Goal: Task Accomplishment & Management: Use online tool/utility

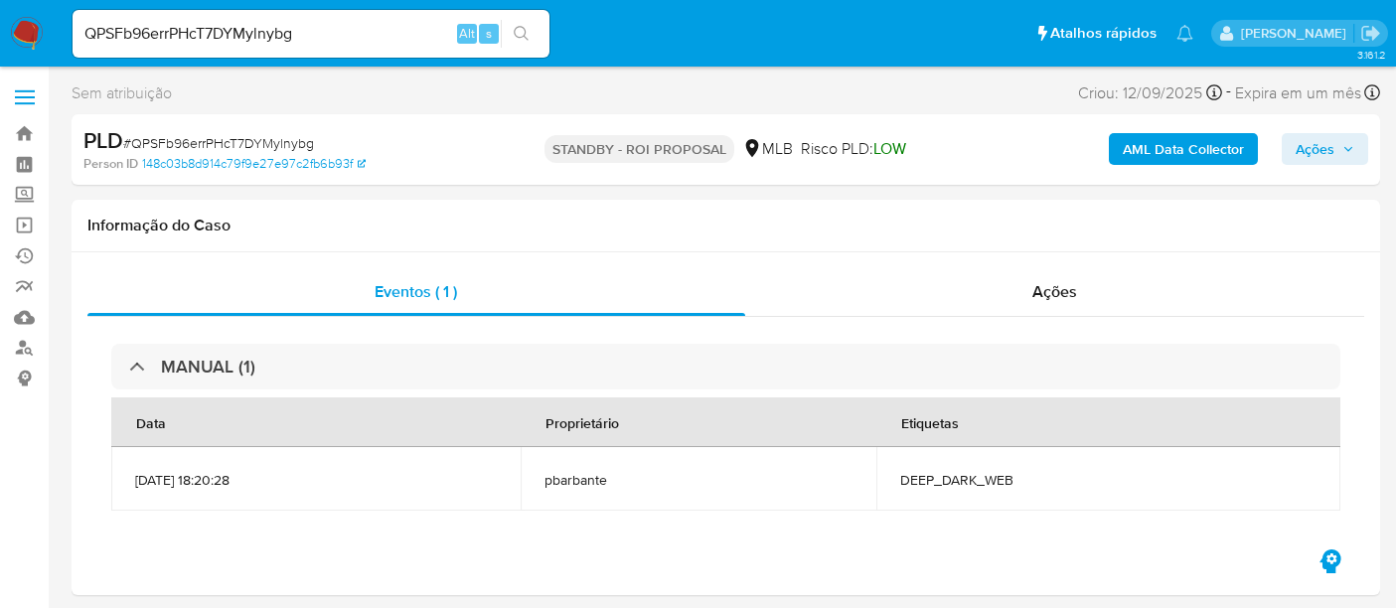
select select "10"
drag, startPoint x: 297, startPoint y: 39, endPoint x: 0, endPoint y: 145, distance: 315.5
paste input "sgo5maXSXw69BfLsvf3VC4Ci"
type input "sgo5maXSXw69BfLsvf3VC4Ci"
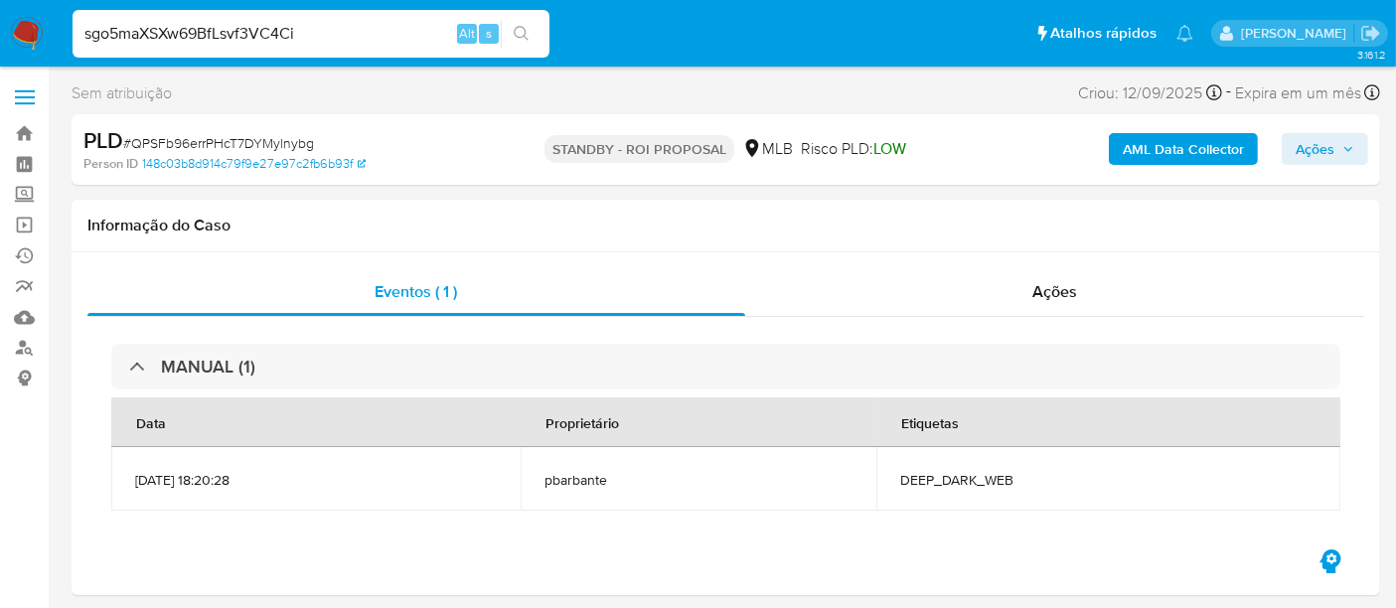
click at [519, 34] on icon "search-icon" at bounding box center [522, 34] width 16 height 16
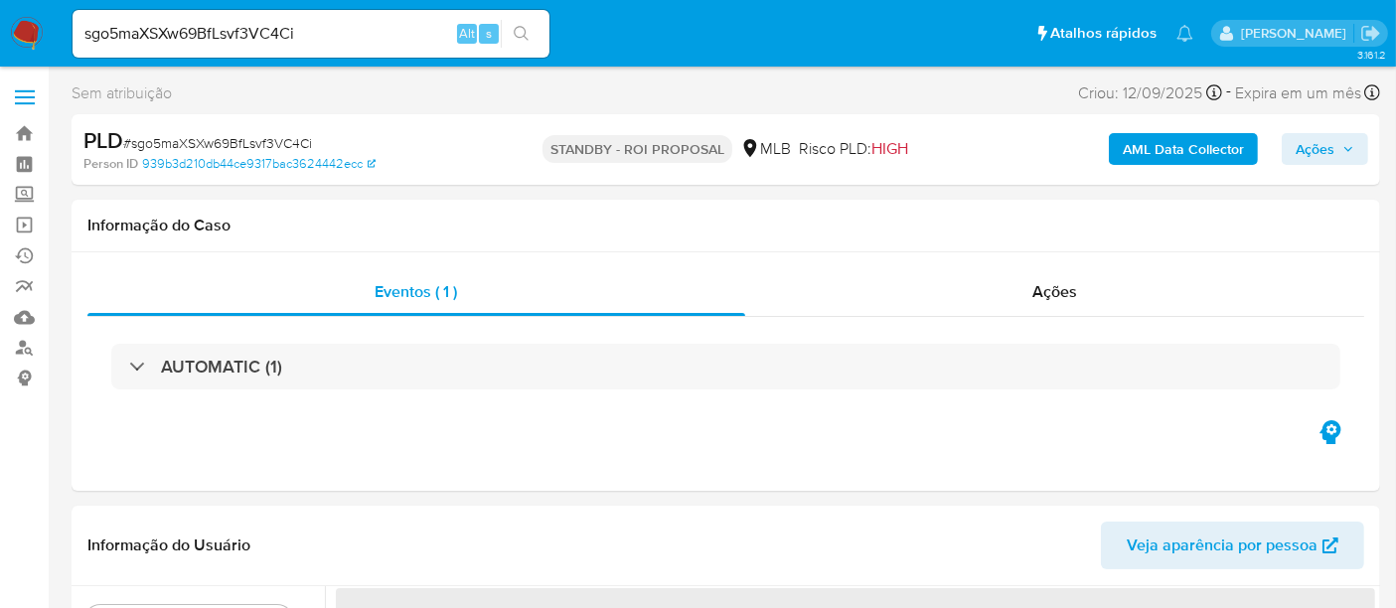
select select "10"
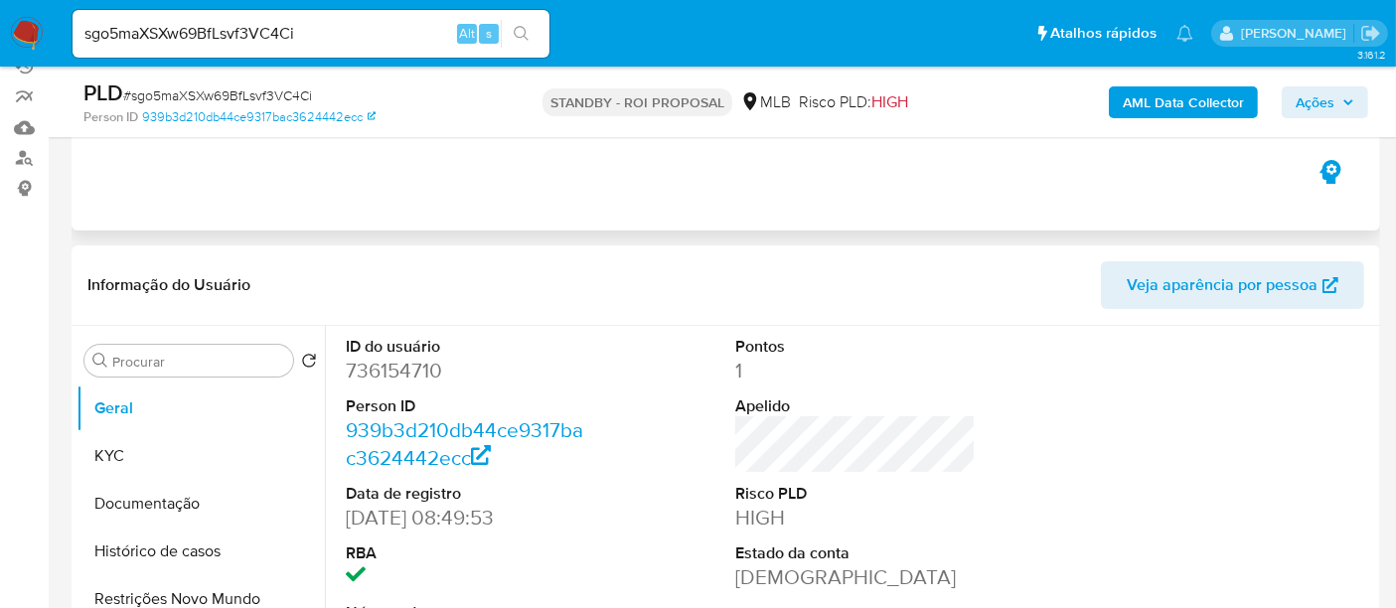
scroll to position [221, 0]
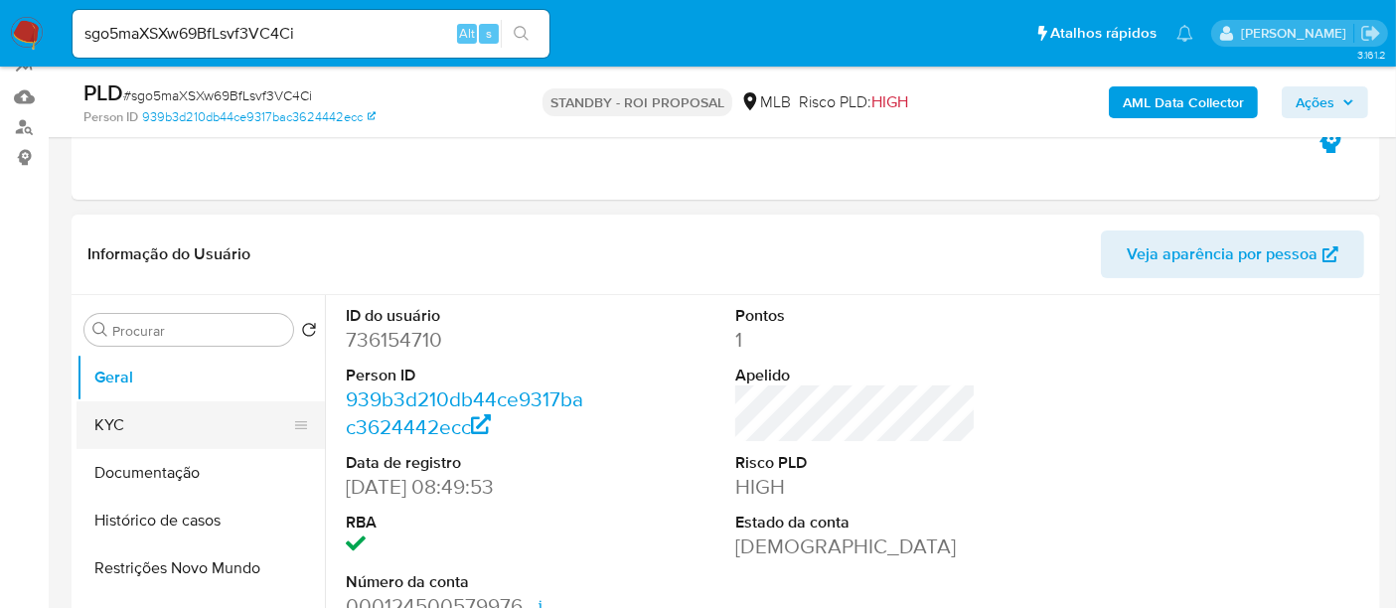
click at [161, 427] on button "KYC" at bounding box center [192, 425] width 232 height 48
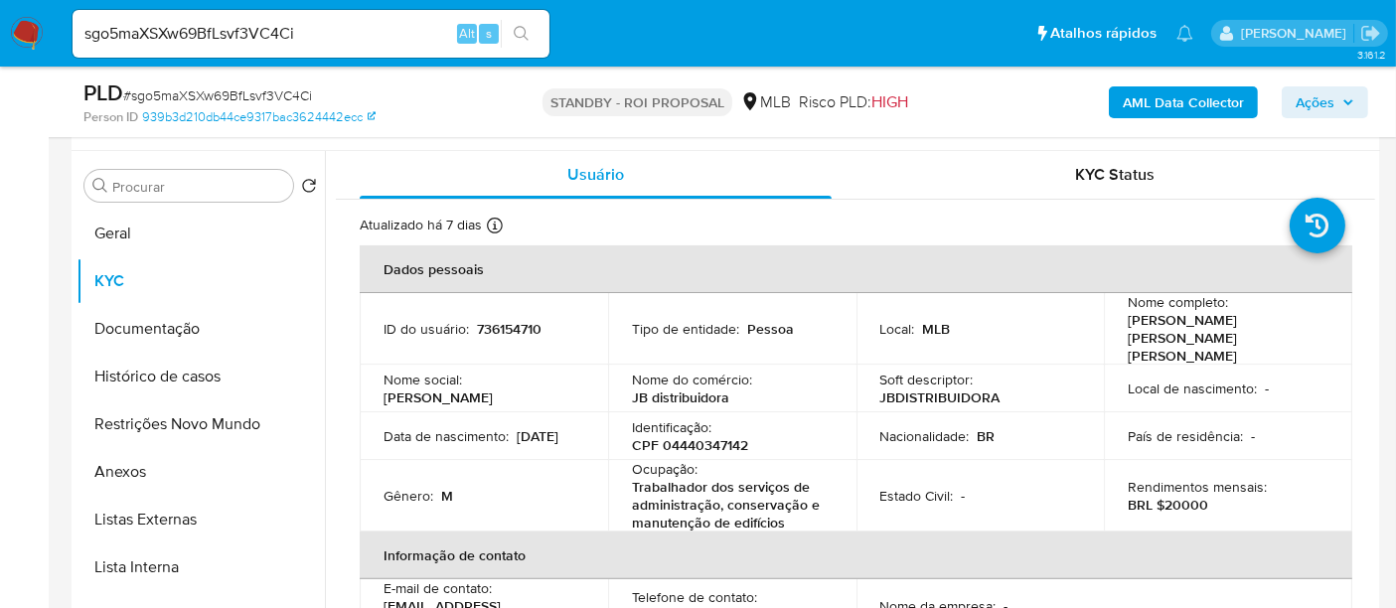
scroll to position [382, 0]
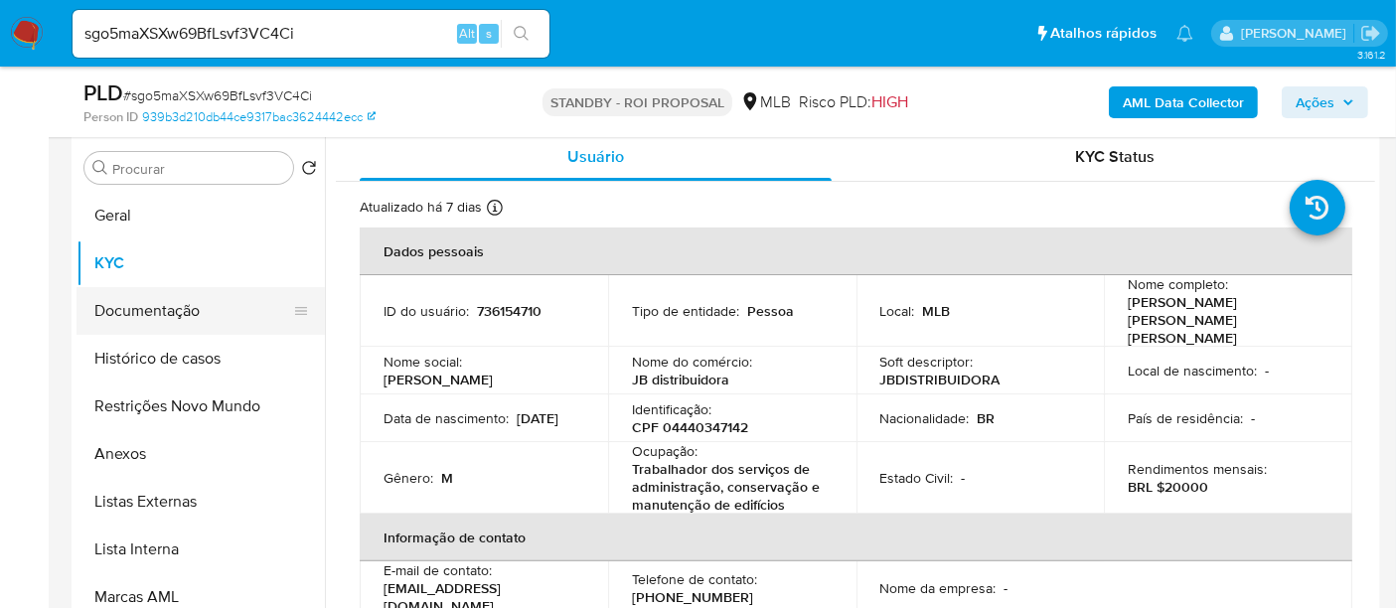
click at [150, 302] on button "Documentação" at bounding box center [192, 311] width 232 height 48
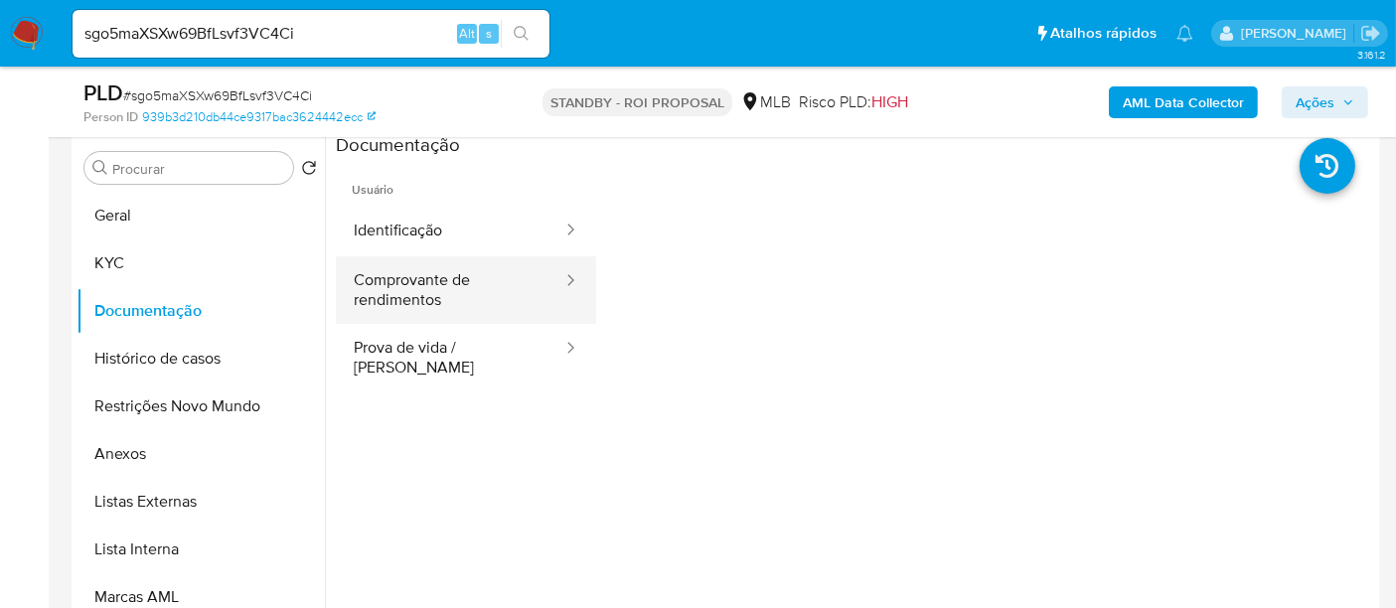
scroll to position [272, 0]
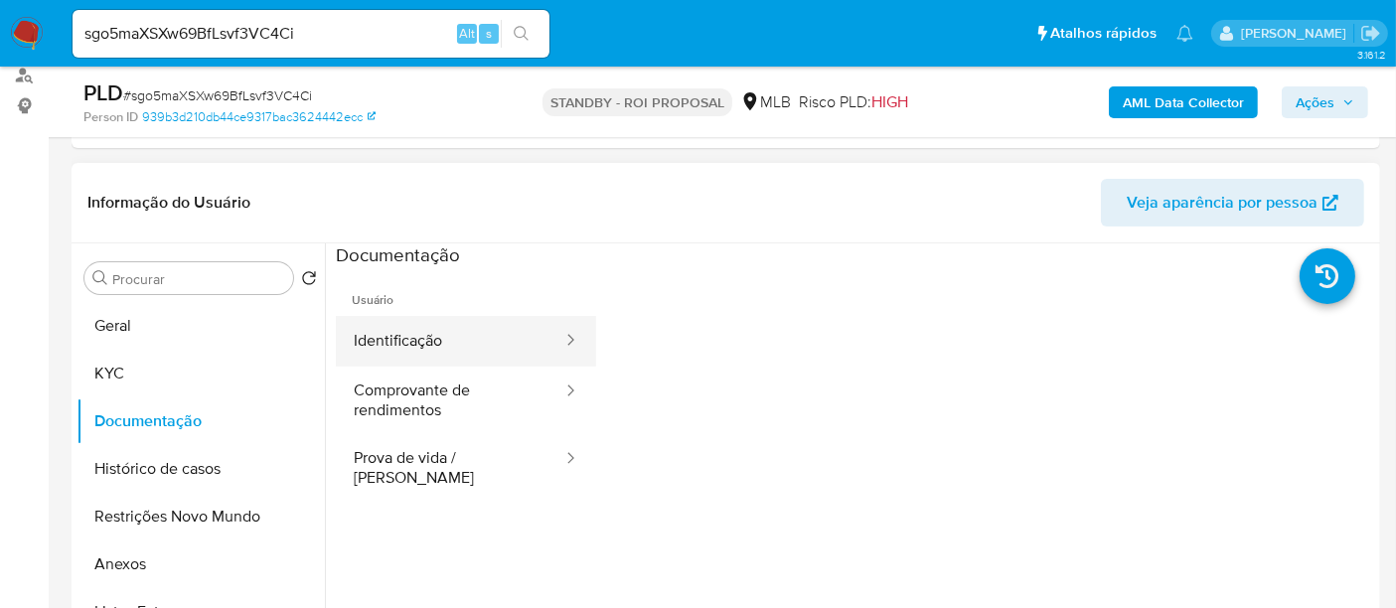
click at [492, 336] on button "Identificação" at bounding box center [450, 341] width 228 height 51
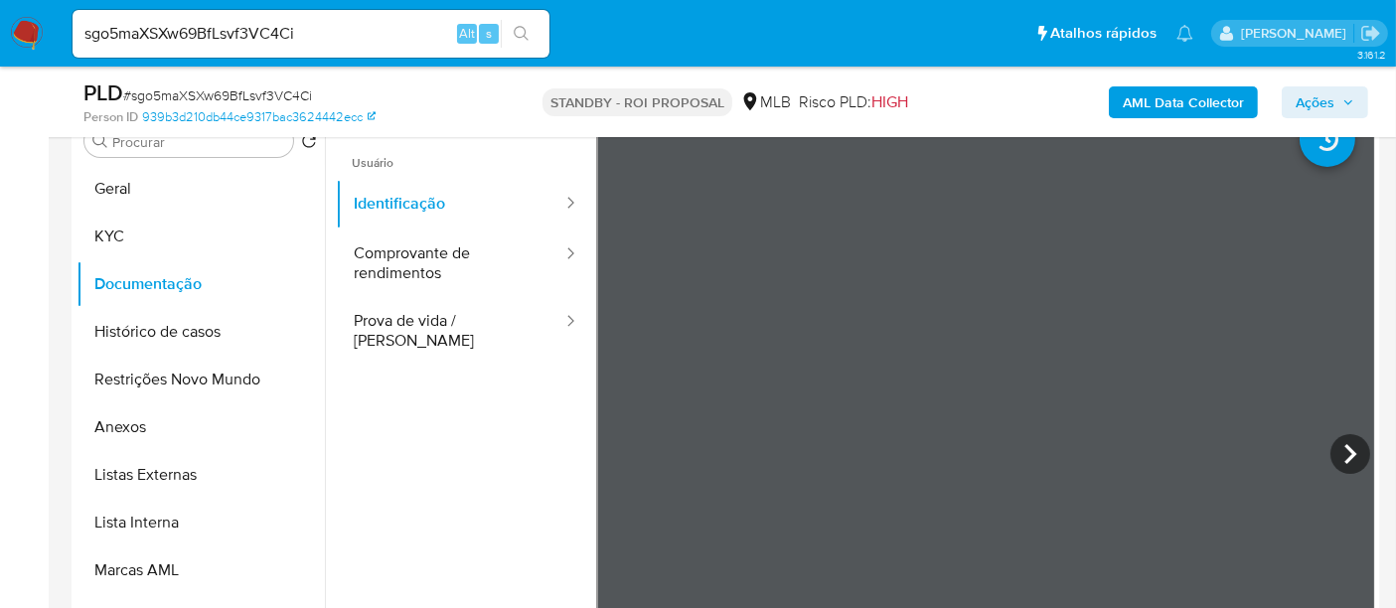
scroll to position [420, 0]
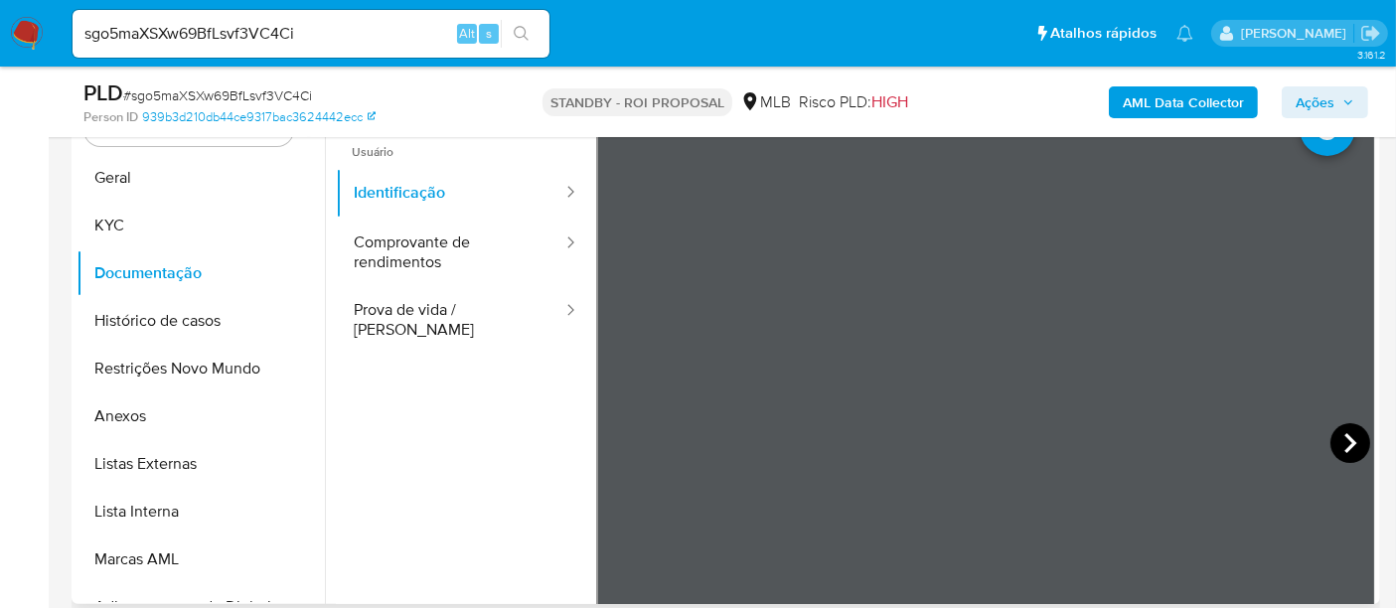
click at [1337, 447] on icon at bounding box center [1350, 443] width 40 height 40
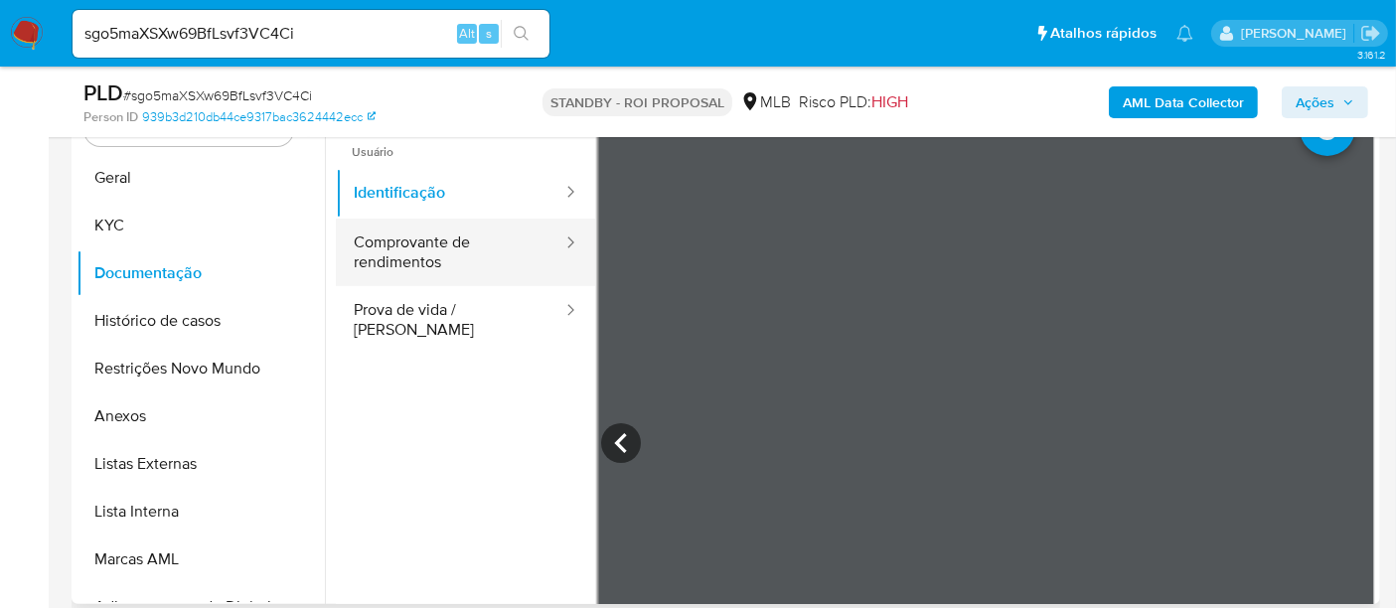
click at [451, 248] on button "Comprovante de rendimentos" at bounding box center [450, 253] width 228 height 68
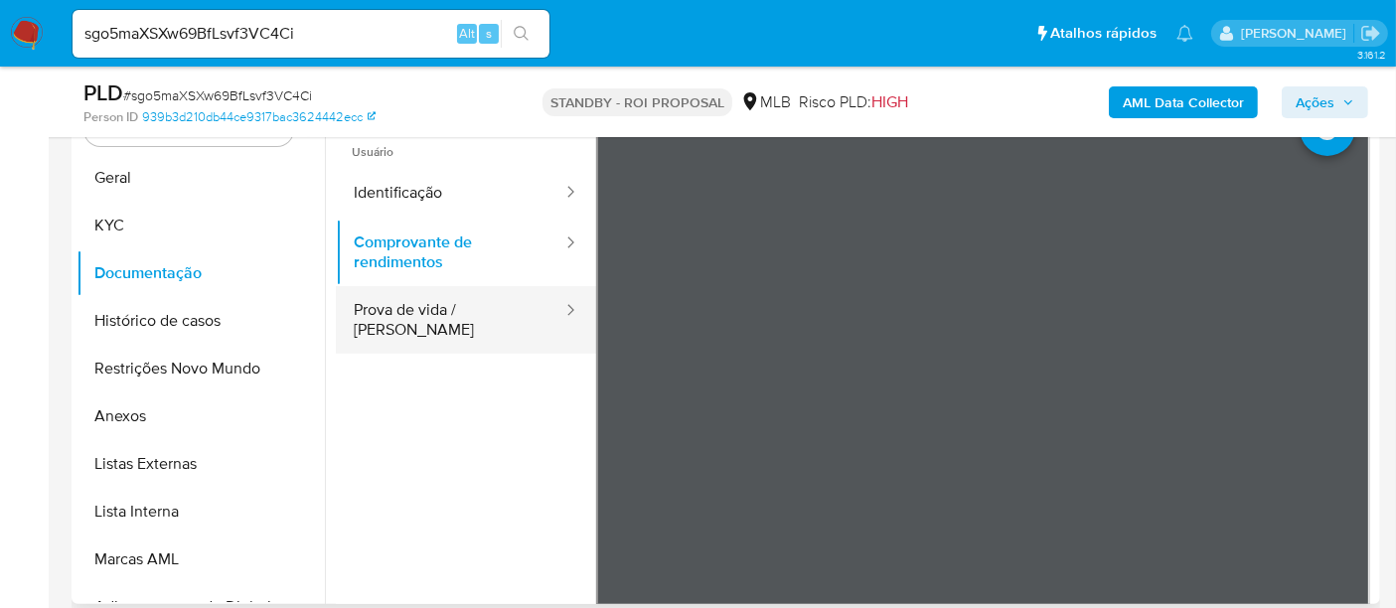
click at [428, 305] on button "Prova de vida / Selfie" at bounding box center [450, 320] width 228 height 68
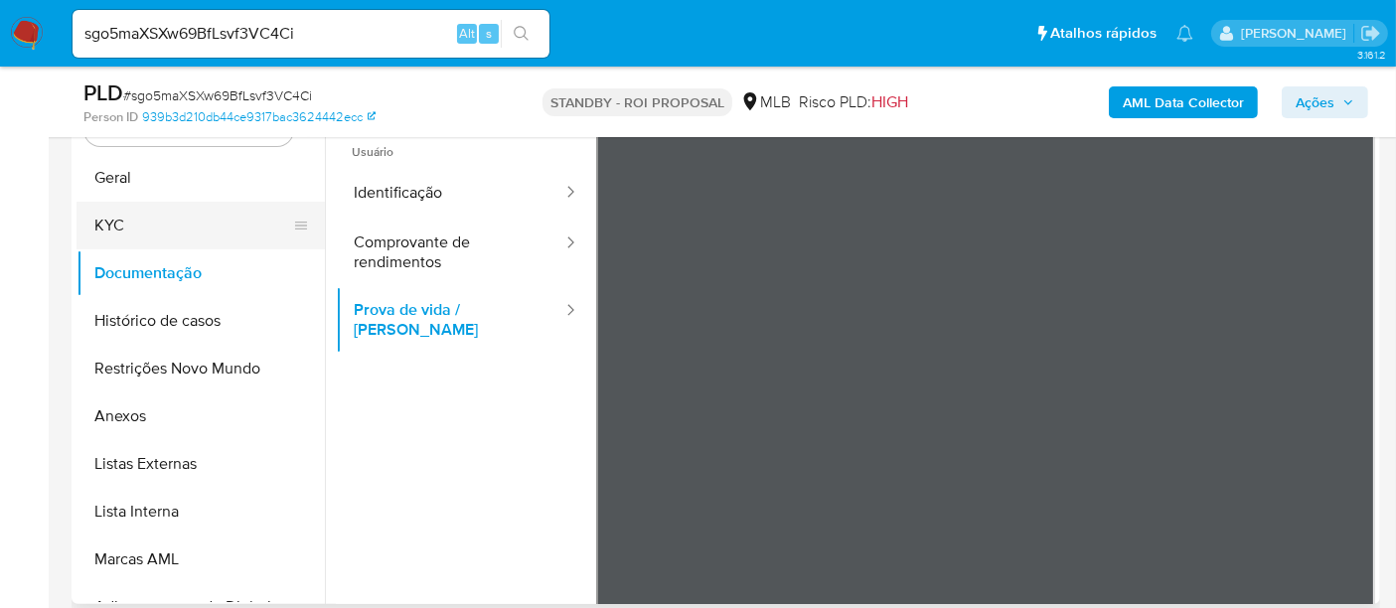
click at [122, 221] on button "KYC" at bounding box center [192, 226] width 232 height 48
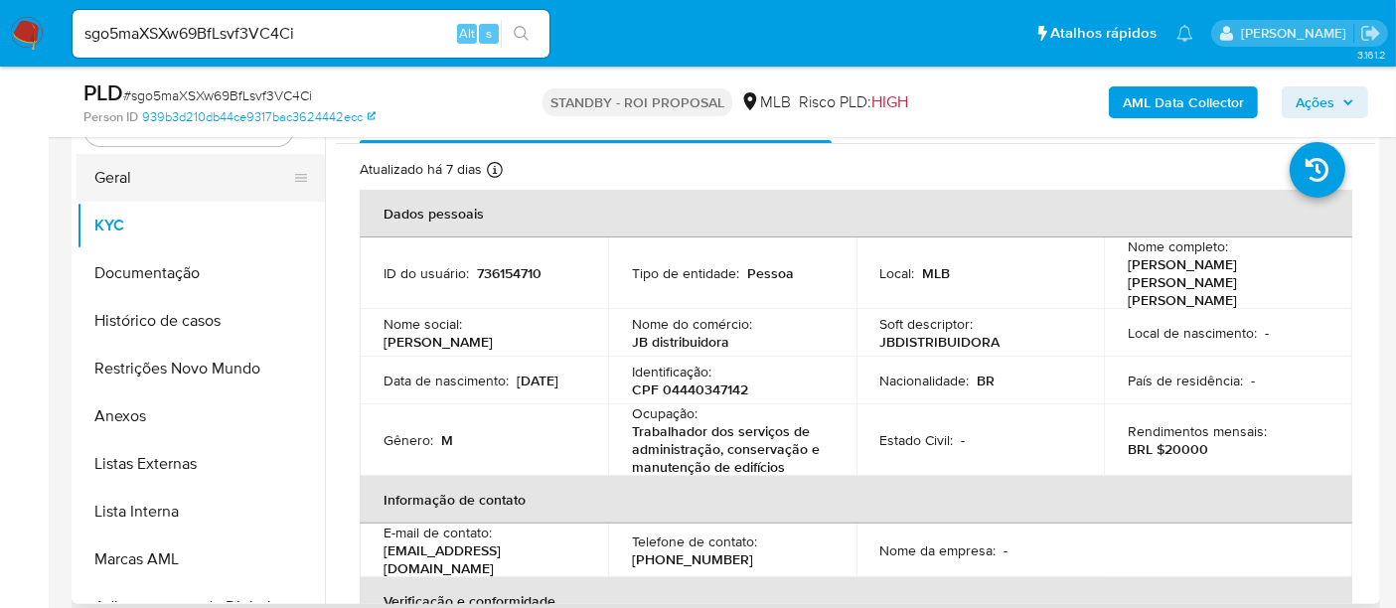
click at [118, 181] on button "Geral" at bounding box center [192, 178] width 232 height 48
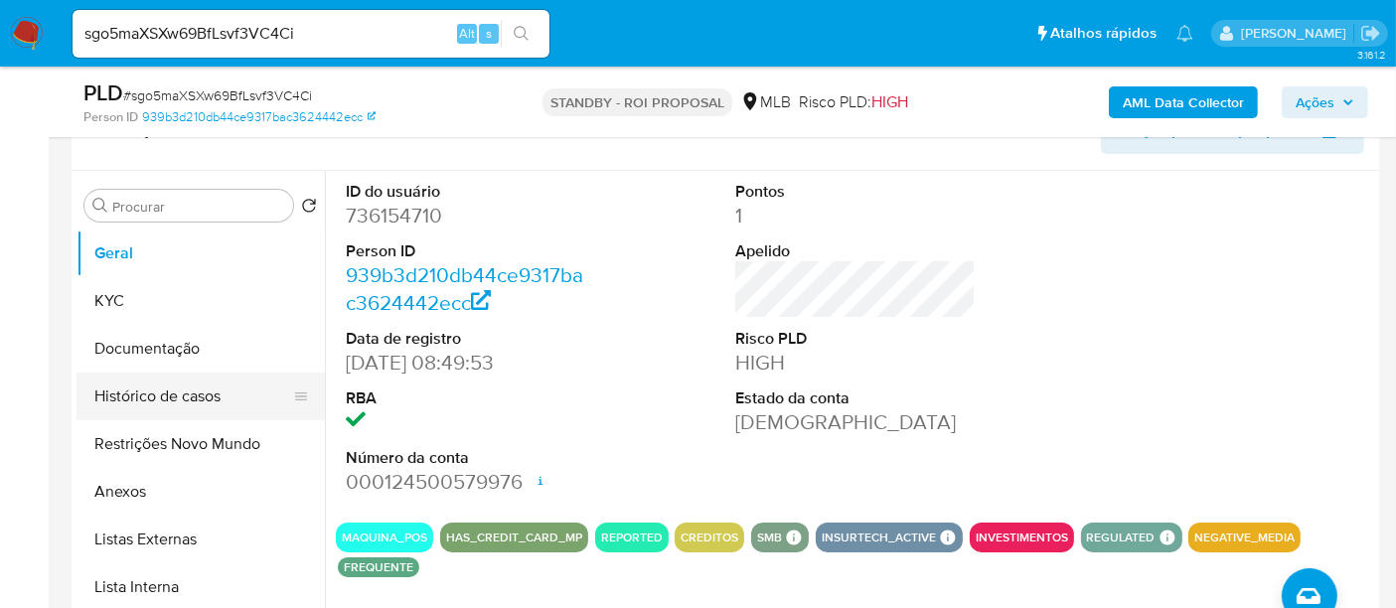
scroll to position [310, 0]
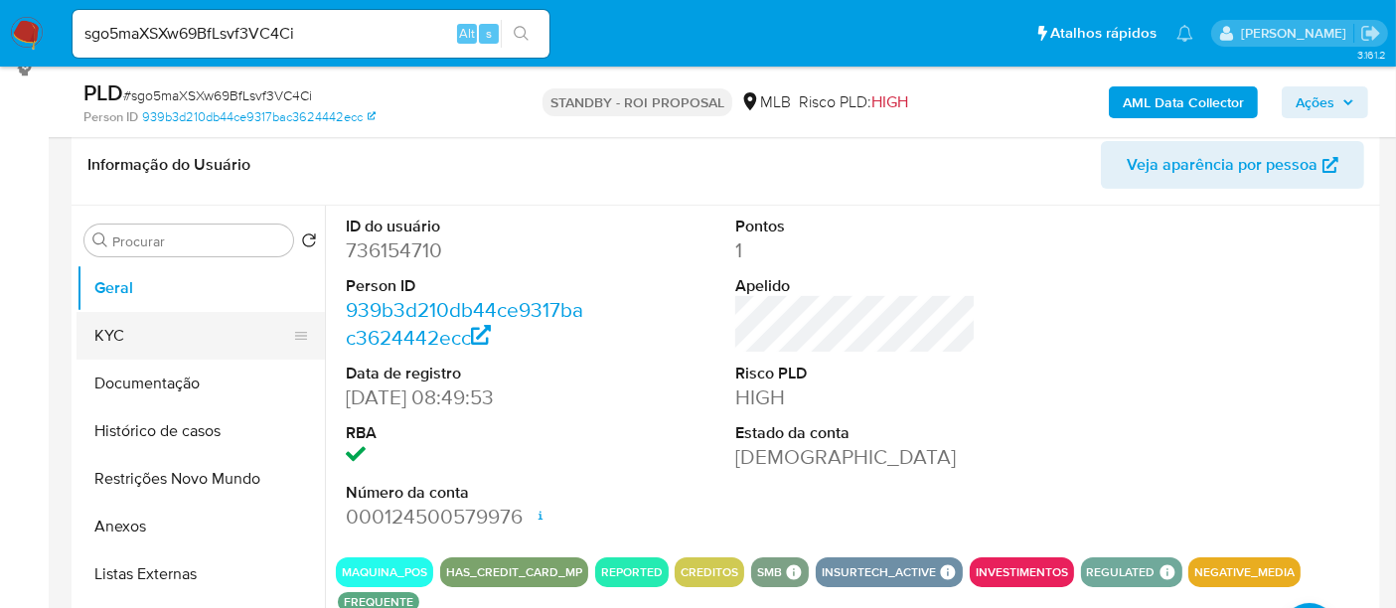
click at [141, 331] on button "KYC" at bounding box center [192, 336] width 232 height 48
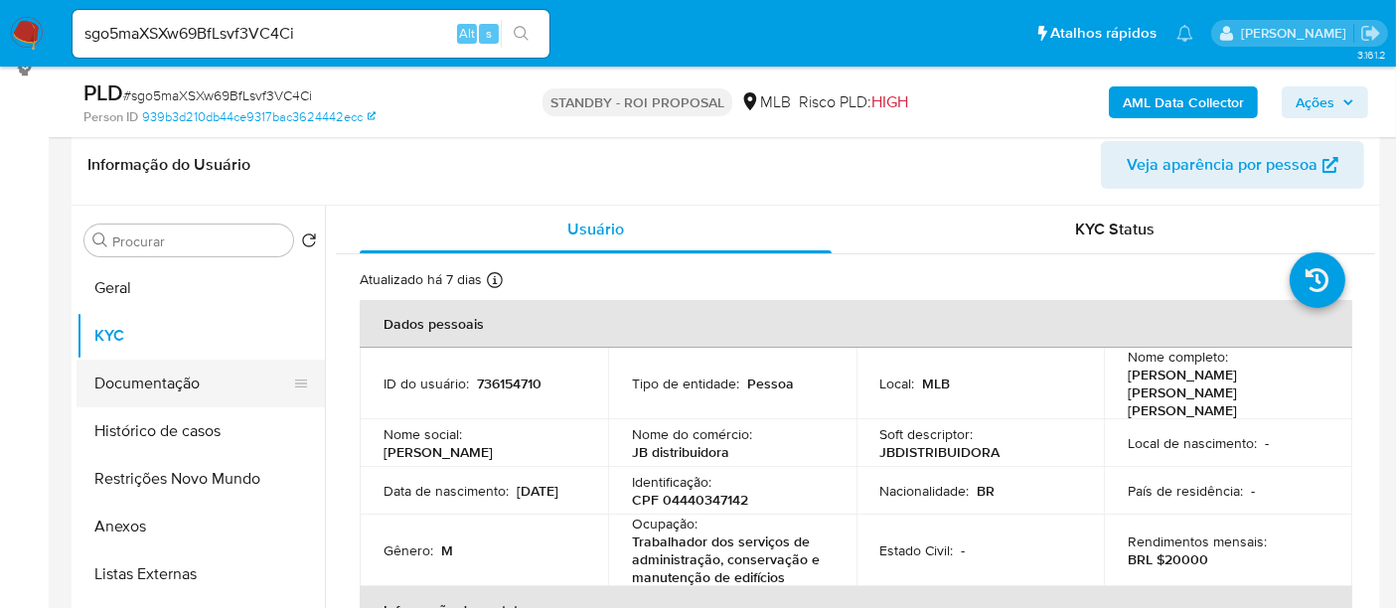
click at [111, 380] on button "Documentação" at bounding box center [192, 384] width 232 height 48
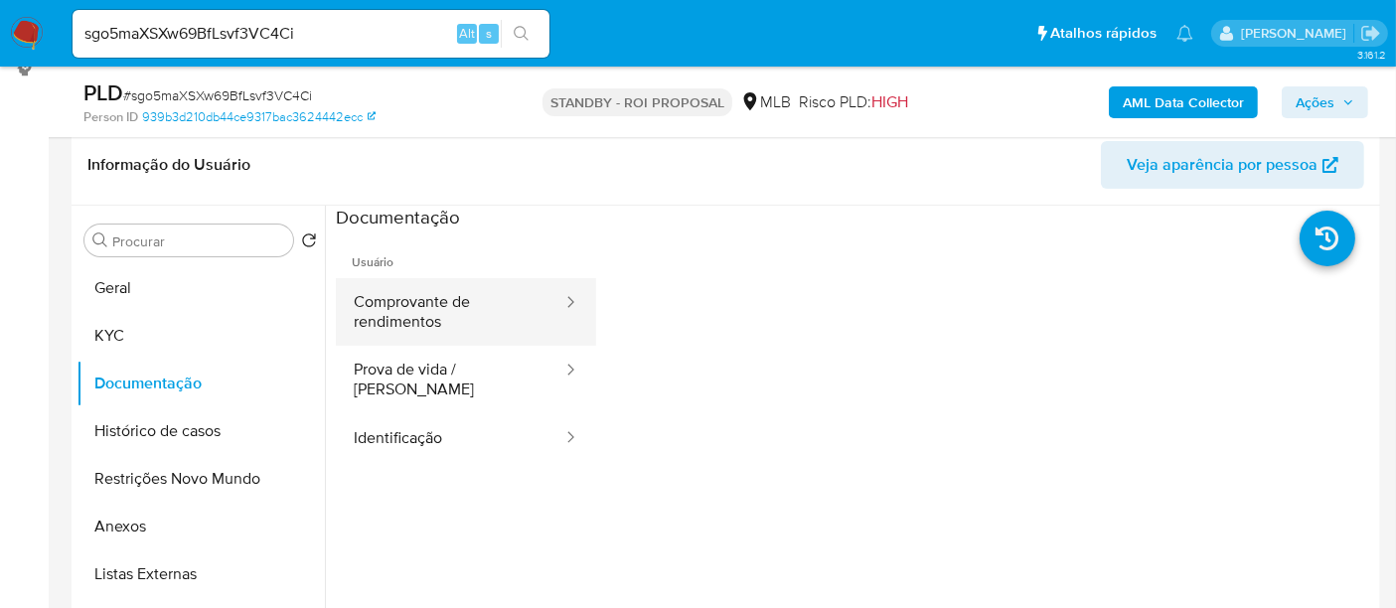
click at [408, 284] on button "Comprovante de rendimentos" at bounding box center [450, 312] width 228 height 68
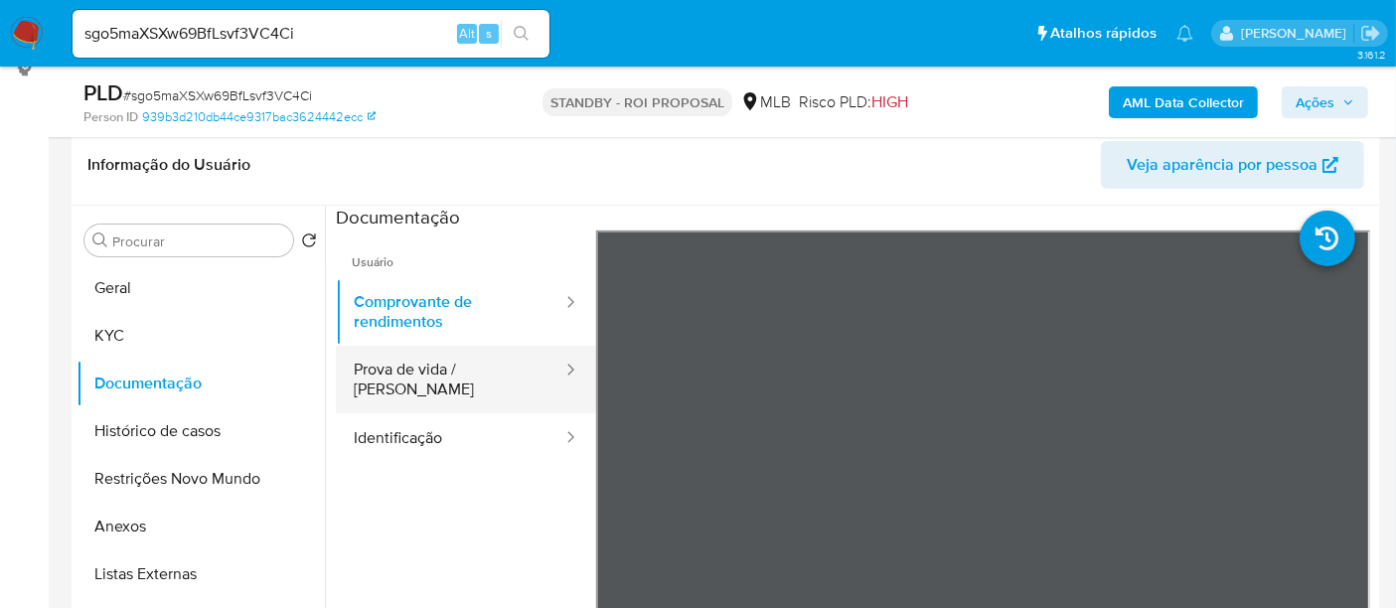
click at [428, 365] on button "Prova de vida / Selfie" at bounding box center [450, 380] width 228 height 68
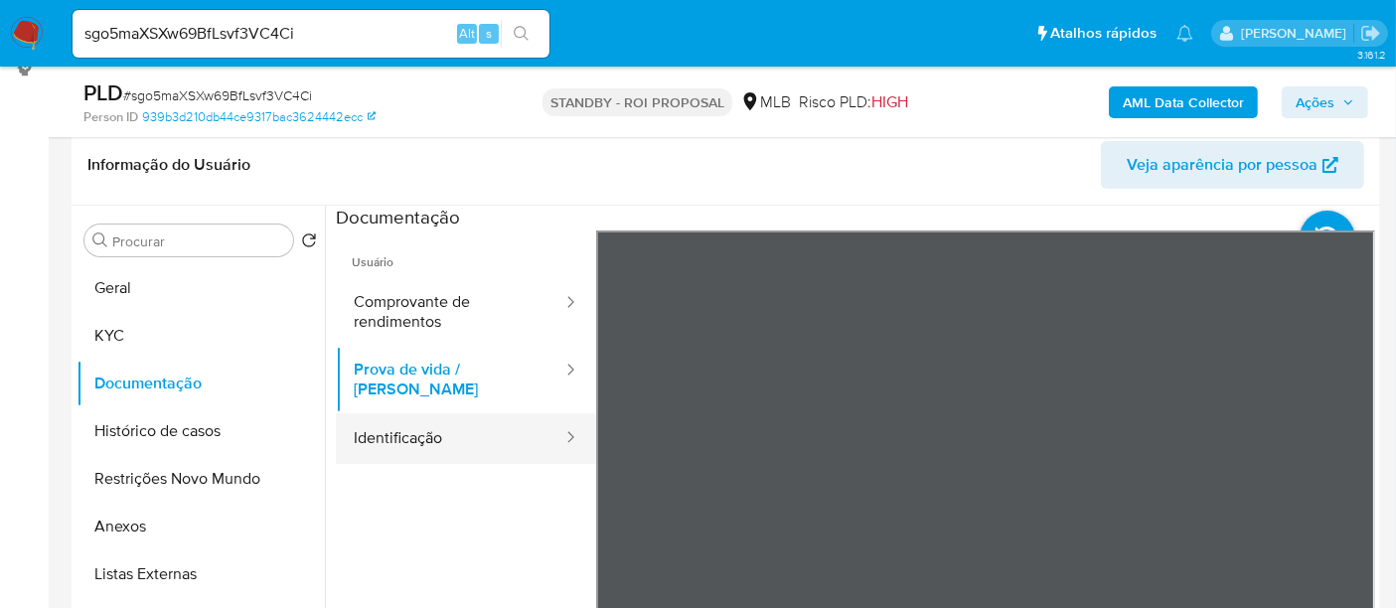
click at [405, 422] on button "Identificação" at bounding box center [450, 438] width 228 height 51
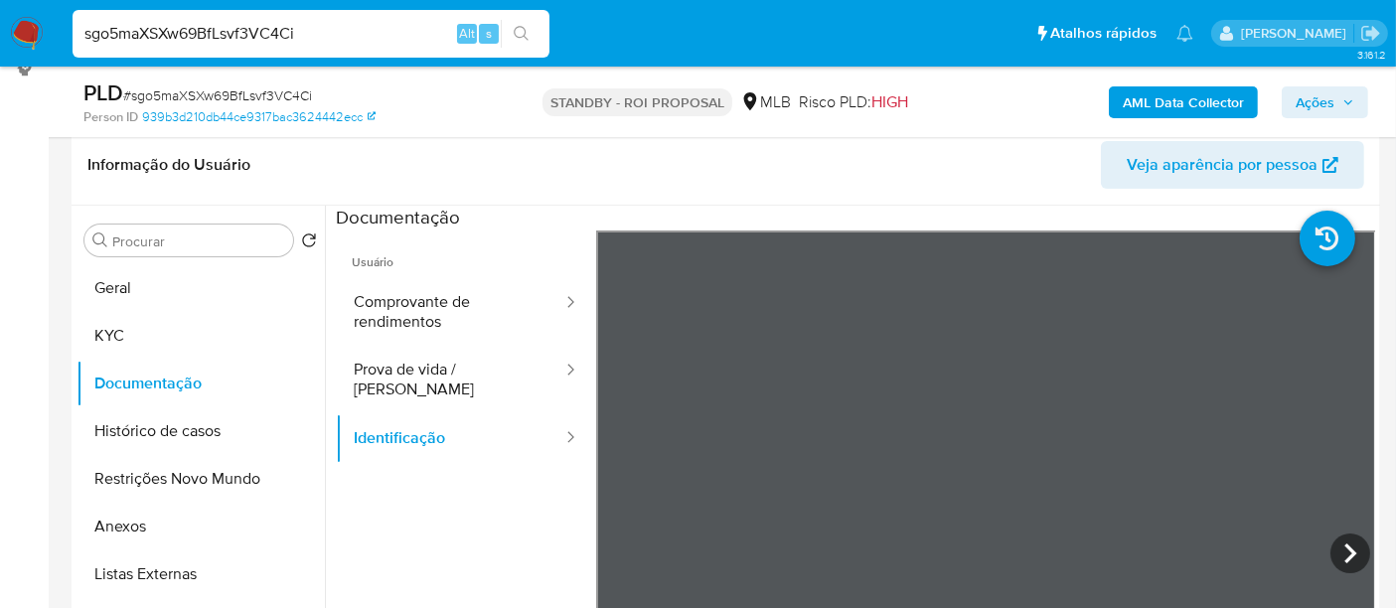
drag, startPoint x: 156, startPoint y: 68, endPoint x: 0, endPoint y: 158, distance: 180.3
paste input "TXQWH7lwtaM1BbGP3AHhnGTw"
type input "TXQWH7lwtaM1BbGP3AHhnGTw"
click at [515, 31] on icon "search-icon" at bounding box center [521, 33] width 15 height 15
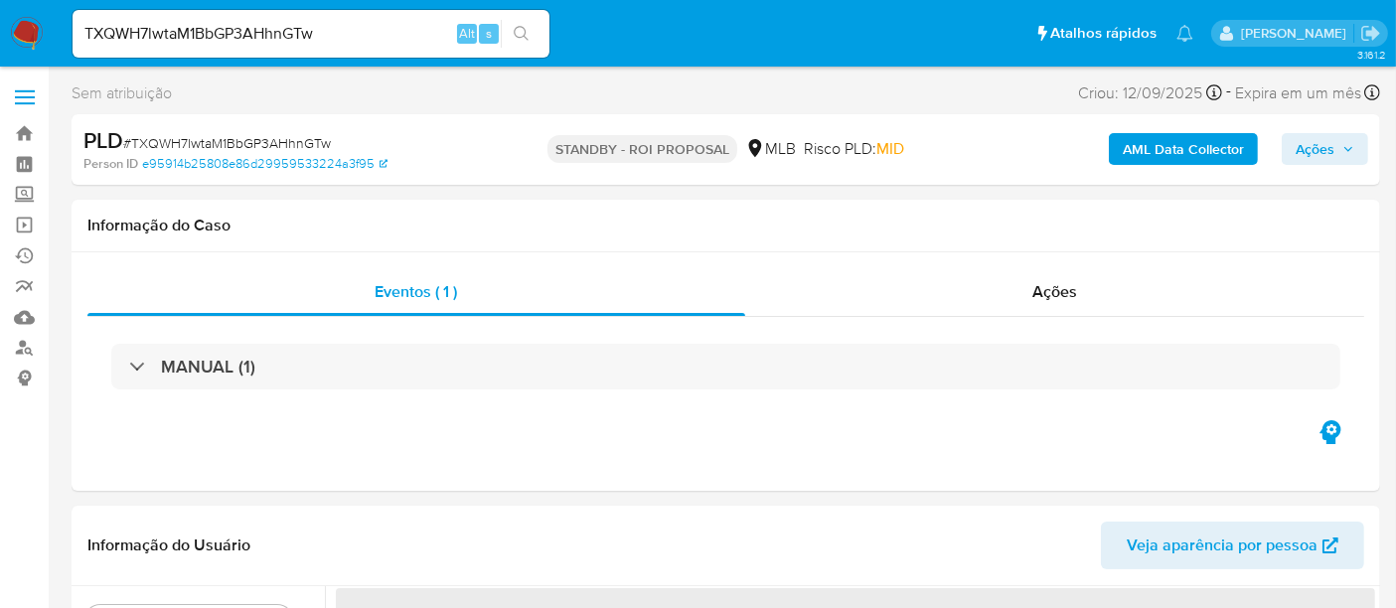
select select "10"
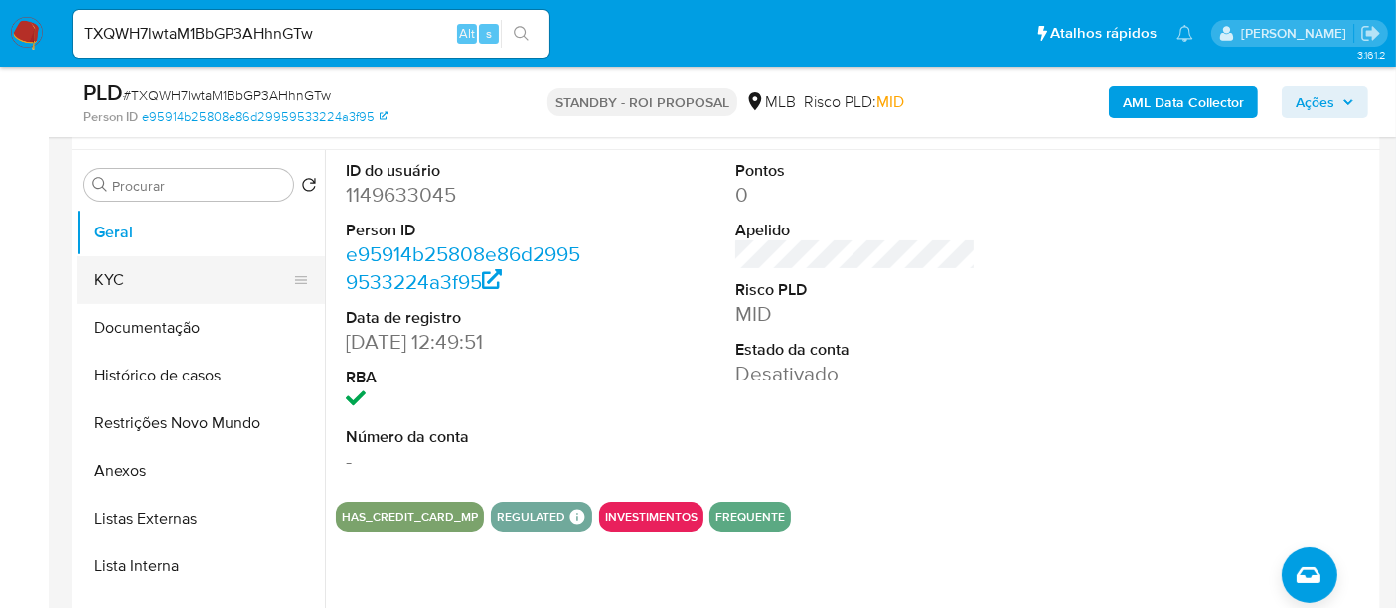
scroll to position [331, 0]
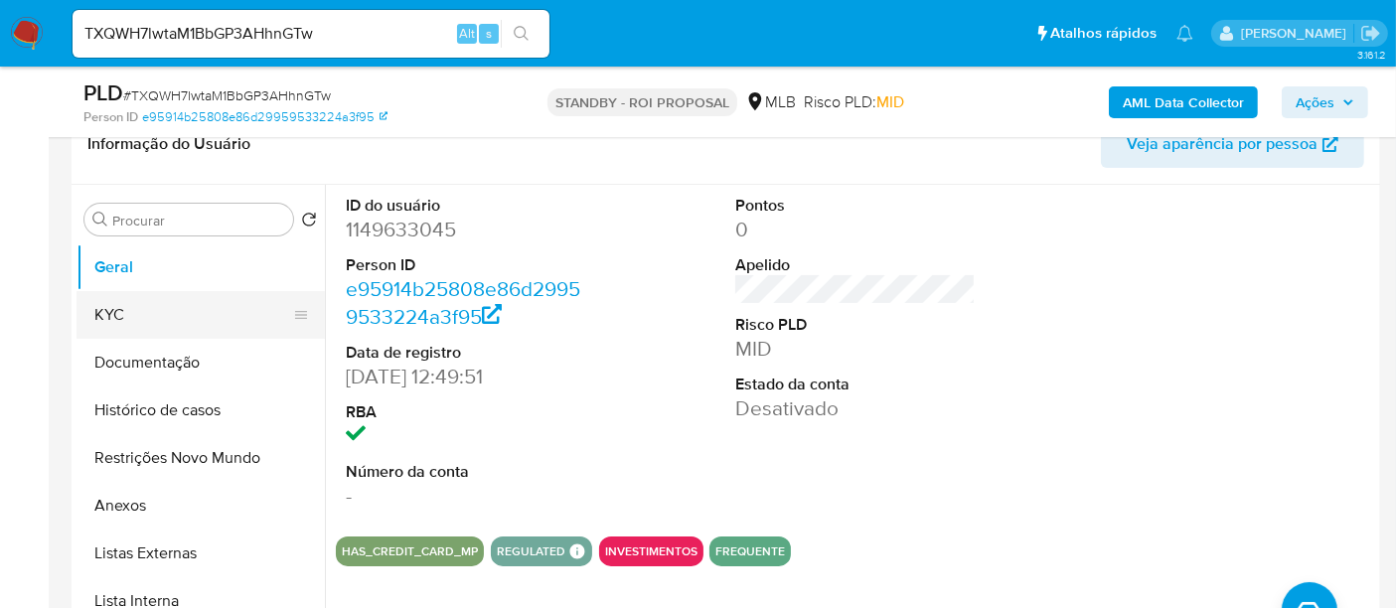
click at [127, 316] on button "KYC" at bounding box center [192, 315] width 232 height 48
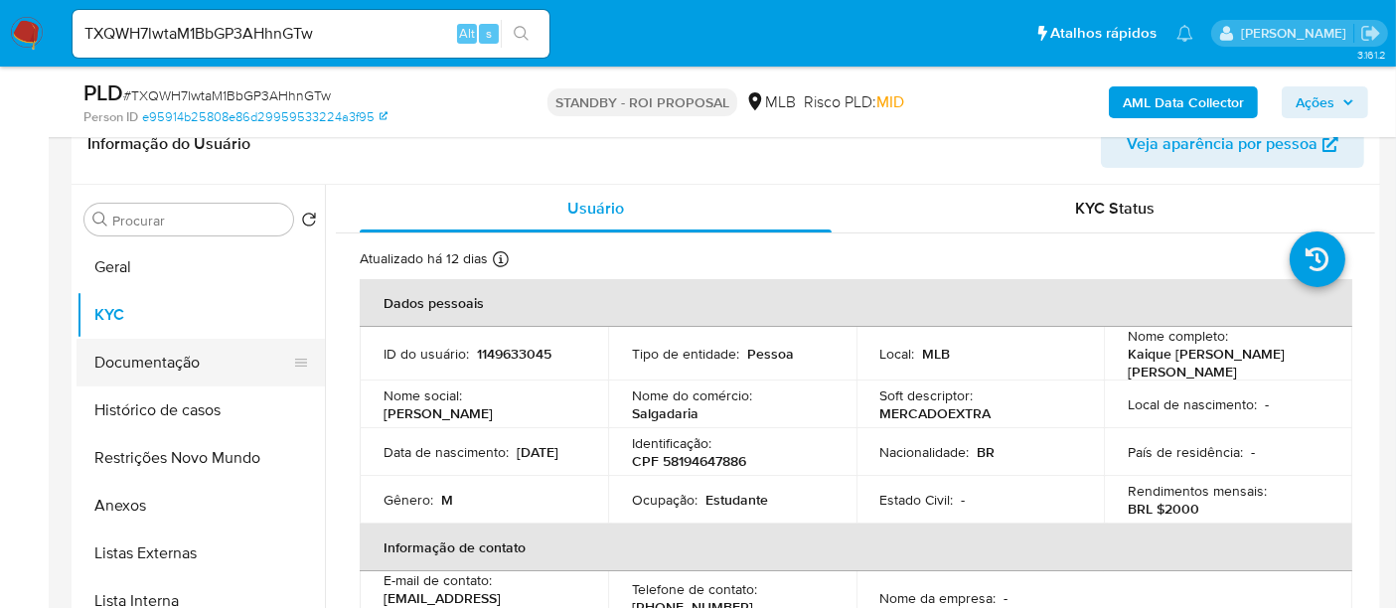
click at [127, 368] on button "Documentação" at bounding box center [192, 363] width 232 height 48
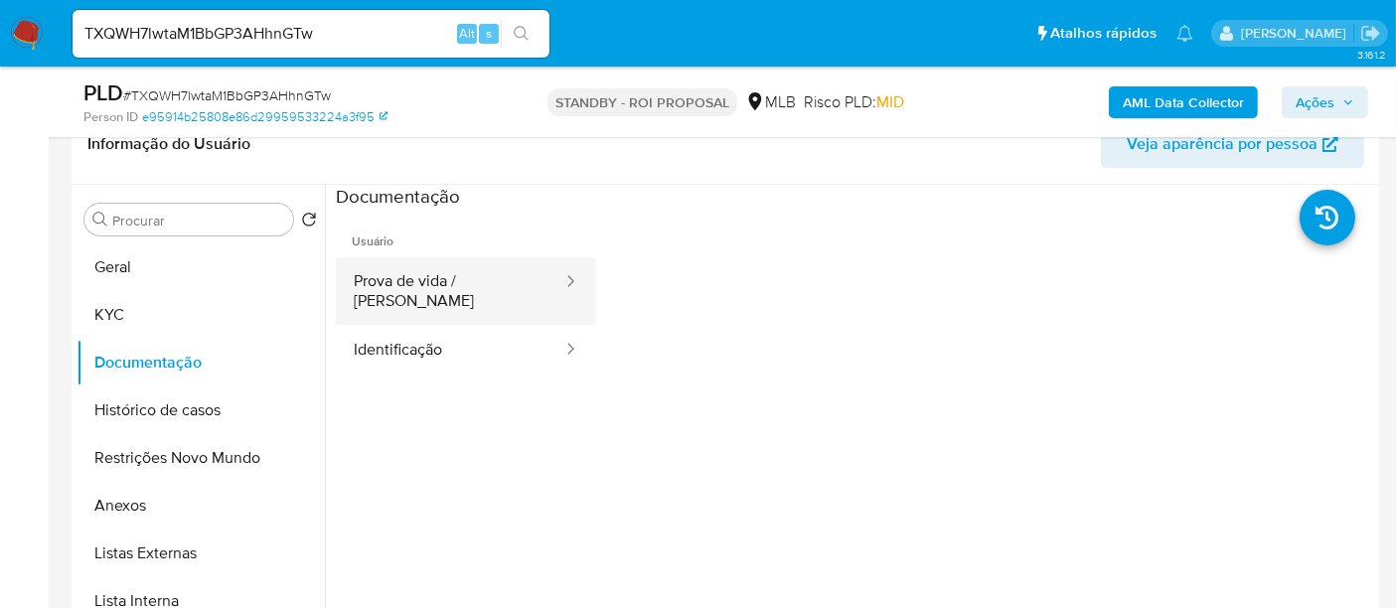
click at [485, 284] on button "Prova de vida / Selfie" at bounding box center [450, 291] width 228 height 68
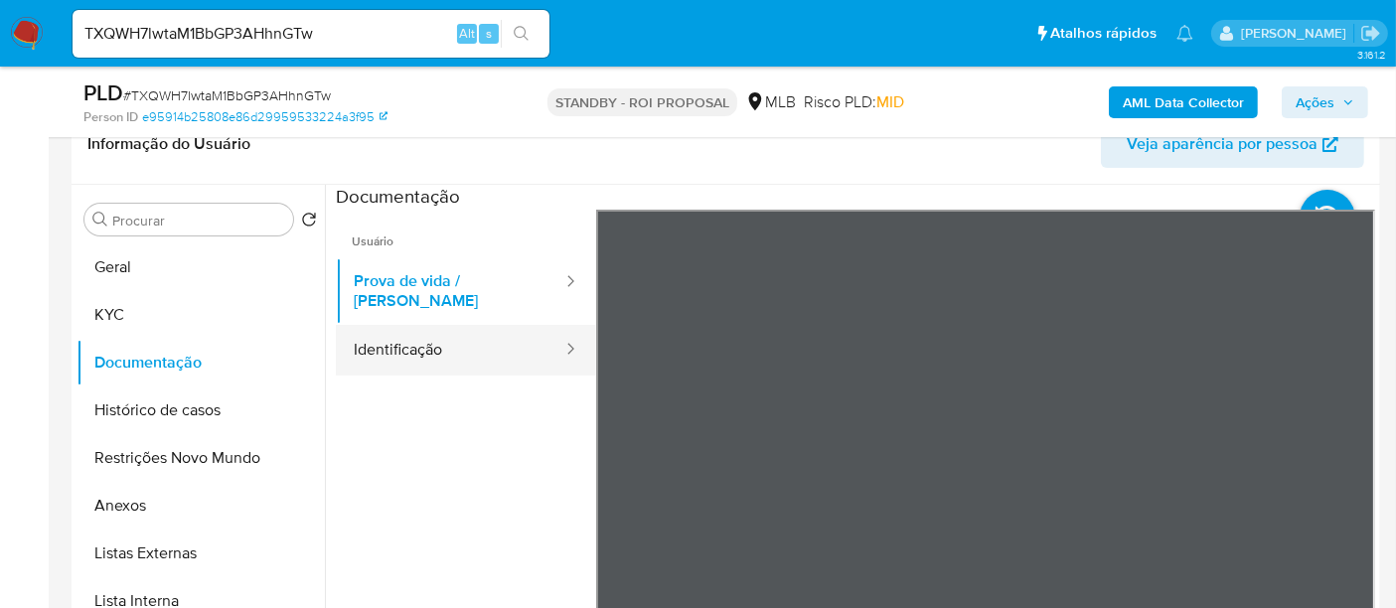
click at [418, 325] on button "Identificação" at bounding box center [450, 350] width 228 height 51
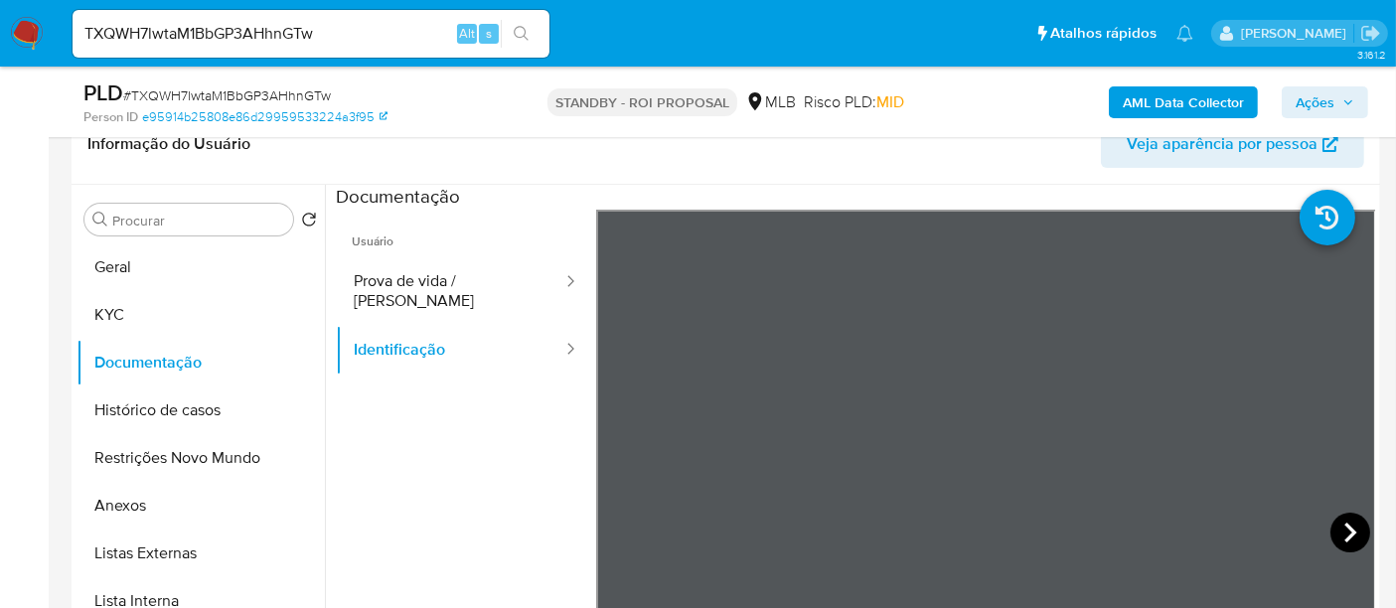
click at [1338, 526] on icon at bounding box center [1350, 533] width 40 height 40
click at [129, 308] on button "KYC" at bounding box center [192, 315] width 232 height 48
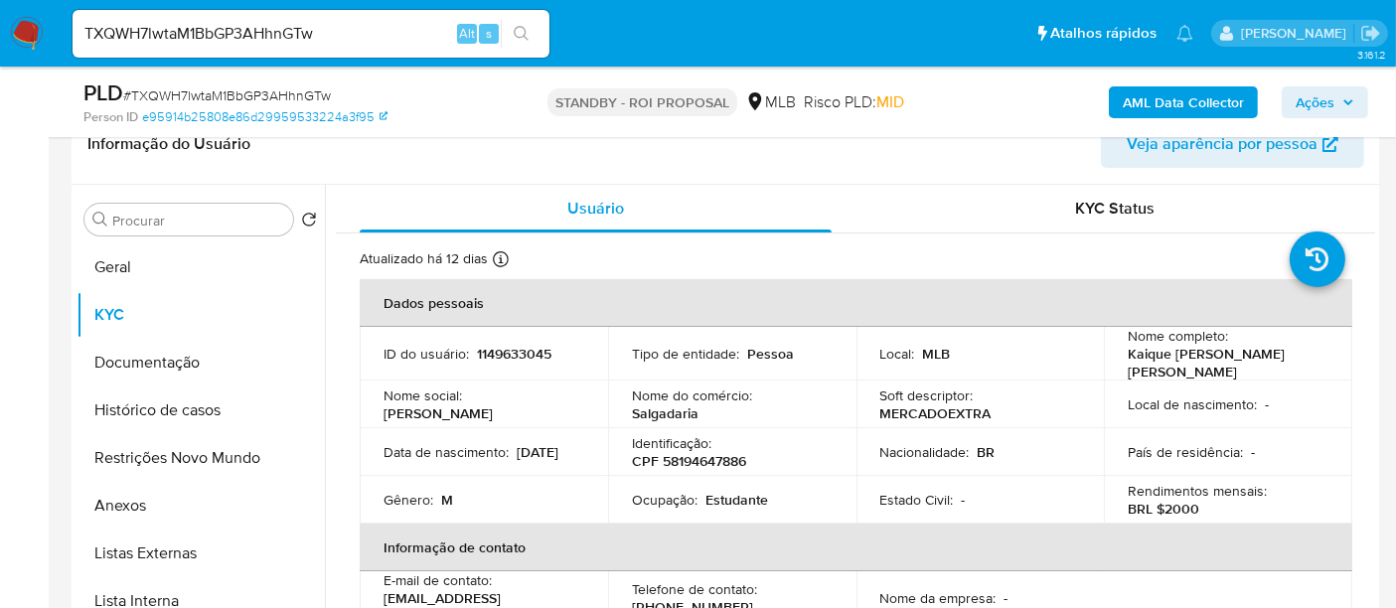
drag, startPoint x: 386, startPoint y: 463, endPoint x: 467, endPoint y: 463, distance: 80.5
click at [467, 461] on div "Data de nascimento : 26/05/2007" at bounding box center [483, 452] width 201 height 18
copy p "26/05/2007"
click at [127, 265] on button "Geral" at bounding box center [192, 267] width 232 height 48
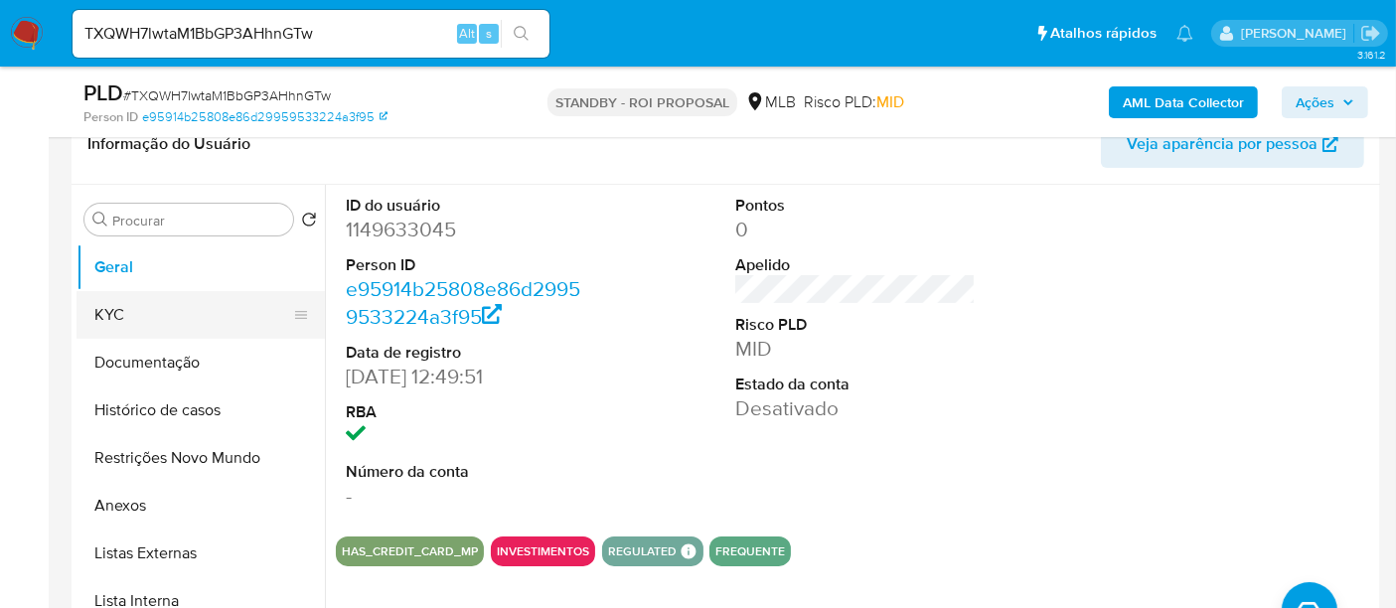
click at [122, 303] on button "KYC" at bounding box center [192, 315] width 232 height 48
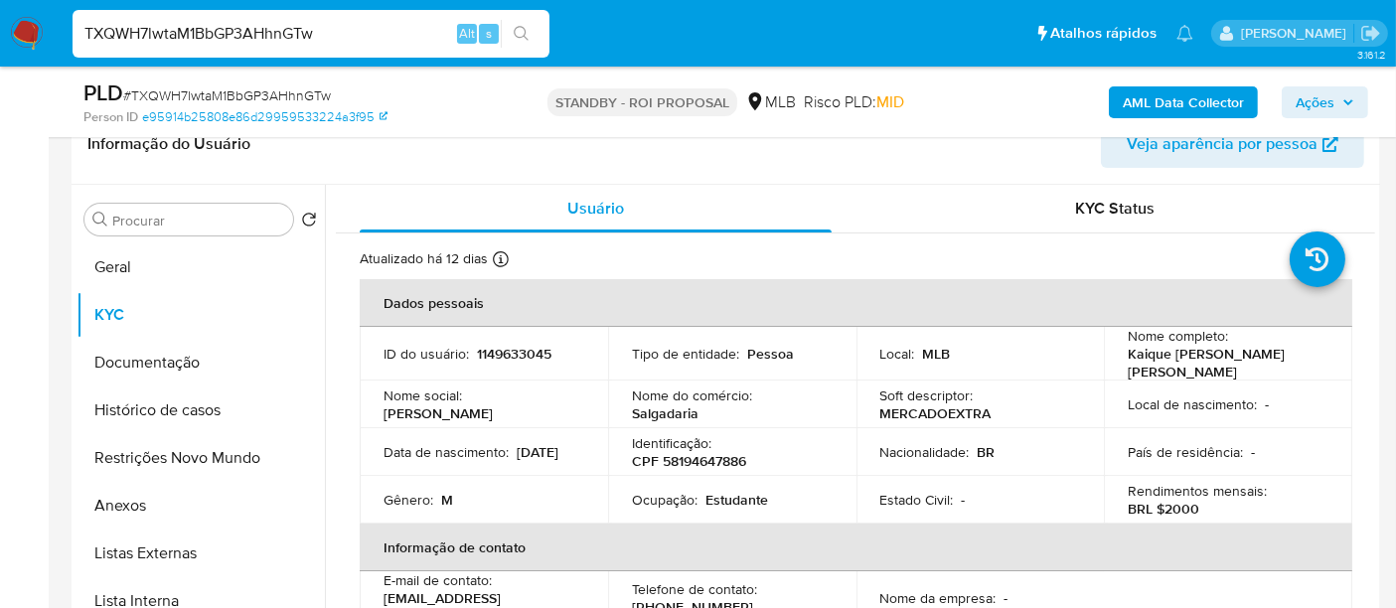
drag, startPoint x: 366, startPoint y: 23, endPoint x: 0, endPoint y: 66, distance: 368.0
click at [0, 66] on nav "Pausado Ver notificaciones TXQWH7lwtaM1BbGP3AHhnGTw Alt s Atalhos rápidos Presi…" at bounding box center [698, 33] width 1396 height 67
paste input "WsnmVod0zcOveLVjw36f6466"
type input "WsnmVod0zcOveLVjw36f6466"
click at [523, 27] on icon "search-icon" at bounding box center [521, 33] width 15 height 15
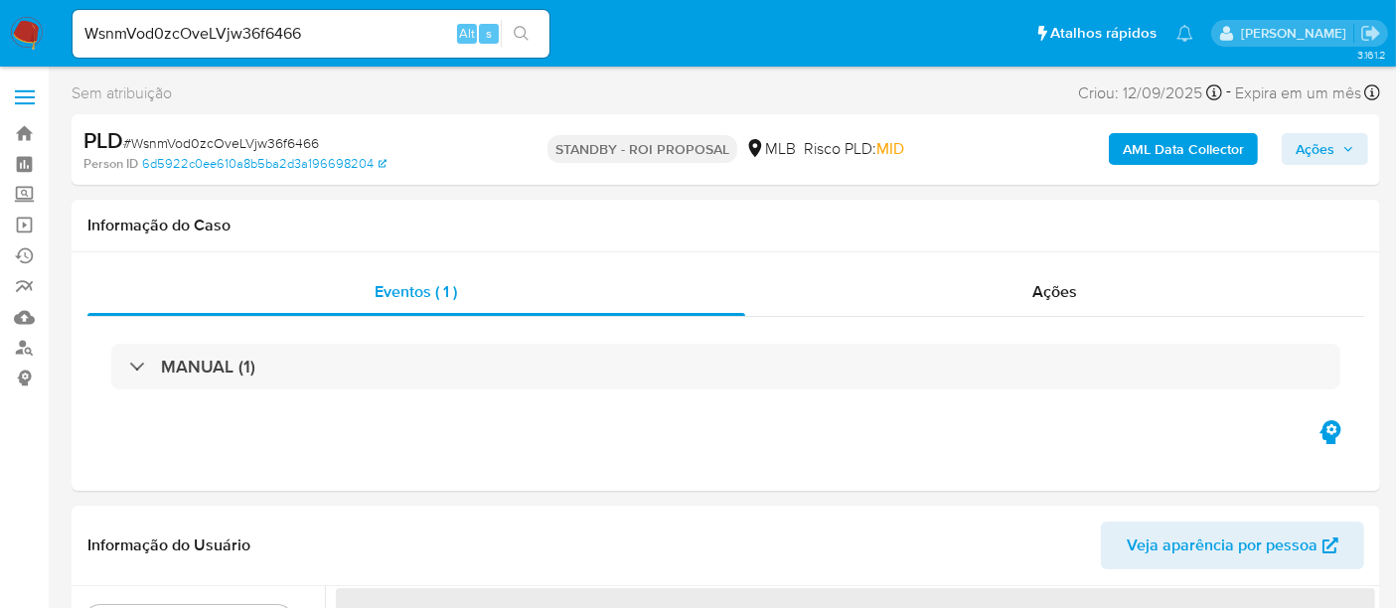
select select "10"
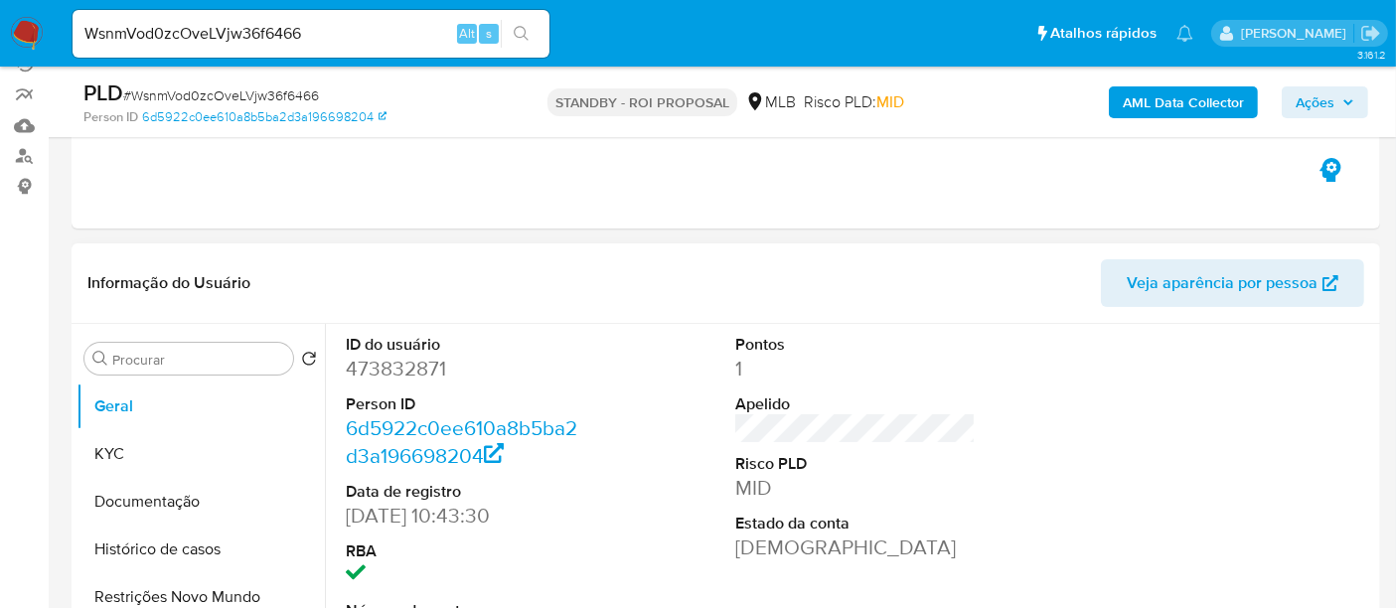
scroll to position [221, 0]
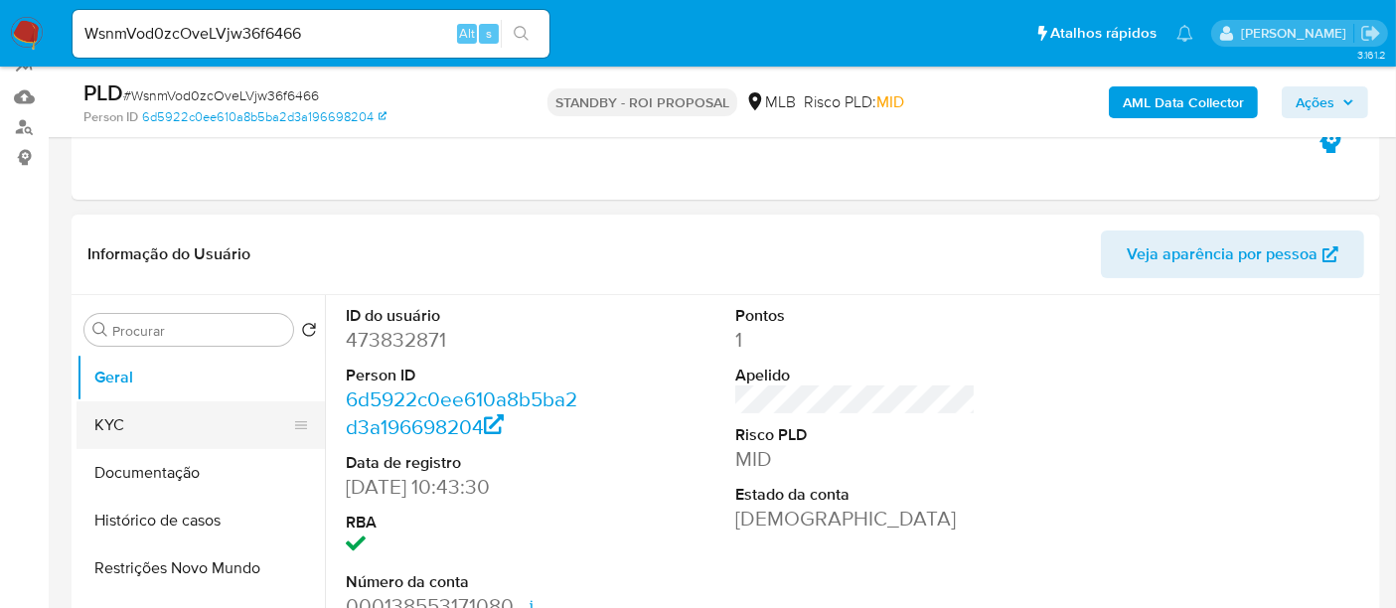
click at [109, 414] on button "KYC" at bounding box center [192, 425] width 232 height 48
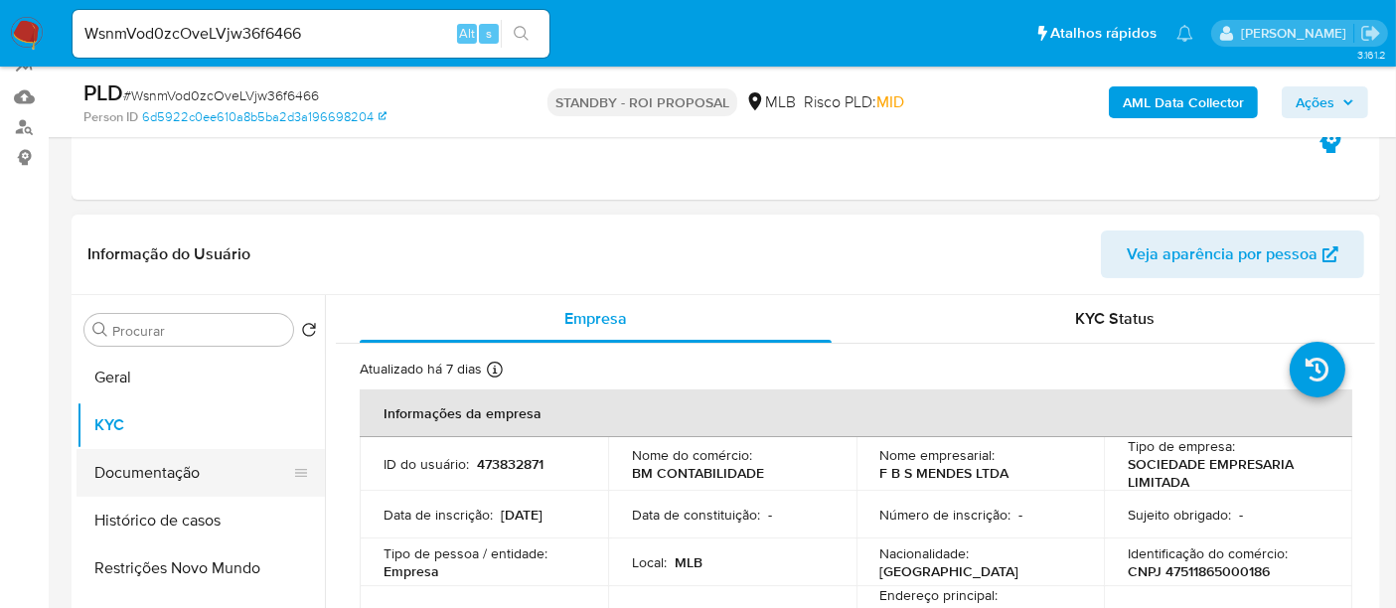
click at [150, 493] on button "Documentação" at bounding box center [192, 473] width 232 height 48
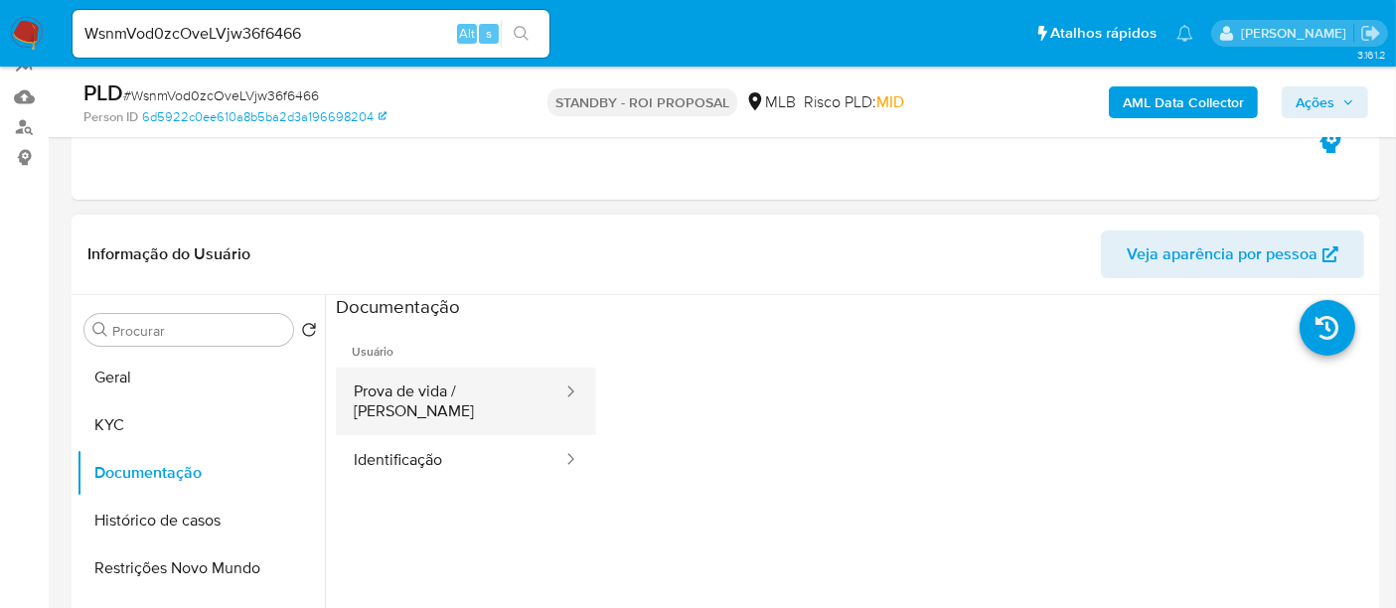
drag, startPoint x: 448, startPoint y: 398, endPoint x: 541, endPoint y: 396, distance: 93.4
click at [448, 398] on button "Prova de vida / Selfie" at bounding box center [450, 402] width 228 height 68
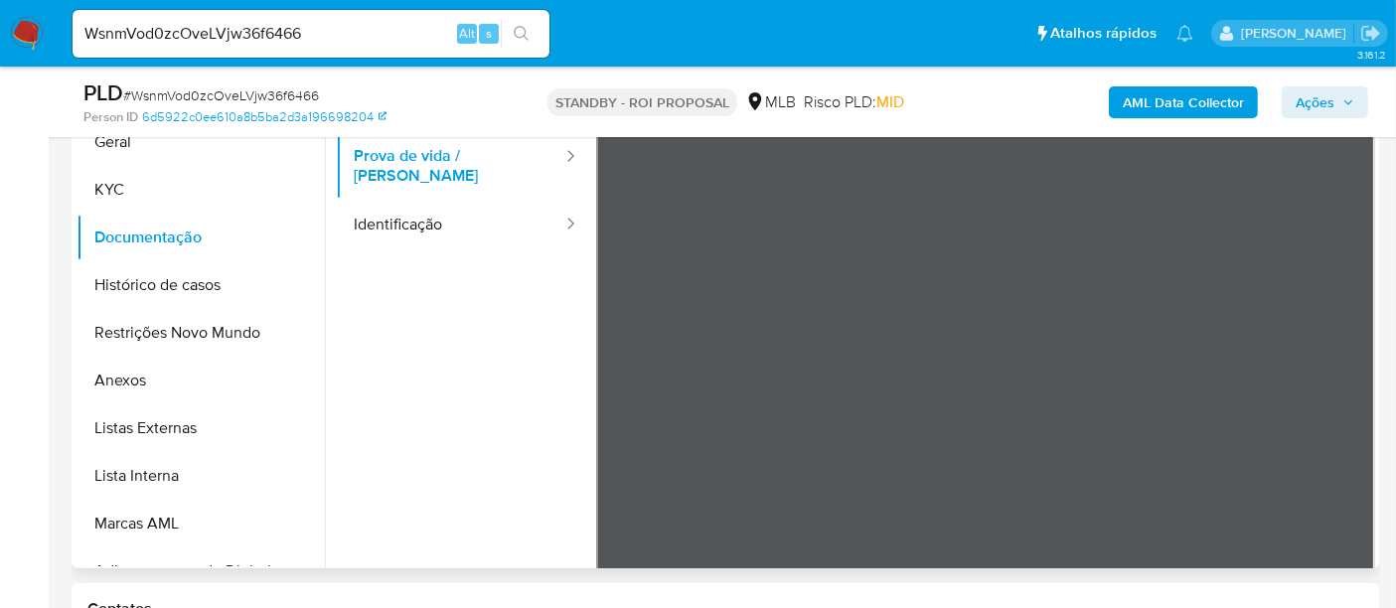
scroll to position [471, 0]
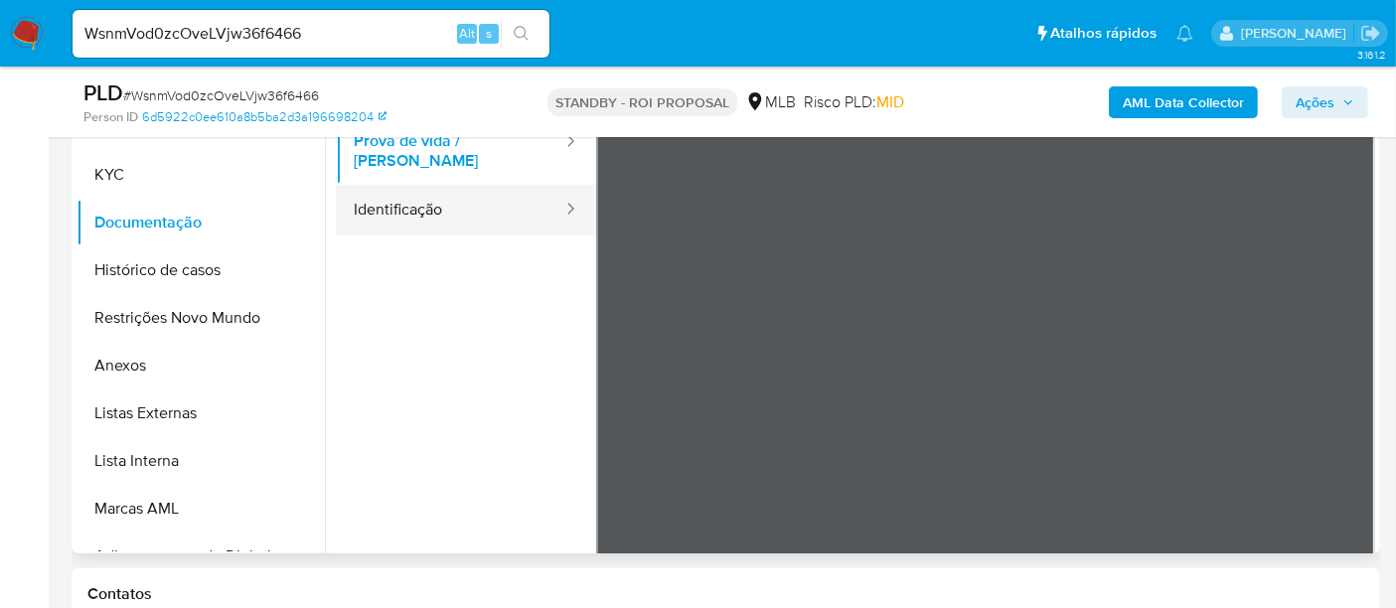
click at [428, 191] on button "Identificação" at bounding box center [450, 210] width 228 height 51
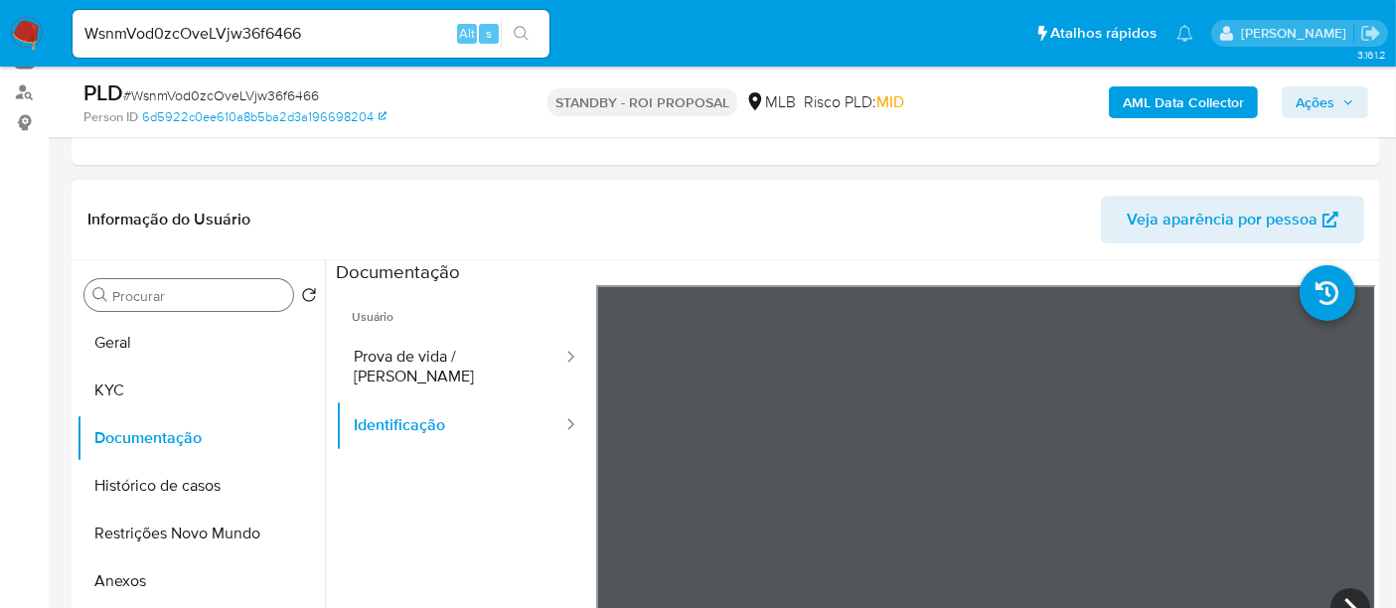
scroll to position [250, 0]
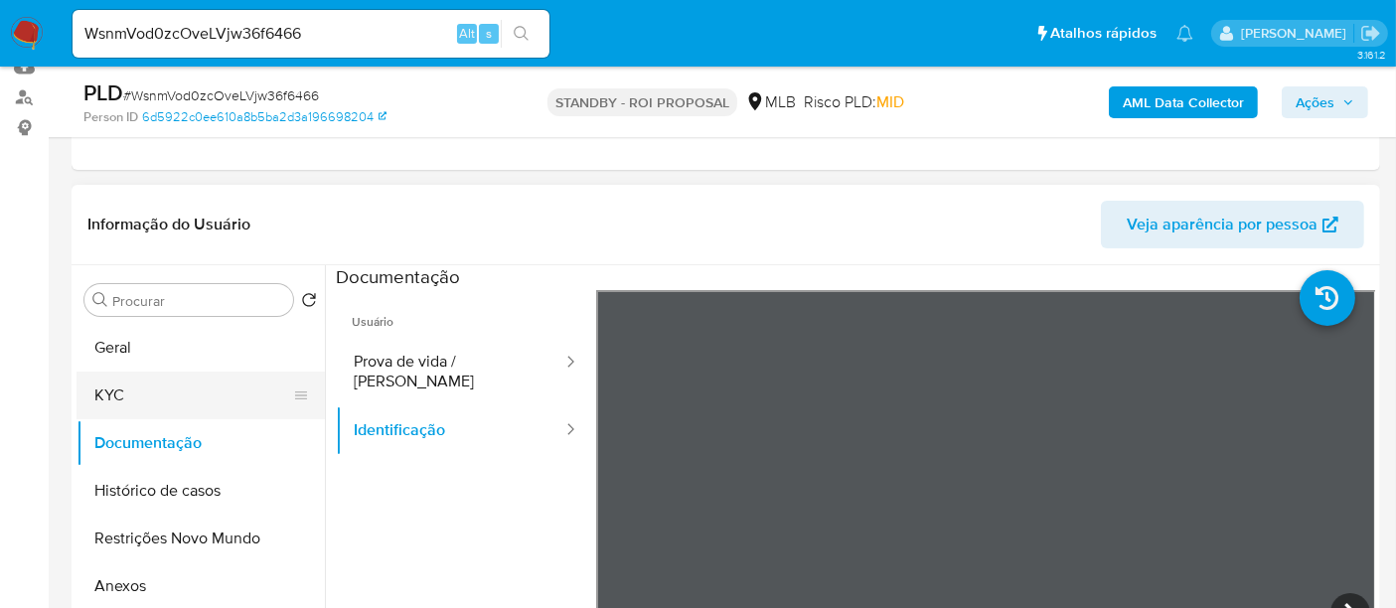
click at [132, 380] on button "KYC" at bounding box center [192, 396] width 232 height 48
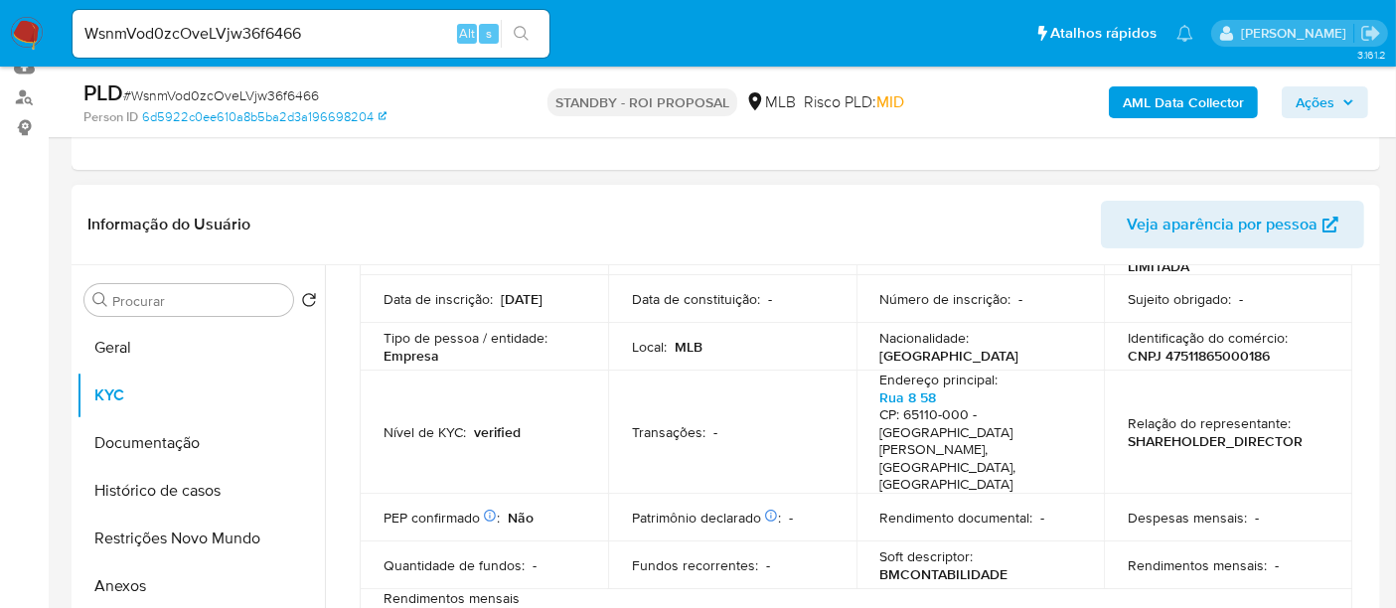
scroll to position [221, 0]
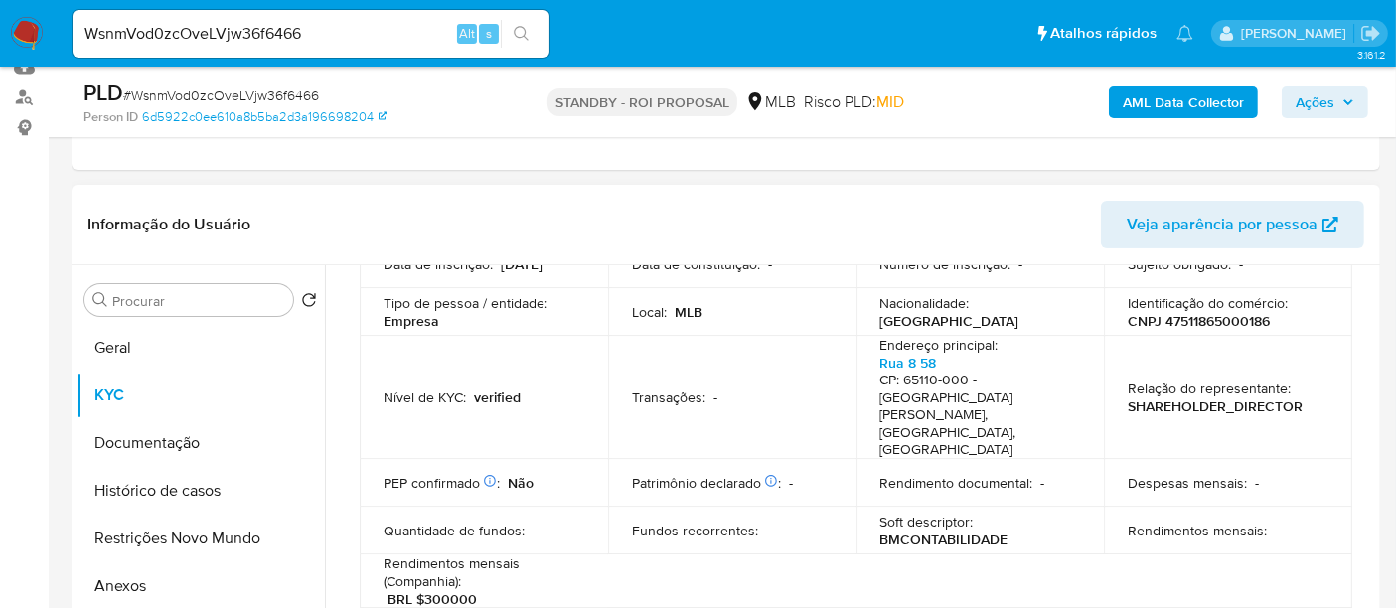
click at [451, 590] on p "BRL $300000" at bounding box center [431, 599] width 89 height 18
drag, startPoint x: 141, startPoint y: 339, endPoint x: 223, endPoint y: 340, distance: 81.5
click at [147, 339] on button "Geral" at bounding box center [192, 348] width 232 height 48
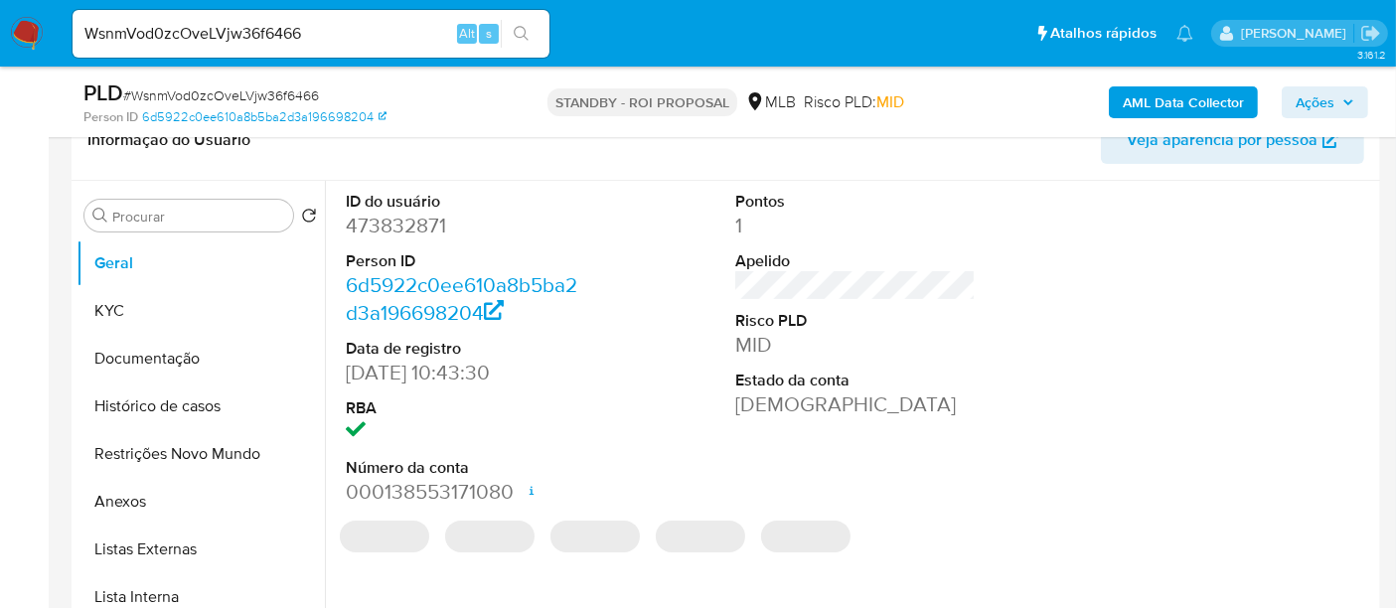
scroll to position [361, 0]
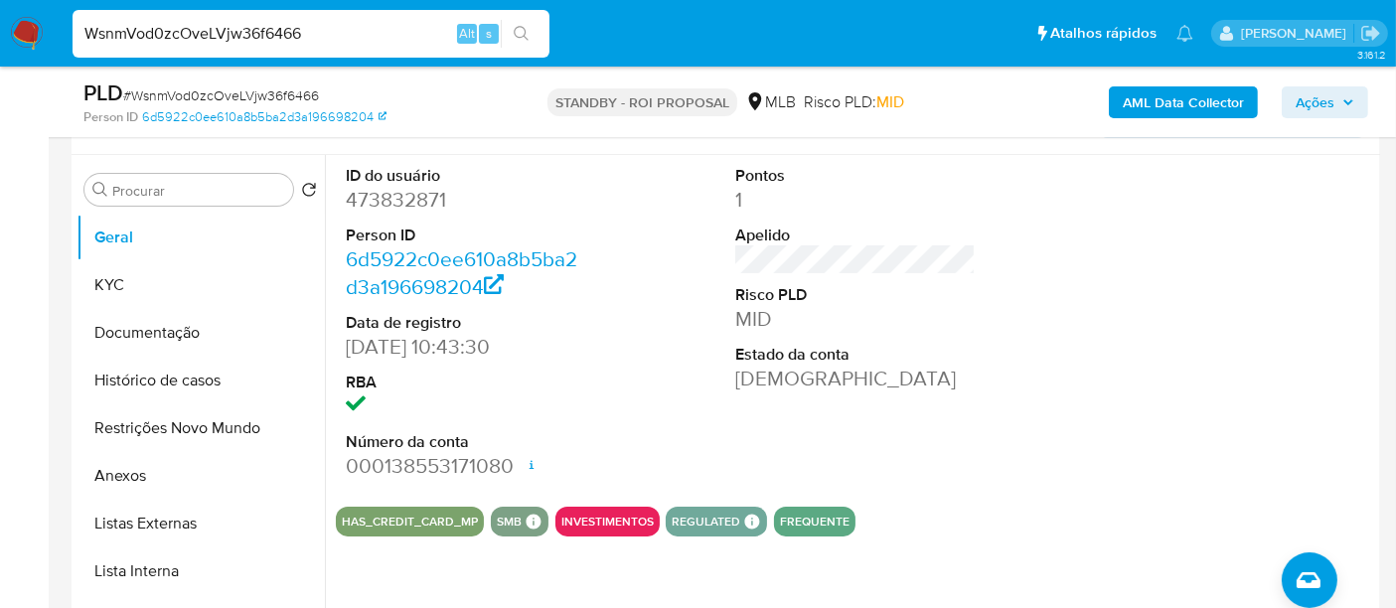
drag, startPoint x: 84, startPoint y: 31, endPoint x: 298, endPoint y: 33, distance: 213.6
click at [298, 33] on input "WsnmVod0zcOveLVjw36f6466" at bounding box center [311, 34] width 477 height 26
paste input "h9I58n8fw0ztsRvKr7pZV8OS"
type input "h9I58n8fw0ztsRvKr7pZV8OS"
click at [520, 27] on icon "search-icon" at bounding box center [522, 34] width 16 height 16
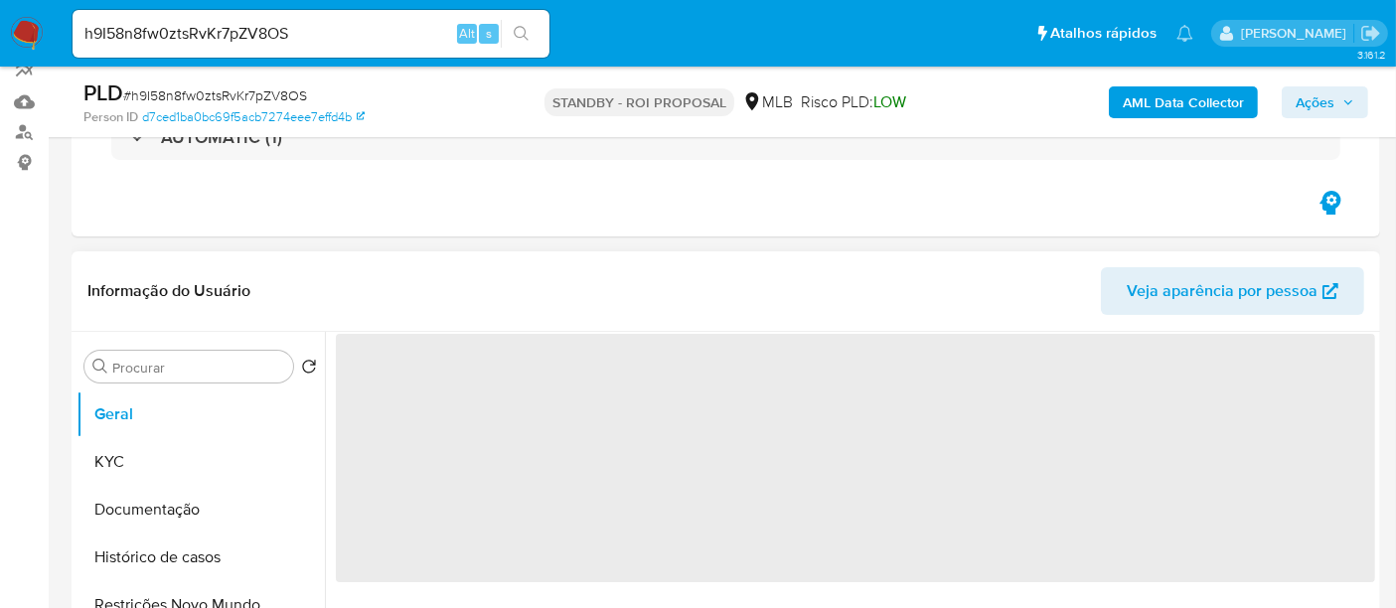
scroll to position [221, 0]
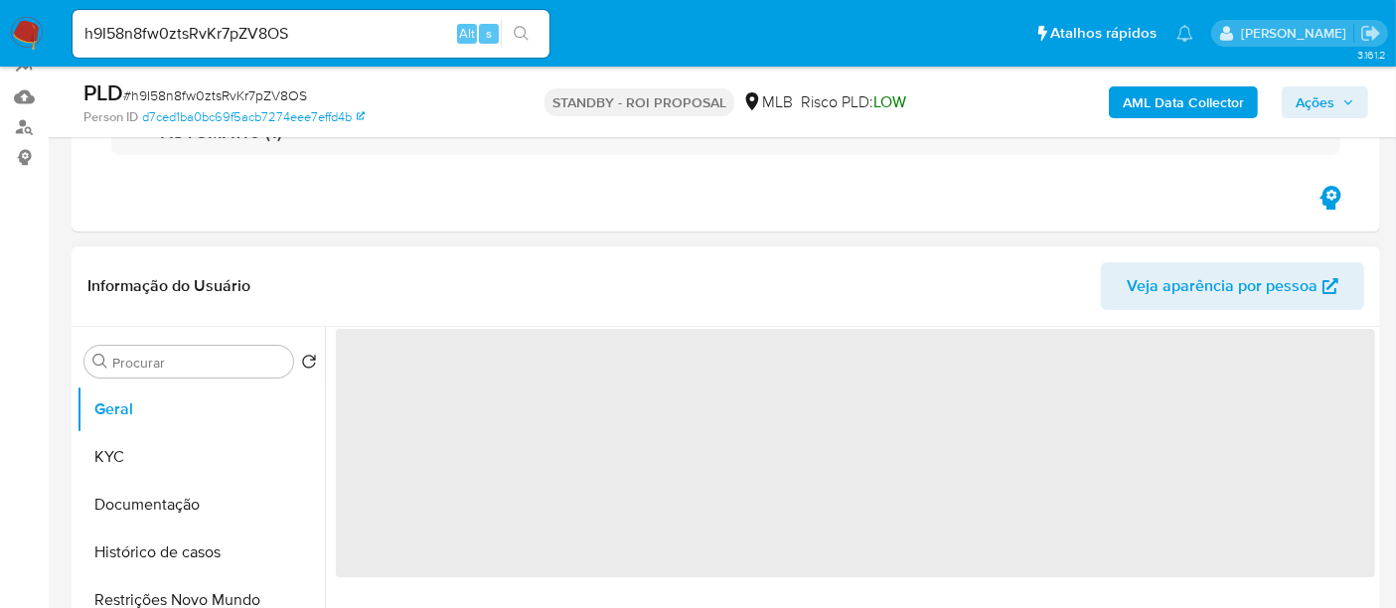
select select "10"
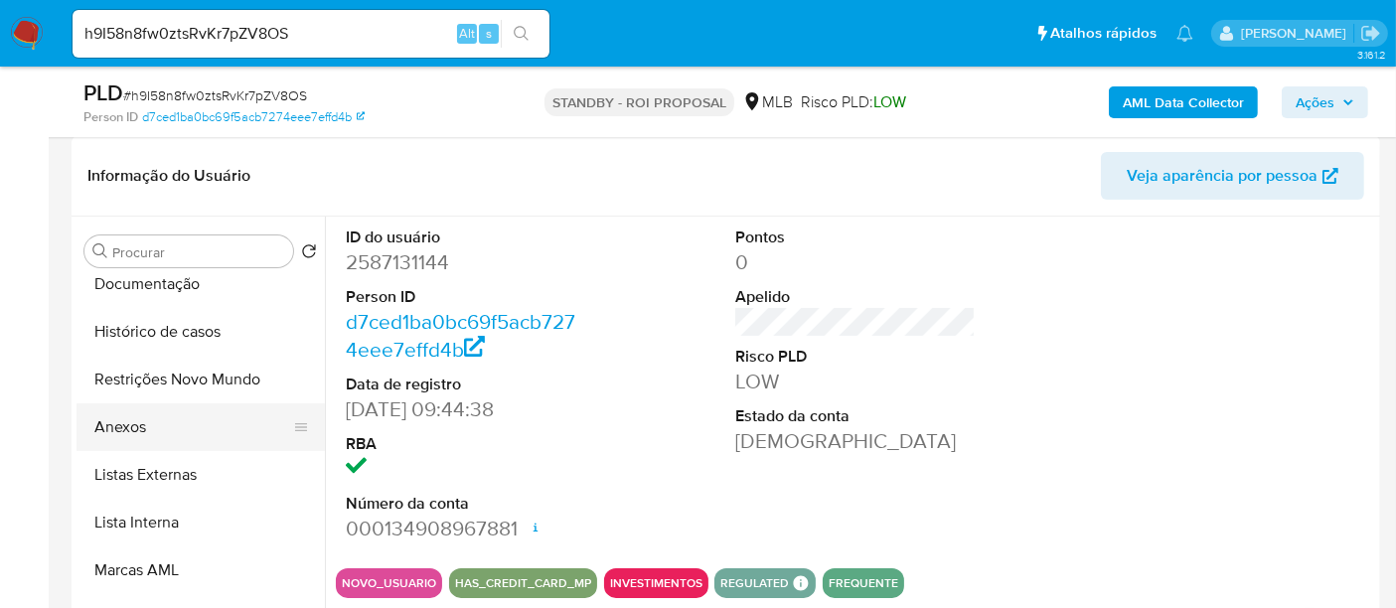
scroll to position [0, 0]
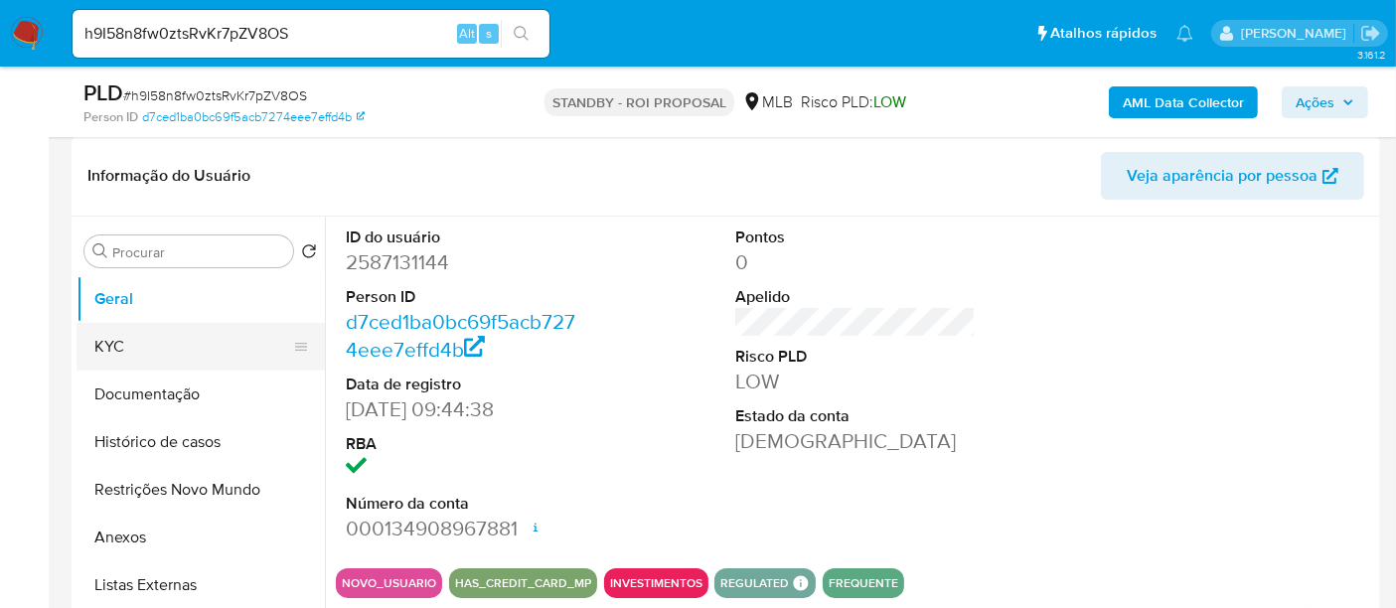
click at [153, 351] on button "KYC" at bounding box center [192, 347] width 232 height 48
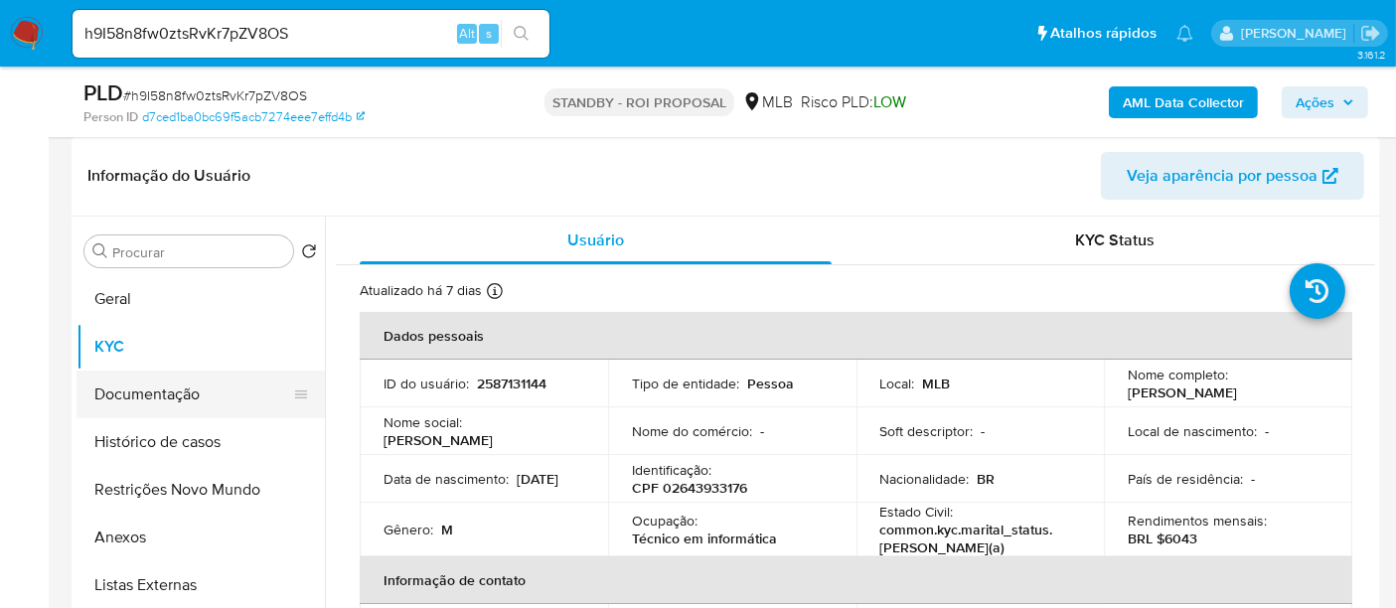
click at [146, 406] on button "Documentação" at bounding box center [192, 395] width 232 height 48
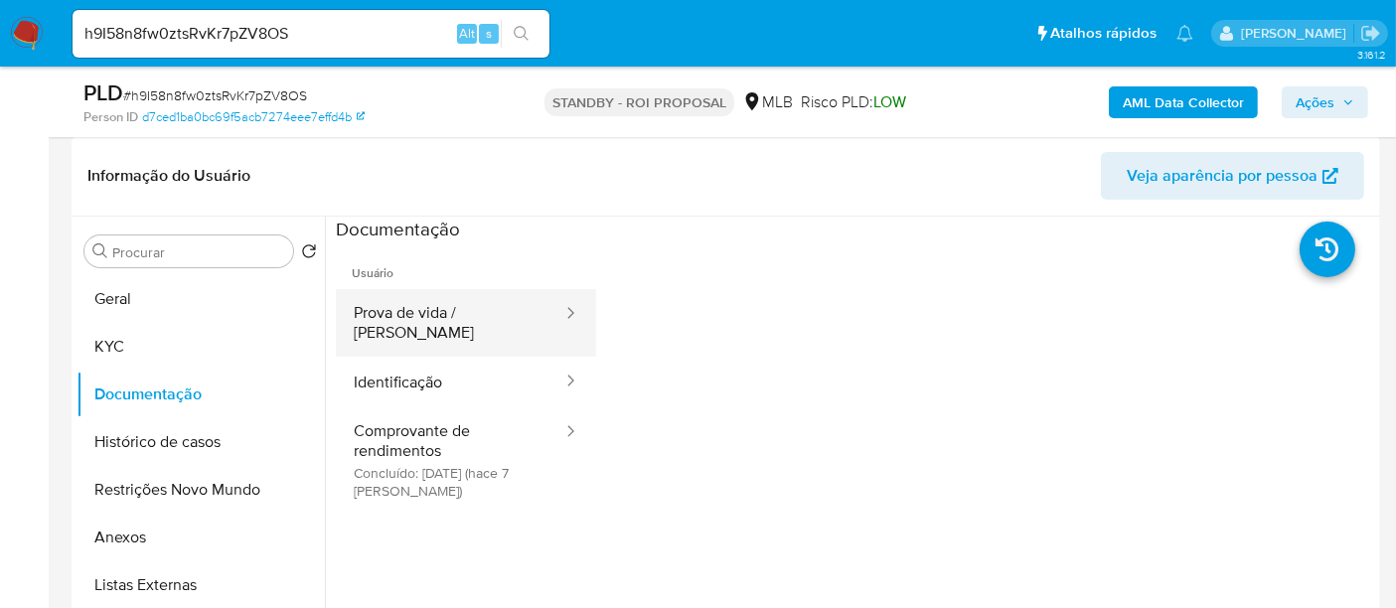
click at [453, 296] on button "Prova de vida / Selfie" at bounding box center [450, 323] width 228 height 68
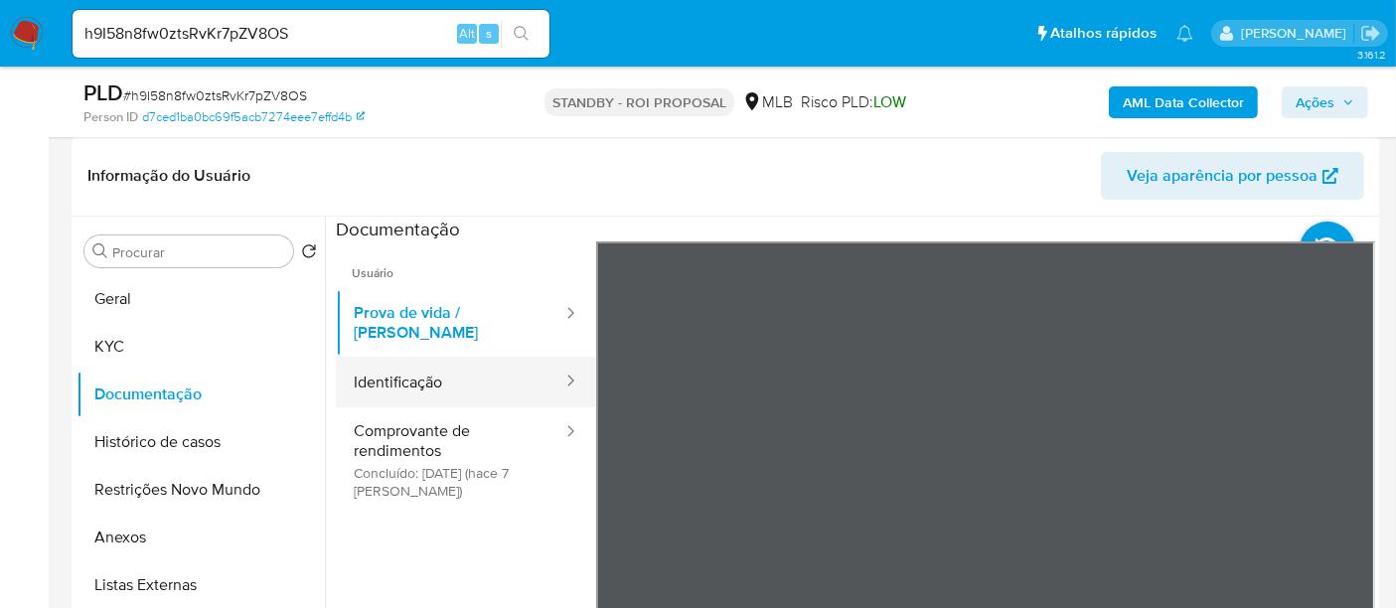
drag, startPoint x: 419, startPoint y: 375, endPoint x: 541, endPoint y: 375, distance: 122.2
click at [418, 375] on button "Identificação" at bounding box center [450, 382] width 228 height 51
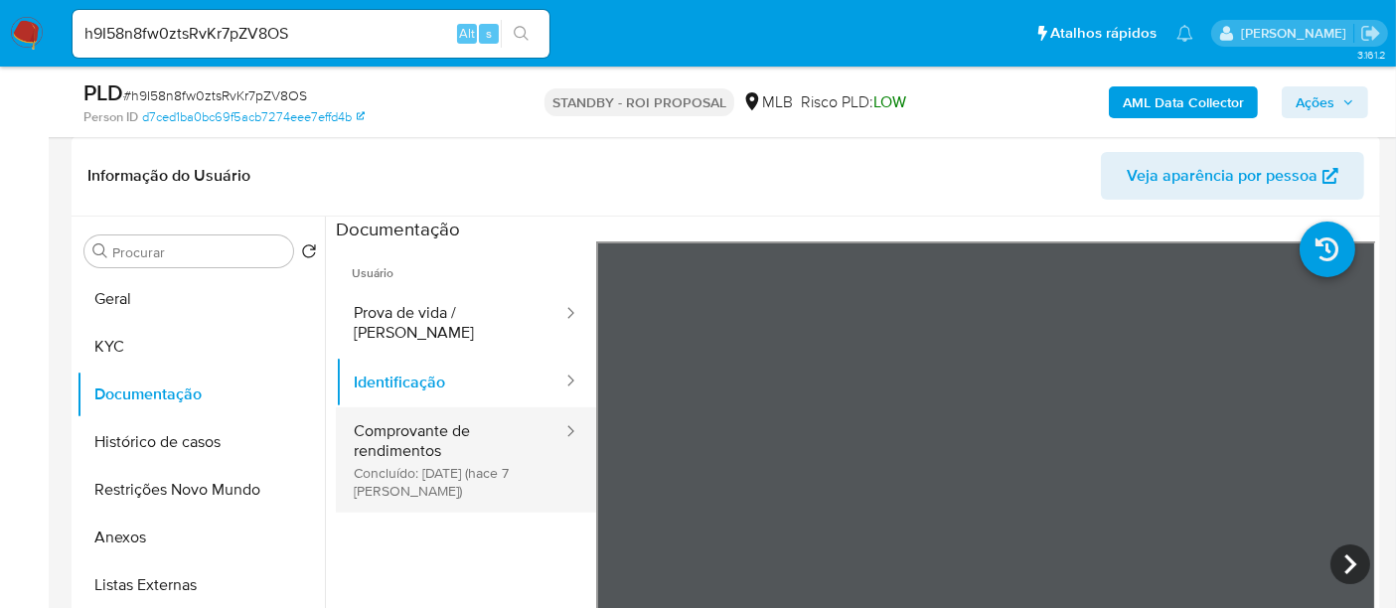
click at [451, 427] on button "Comprovante de rendimentos Concluído: 18/09/2025 (hace 7 días)" at bounding box center [450, 459] width 228 height 105
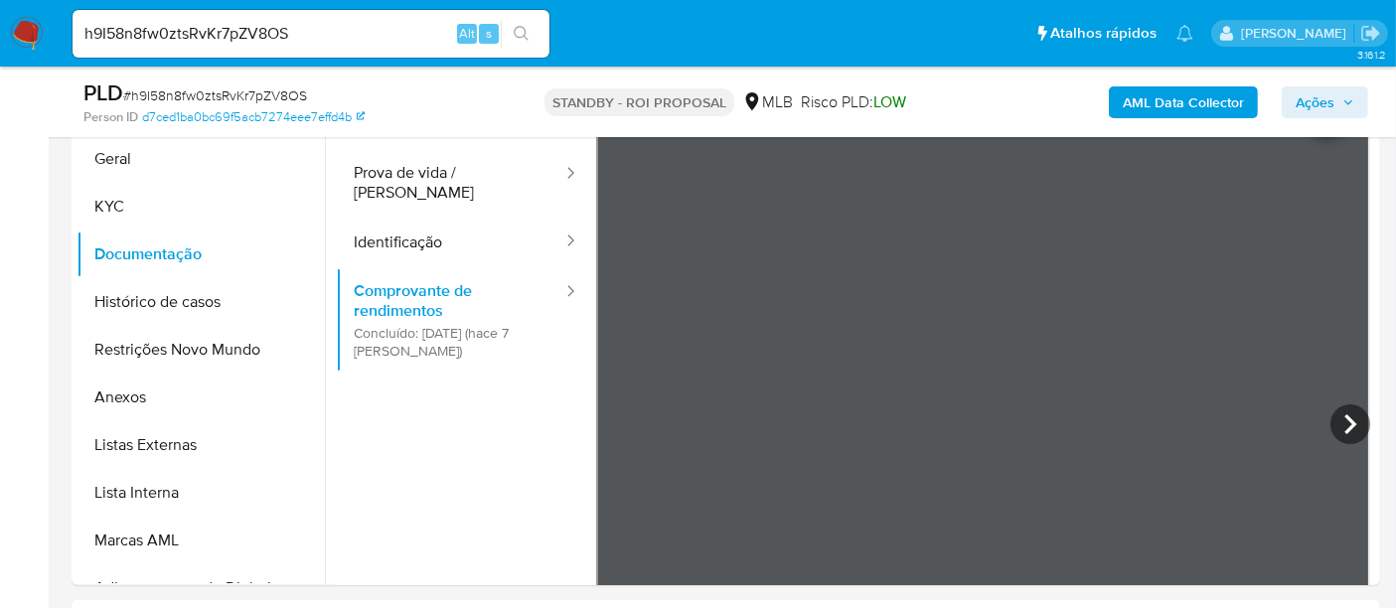
scroll to position [479, 0]
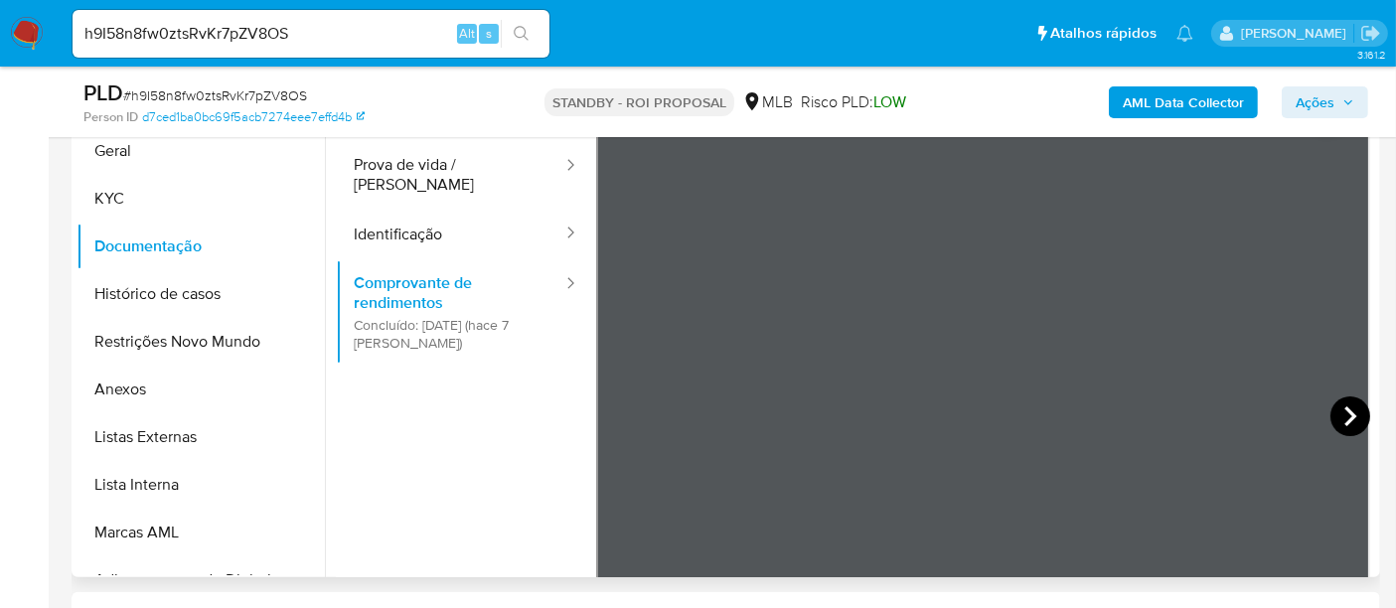
click at [1359, 407] on icon at bounding box center [1350, 416] width 40 height 40
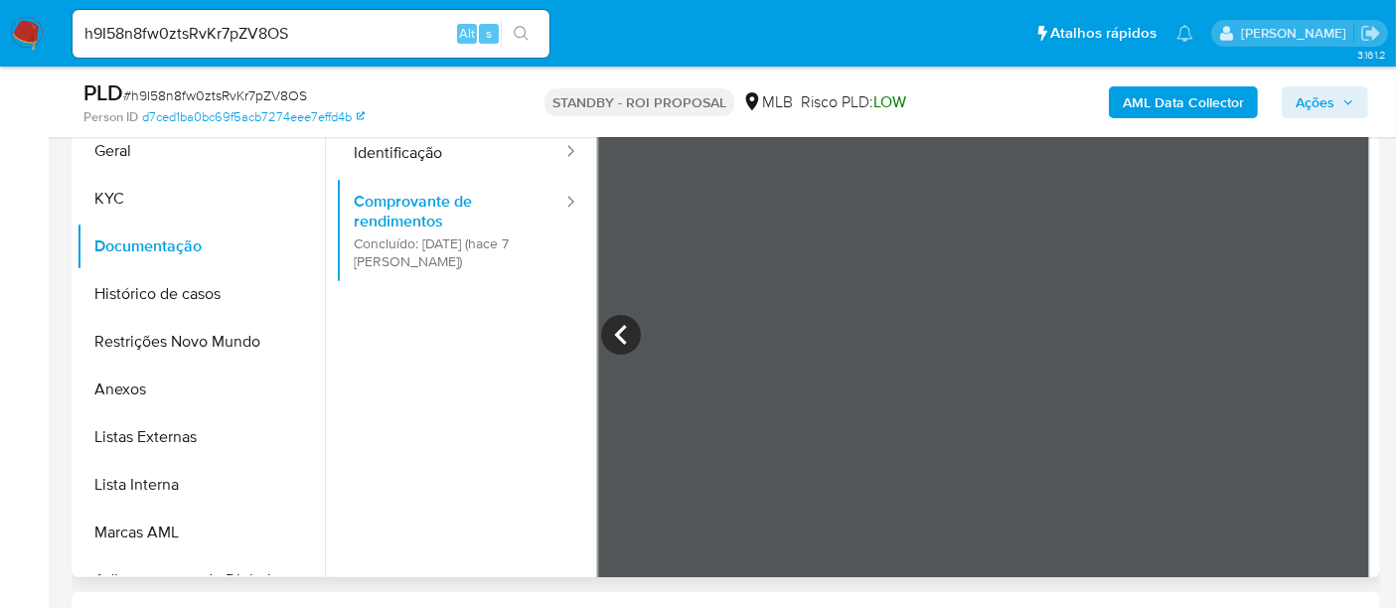
scroll to position [173, 0]
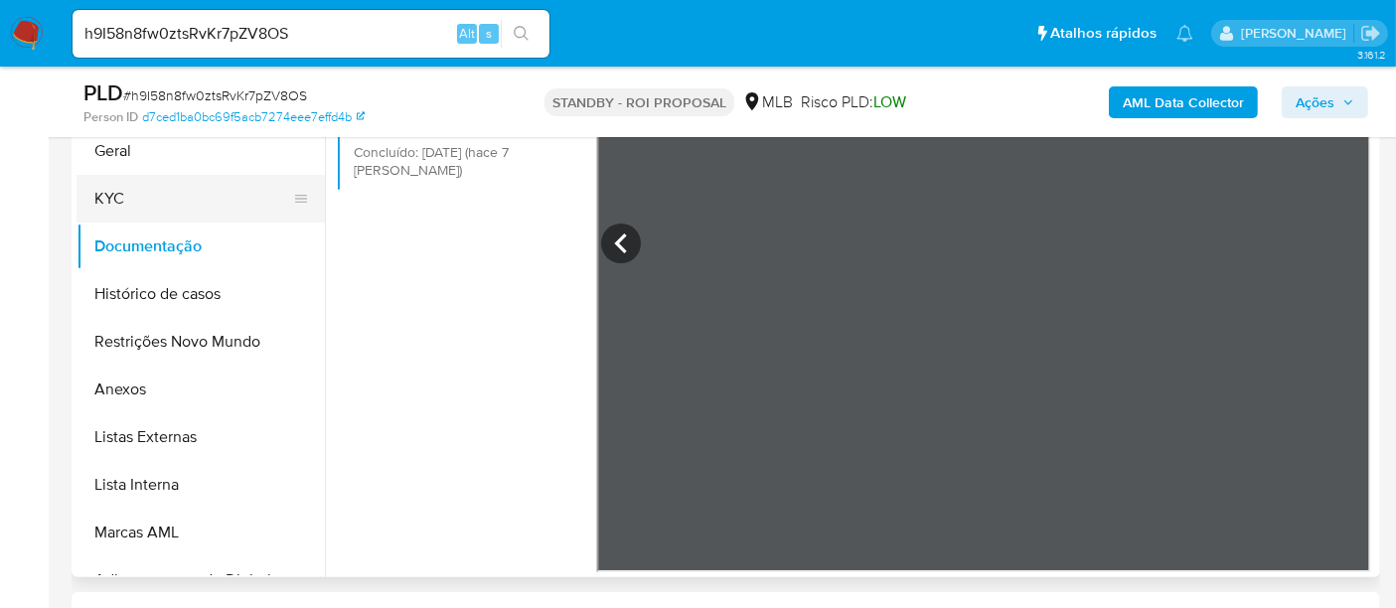
click at [121, 195] on button "KYC" at bounding box center [192, 199] width 232 height 48
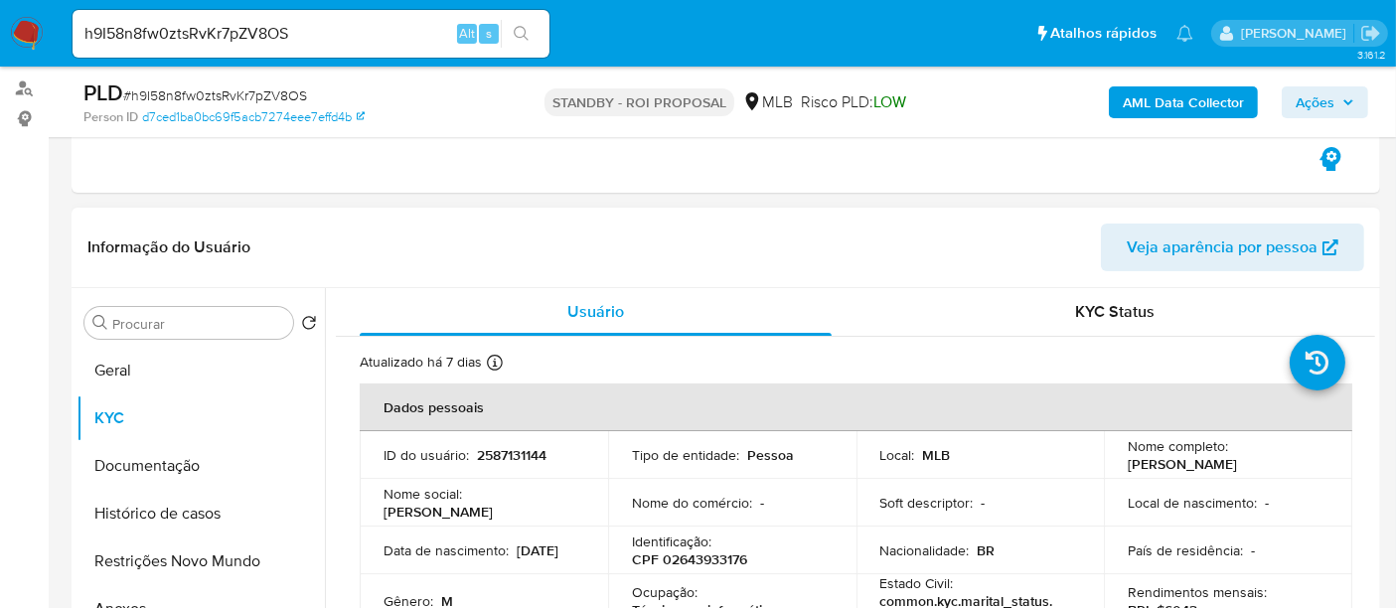
scroll to position [258, 0]
click at [129, 429] on button "KYC" at bounding box center [192, 419] width 232 height 48
click at [148, 377] on button "Geral" at bounding box center [192, 372] width 232 height 48
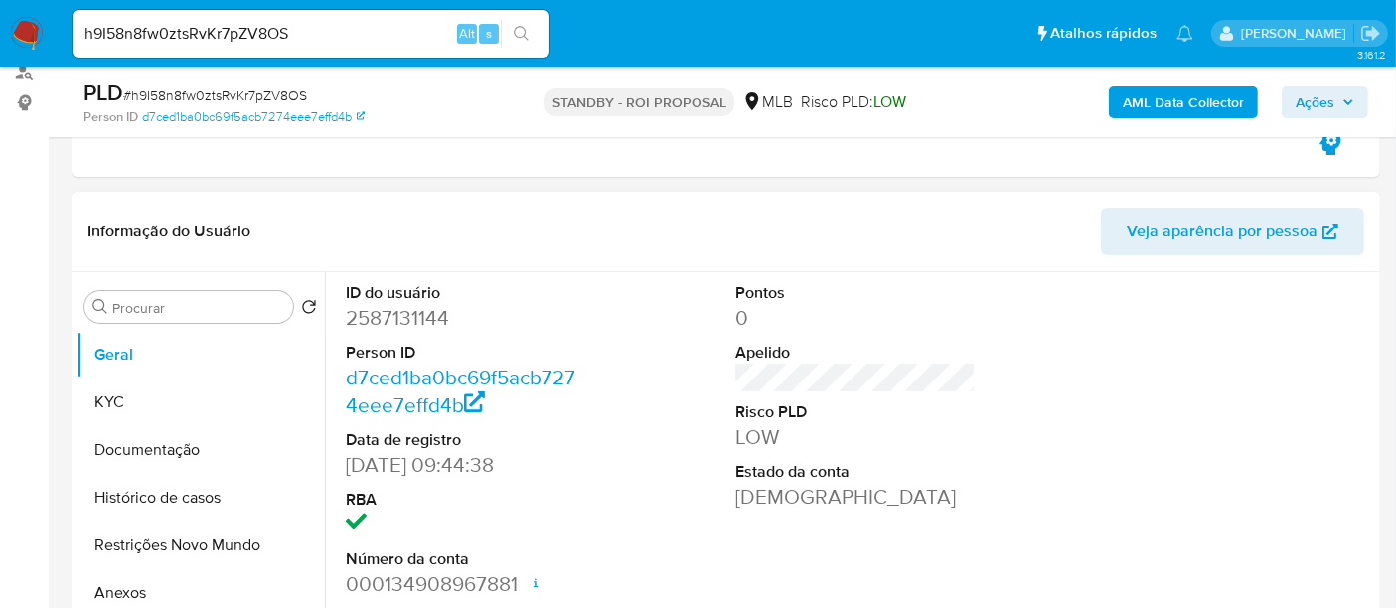
scroll to position [369, 0]
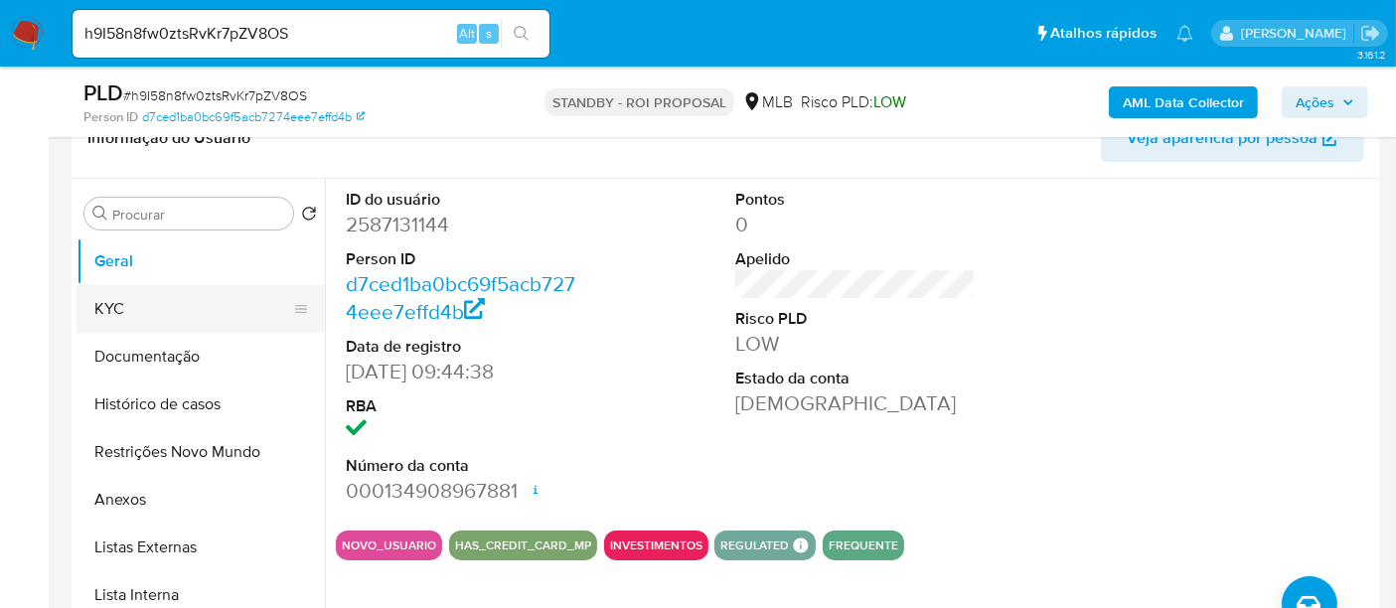
click at [101, 319] on button "KYC" at bounding box center [192, 309] width 232 height 48
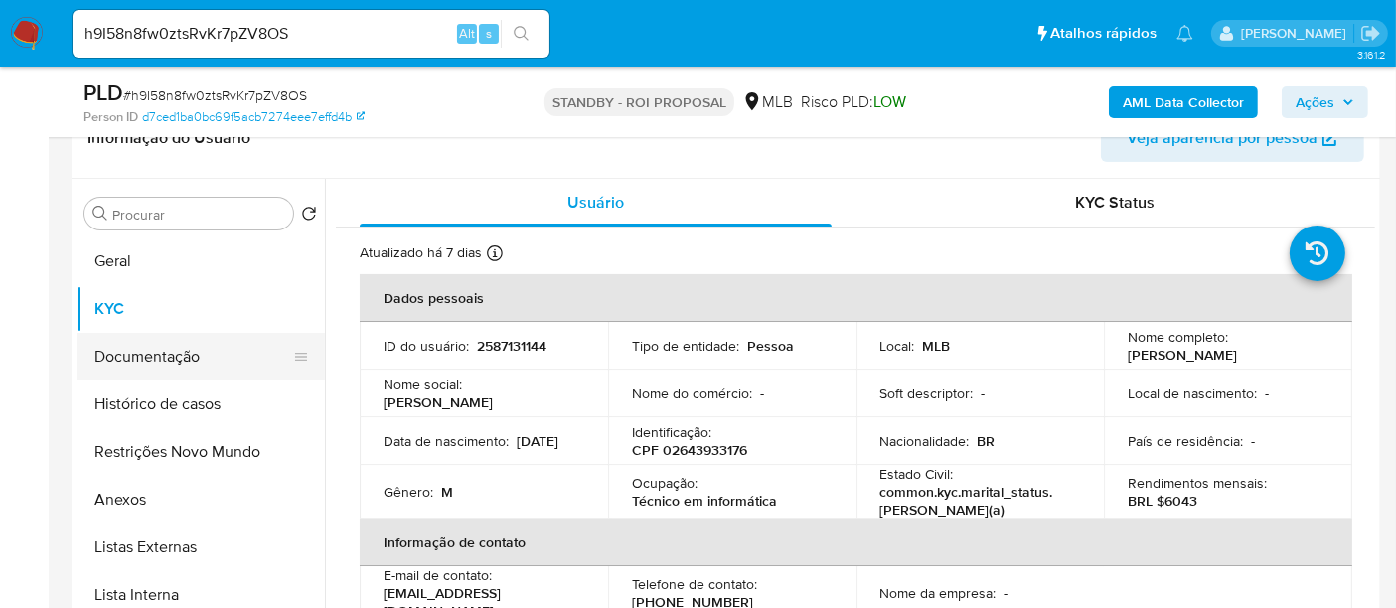
click at [173, 346] on button "Documentação" at bounding box center [192, 357] width 232 height 48
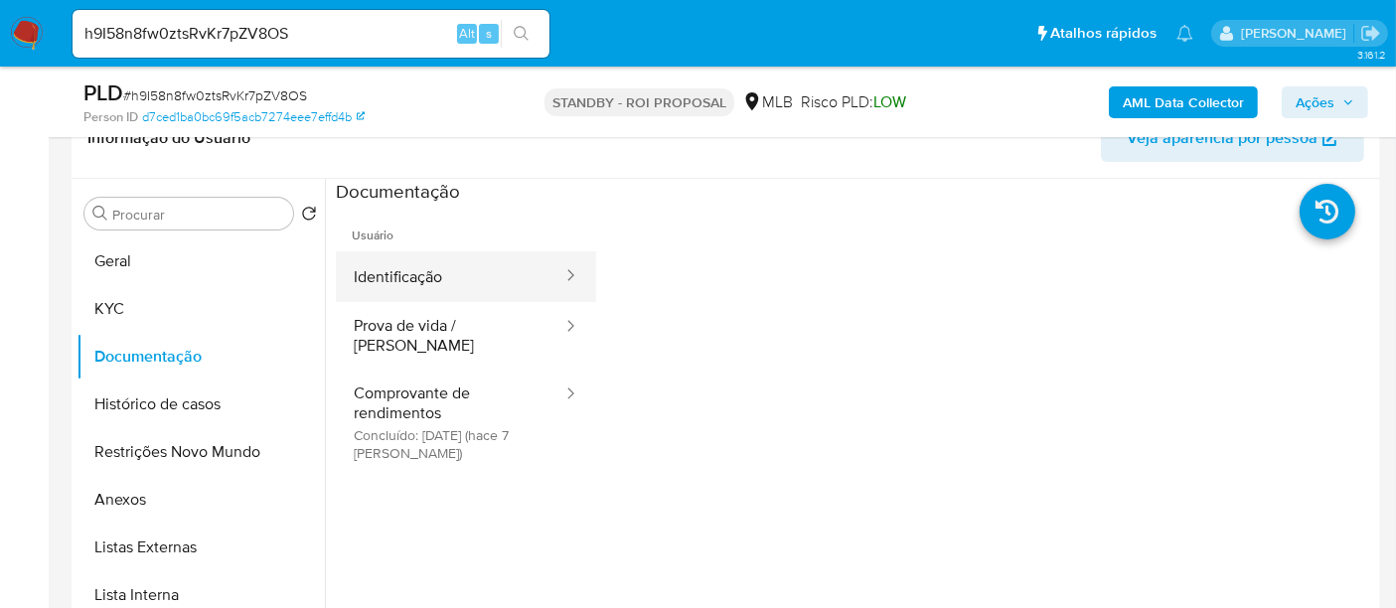
drag, startPoint x: 448, startPoint y: 279, endPoint x: 470, endPoint y: 278, distance: 21.9
click at [448, 278] on button "Identificação" at bounding box center [450, 276] width 228 height 51
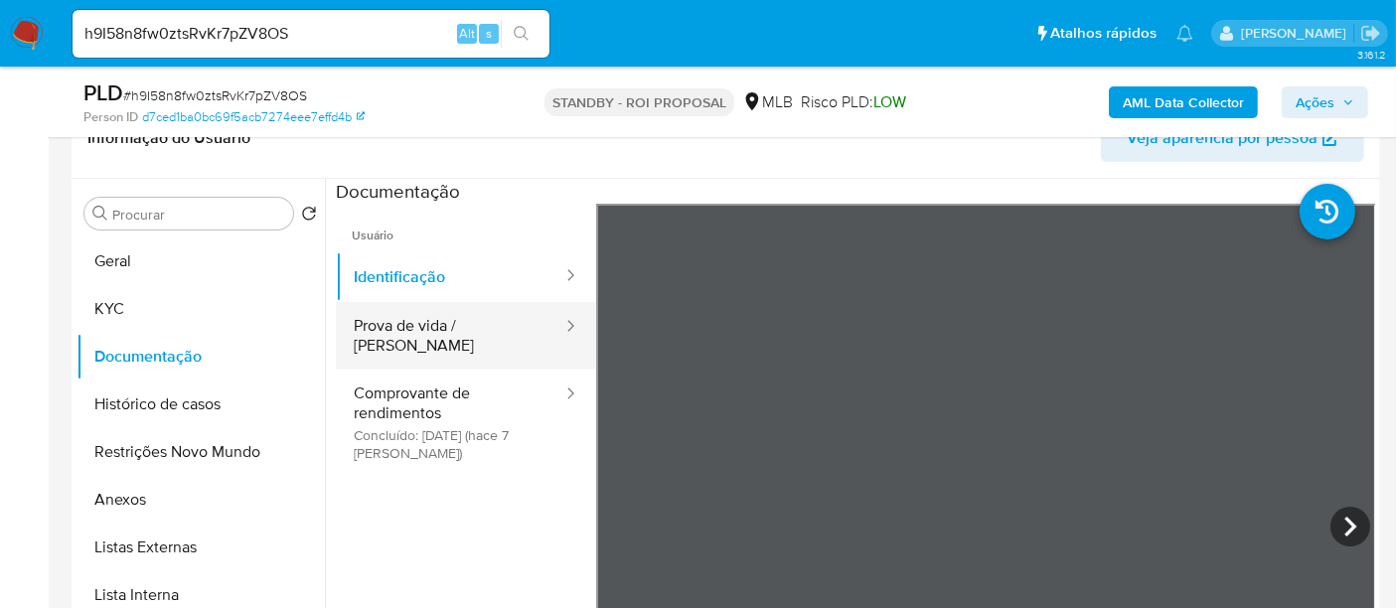
click at [441, 330] on button "Prova de vida / Selfie" at bounding box center [450, 336] width 228 height 68
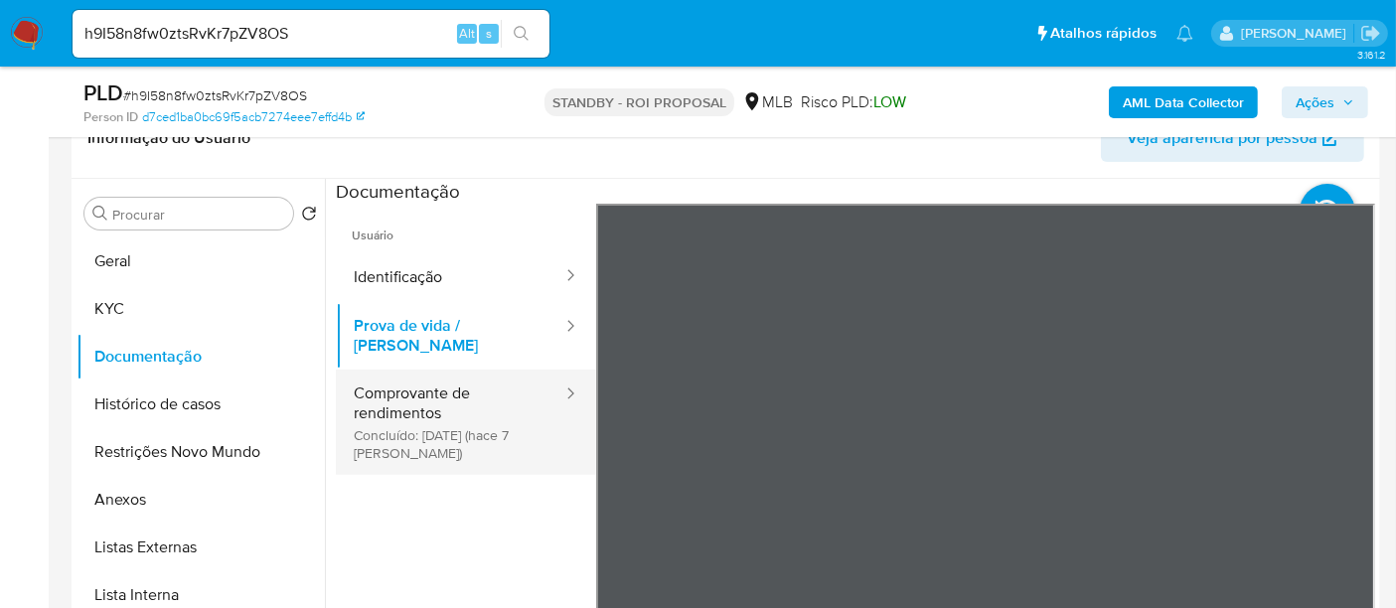
click at [415, 371] on button "Comprovante de rendimentos Concluído: 18/09/2025 (hace 7 días)" at bounding box center [450, 422] width 228 height 105
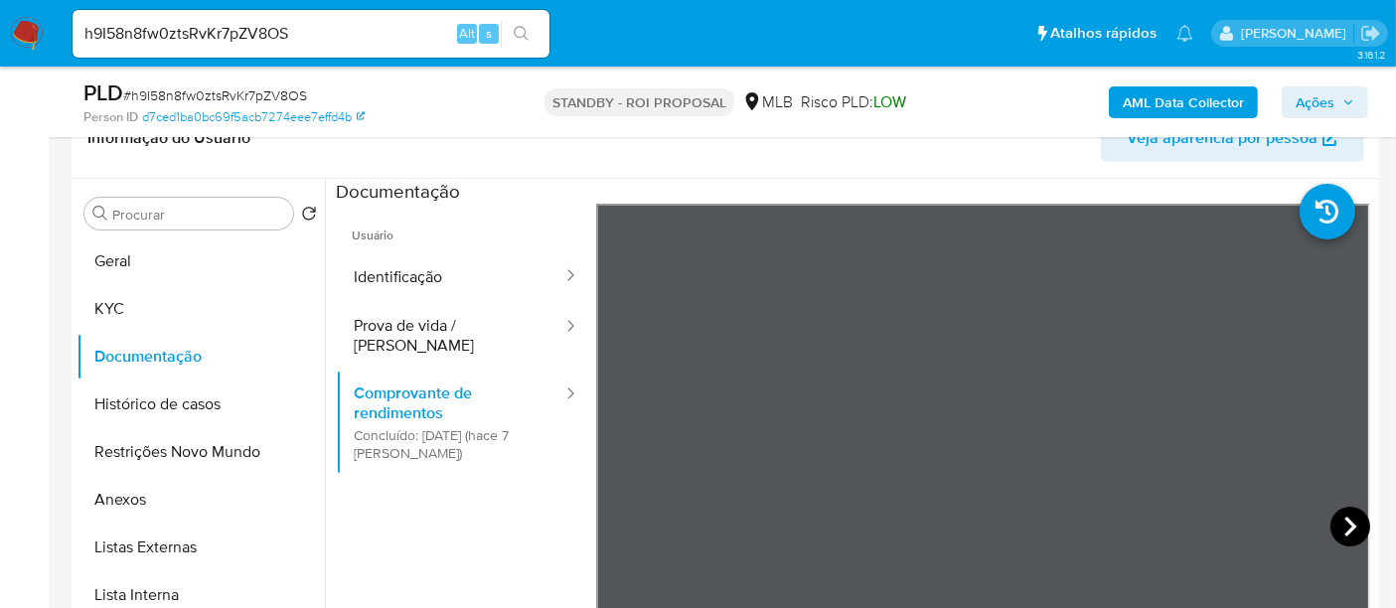
click at [1335, 520] on icon at bounding box center [1350, 527] width 40 height 40
drag, startPoint x: 340, startPoint y: 40, endPoint x: 0, endPoint y: 55, distance: 340.1
click at [0, 55] on nav "Pausado Ver notificaciones h9I58n8fw0ztsRvKr7pZV8OS Alt s Atalhos rápidos Presi…" at bounding box center [698, 33] width 1396 height 67
paste input "18fazUpkyK8QJxSb0UgKPmpy"
type input "18fazUpkyK8QJxSb0UgKPmpy"
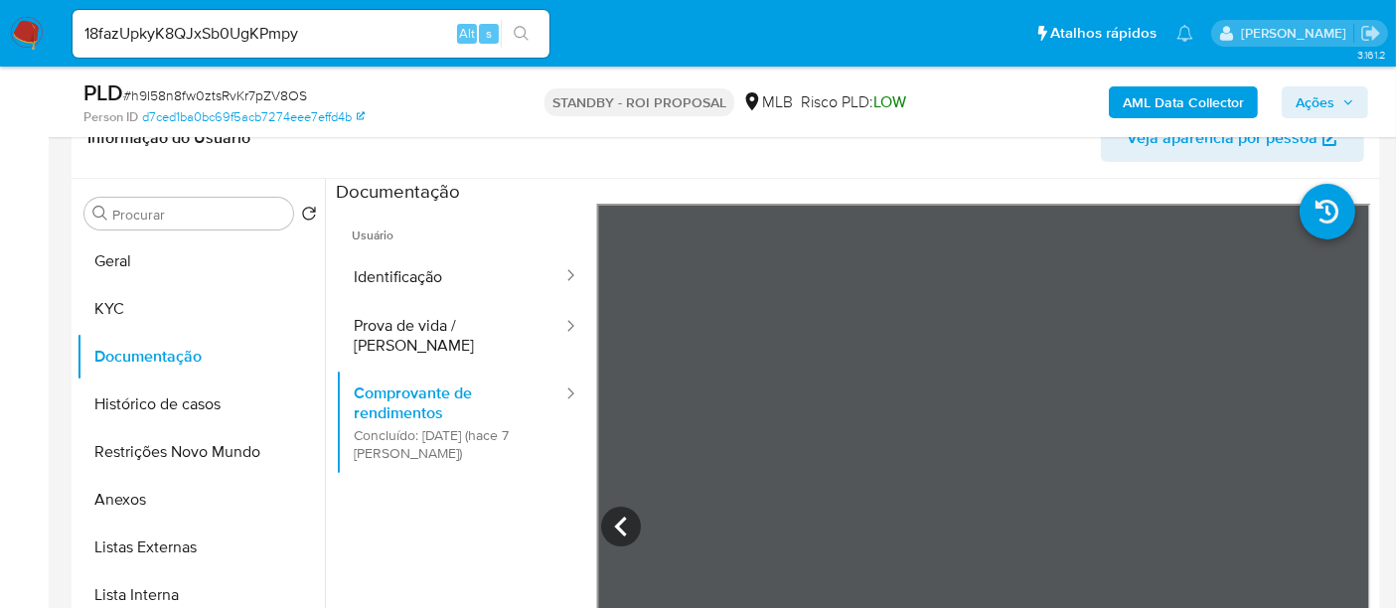
click at [522, 24] on button "search-icon" at bounding box center [521, 34] width 41 height 28
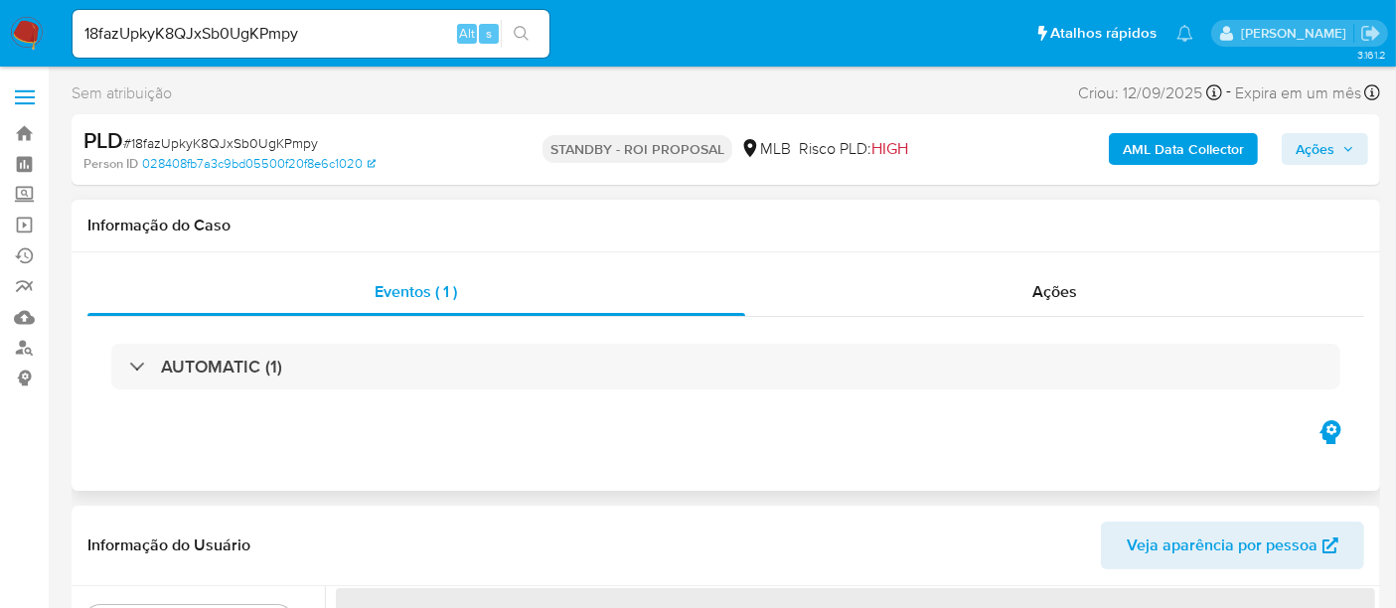
select select "10"
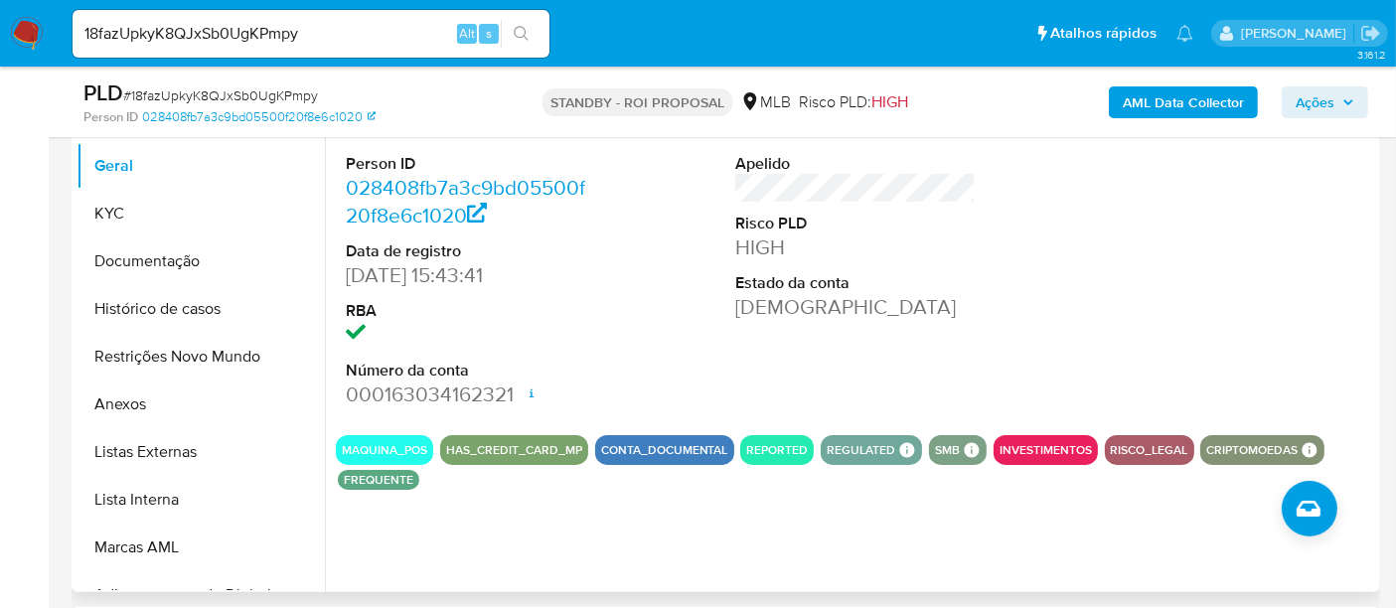
scroll to position [441, 0]
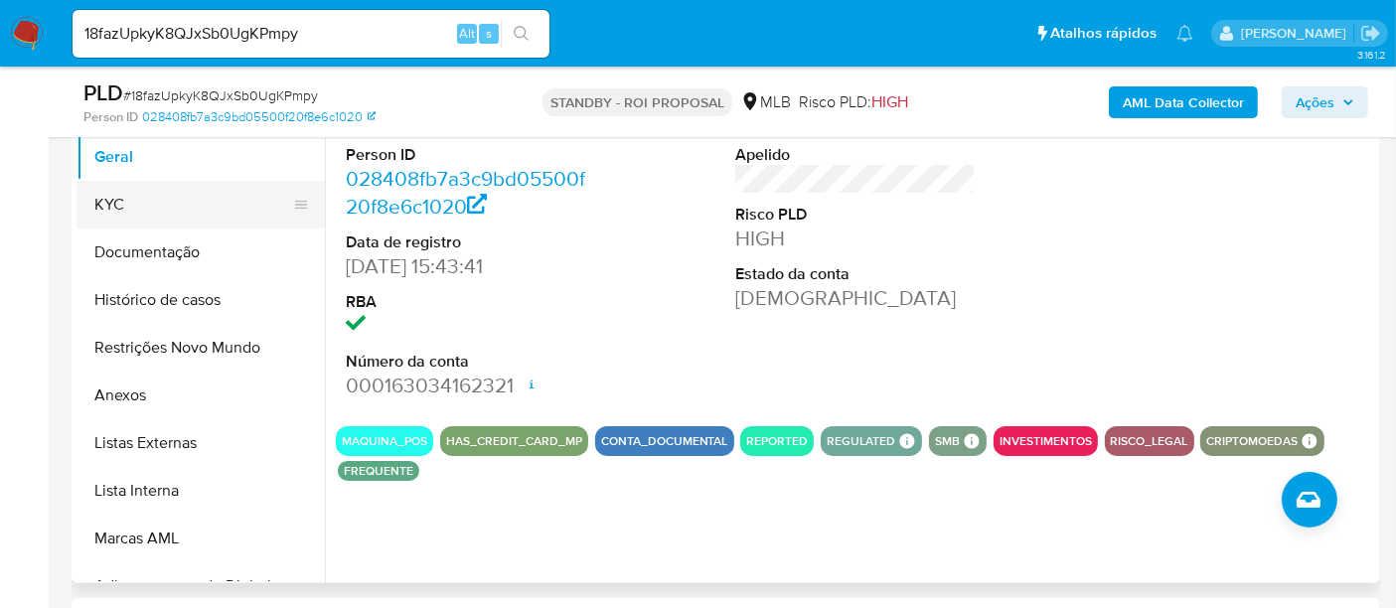
click at [126, 192] on button "KYC" at bounding box center [192, 205] width 232 height 48
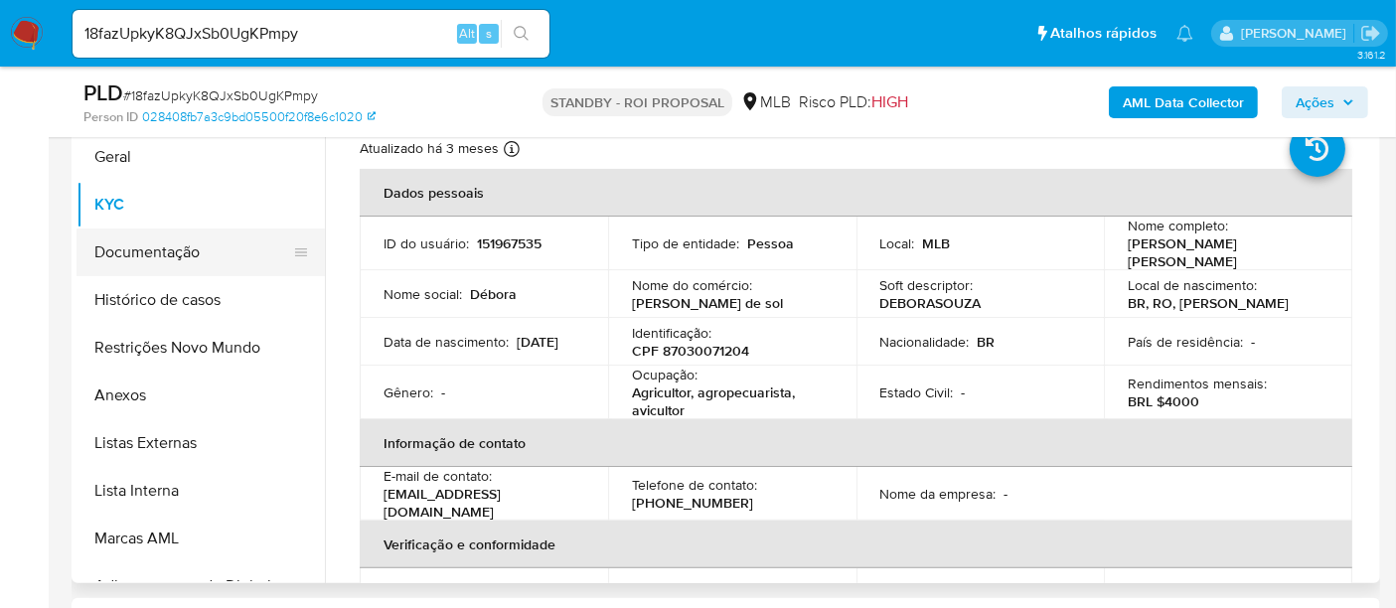
click at [149, 241] on button "Documentação" at bounding box center [192, 252] width 232 height 48
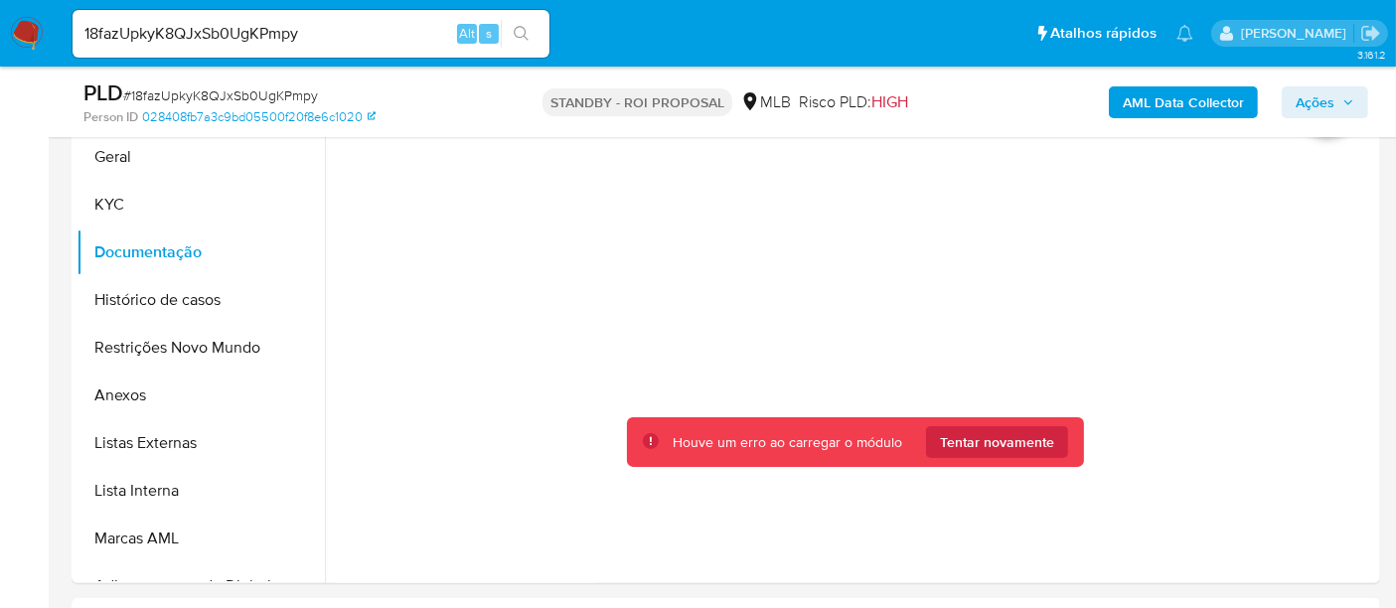
click at [25, 30] on img at bounding box center [27, 34] width 34 height 34
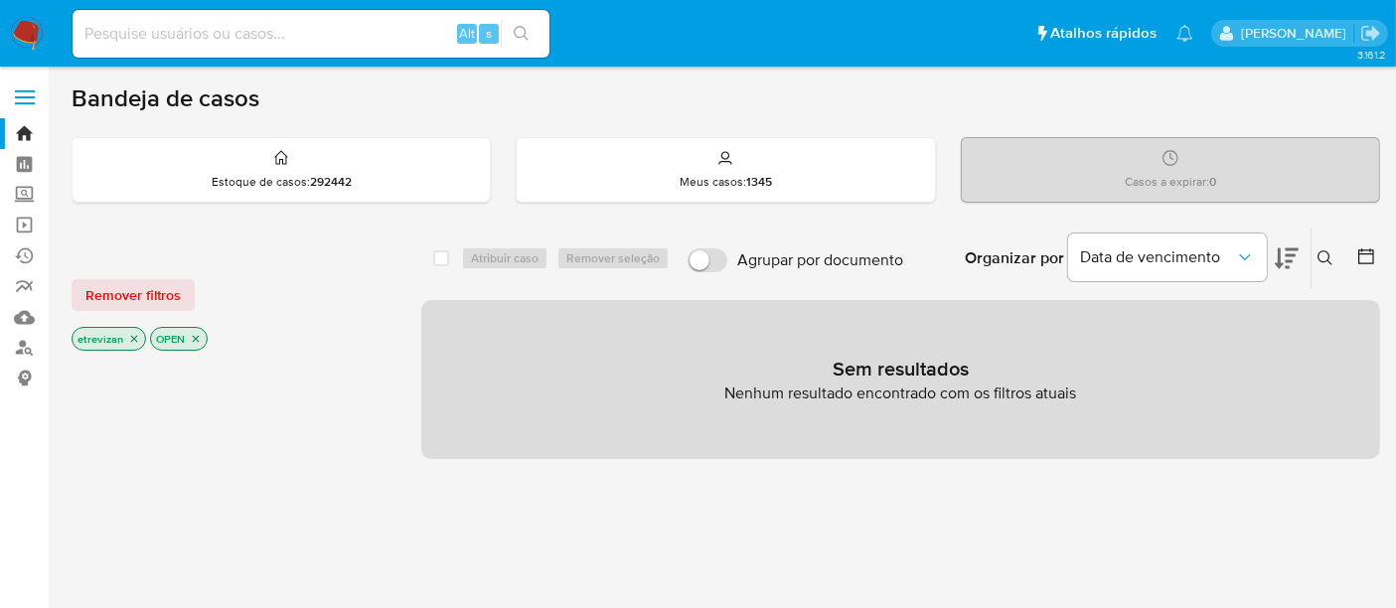
click at [309, 39] on input at bounding box center [311, 34] width 477 height 26
click at [116, 32] on input at bounding box center [311, 34] width 477 height 26
paste input "18fazUpkyK8QJxSb0UgKPmpy"
type input "18fazUpkyK8QJxSb0UgKPmpy"
click at [512, 33] on button "search-icon" at bounding box center [521, 34] width 41 height 28
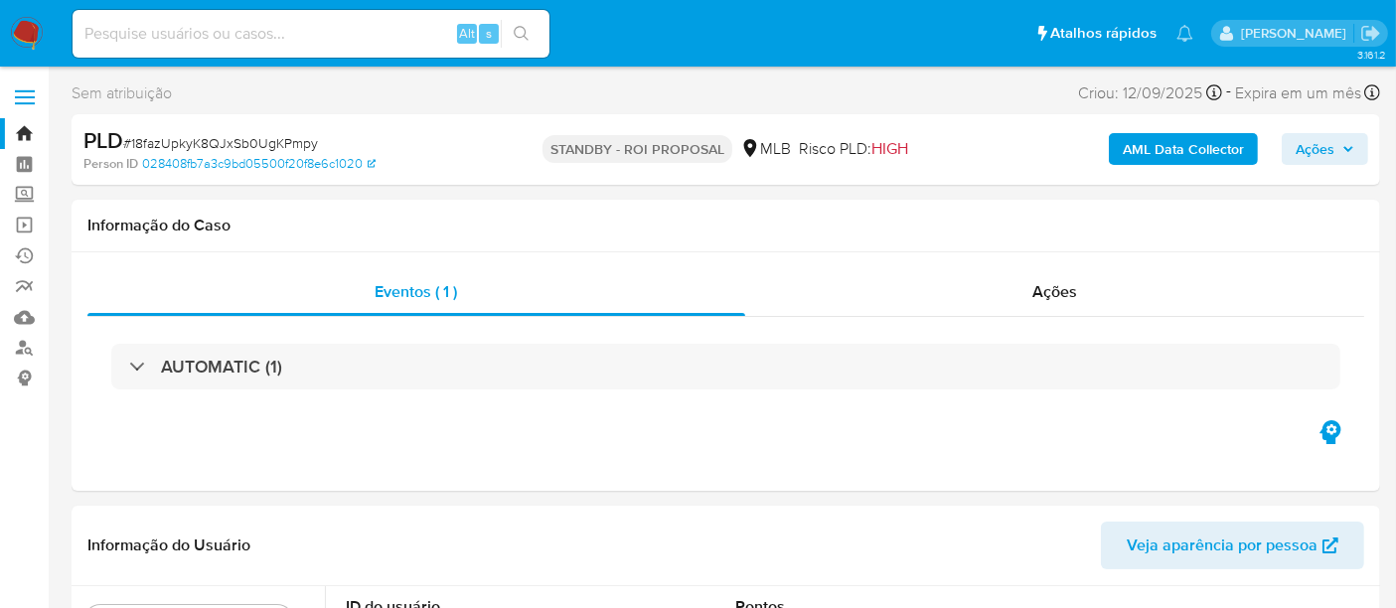
select select "10"
click at [255, 30] on input at bounding box center [311, 34] width 477 height 26
paste input "Vq2OHn30EXiHyznhmt60FxFU"
type input "Vq2OHn30EXiHyznhmt60FxFU"
click at [523, 24] on button "search-icon" at bounding box center [521, 34] width 41 height 28
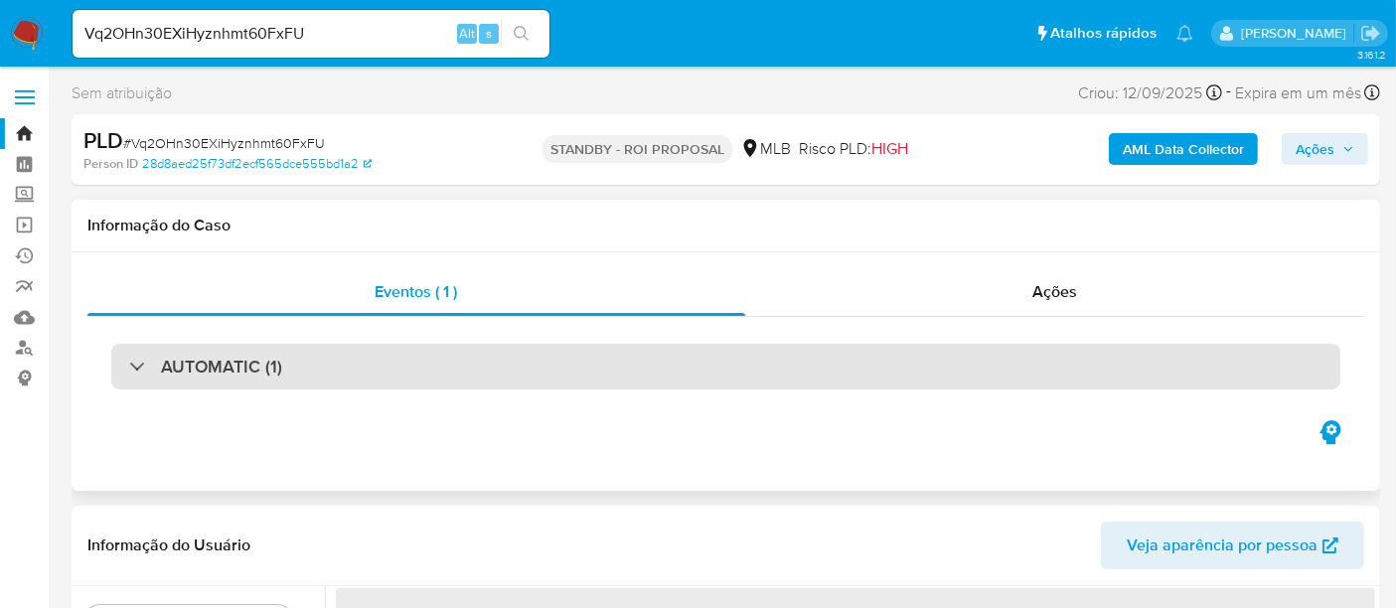
select select "10"
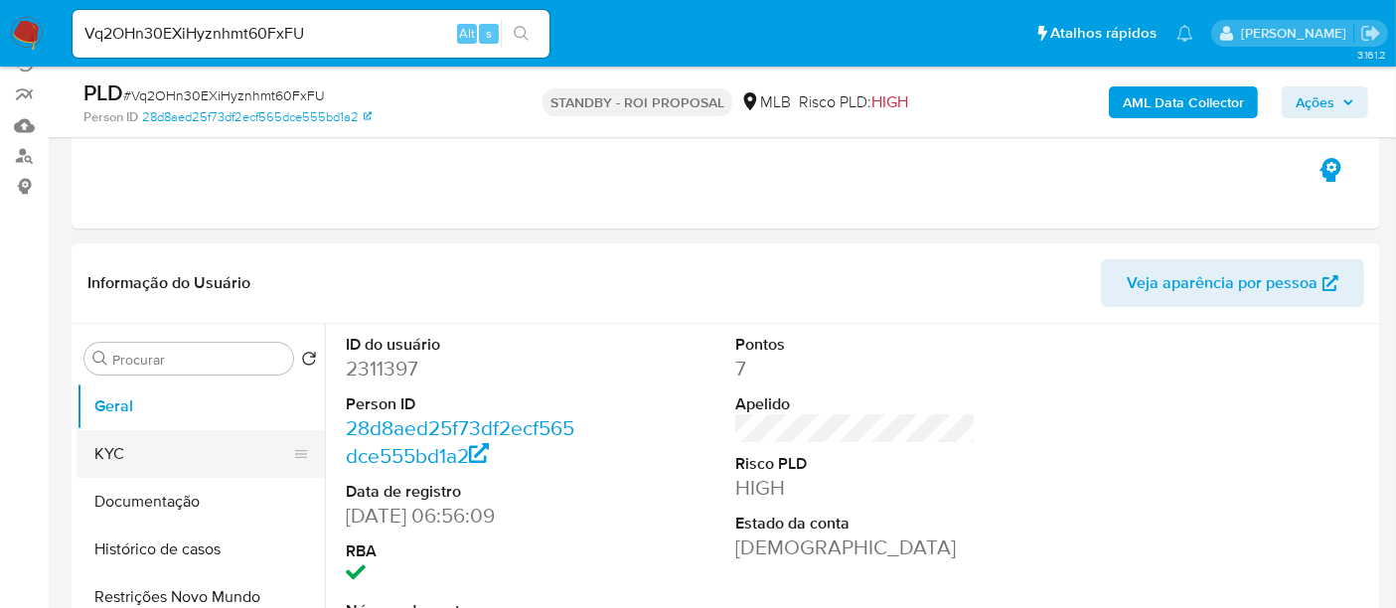
scroll to position [221, 0]
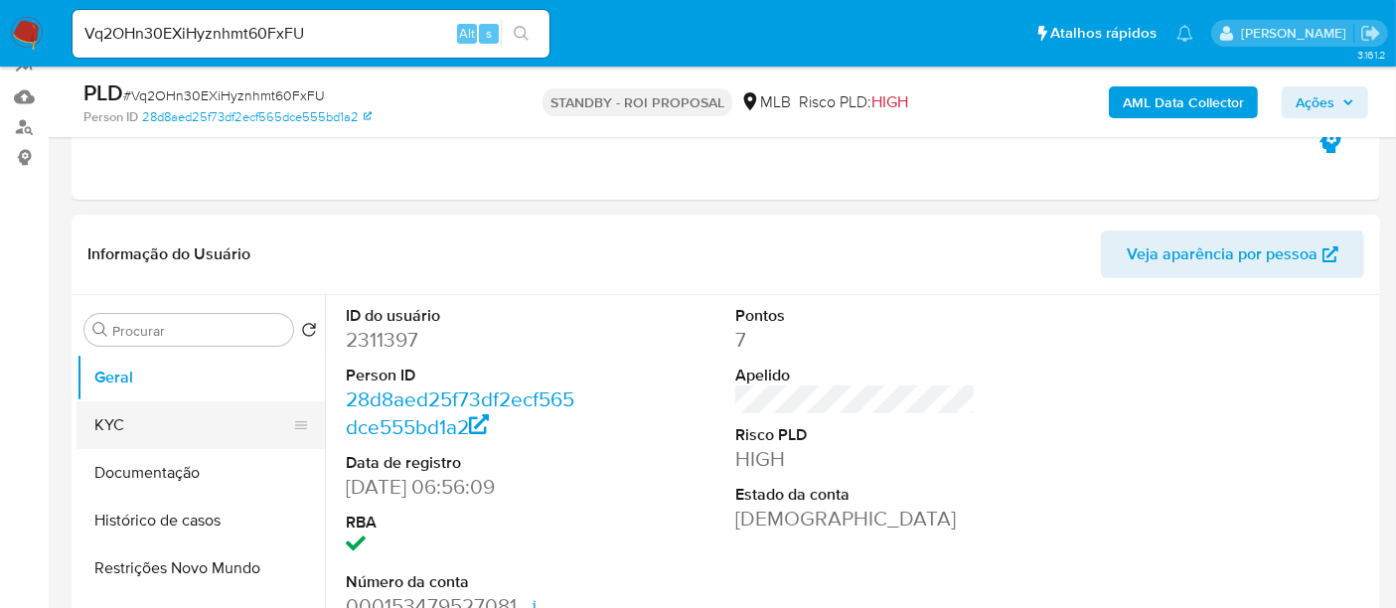
click at [139, 412] on button "KYC" at bounding box center [192, 425] width 232 height 48
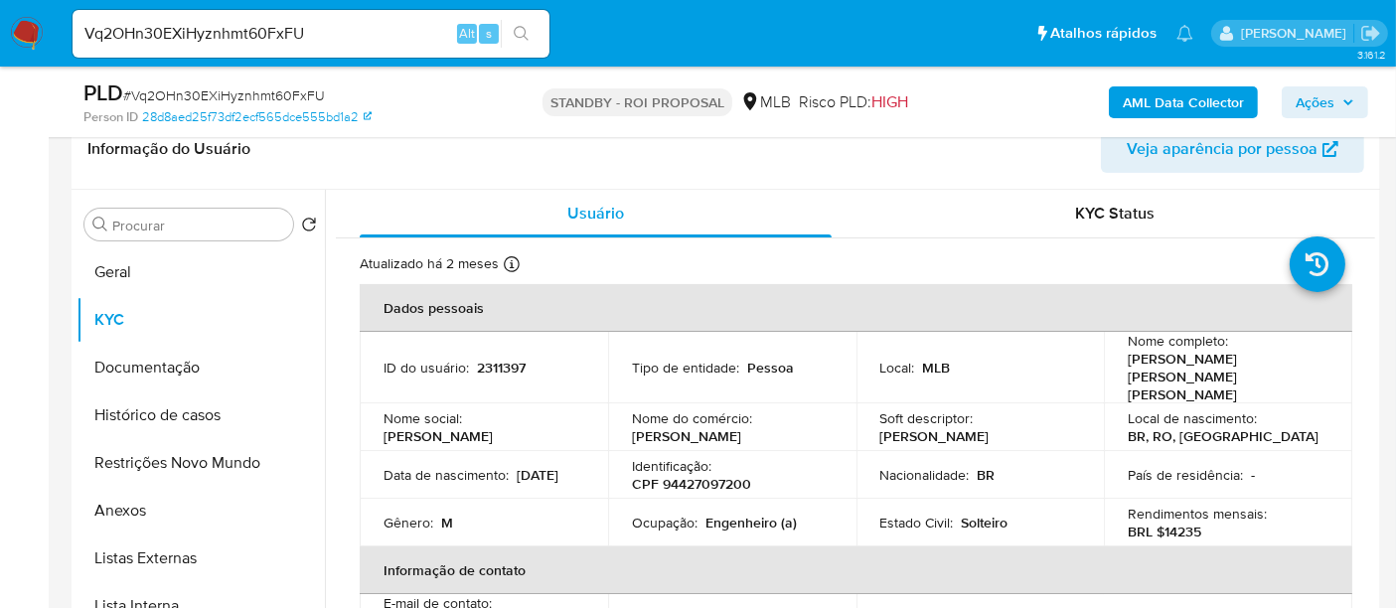
scroll to position [365, 0]
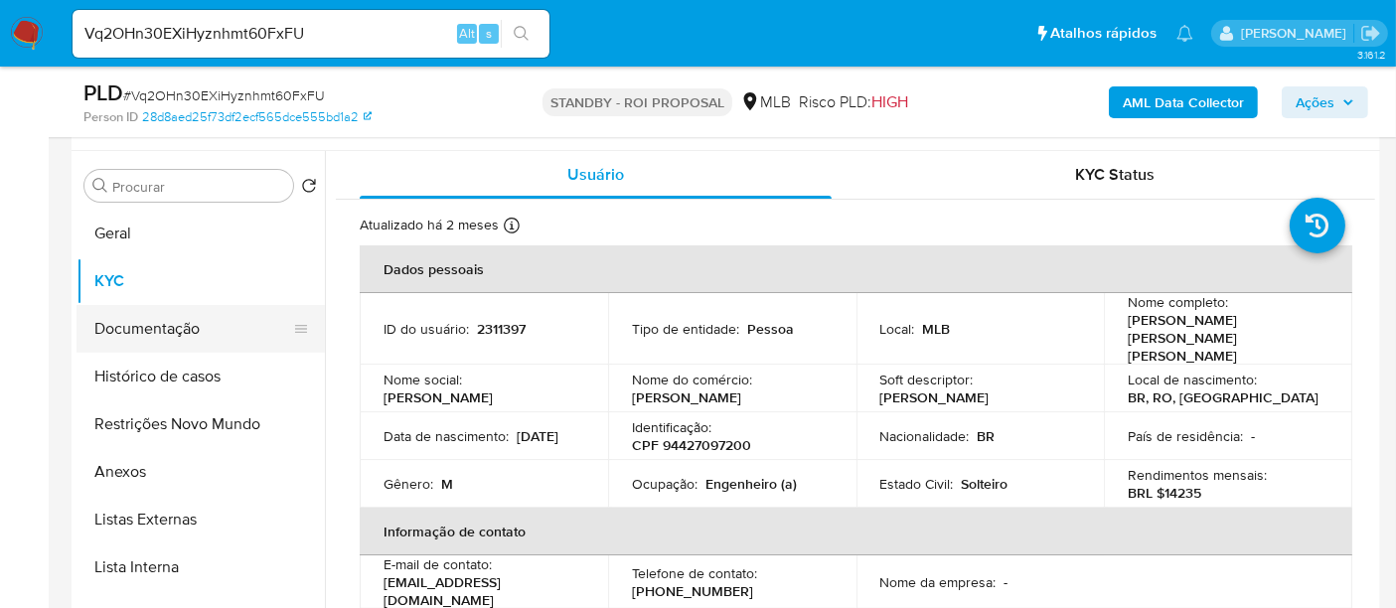
click at [151, 325] on button "Documentação" at bounding box center [192, 329] width 232 height 48
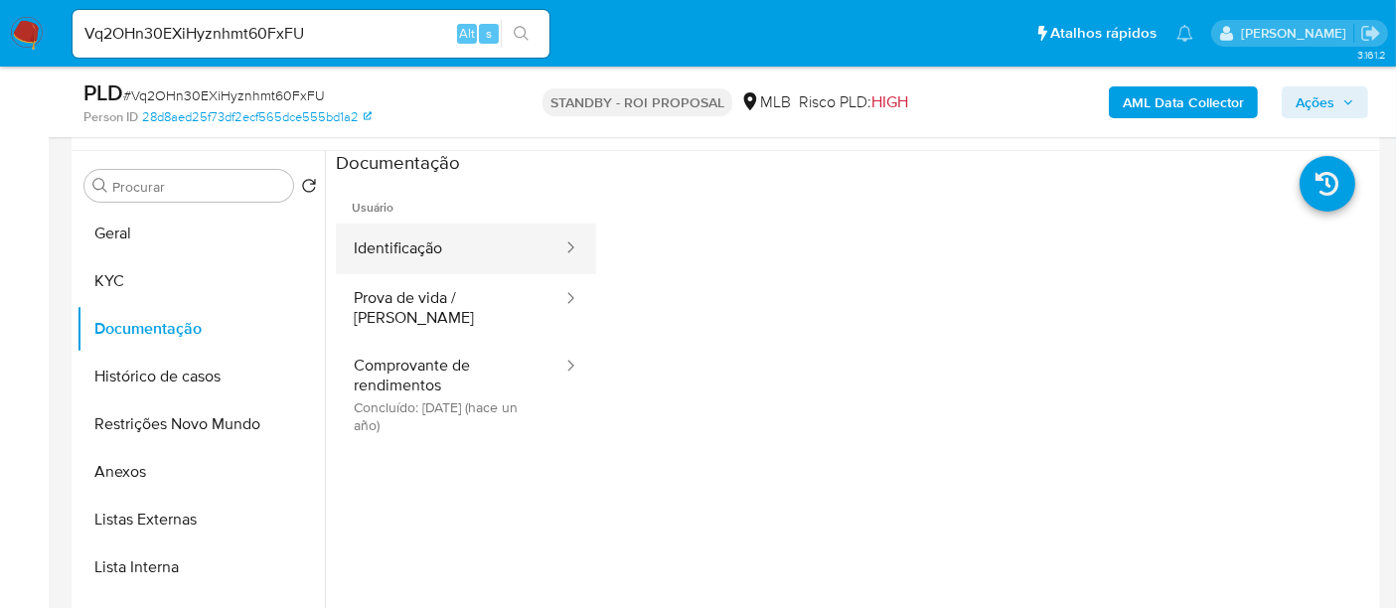
click at [442, 252] on button "Identificação" at bounding box center [450, 249] width 228 height 51
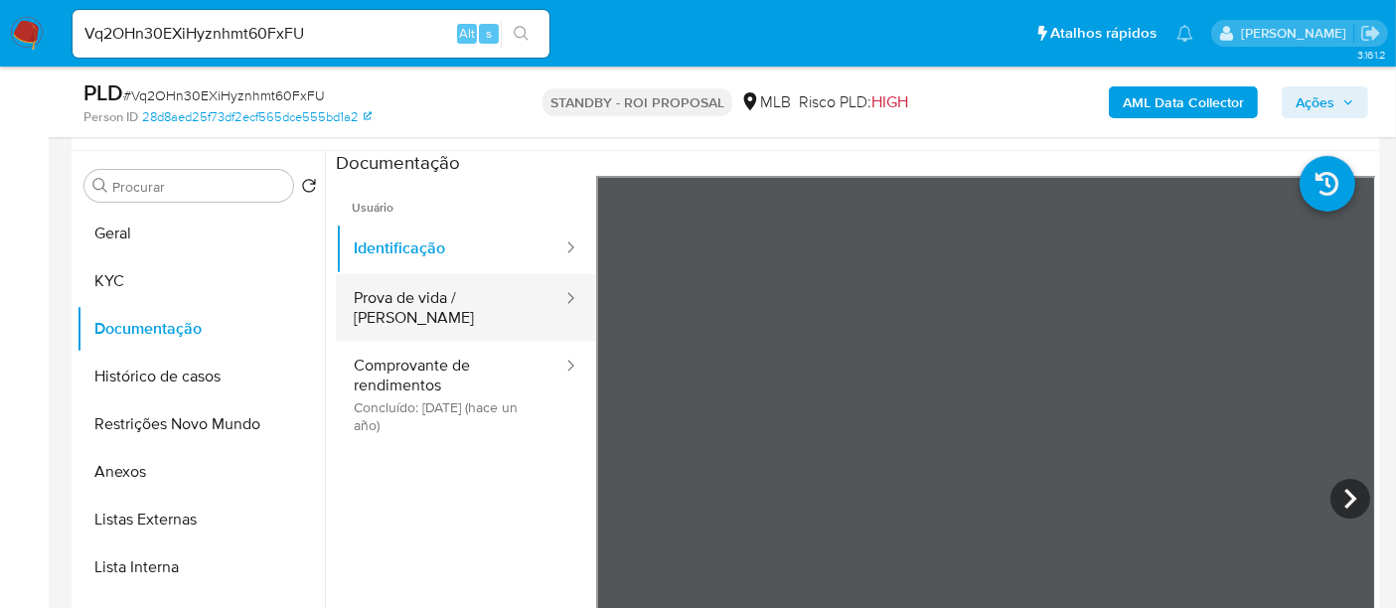
click at [418, 292] on button "Prova de vida / Selfie" at bounding box center [450, 308] width 228 height 68
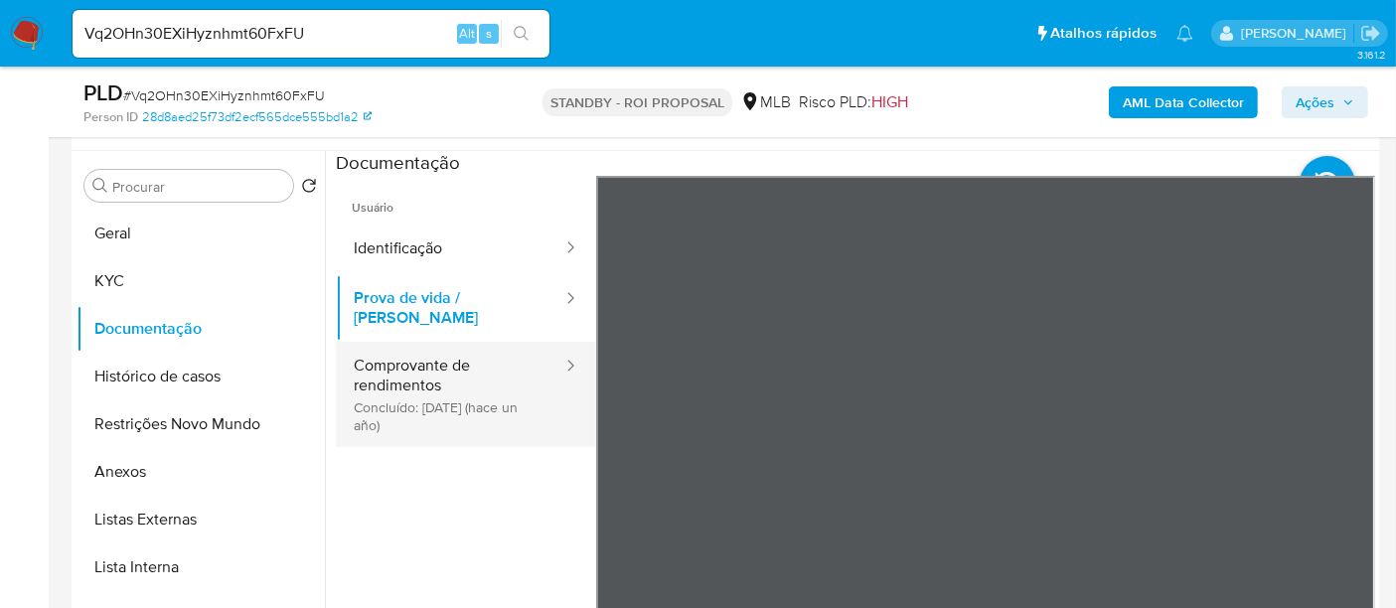
click at [408, 342] on button "Comprovante de rendimentos Concluído: 27/07/2024 (hace un año)" at bounding box center [450, 394] width 228 height 105
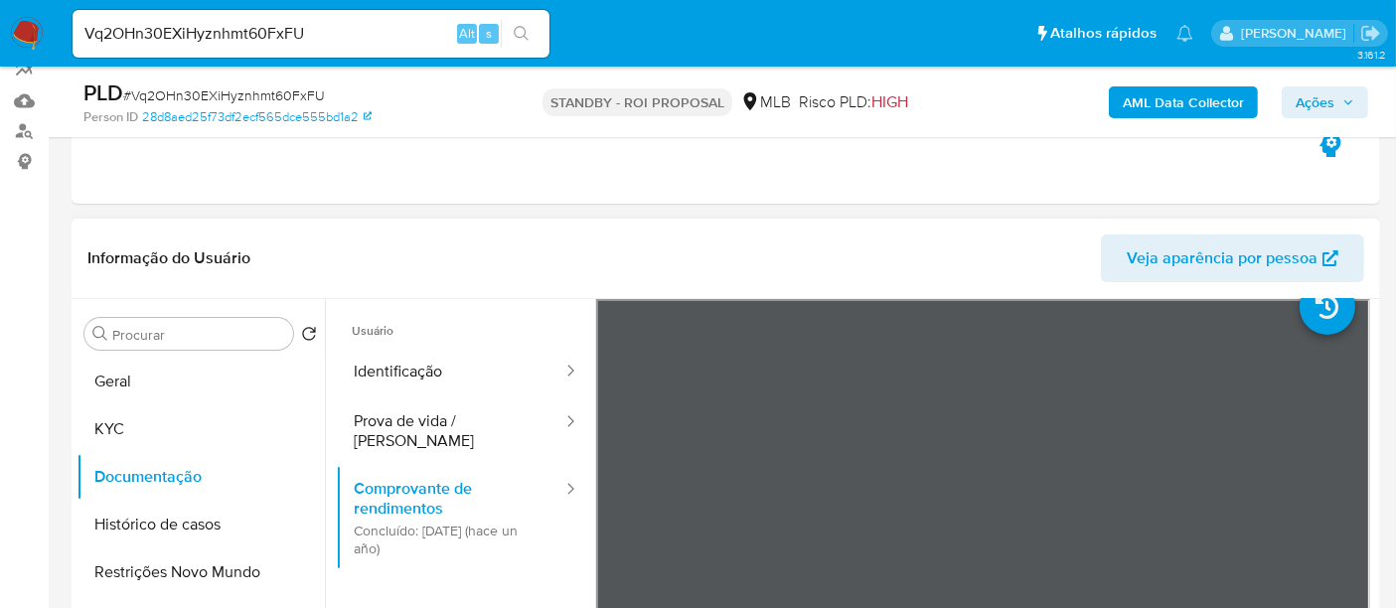
scroll to position [0, 0]
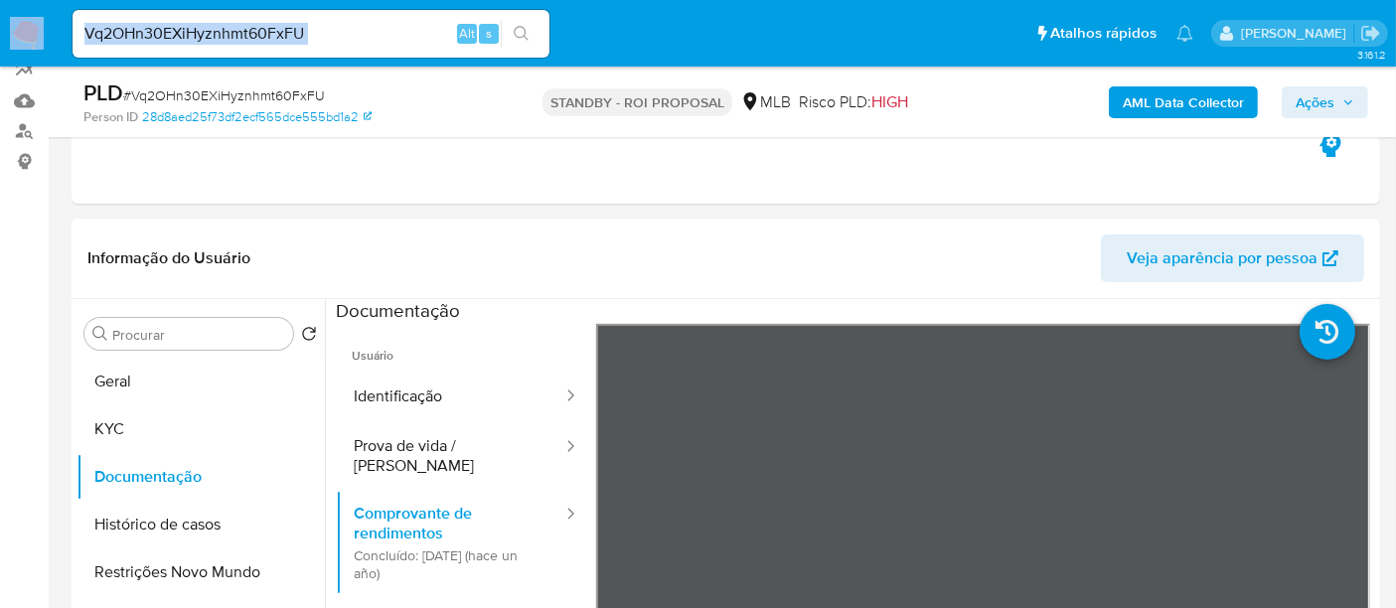
drag, startPoint x: 364, startPoint y: 18, endPoint x: 0, endPoint y: 63, distance: 366.3
click at [0, 63] on nav "Pausado Ver notificaciones Vq2OHn30EXiHyznhmt60FxFU Alt s Atalhos rápidos Presi…" at bounding box center [698, 33] width 1396 height 67
click at [524, 30] on icon "search-icon" at bounding box center [522, 34] width 16 height 16
click at [348, 33] on input "Vq2OHn30EXiHyznhmt60FxFU" at bounding box center [311, 34] width 477 height 26
drag, startPoint x: 348, startPoint y: 33, endPoint x: 0, endPoint y: 44, distance: 347.9
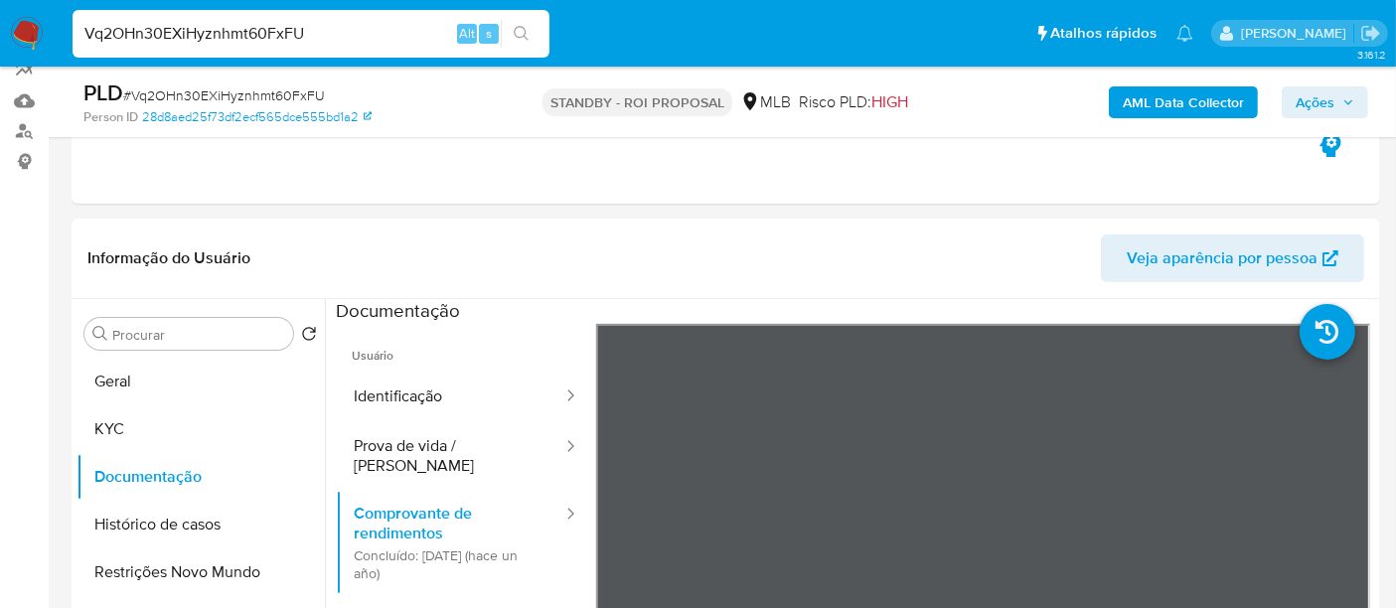
click at [0, 44] on nav "Pausado Ver notificaciones Vq2OHn30EXiHyznhmt60FxFU Alt s Atalhos rápidos Presi…" at bounding box center [698, 33] width 1396 height 67
paste input "q1QN9tHV6DOr6pwyl9jYucYC"
type input "q1QN9tHV6DOr6pwyl9jYucYC"
click at [518, 27] on icon "search-icon" at bounding box center [522, 34] width 16 height 16
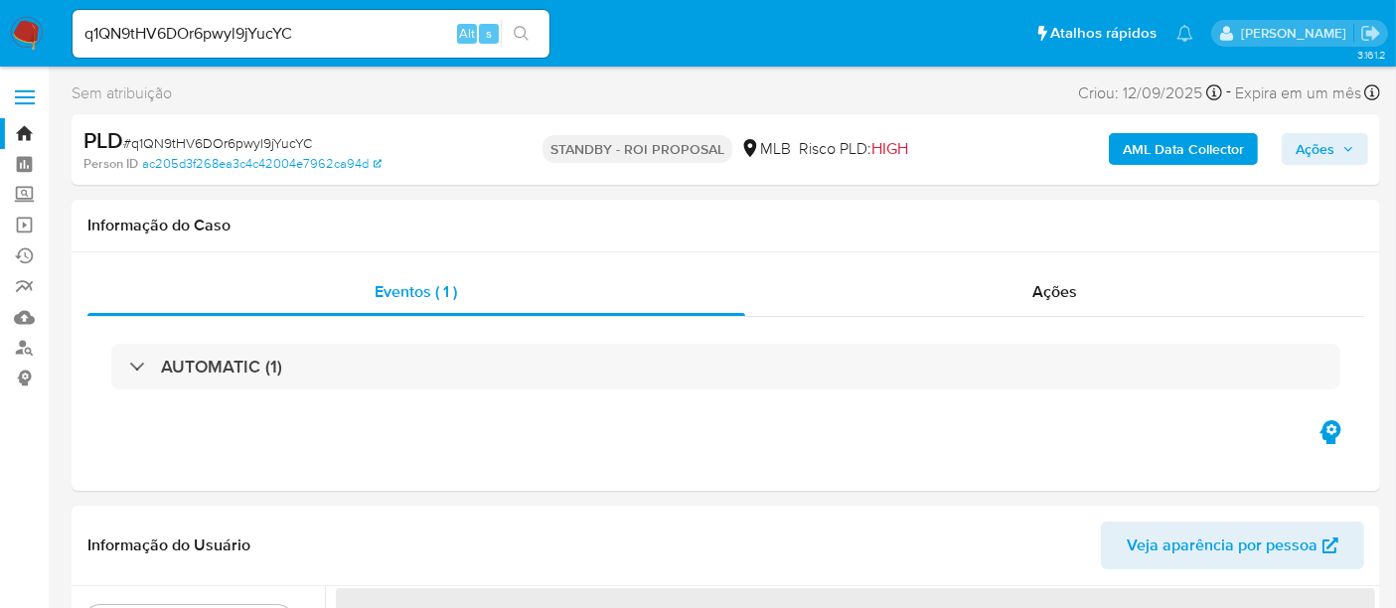
select select "10"
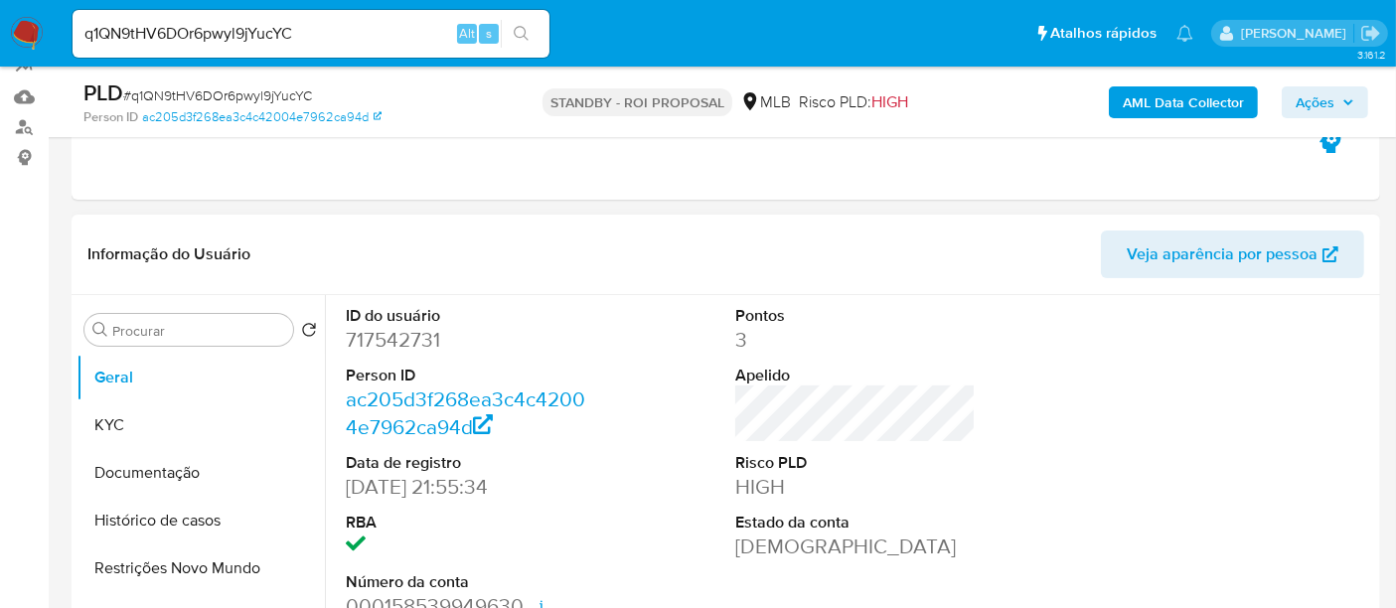
scroll to position [331, 0]
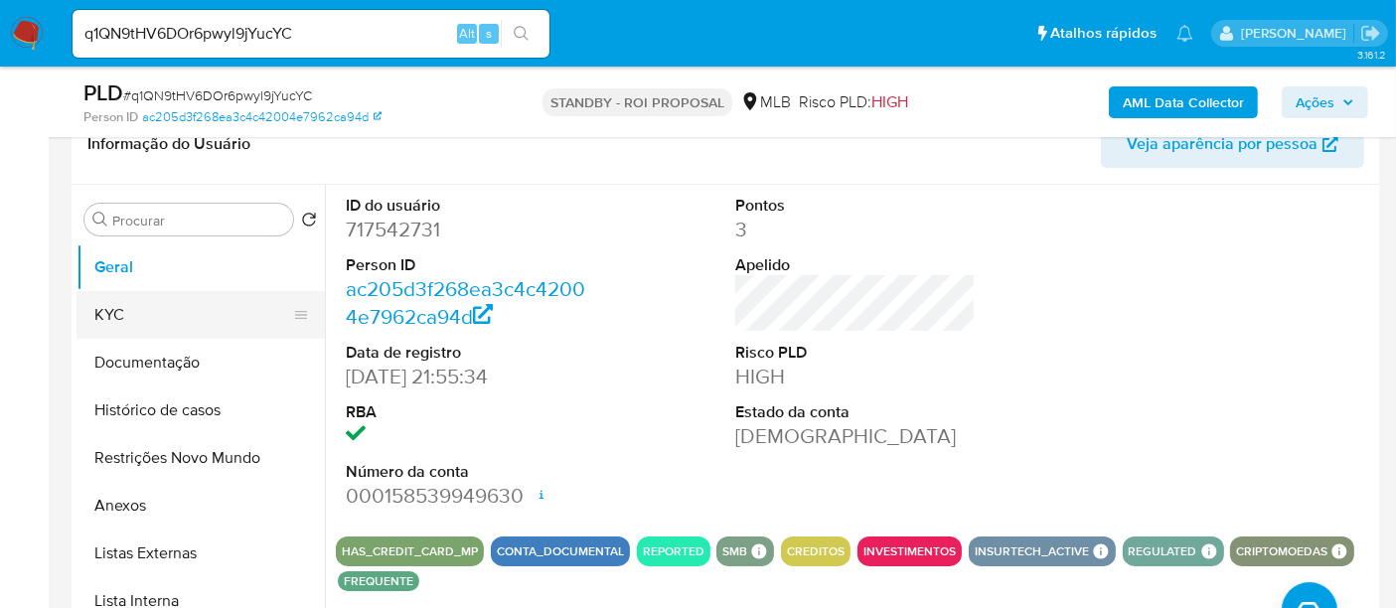
click at [130, 313] on button "KYC" at bounding box center [192, 315] width 232 height 48
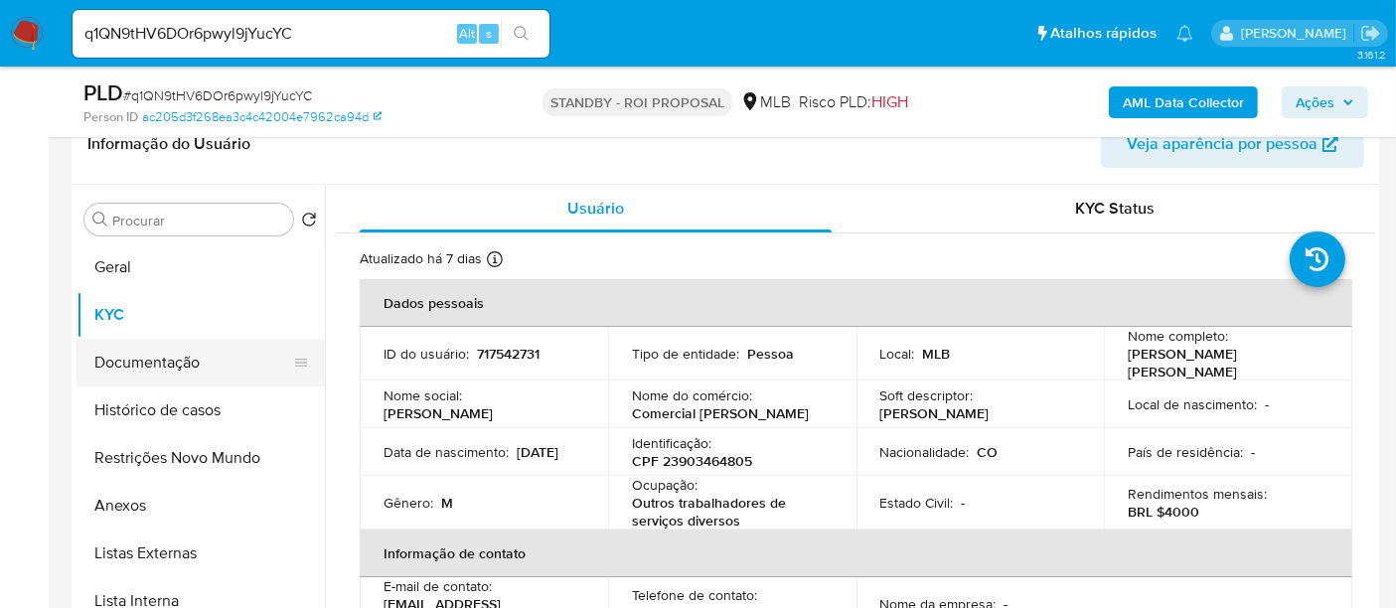
click at [144, 378] on button "Documentação" at bounding box center [192, 363] width 232 height 48
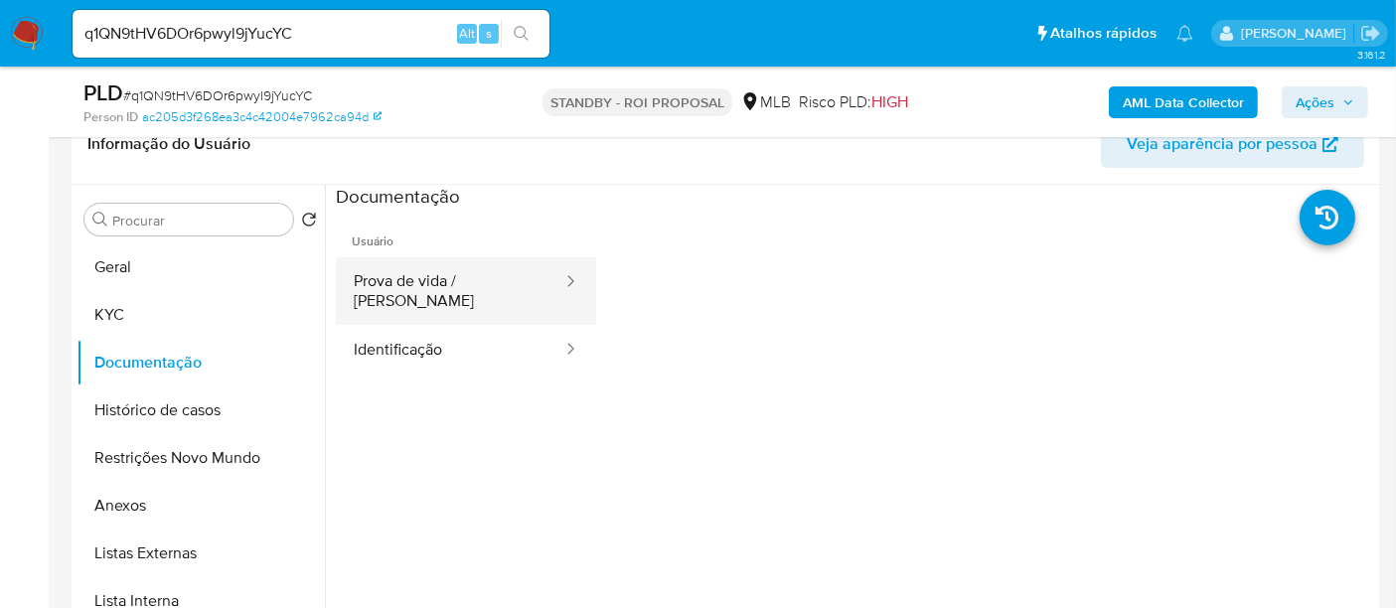
click at [441, 282] on button "Prova de vida / Selfie" at bounding box center [450, 291] width 228 height 68
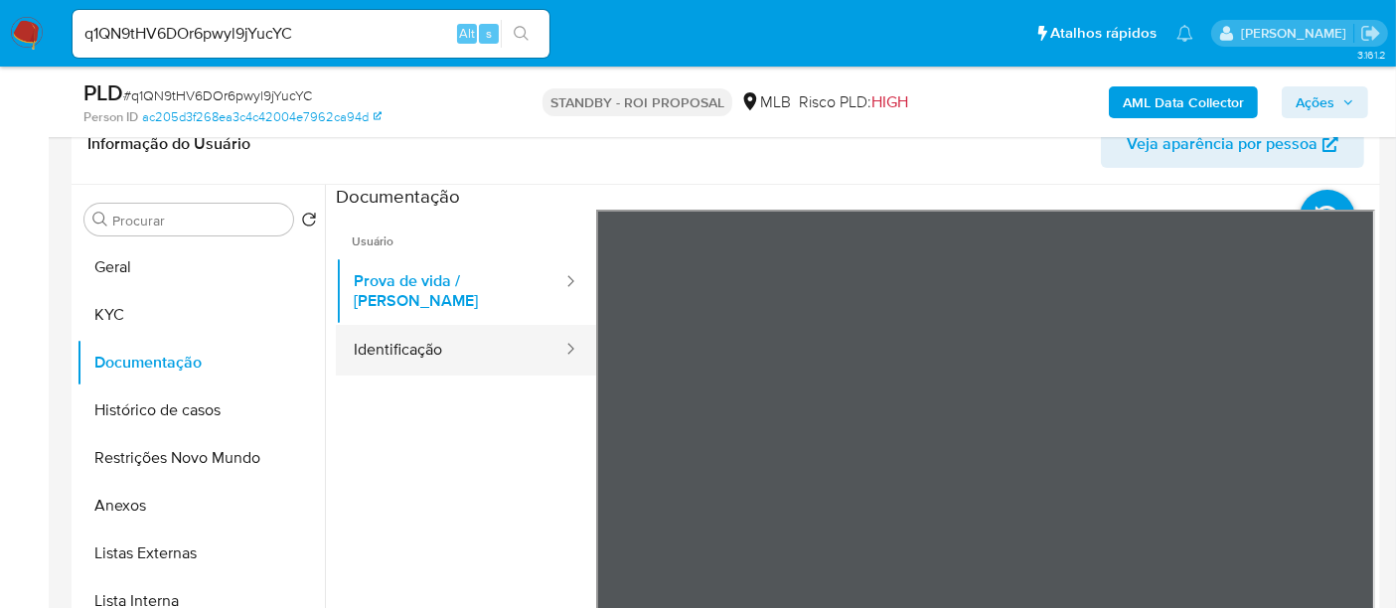
click at [406, 331] on button "Identificação" at bounding box center [450, 350] width 228 height 51
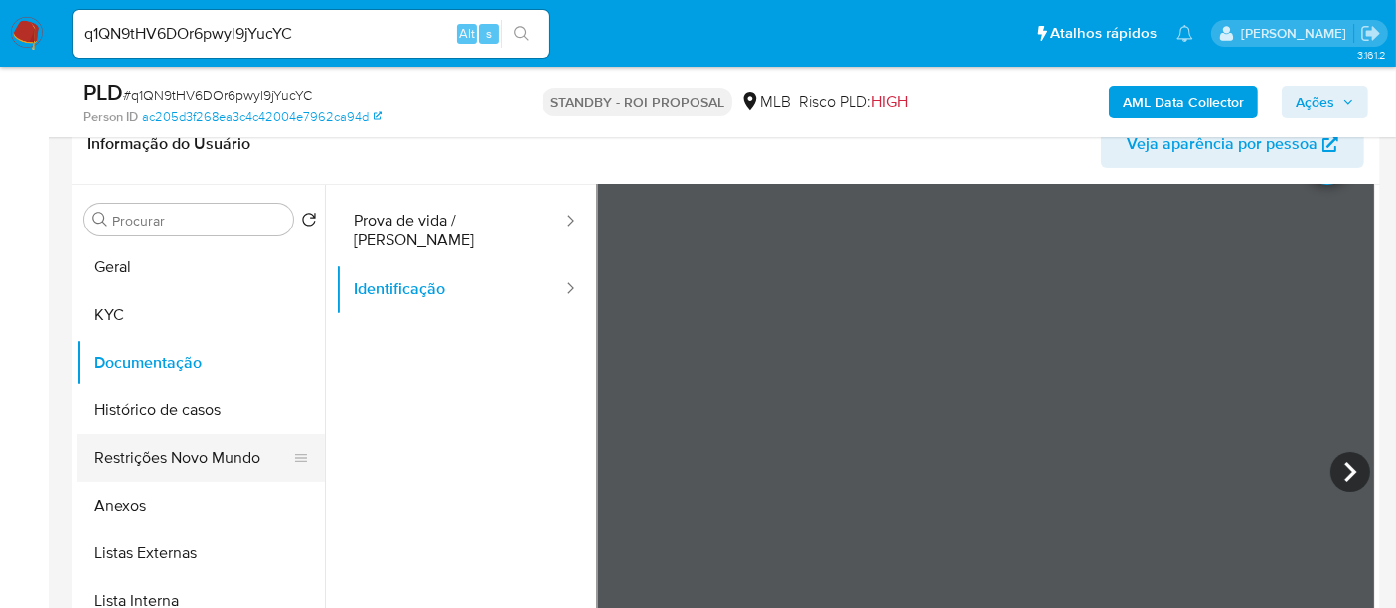
scroll to position [110, 0]
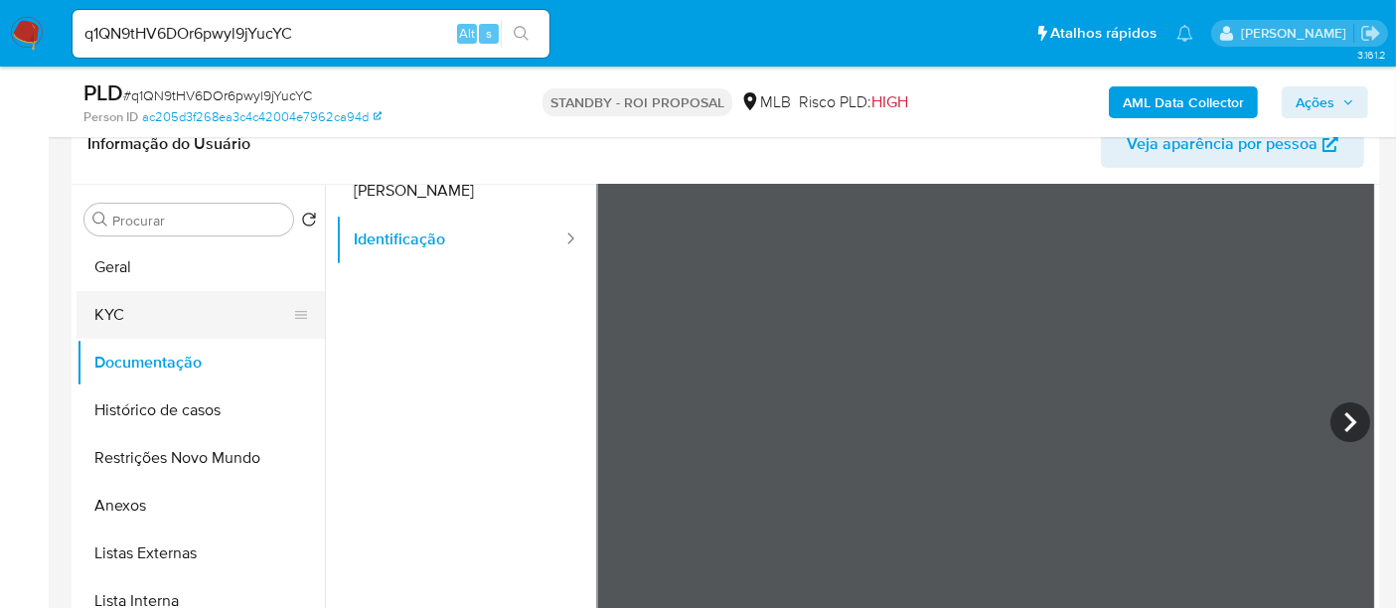
click at [111, 293] on button "KYC" at bounding box center [192, 315] width 232 height 48
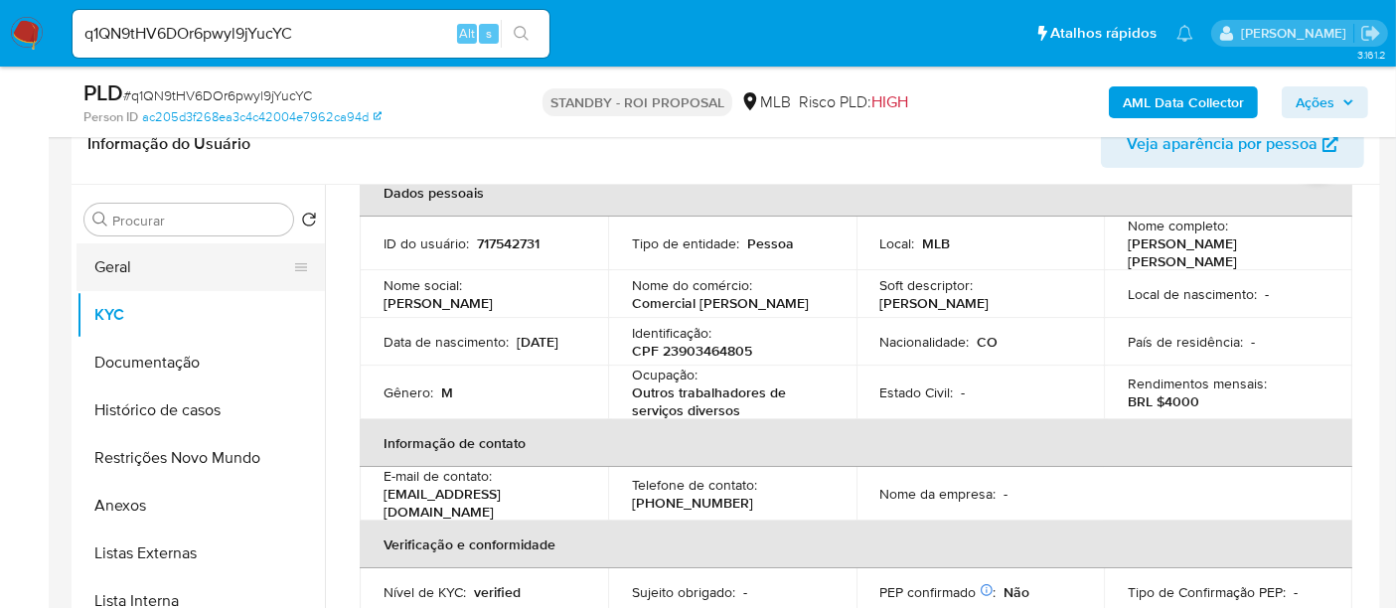
click at [120, 259] on button "Geral" at bounding box center [192, 267] width 232 height 48
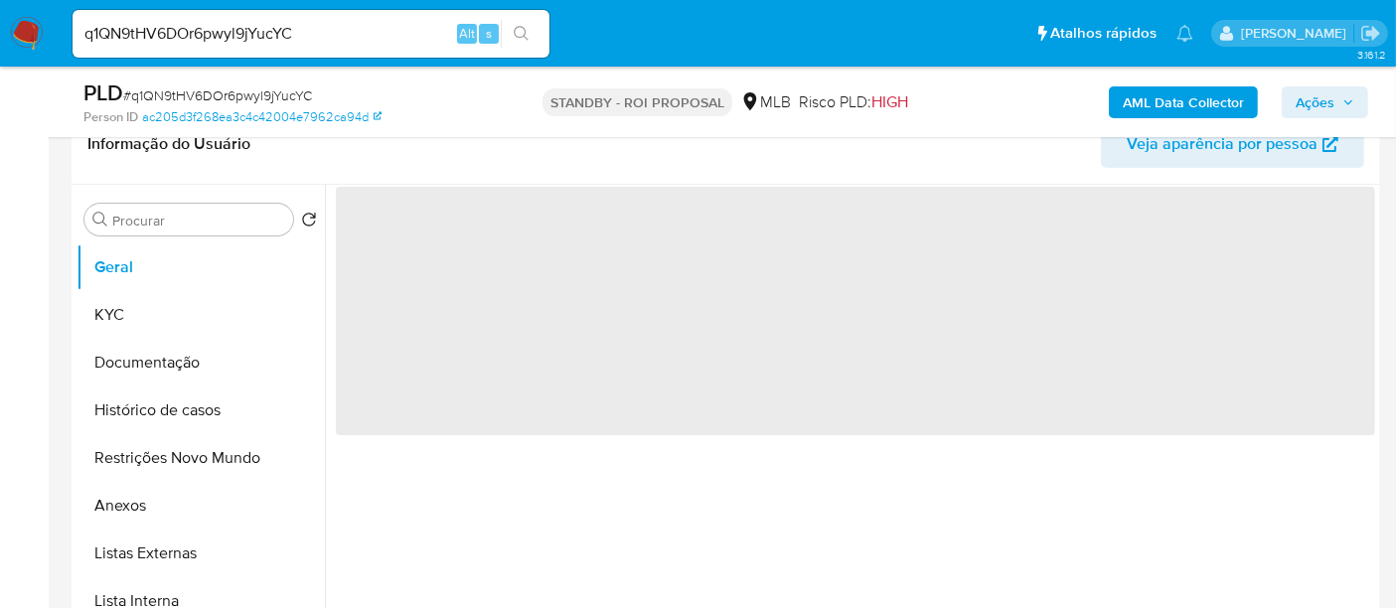
scroll to position [0, 0]
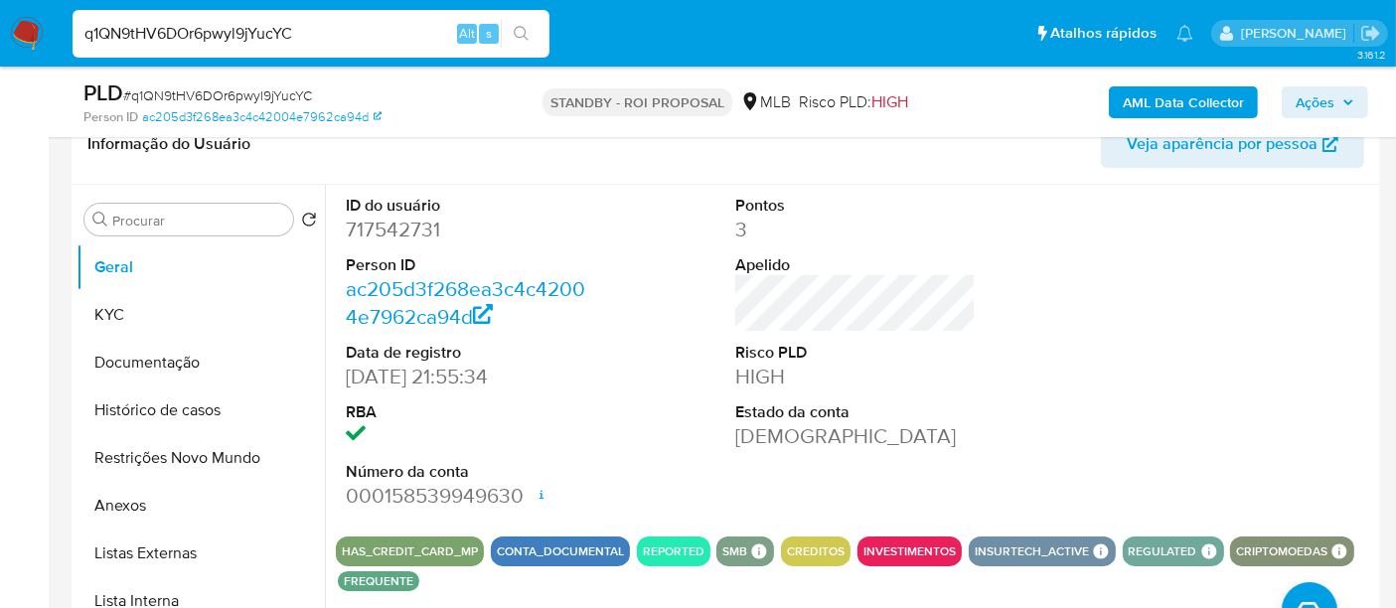
drag, startPoint x: 343, startPoint y: 34, endPoint x: 0, endPoint y: -10, distance: 345.5
paste input "xJVqoxz13VdUqu0xv3qwuzLt"
type input "xJVqoxz13VdUqu0xv3qwuzLt"
click at [522, 31] on icon "search-icon" at bounding box center [522, 34] width 16 height 16
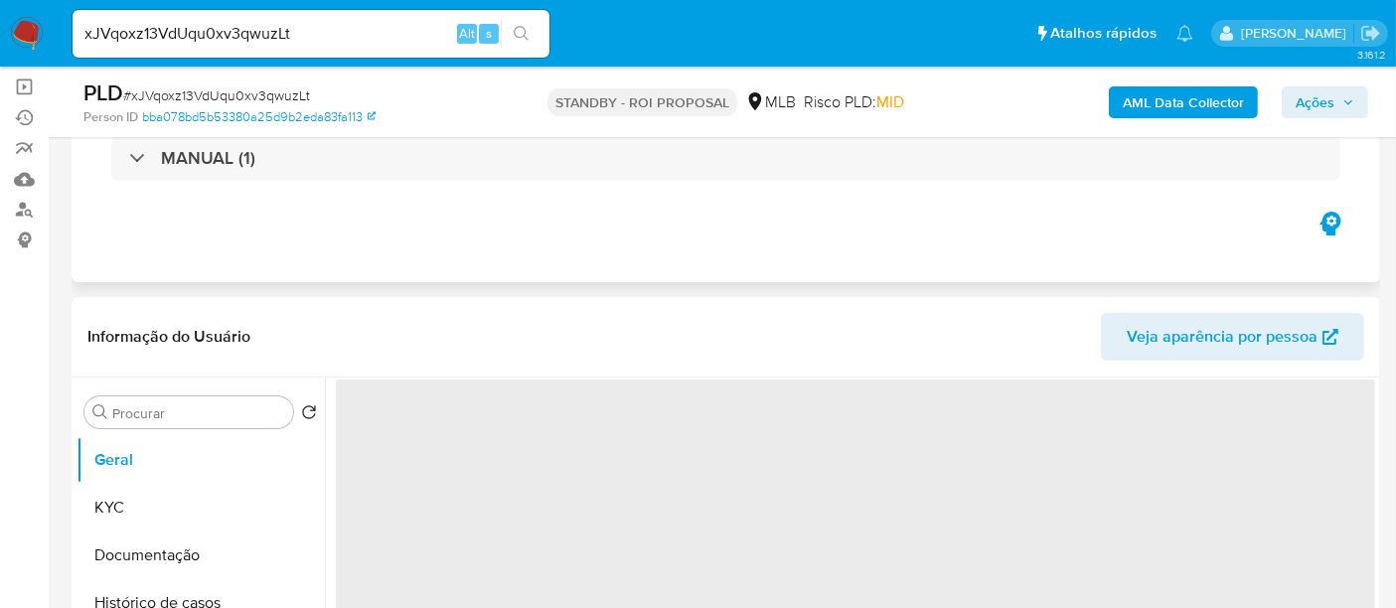
scroll to position [221, 0]
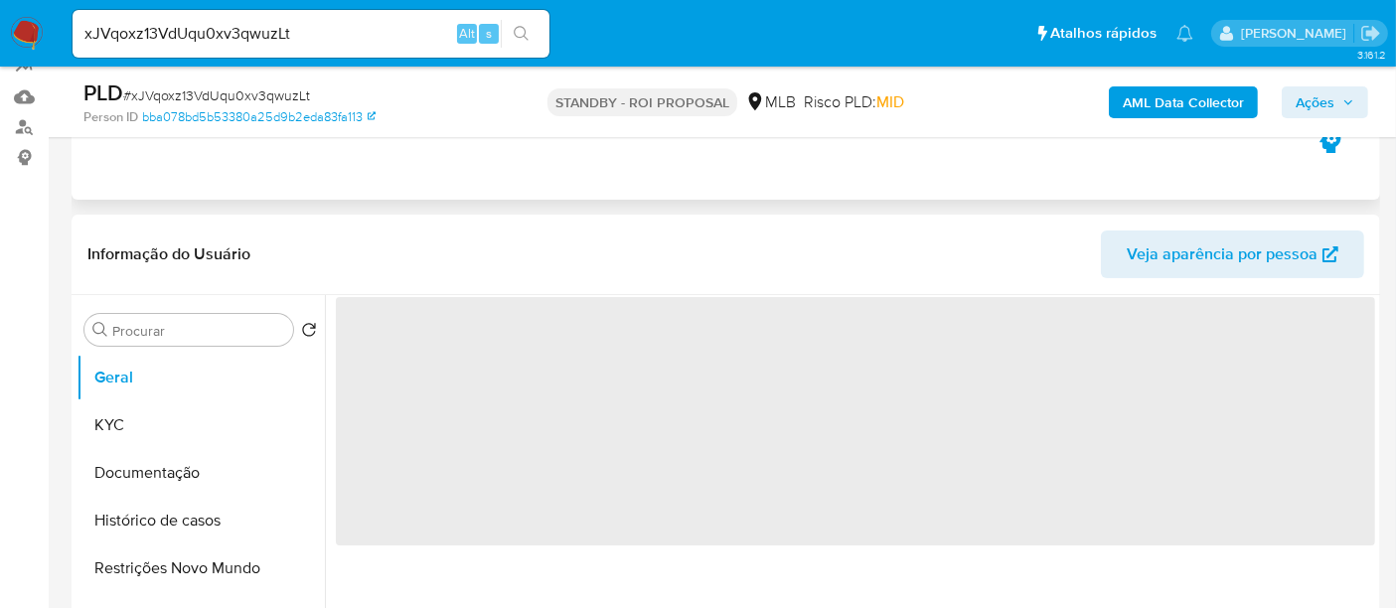
select select "10"
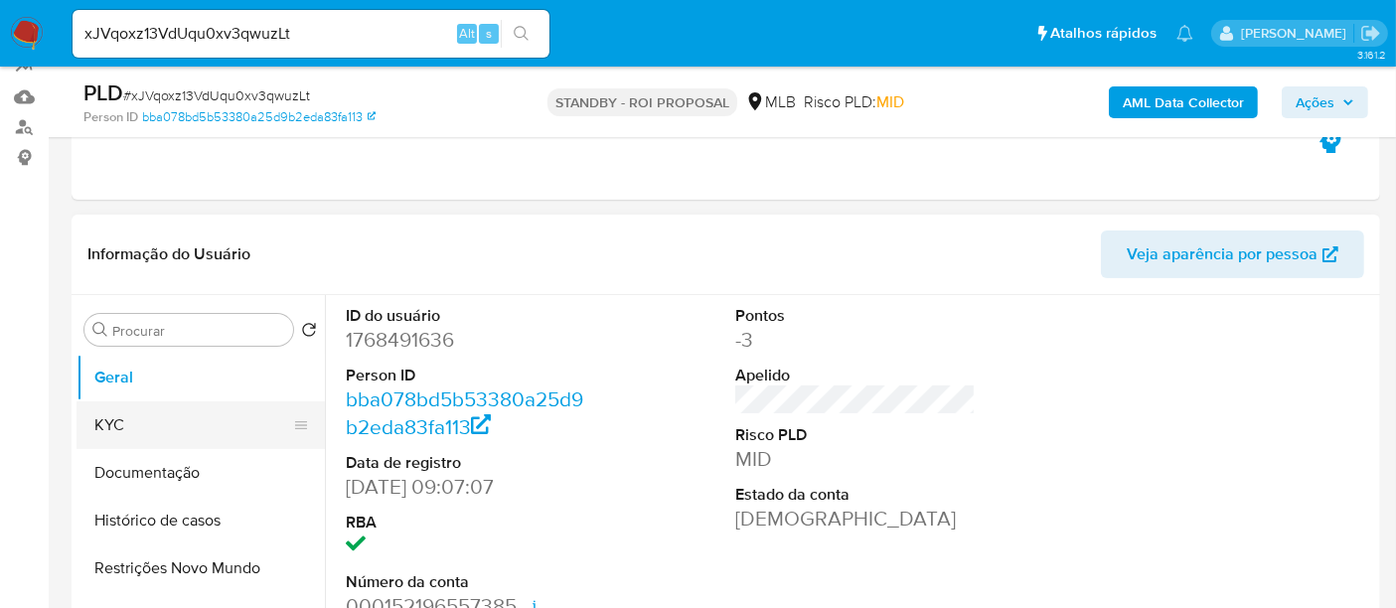
drag, startPoint x: 117, startPoint y: 424, endPoint x: 290, endPoint y: 415, distance: 173.1
click at [117, 423] on button "KYC" at bounding box center [192, 425] width 232 height 48
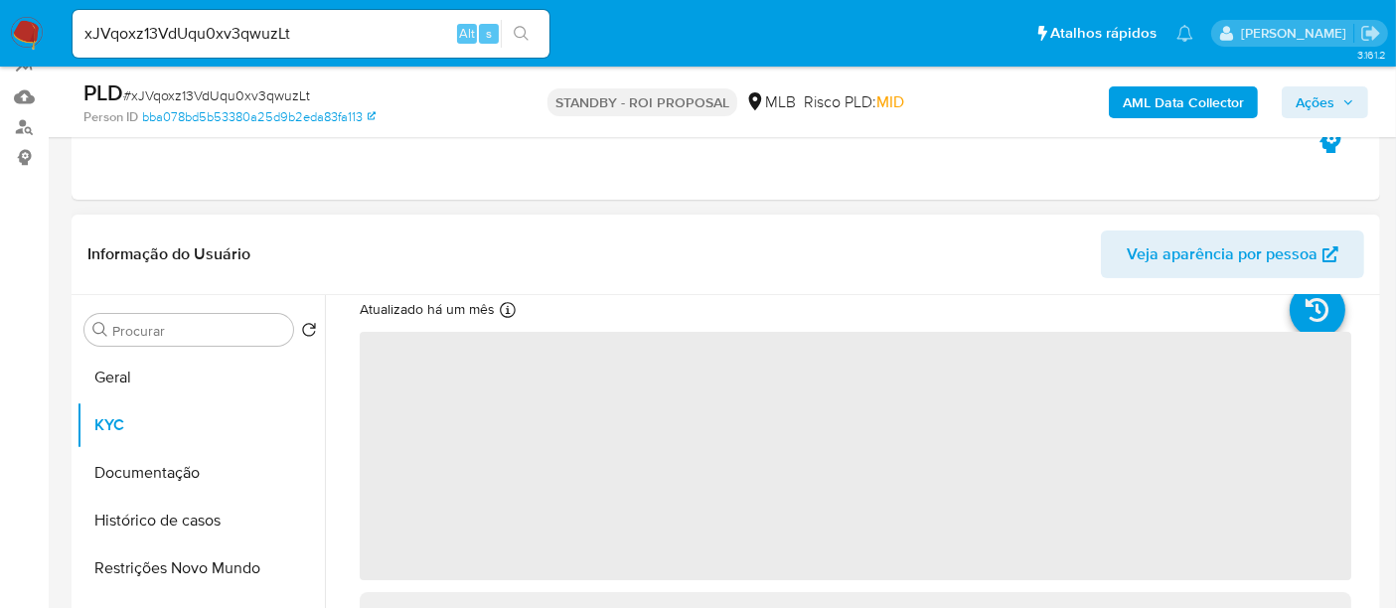
scroll to position [110, 0]
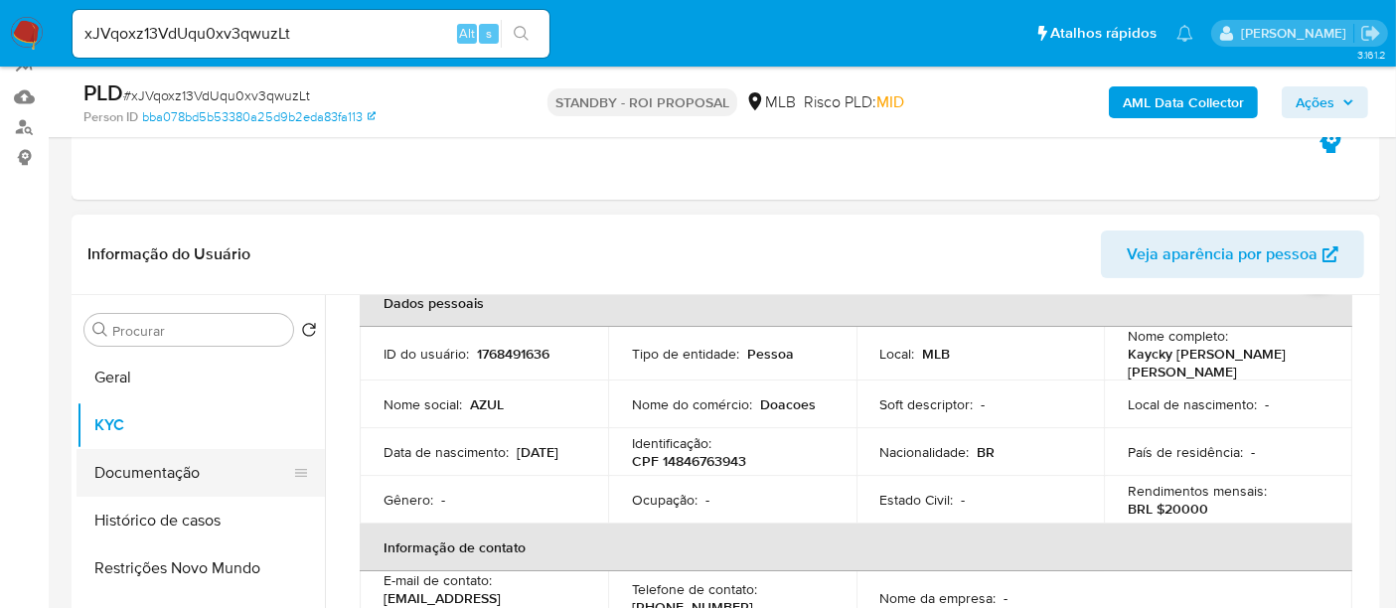
click at [168, 471] on button "Documentação" at bounding box center [192, 473] width 232 height 48
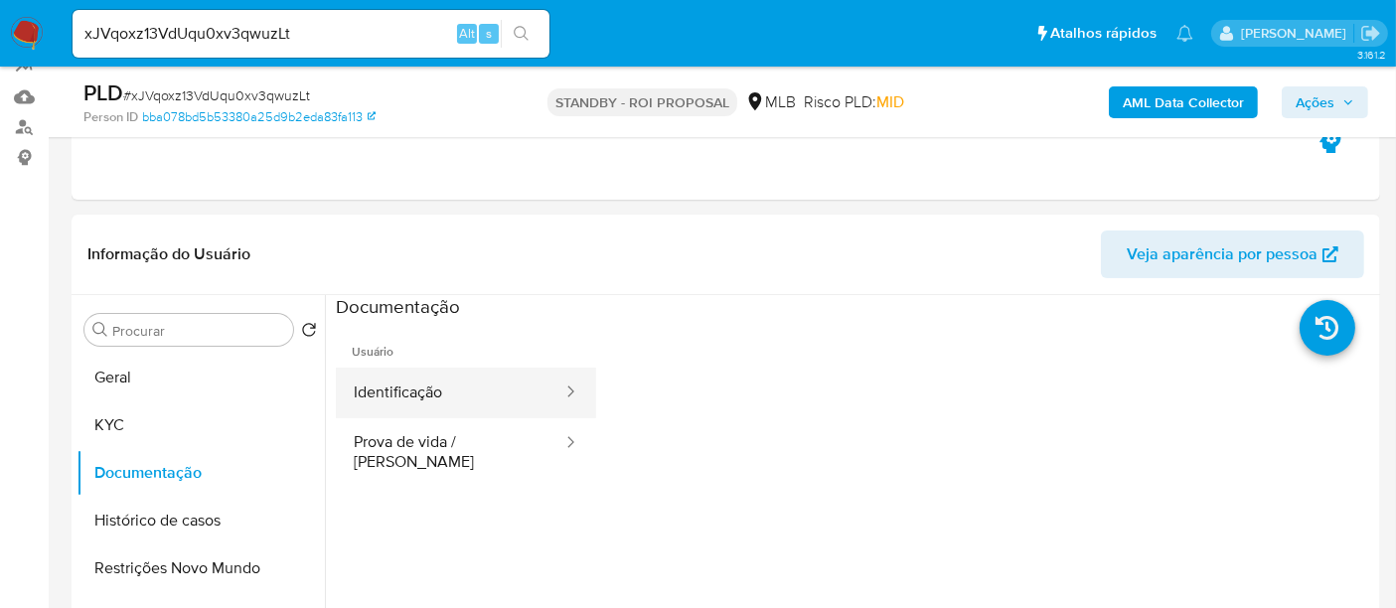
click at [443, 385] on button "Identificação" at bounding box center [450, 393] width 228 height 51
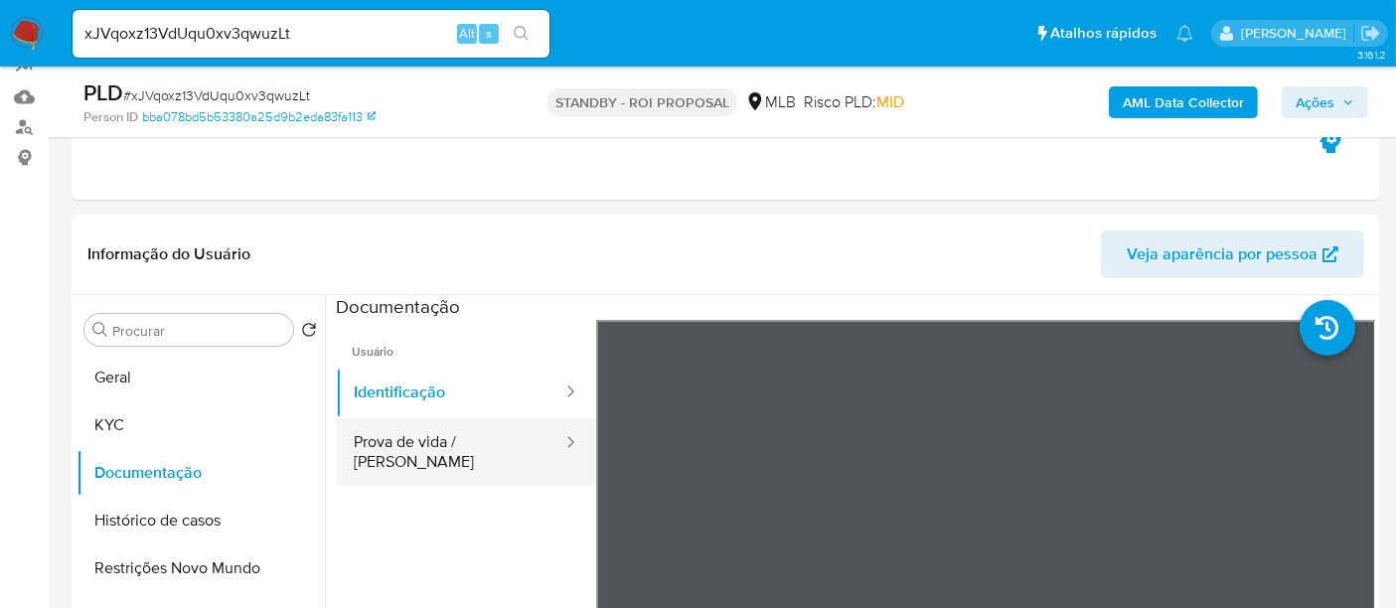
click at [405, 433] on button "Prova de vida / Selfie" at bounding box center [450, 452] width 228 height 68
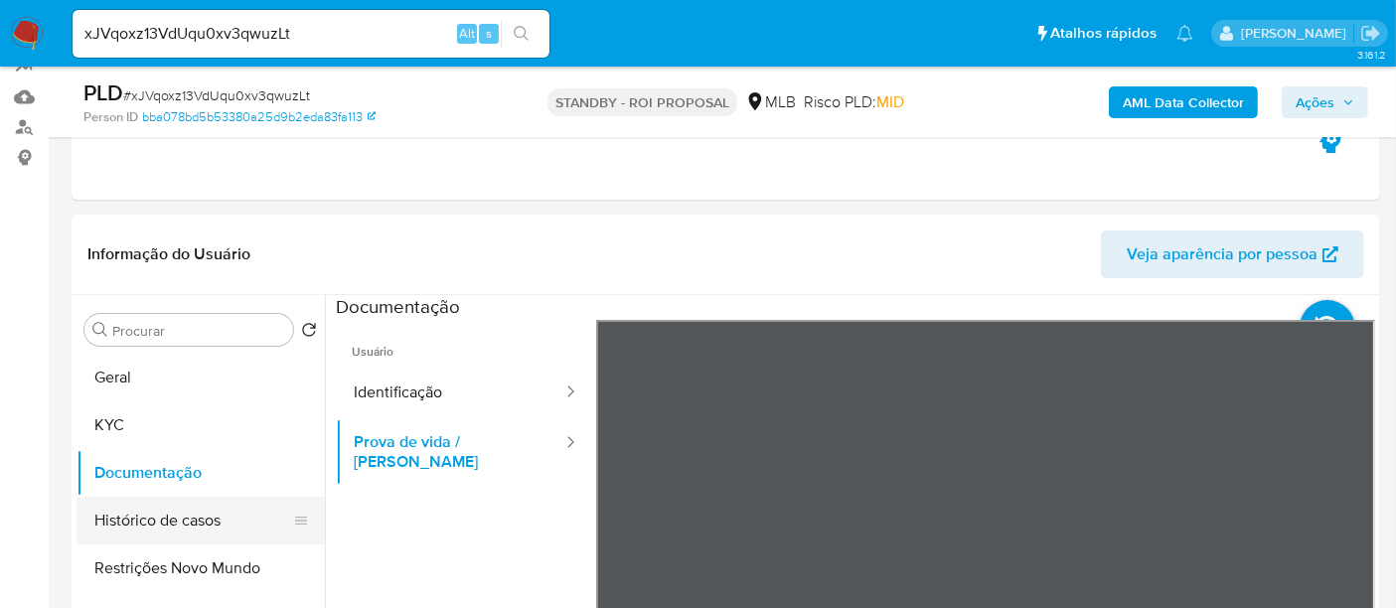
click at [151, 518] on button "Histórico de casos" at bounding box center [192, 521] width 232 height 48
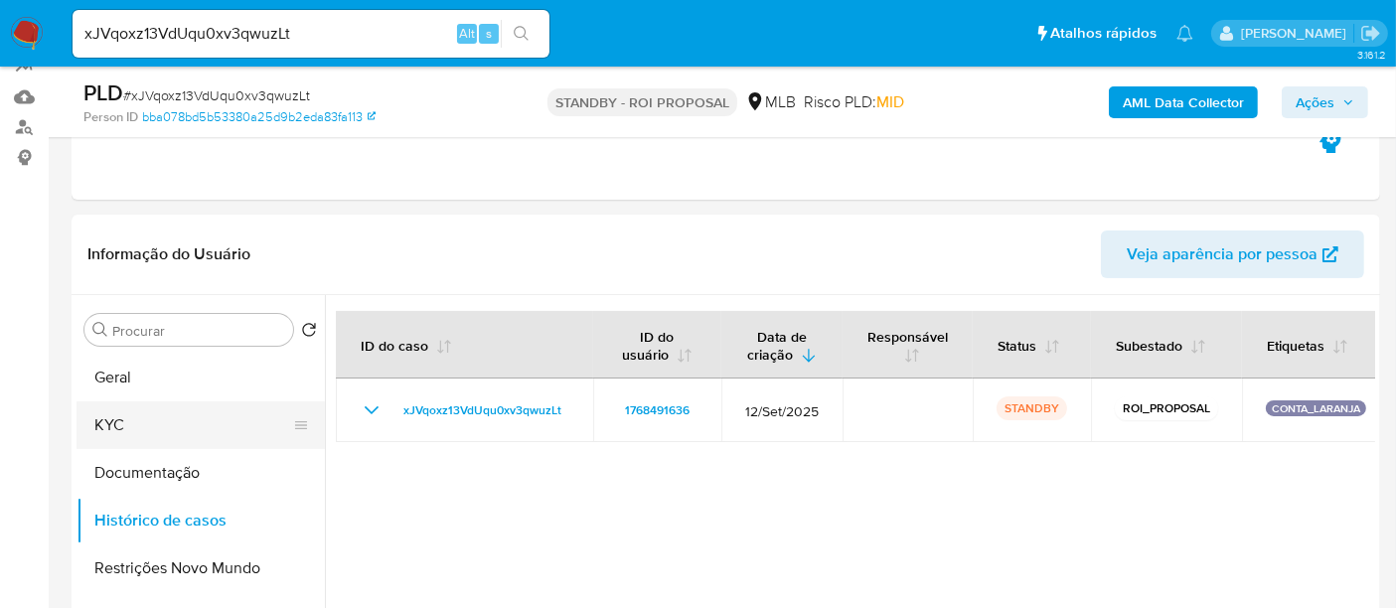
click at [142, 429] on button "KYC" at bounding box center [192, 425] width 232 height 48
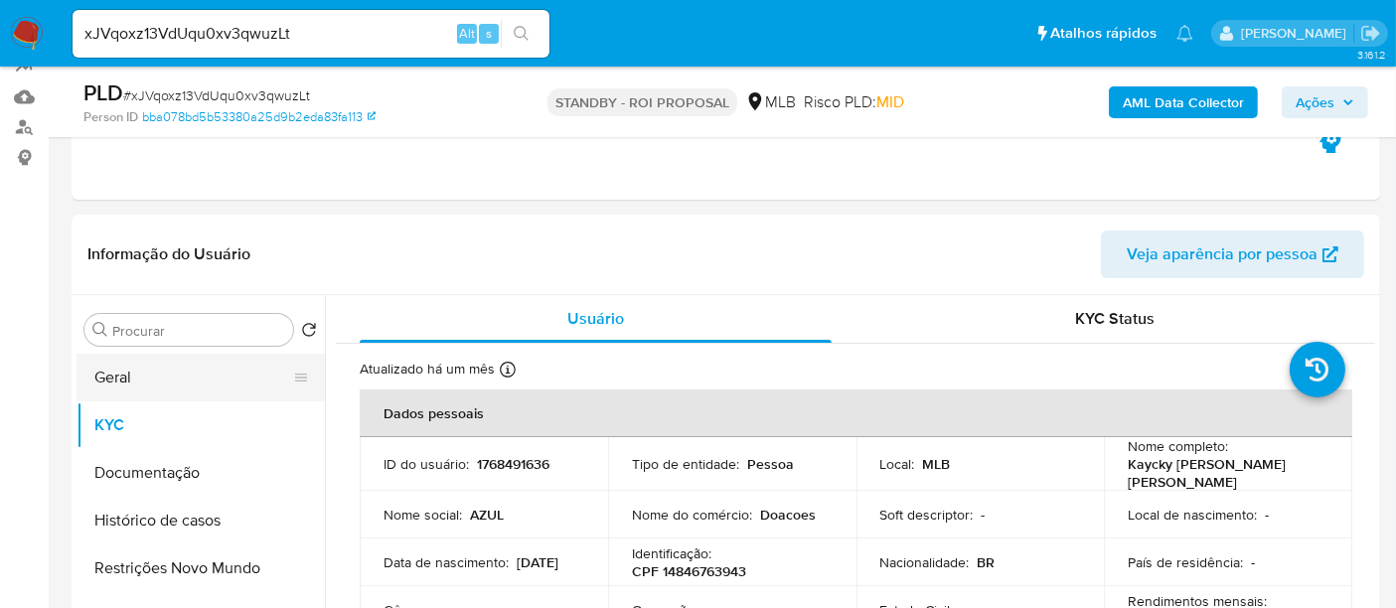
click at [150, 378] on button "Geral" at bounding box center [192, 378] width 232 height 48
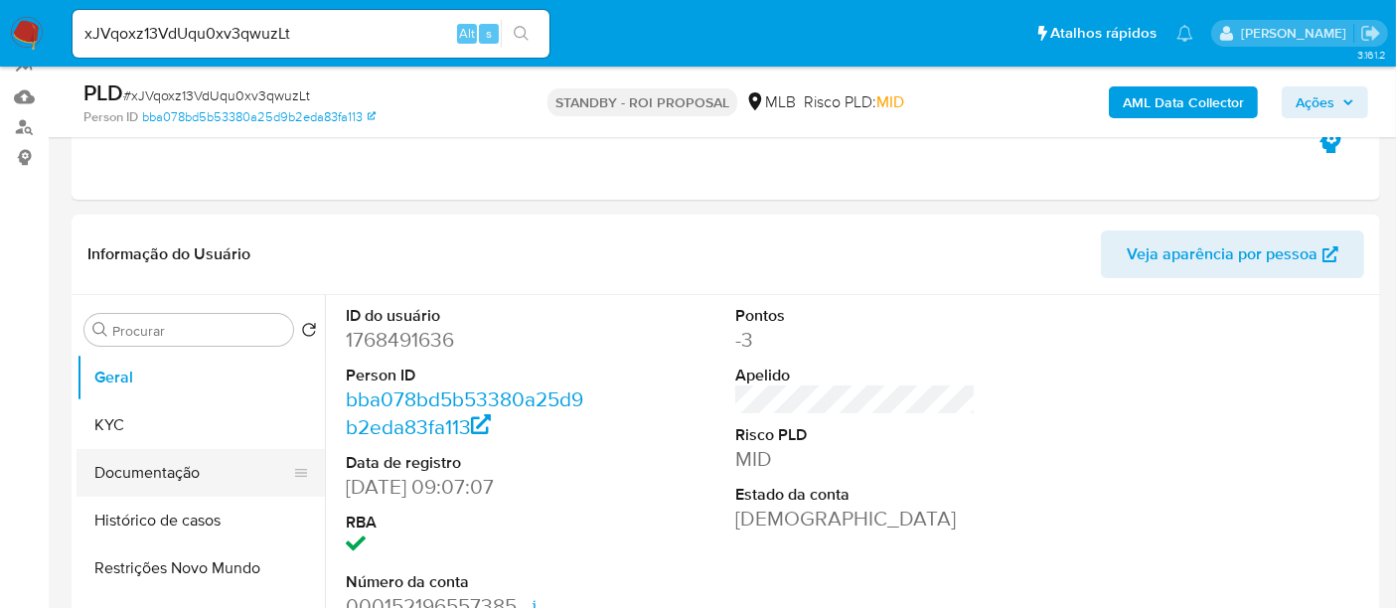
click at [158, 472] on button "Documentação" at bounding box center [192, 473] width 232 height 48
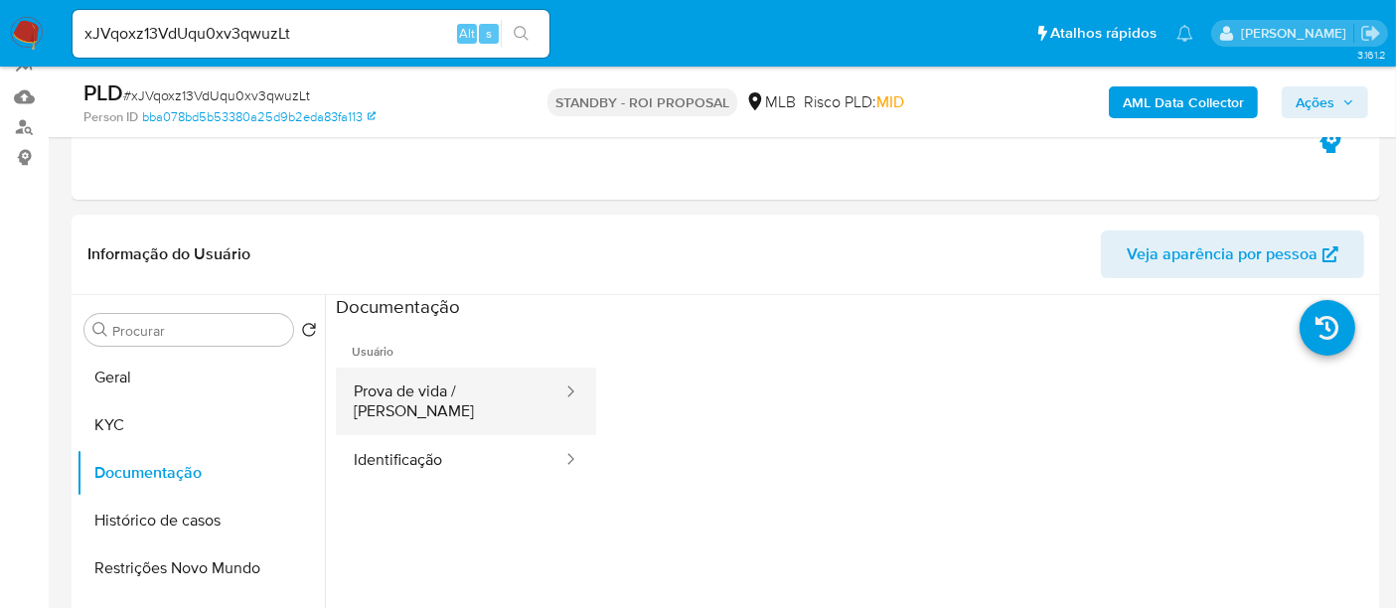
click at [417, 401] on button "Prova de vida / Selfie" at bounding box center [450, 402] width 228 height 68
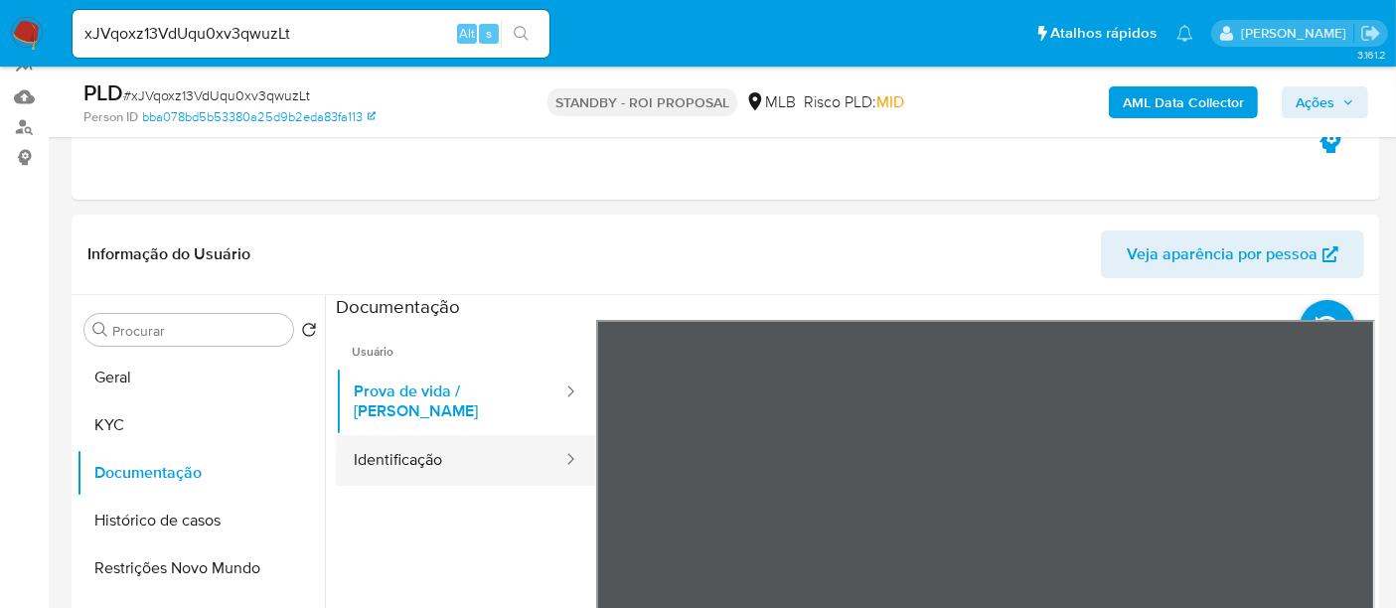
click at [402, 435] on button "Identificação" at bounding box center [450, 460] width 228 height 51
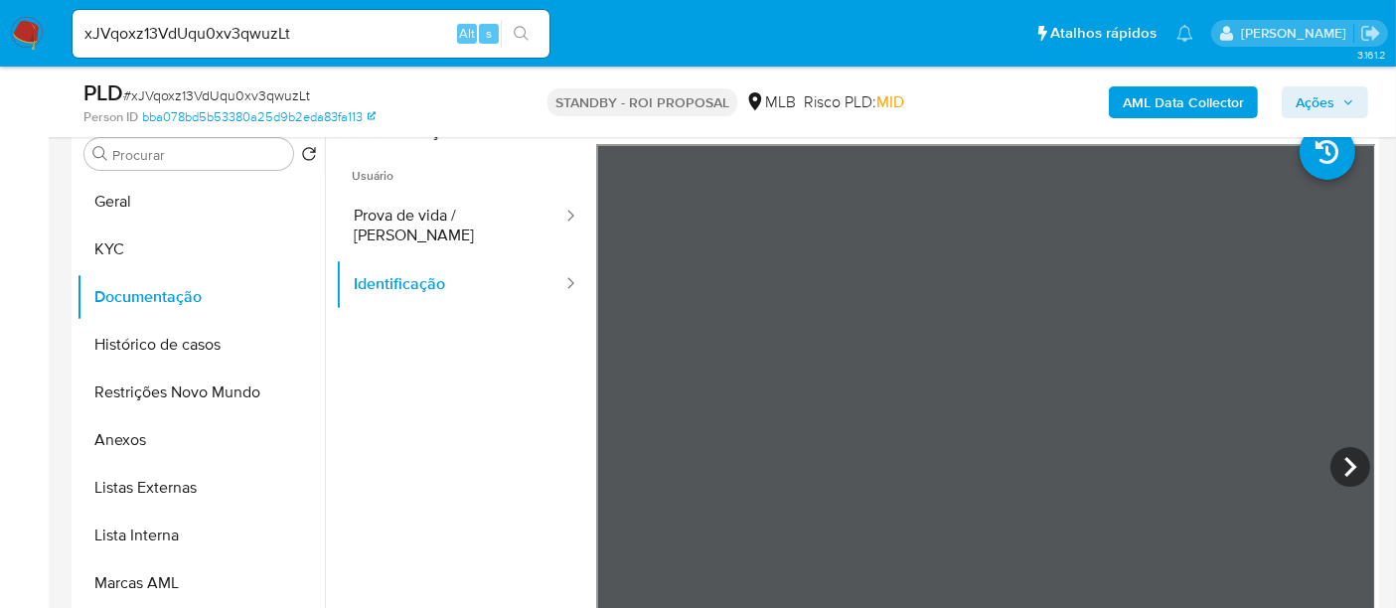
scroll to position [405, 0]
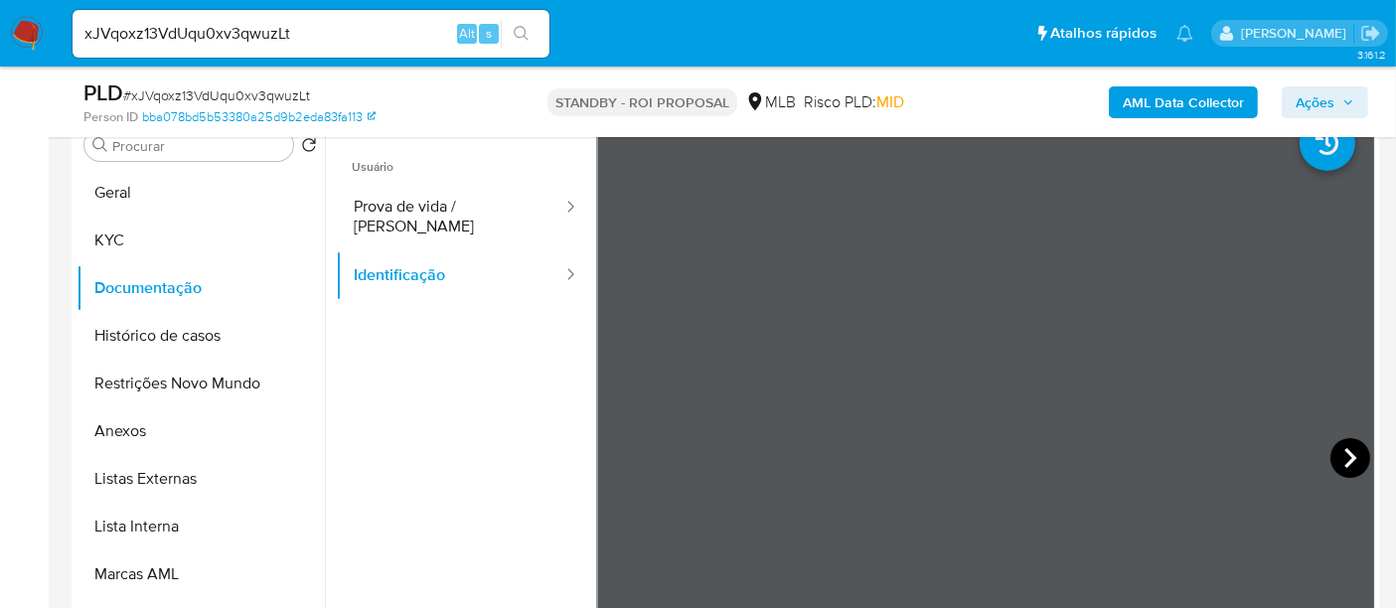
click at [1345, 447] on icon at bounding box center [1350, 458] width 40 height 40
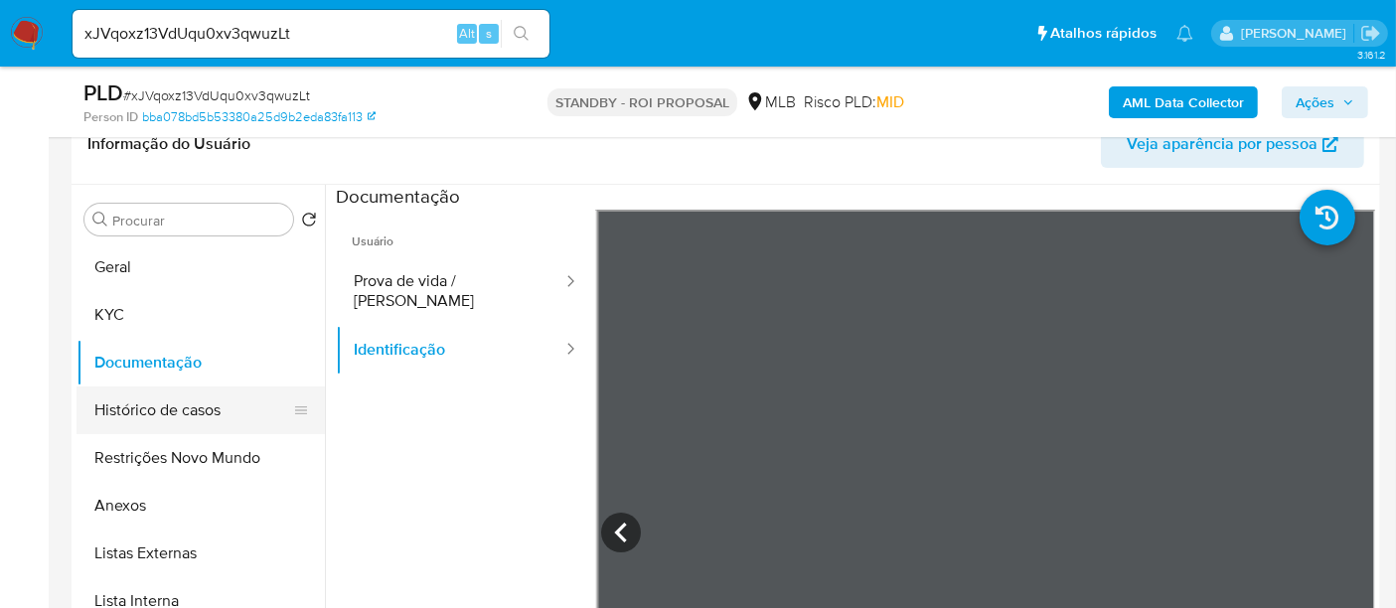
scroll to position [295, 0]
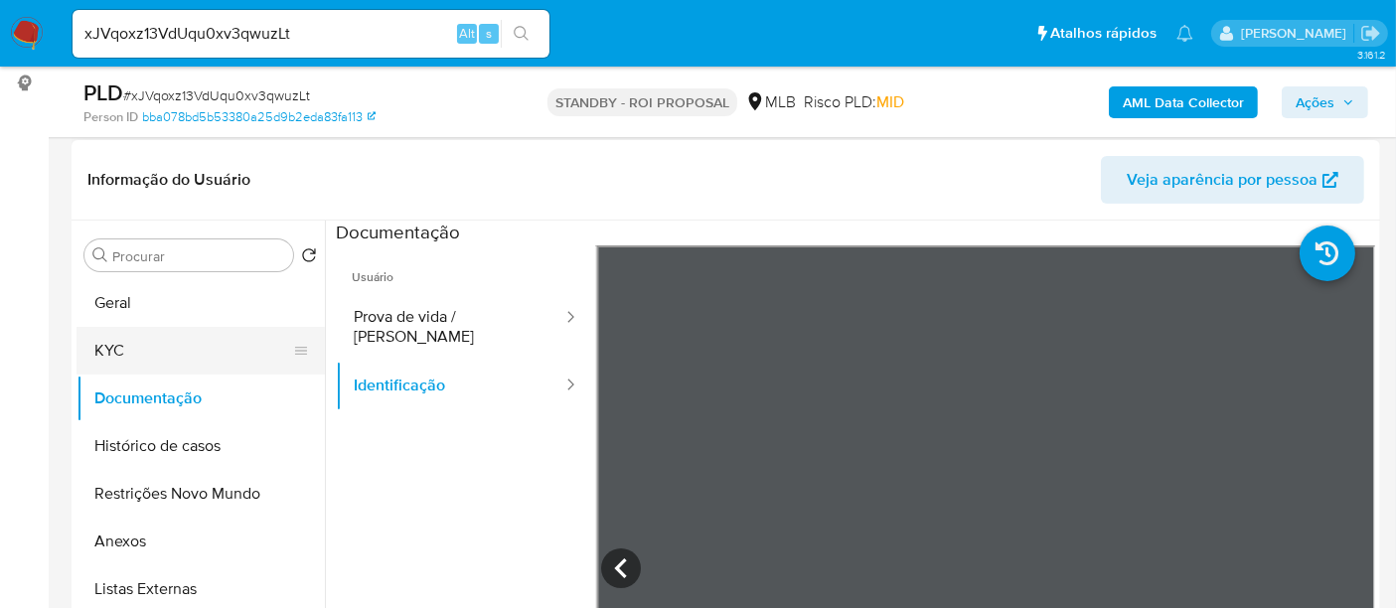
click at [123, 348] on button "KYC" at bounding box center [192, 351] width 232 height 48
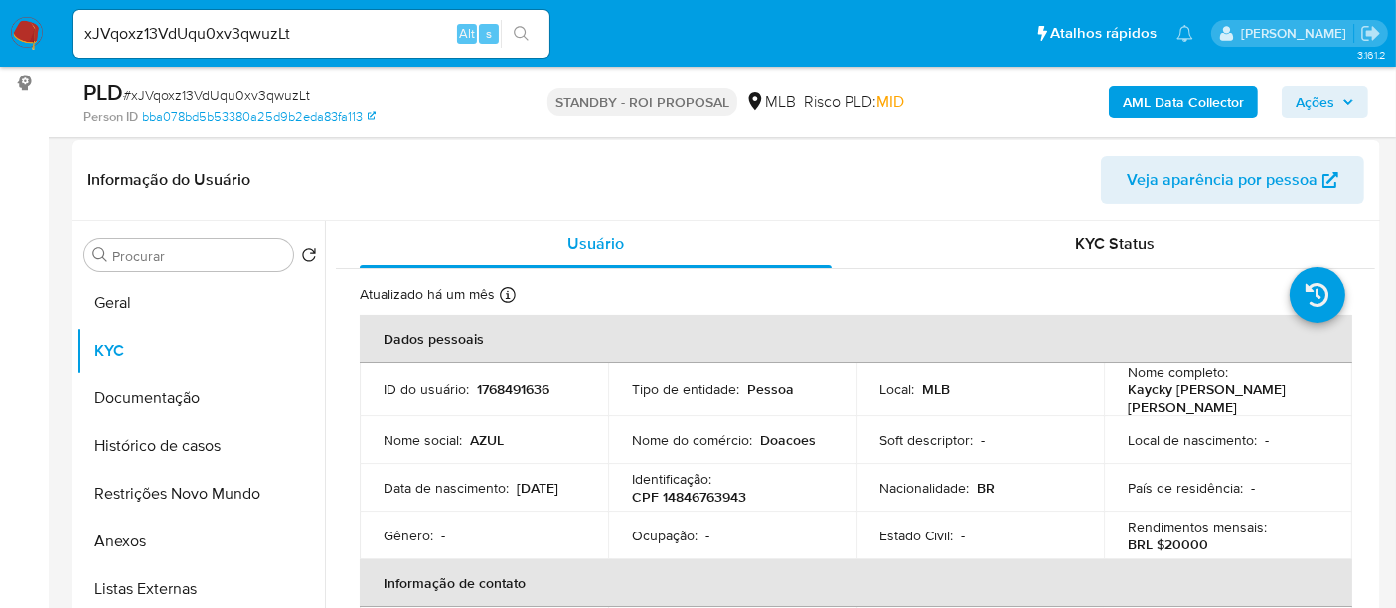
drag, startPoint x: 382, startPoint y: 497, endPoint x: 457, endPoint y: 505, distance: 74.9
click at [517, 497] on p "29/09/2005" at bounding box center [538, 488] width 42 height 18
copy p "29/09/2005"
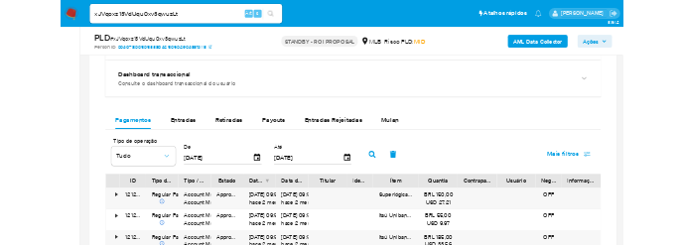
scroll to position [1510, 0]
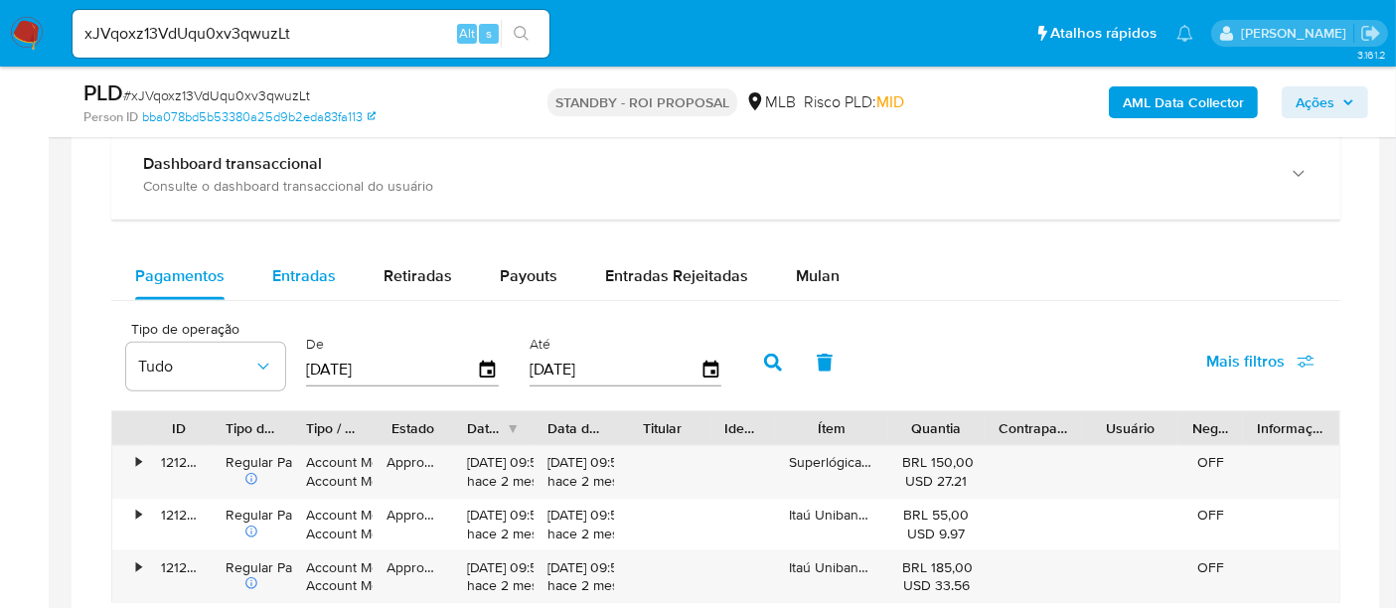
click at [298, 264] on span "Entradas" at bounding box center [304, 275] width 64 height 23
select select "10"
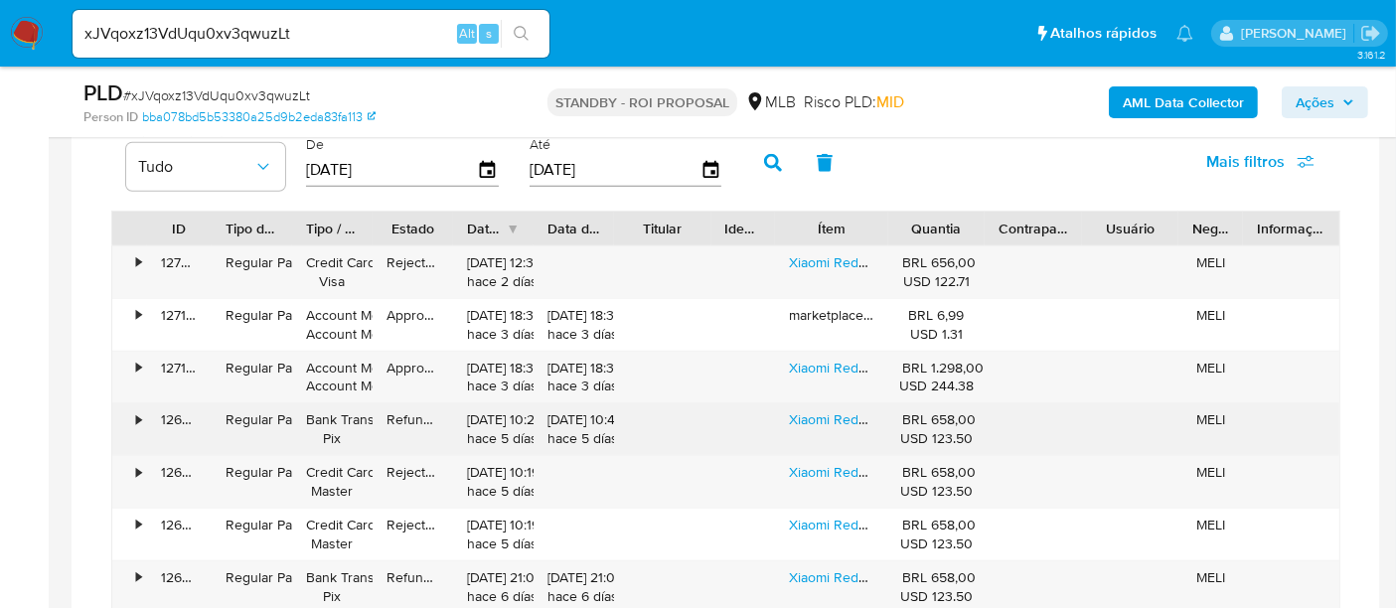
scroll to position [1730, 0]
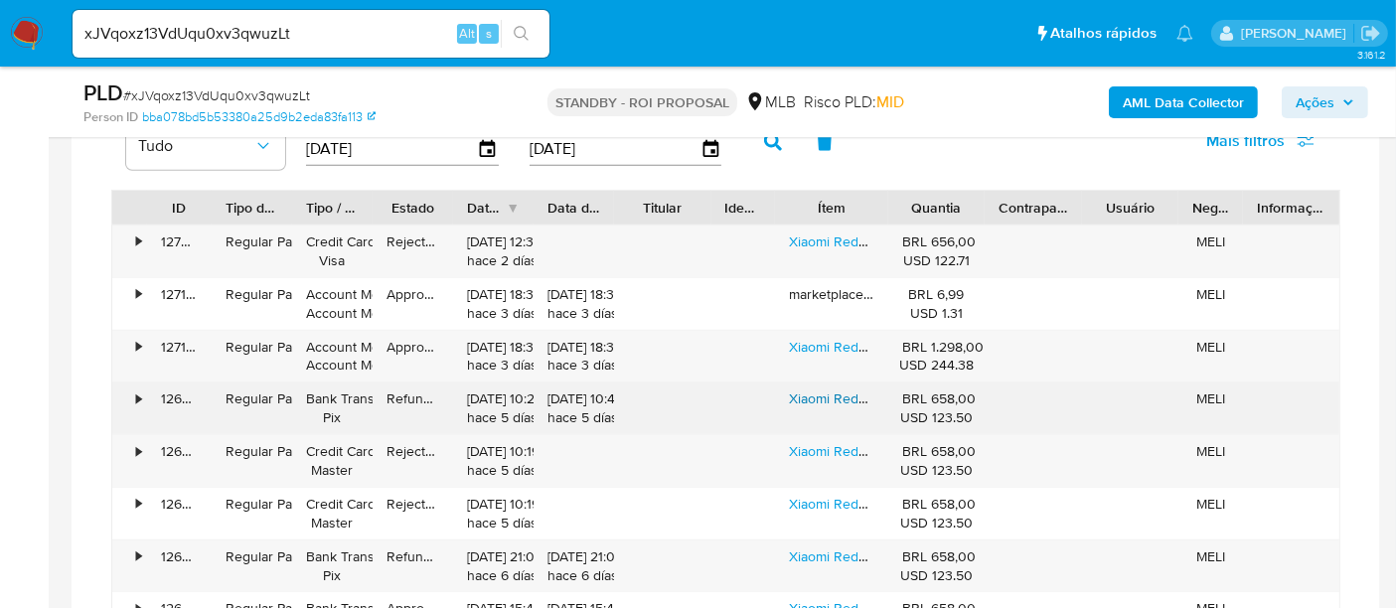
click at [823, 388] on link "Xiaomi Redmi 12c Dual Sim 128 Gb Mint Green 4 Gb Ram" at bounding box center [963, 398] width 349 height 20
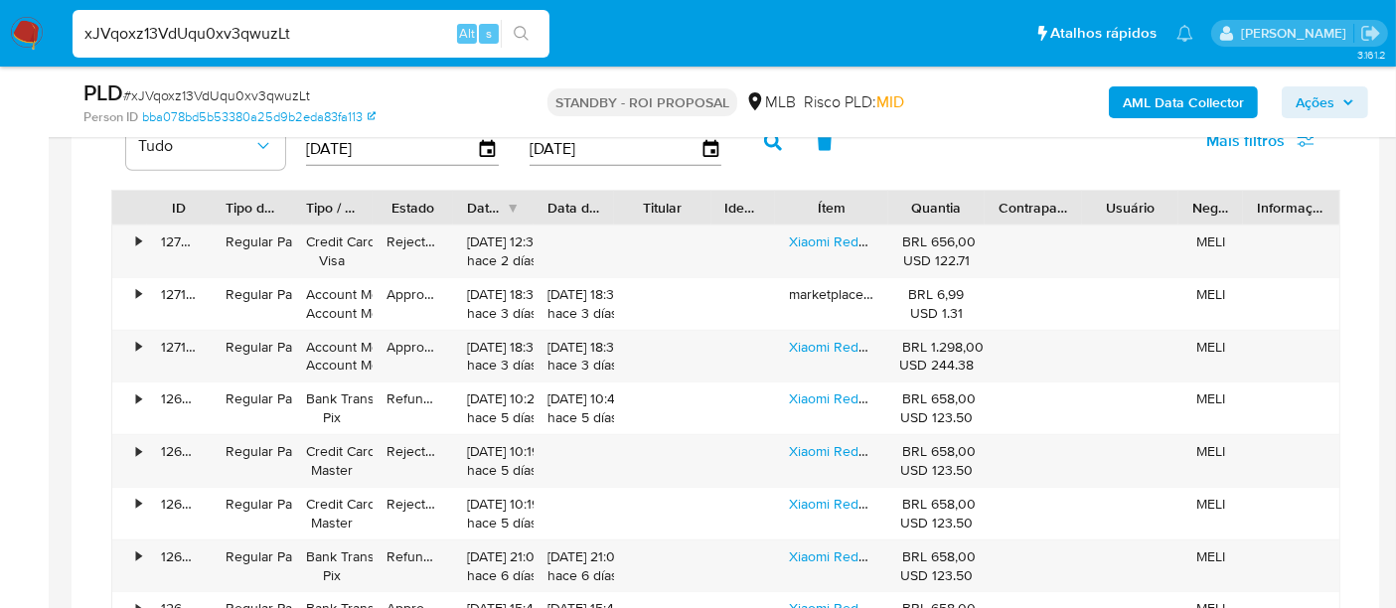
drag, startPoint x: 323, startPoint y: 31, endPoint x: 0, endPoint y: -8, distance: 325.2
paste input "gWZ5YDxaygQvdQLxKcxConki"
type input "gWZ5YDxaygQvdQLxKcxConki"
click at [533, 20] on button "search-icon" at bounding box center [521, 34] width 41 height 28
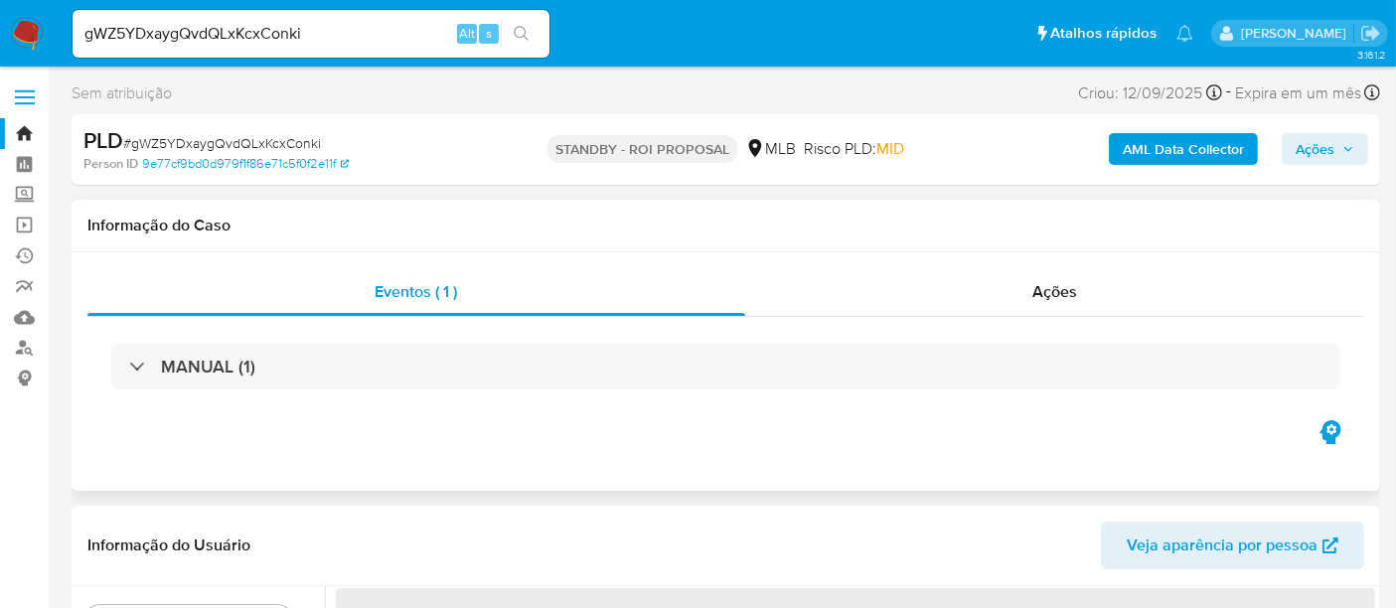
select select "10"
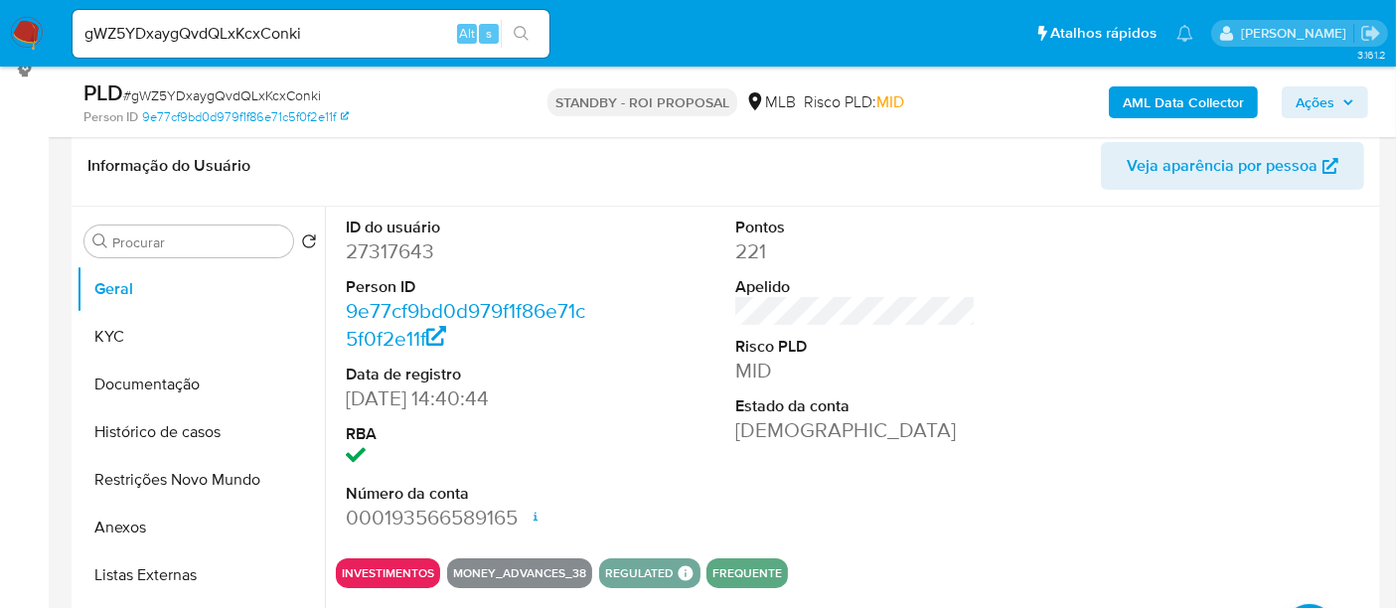
scroll to position [331, 0]
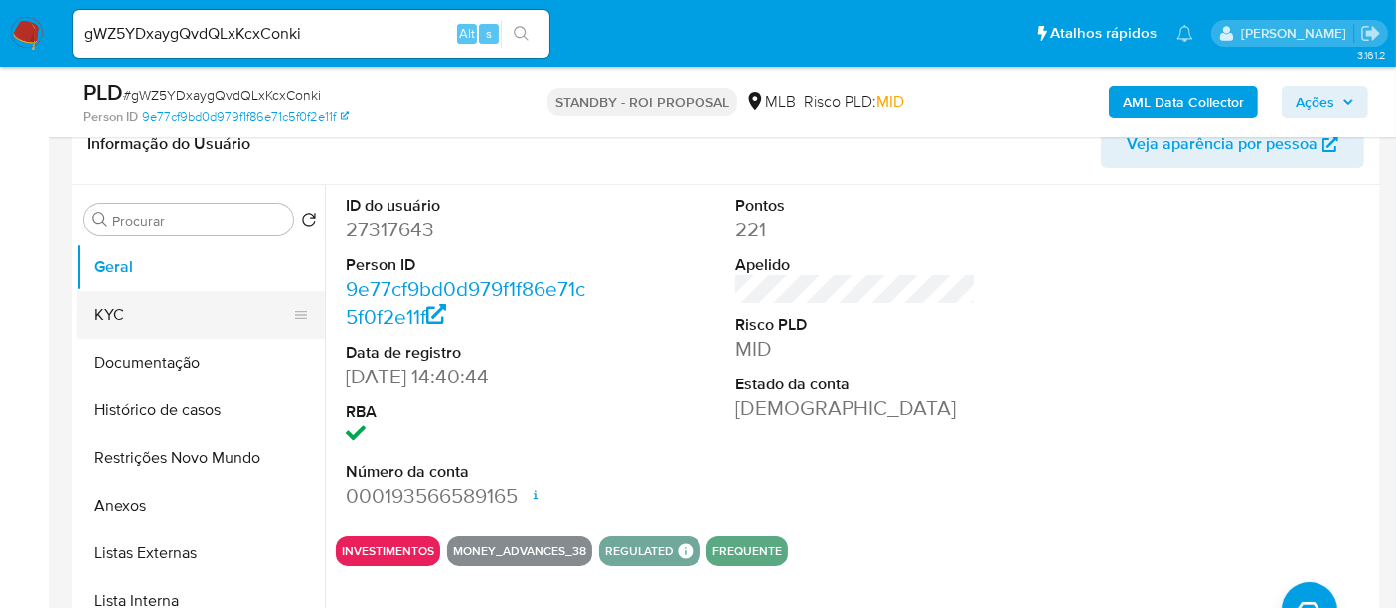
click at [117, 321] on button "KYC" at bounding box center [192, 315] width 232 height 48
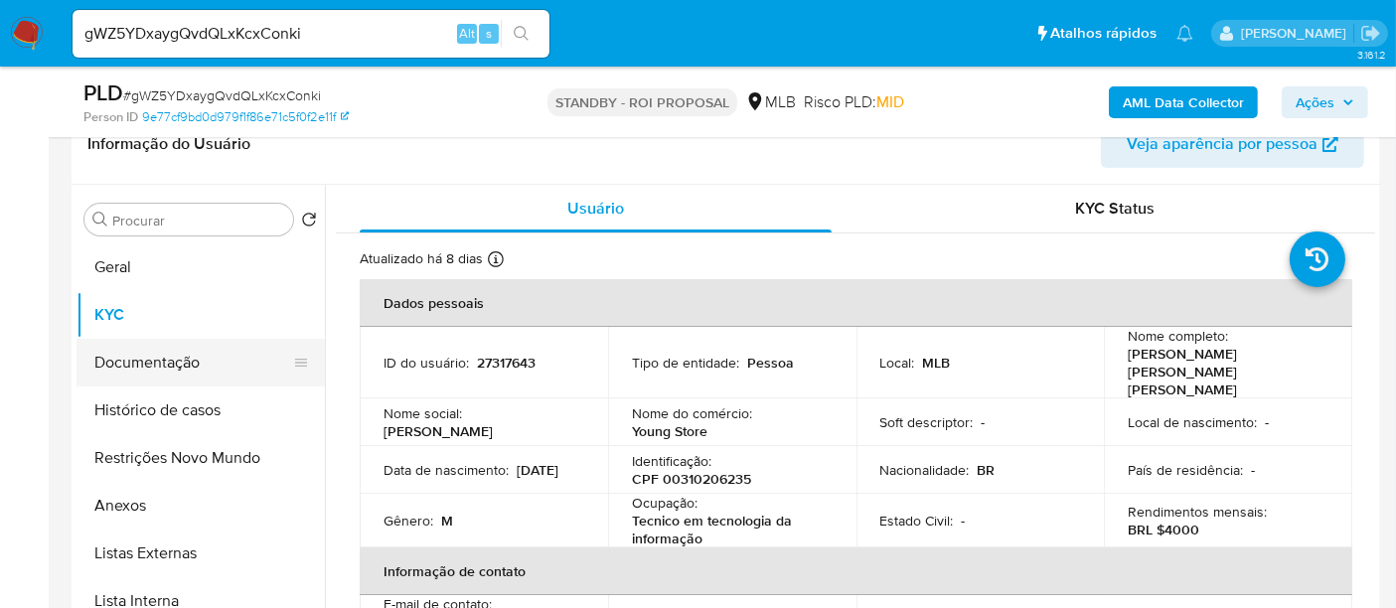
click at [109, 356] on button "Documentação" at bounding box center [192, 363] width 232 height 48
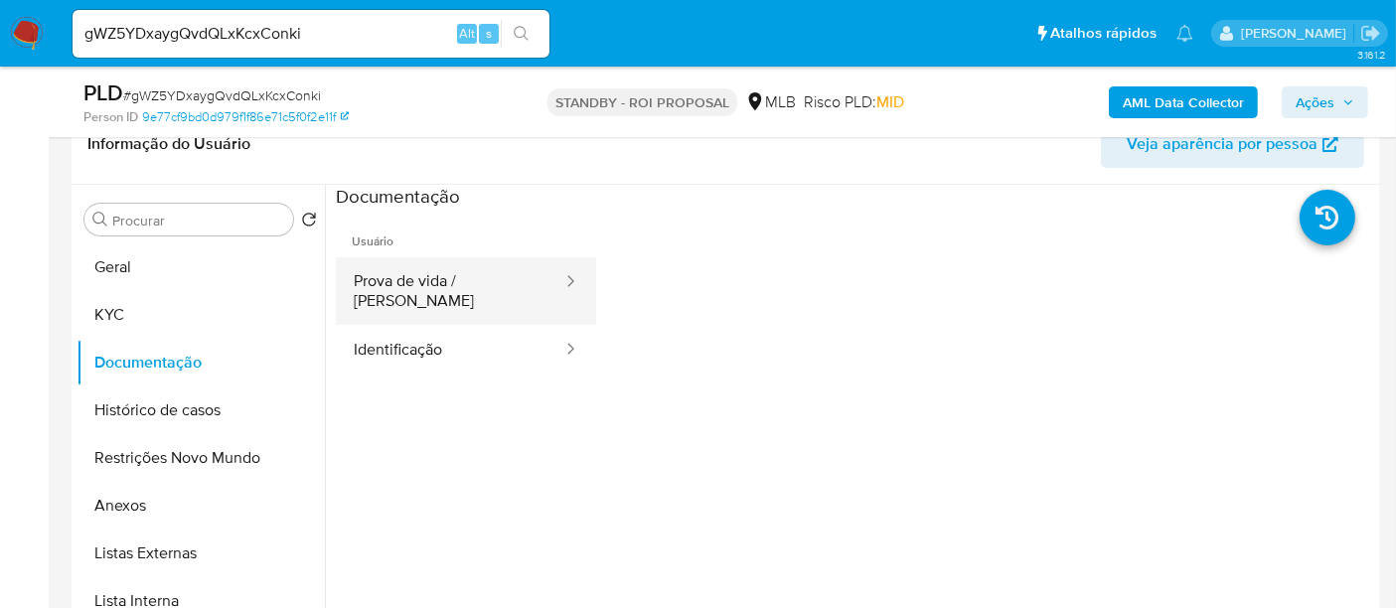
click at [343, 272] on button "Prova de vida / Selfie" at bounding box center [450, 291] width 228 height 68
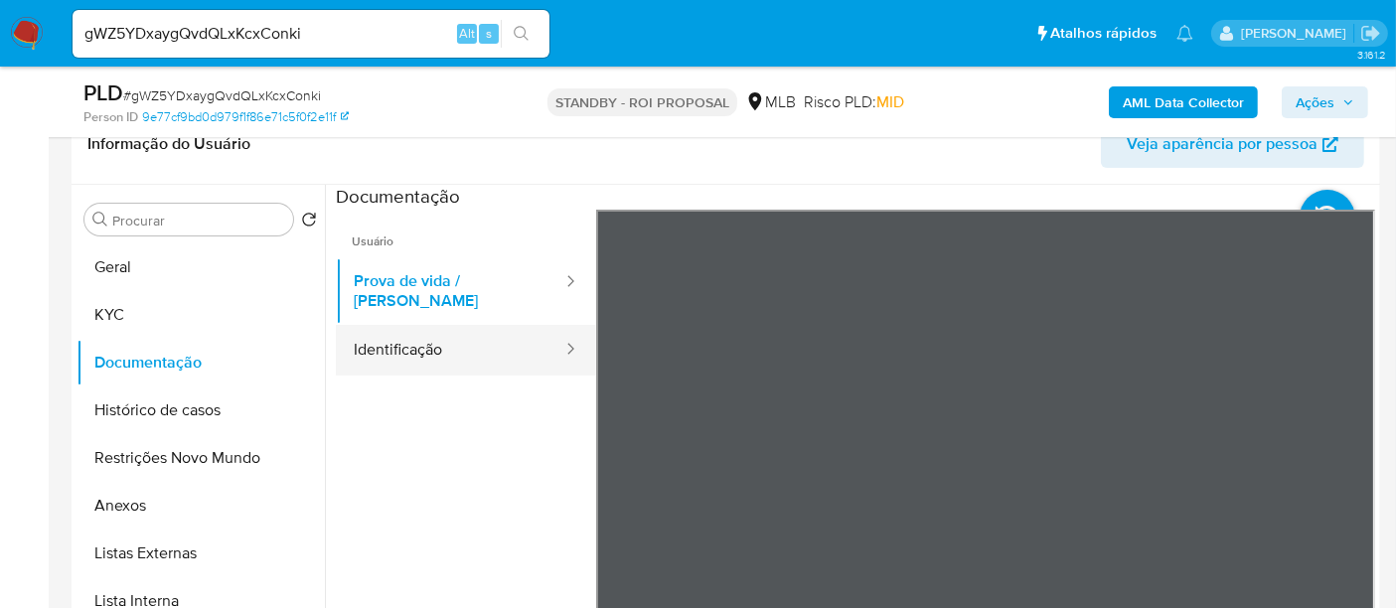
click at [420, 330] on button "Identificação" at bounding box center [450, 350] width 228 height 51
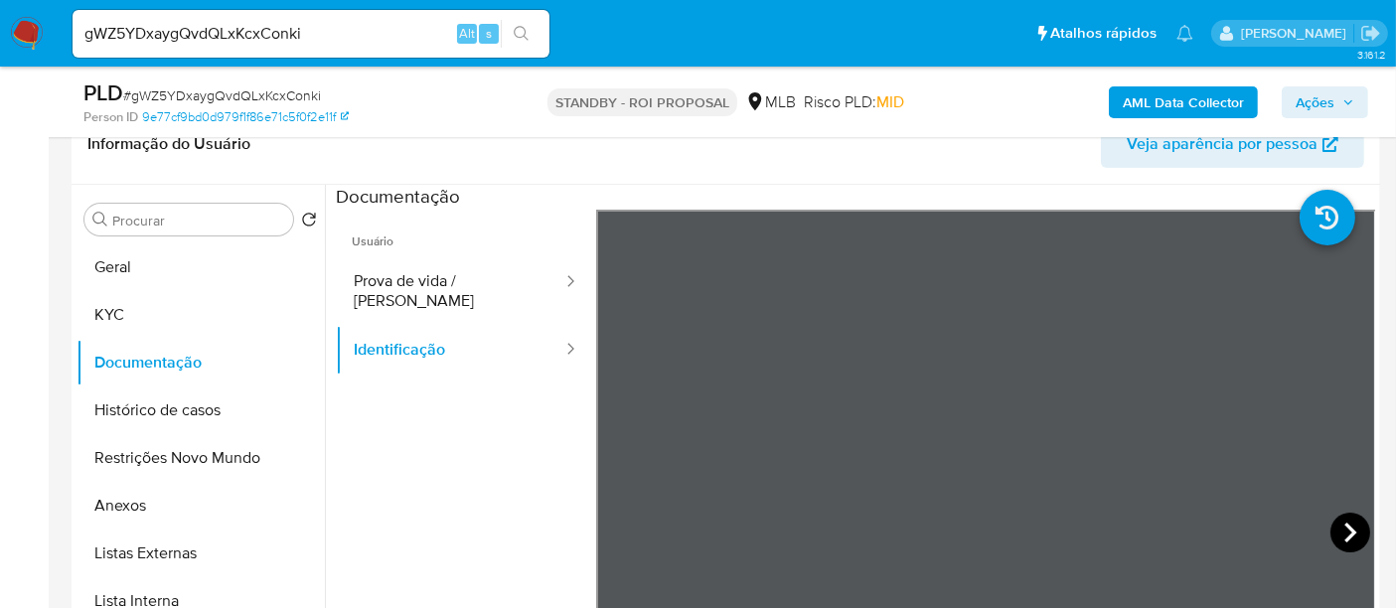
click at [1348, 524] on icon at bounding box center [1350, 533] width 40 height 40
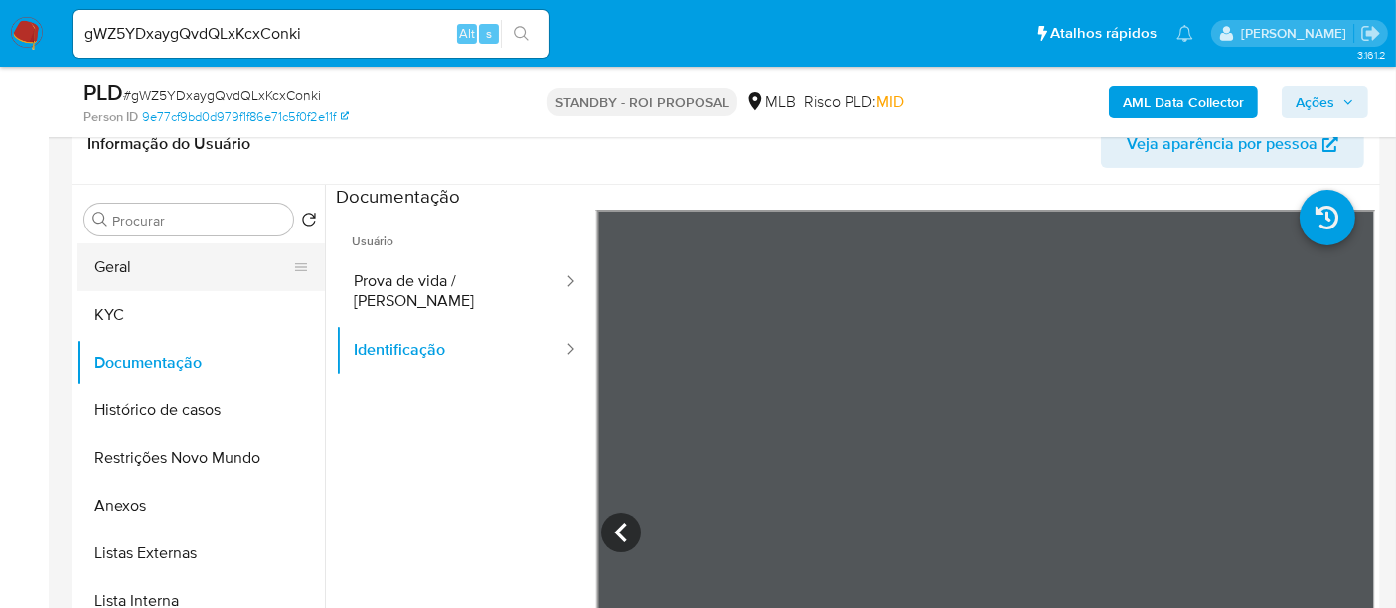
click at [110, 269] on button "Geral" at bounding box center [192, 267] width 232 height 48
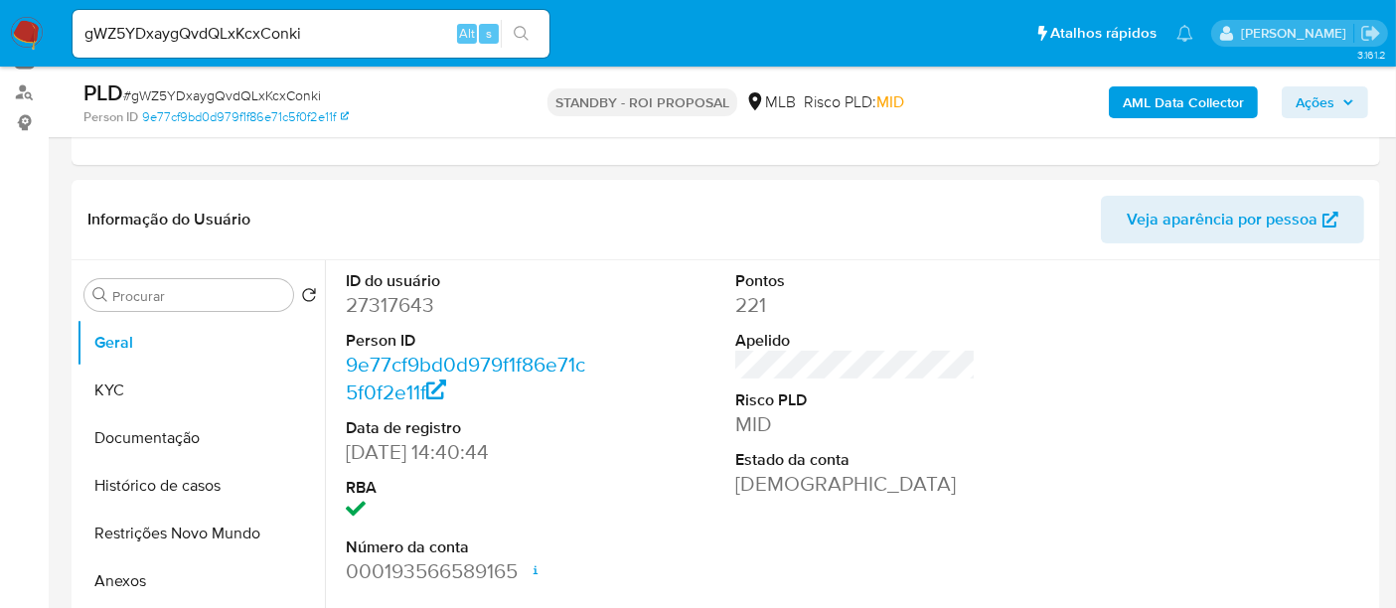
scroll to position [221, 0]
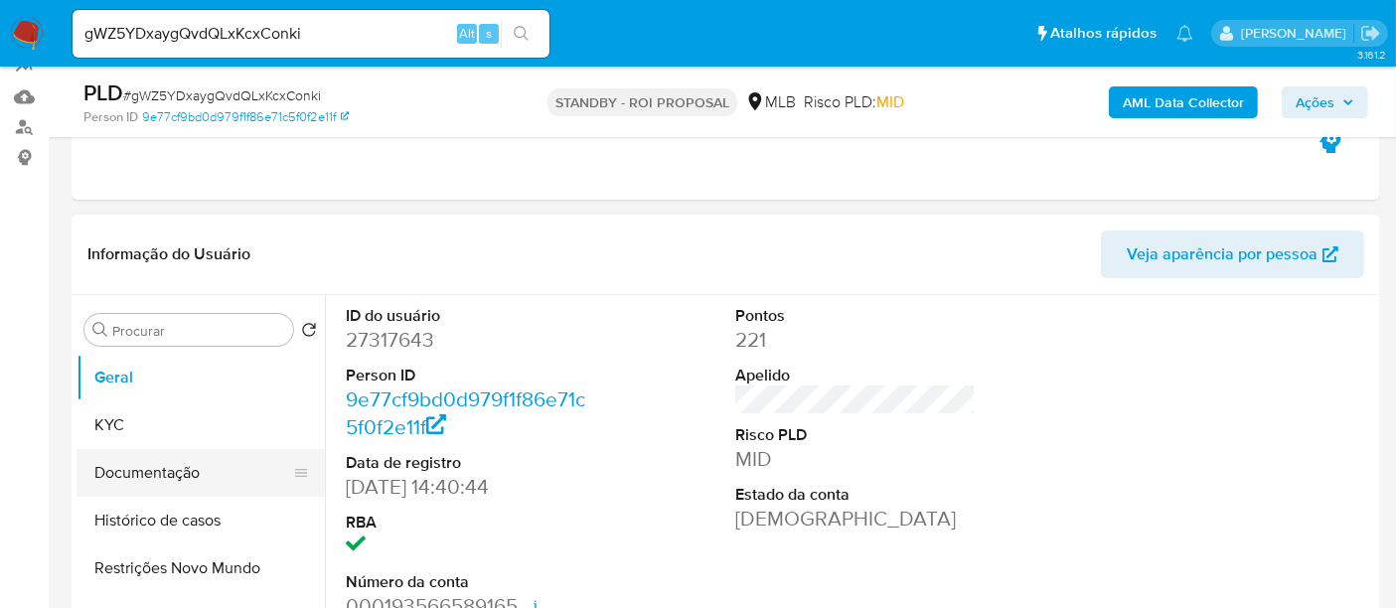
click at [160, 460] on button "Documentação" at bounding box center [192, 473] width 232 height 48
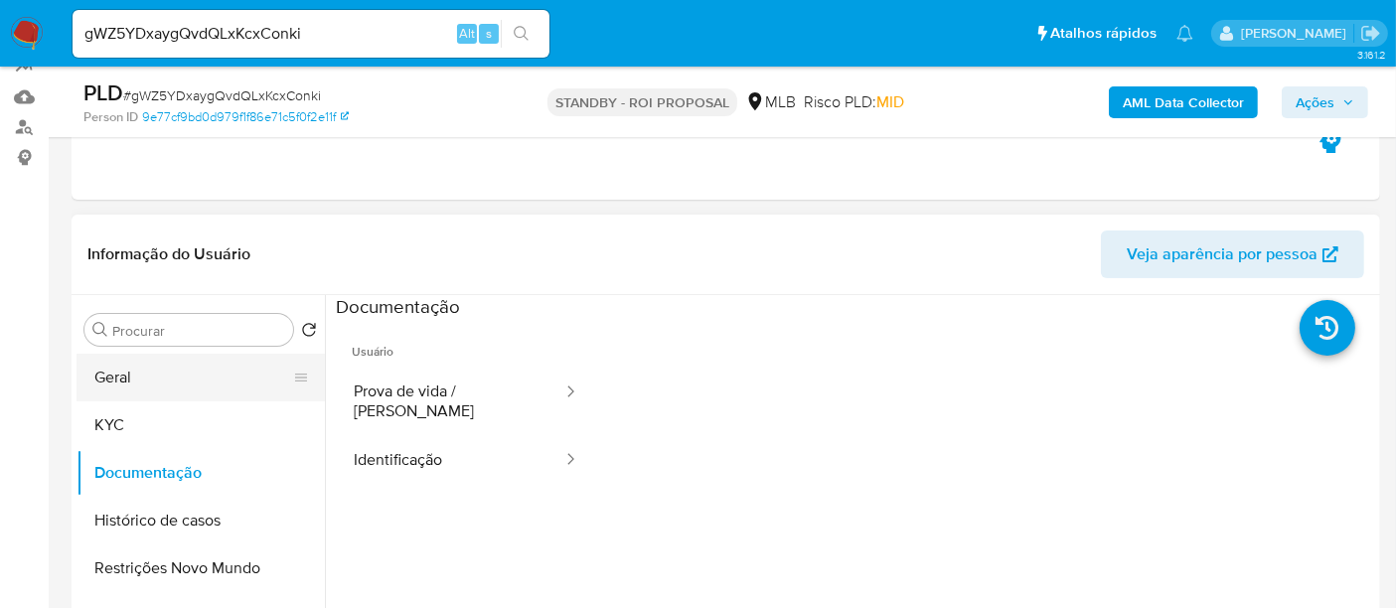
click at [124, 368] on button "Geral" at bounding box center [192, 378] width 232 height 48
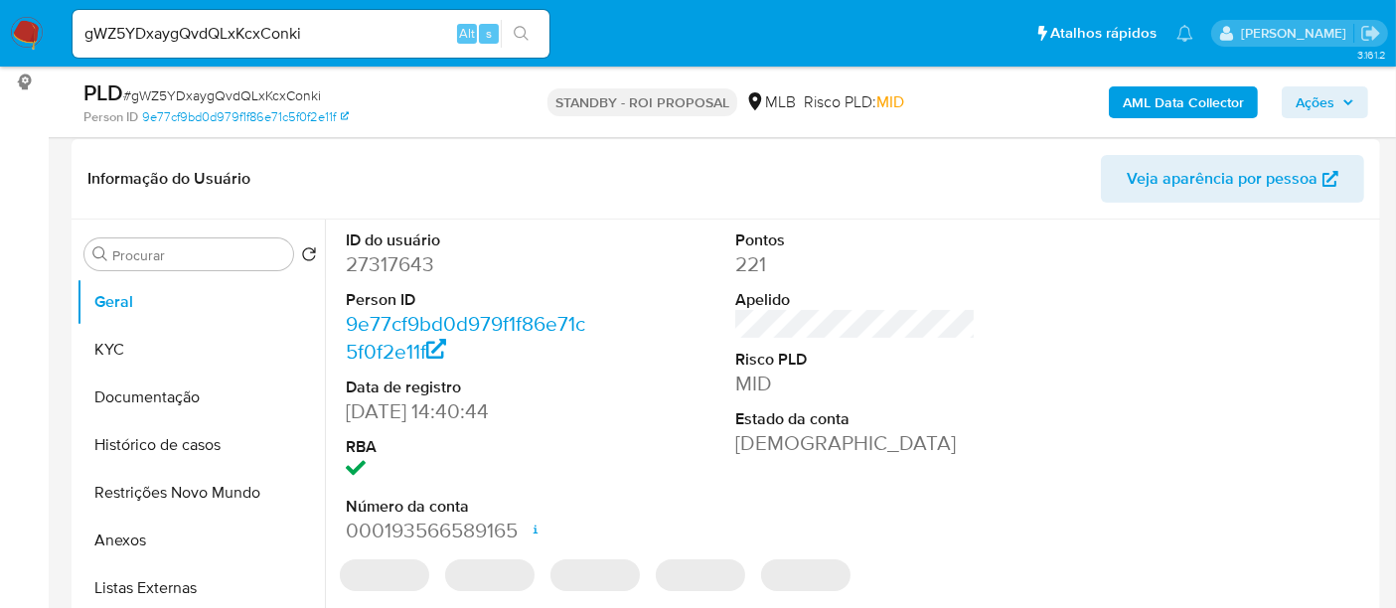
scroll to position [331, 0]
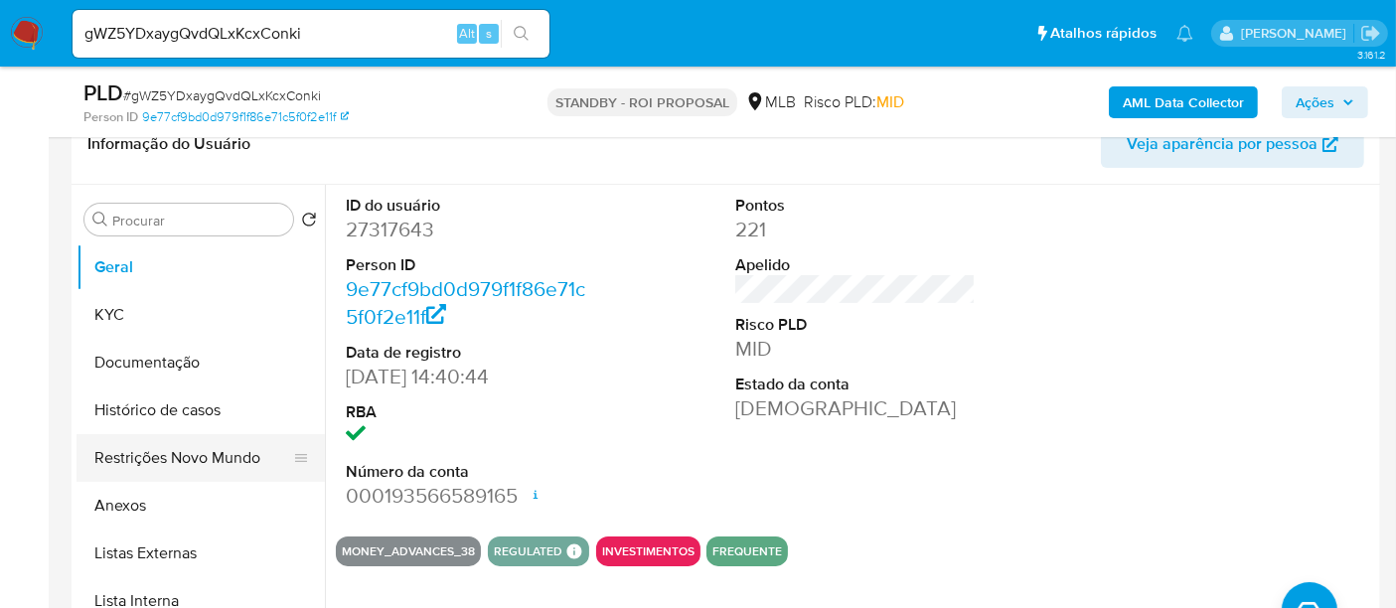
click at [173, 458] on button "Restrições Novo Mundo" at bounding box center [192, 458] width 232 height 48
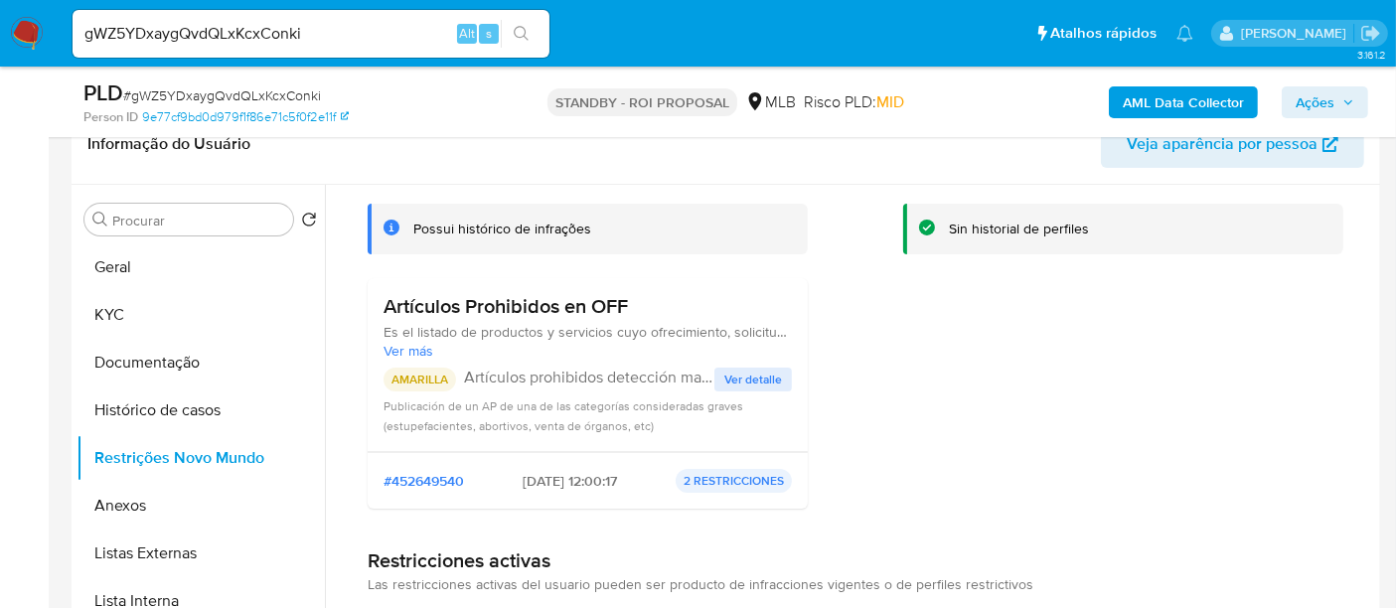
scroll to position [173, 0]
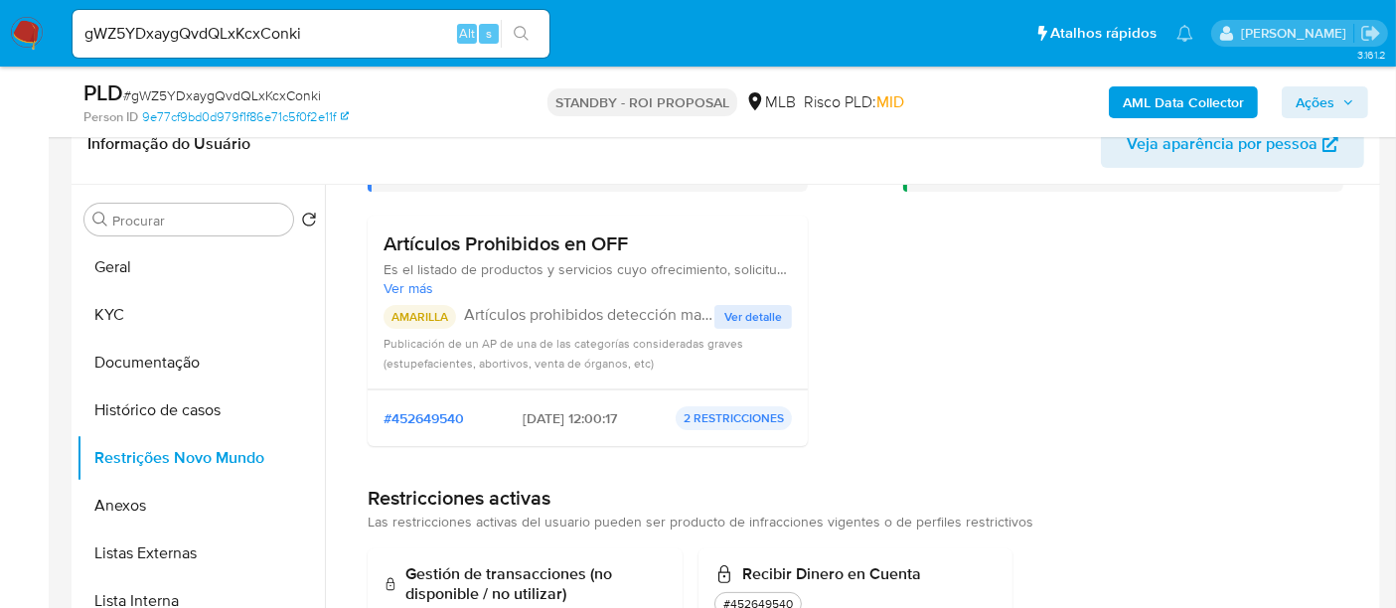
click at [740, 310] on span "Ver detalle" at bounding box center [753, 317] width 58 height 20
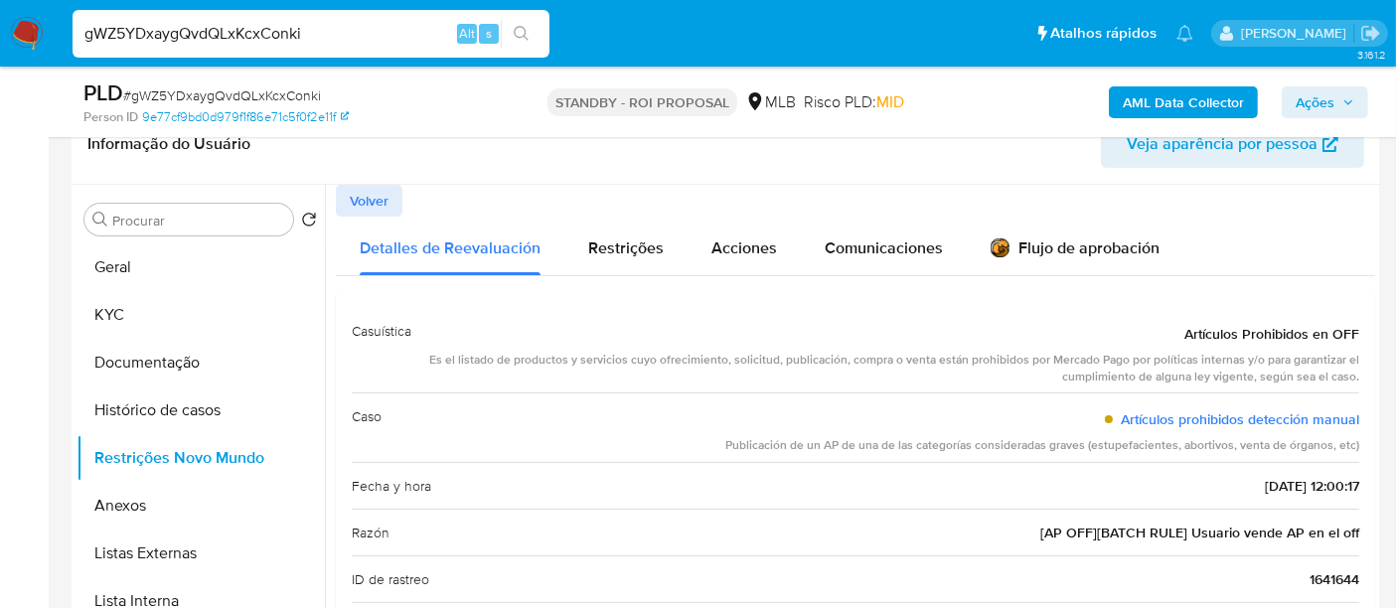
drag, startPoint x: 349, startPoint y: 29, endPoint x: 0, endPoint y: 9, distance: 349.2
click at [0, 9] on nav "Pausado Ver notificaciones gWZ5YDxaygQvdQLxKcxConki Alt s Atalhos rápidos Presi…" at bounding box center [698, 33] width 1396 height 67
paste input "j5unUo6aLpgXc0KrIzMMQbCN"
type input "j5unUo6aLpgXc0KrIzMMQbCN"
click at [528, 30] on icon "search-icon" at bounding box center [522, 34] width 16 height 16
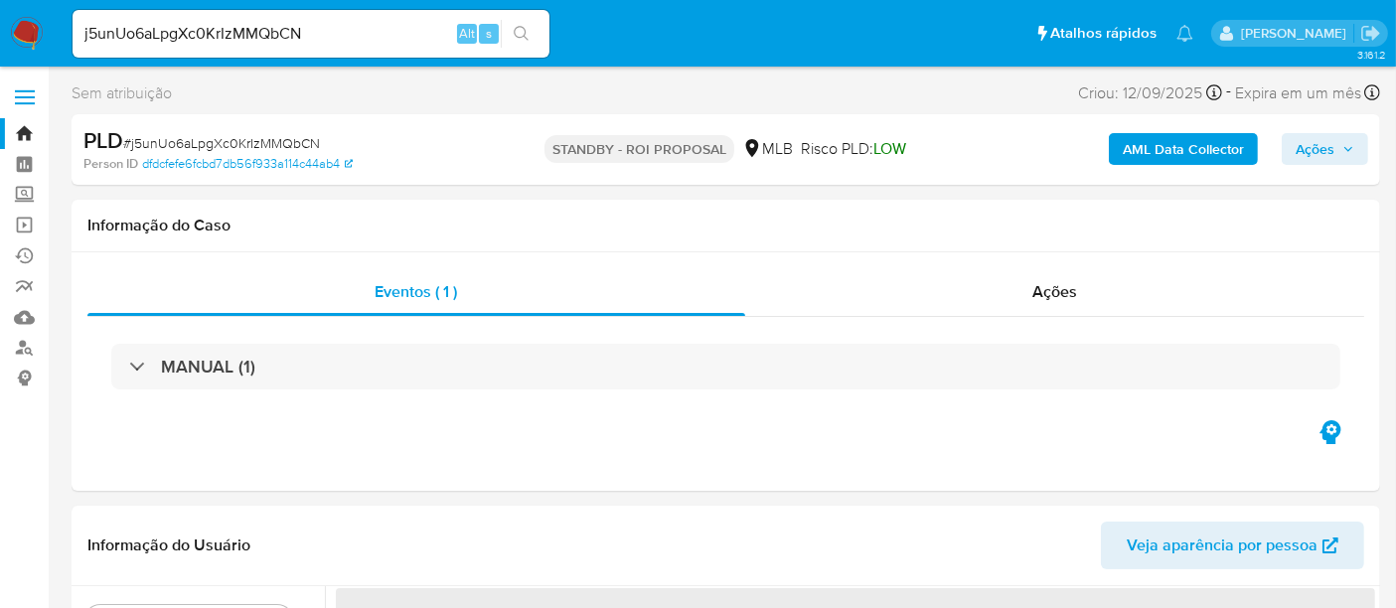
select select "10"
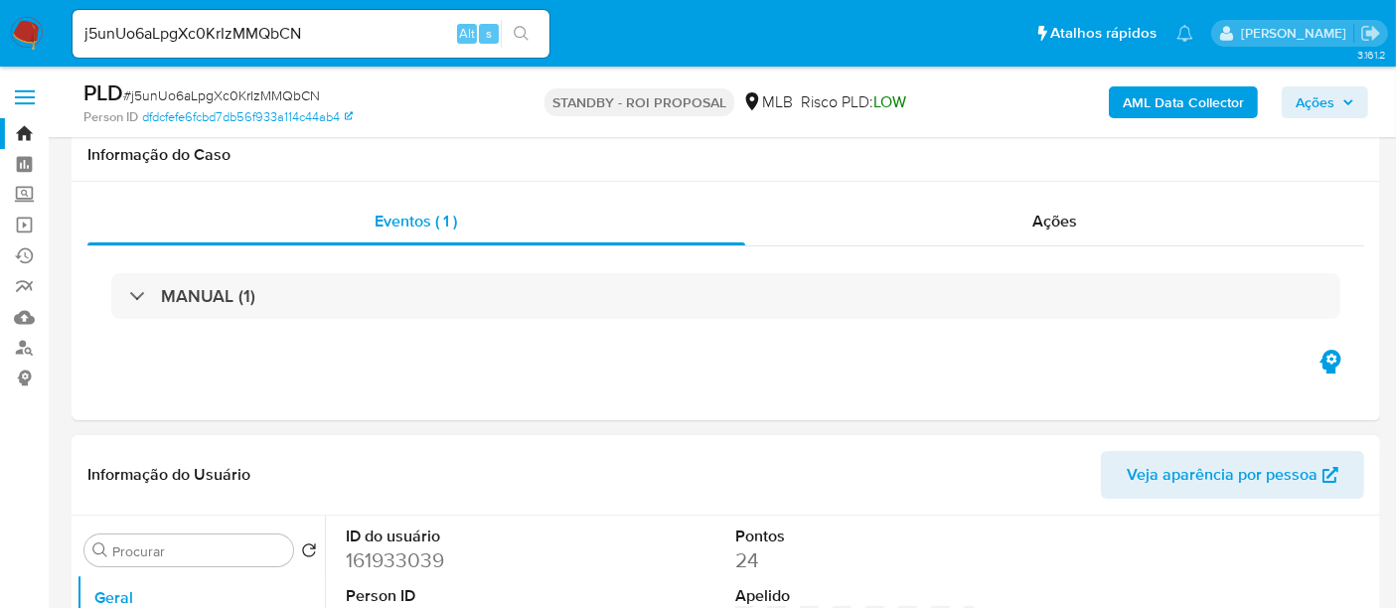
scroll to position [221, 0]
select select "10"
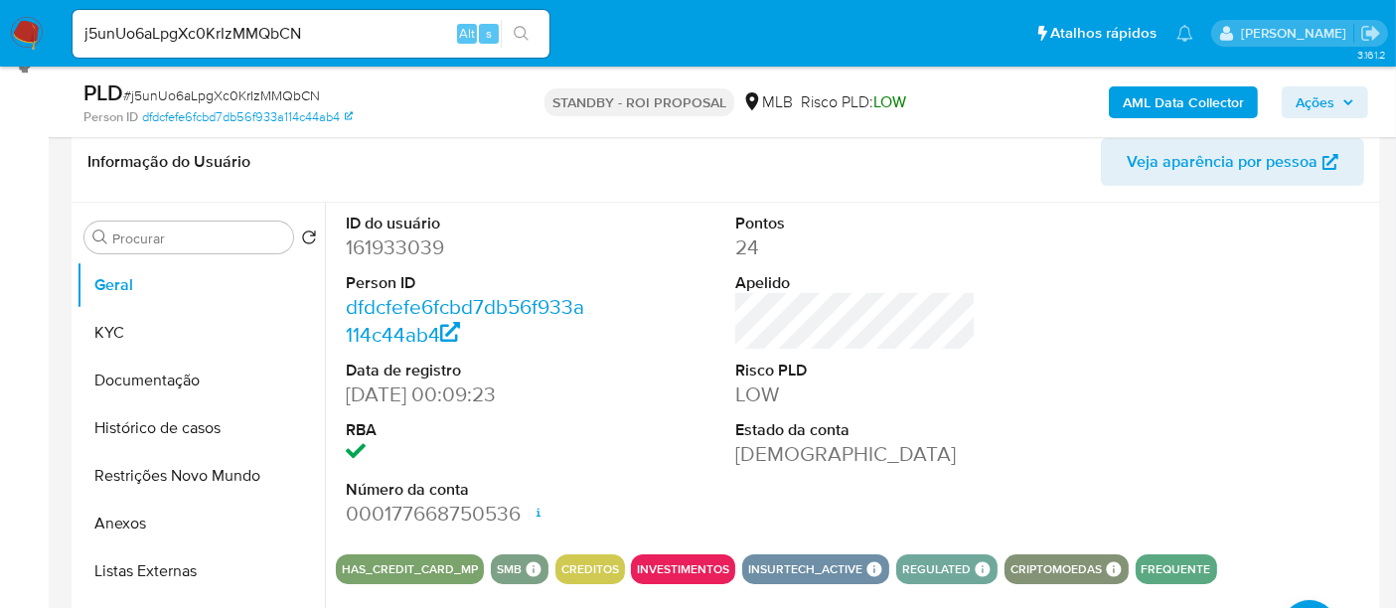
scroll to position [331, 0]
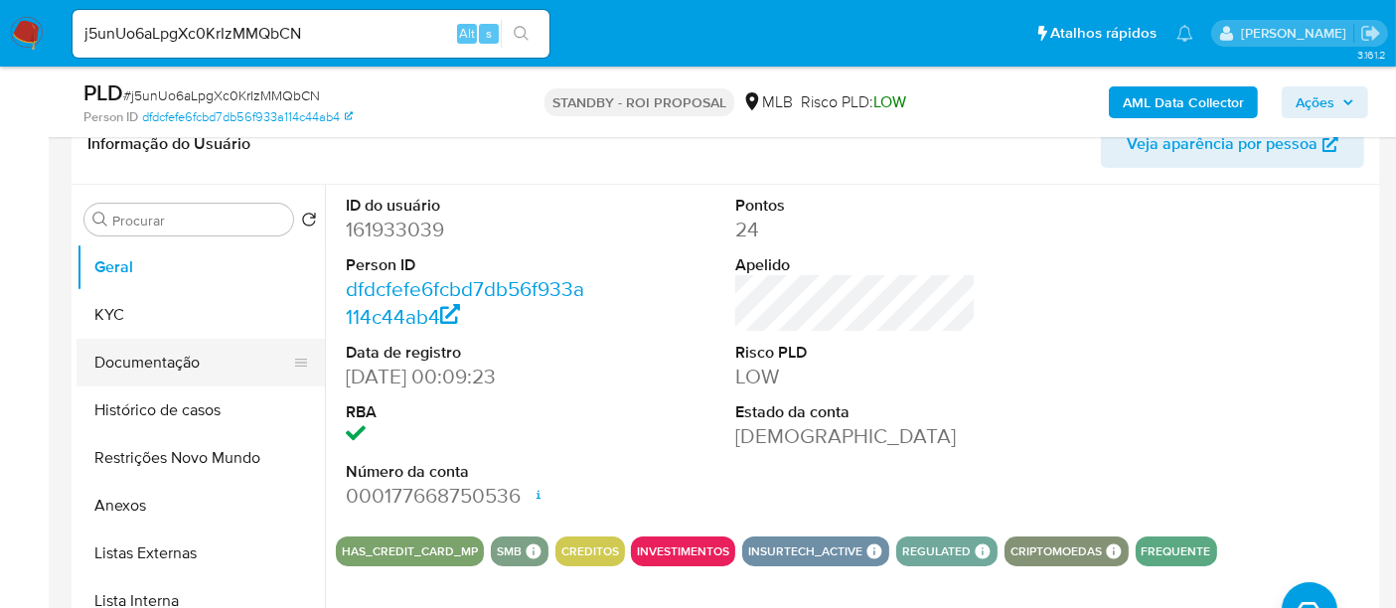
drag, startPoint x: 67, startPoint y: 309, endPoint x: 231, endPoint y: 346, distance: 168.9
drag, startPoint x: 149, startPoint y: 317, endPoint x: 296, endPoint y: 338, distance: 148.5
click at [148, 316] on button "KYC" at bounding box center [200, 315] width 248 height 48
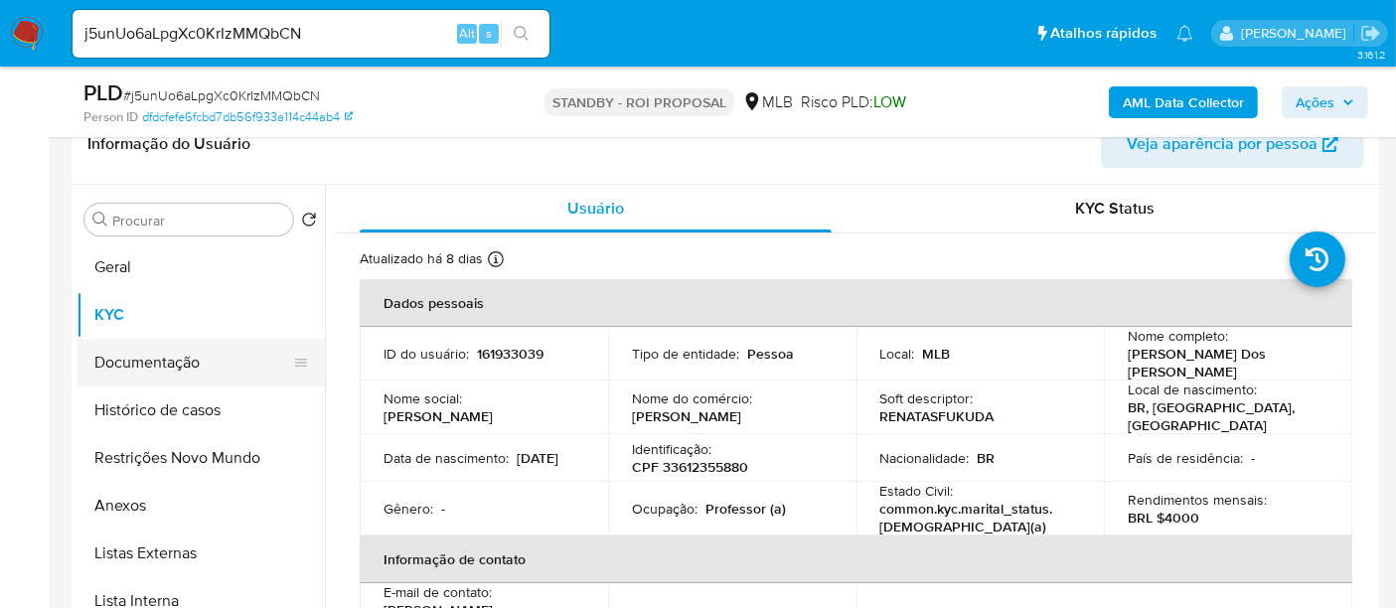
click at [141, 361] on button "Documentação" at bounding box center [192, 363] width 232 height 48
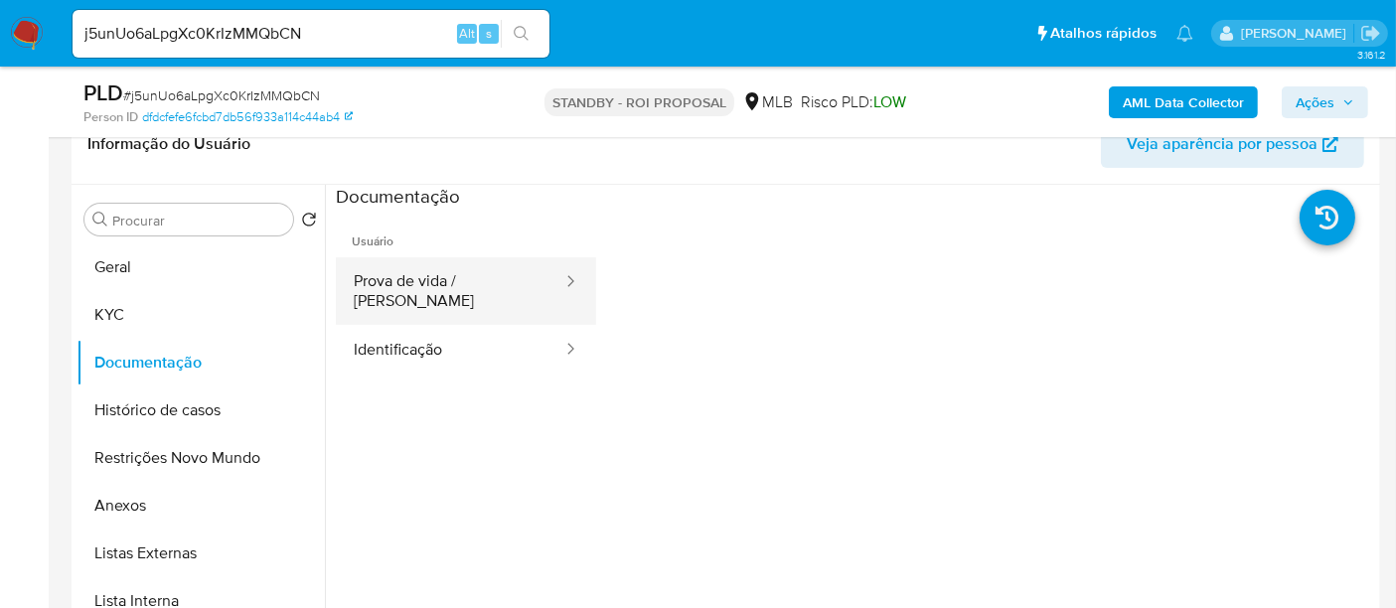
click at [469, 266] on button "Prova de vida / Selfie" at bounding box center [450, 291] width 228 height 68
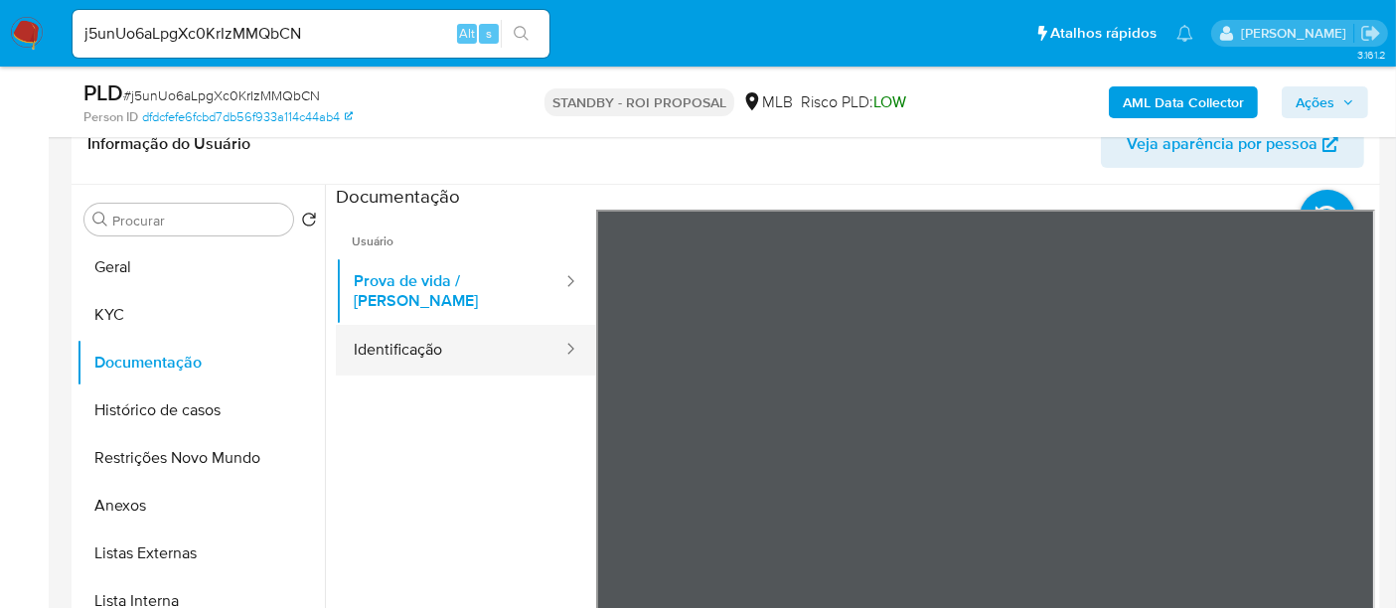
click at [397, 325] on button "Identificação" at bounding box center [450, 350] width 228 height 51
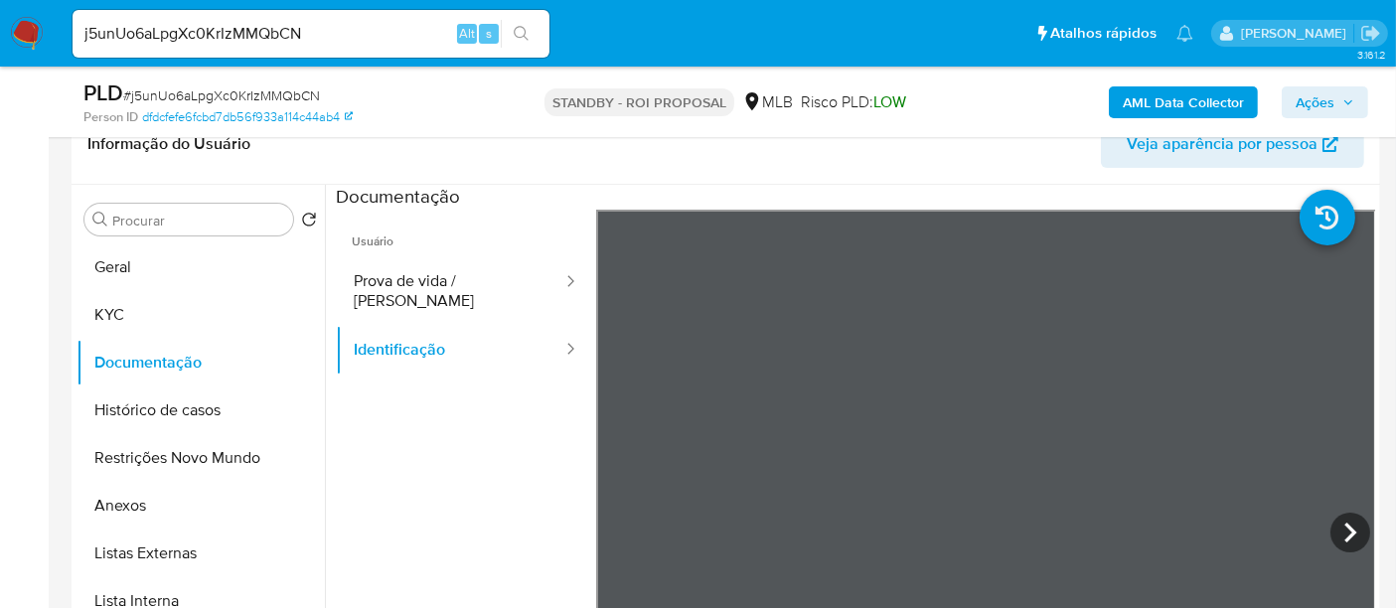
click at [1357, 524] on icon at bounding box center [1350, 533] width 40 height 40
click at [120, 300] on button "KYC" at bounding box center [192, 315] width 232 height 48
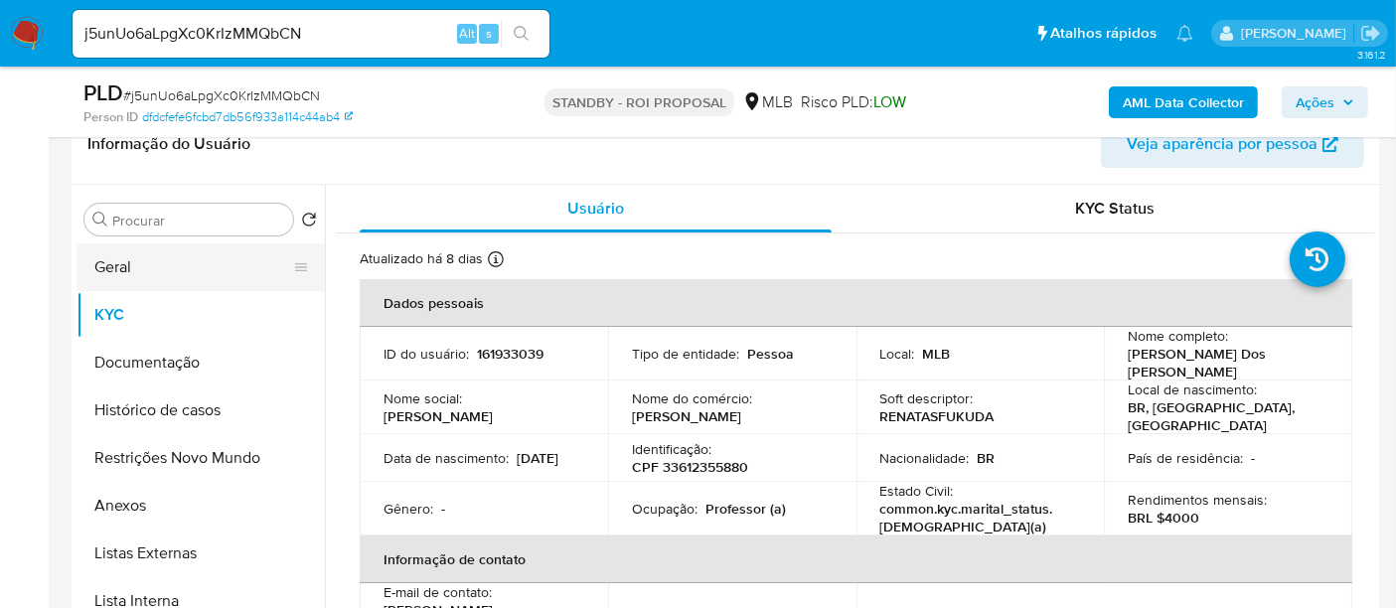
click at [115, 274] on button "Geral" at bounding box center [192, 267] width 232 height 48
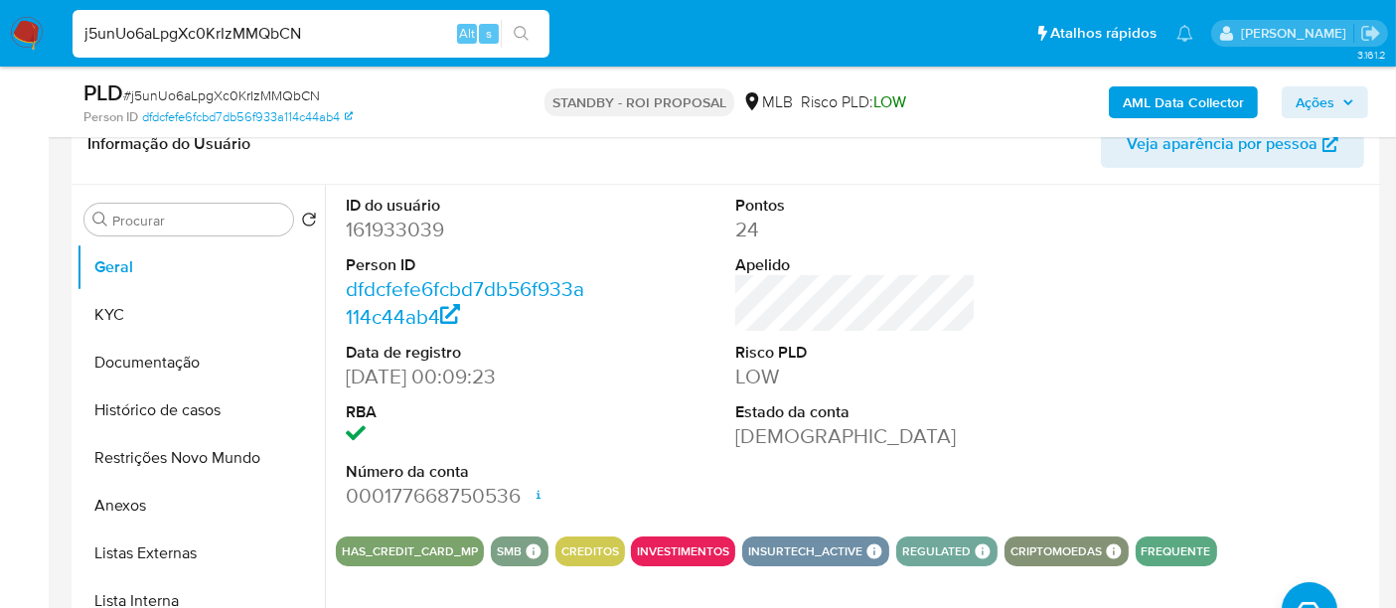
drag, startPoint x: 332, startPoint y: 33, endPoint x: 0, endPoint y: 32, distance: 331.8
click at [0, 32] on nav "Pausado Ver notificaciones j5unUo6aLpgXc0KrIzMMQbCN Alt s Atalhos rápidos Presi…" at bounding box center [698, 33] width 1396 height 67
paste input "3UR0j13F0VD5pnCWzS9Vew4b"
type input "3UR0j13F0VD5pnCWzS9Vew4b"
click at [520, 21] on button "search-icon" at bounding box center [521, 34] width 41 height 28
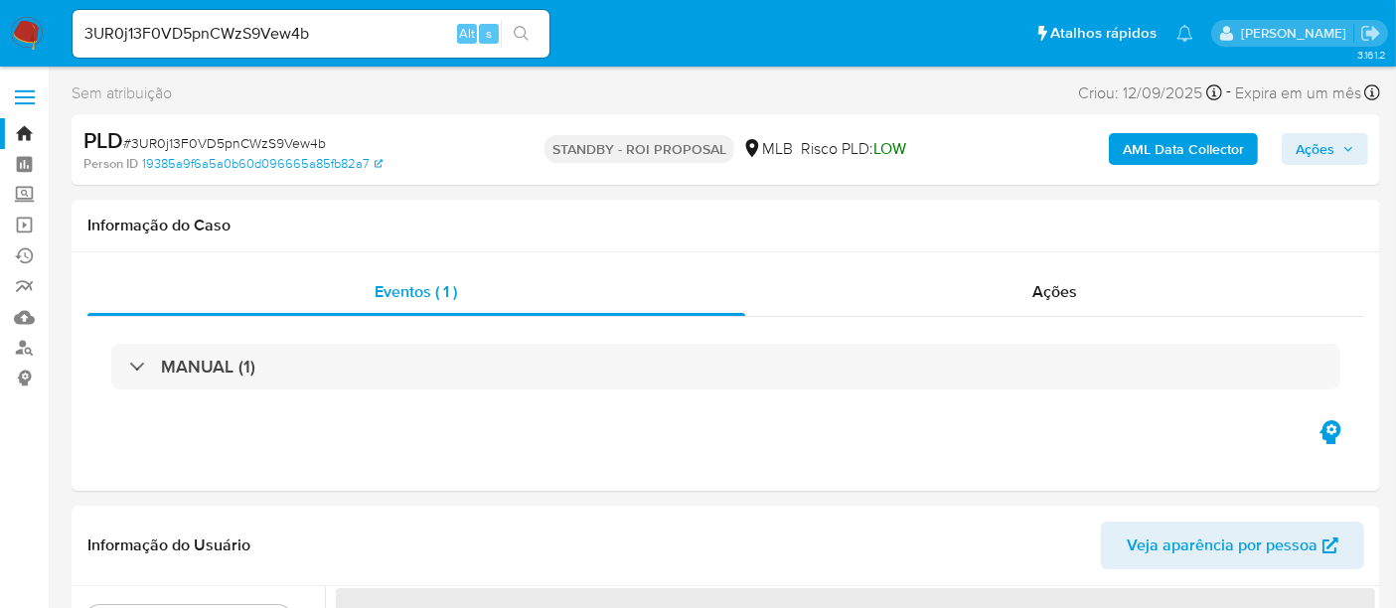
select select "10"
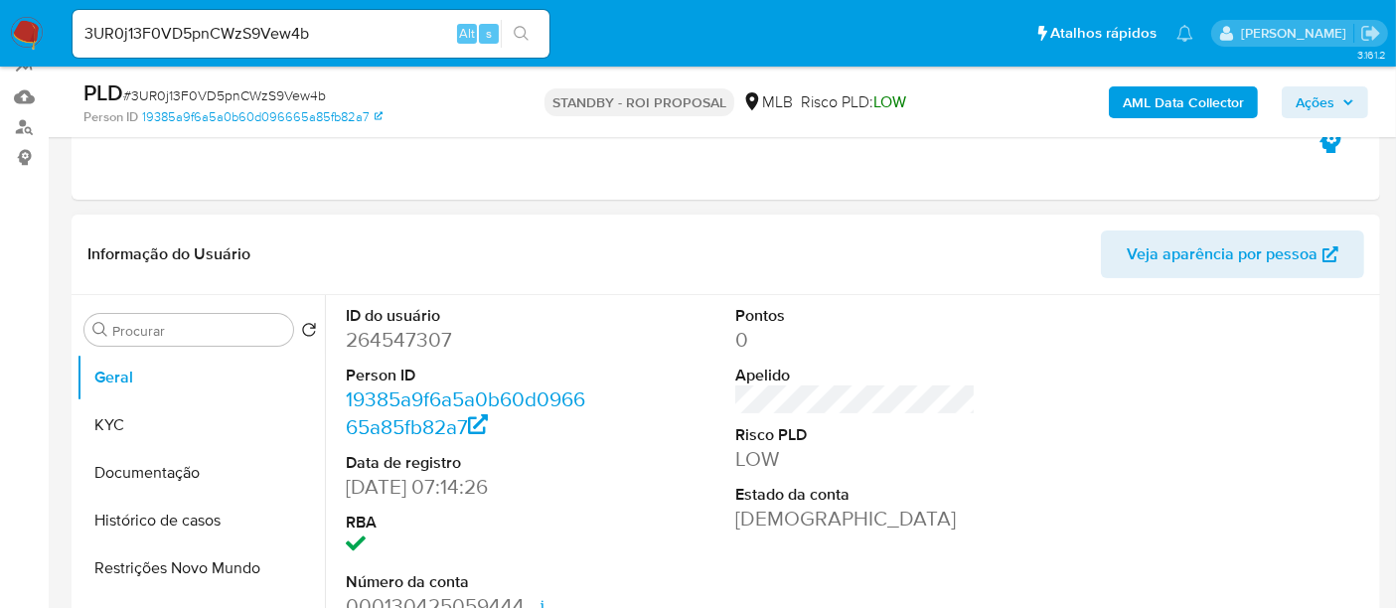
scroll to position [331, 0]
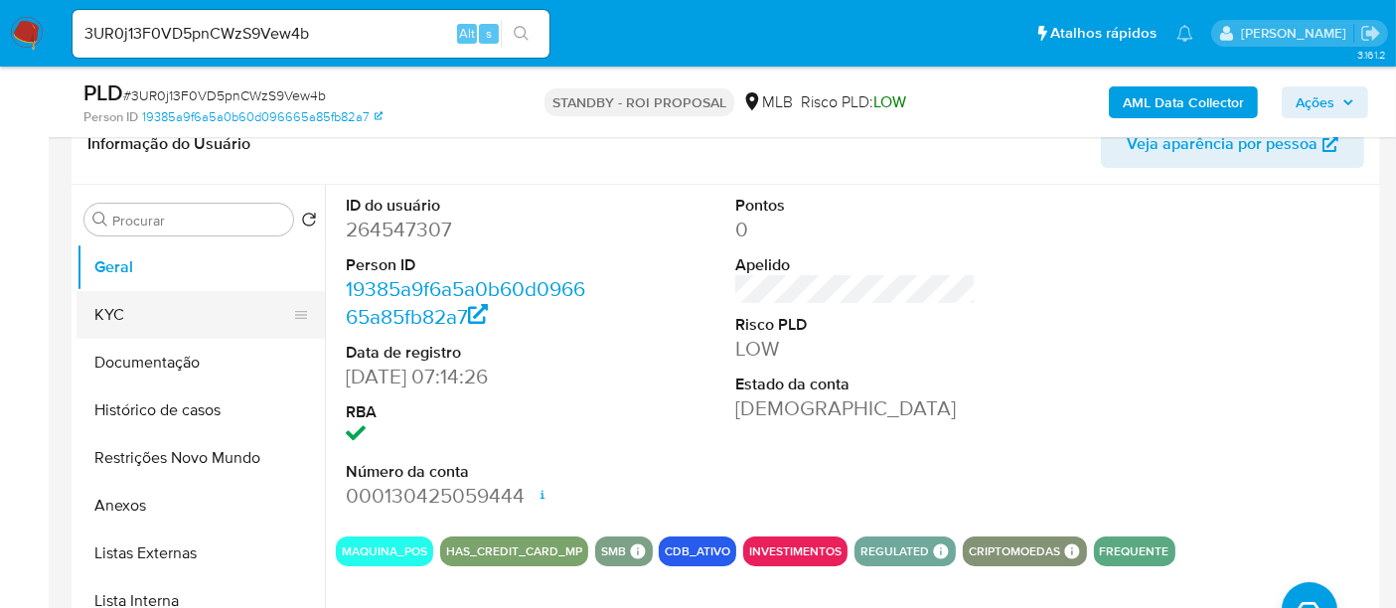
click at [150, 308] on button "KYC" at bounding box center [192, 315] width 232 height 48
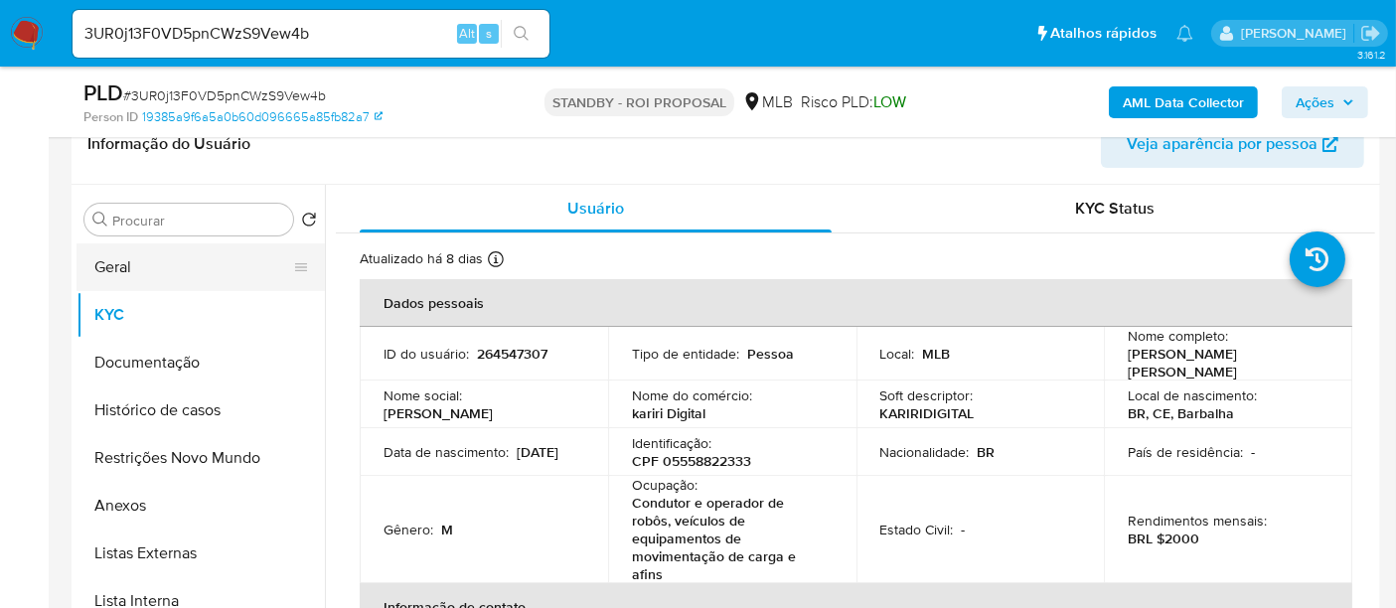
click at [124, 259] on button "Geral" at bounding box center [192, 267] width 232 height 48
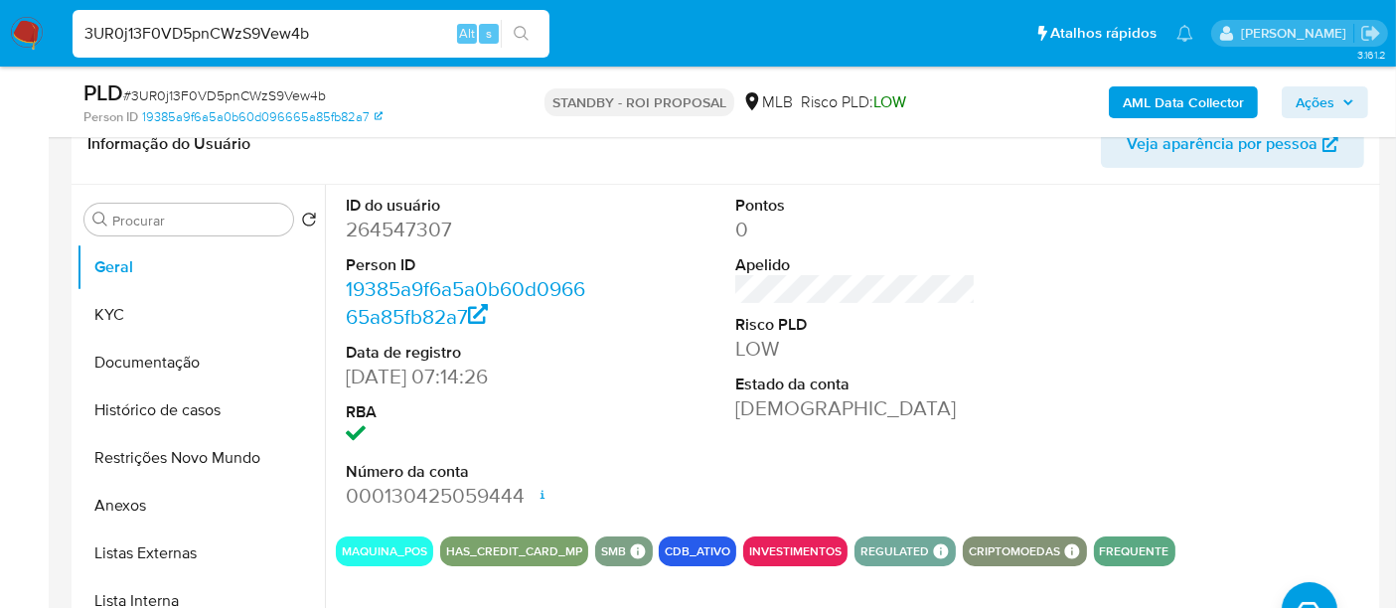
drag, startPoint x: 334, startPoint y: 30, endPoint x: 0, endPoint y: 38, distance: 333.9
click at [0, 38] on nav "Pausado Ver notificaciones 3UR0j13F0VD5pnCWzS9Vew4b Alt s Atalhos rápidos Presi…" at bounding box center [698, 33] width 1396 height 67
paste input "DuB2aSTuQGExKNRxI1NHdckr"
type input "DuB2aSTuQGExKNRxI1NHdckr"
click at [525, 30] on icon "search-icon" at bounding box center [522, 34] width 16 height 16
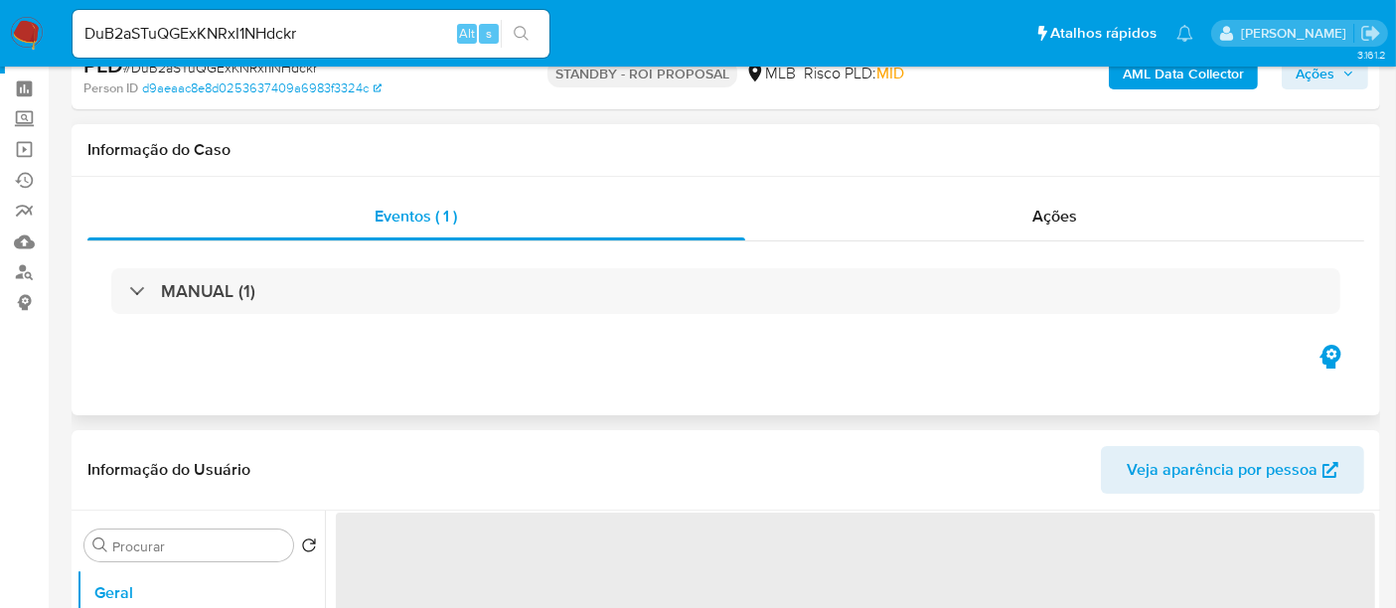
select select "10"
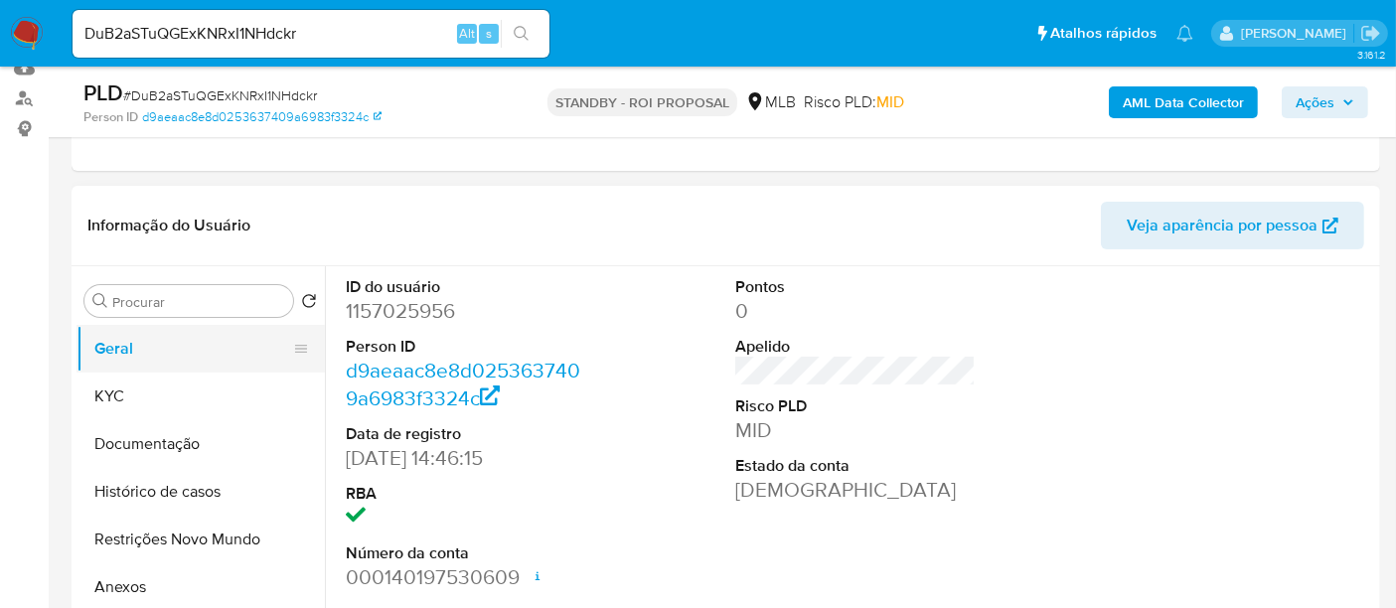
scroll to position [221, 0]
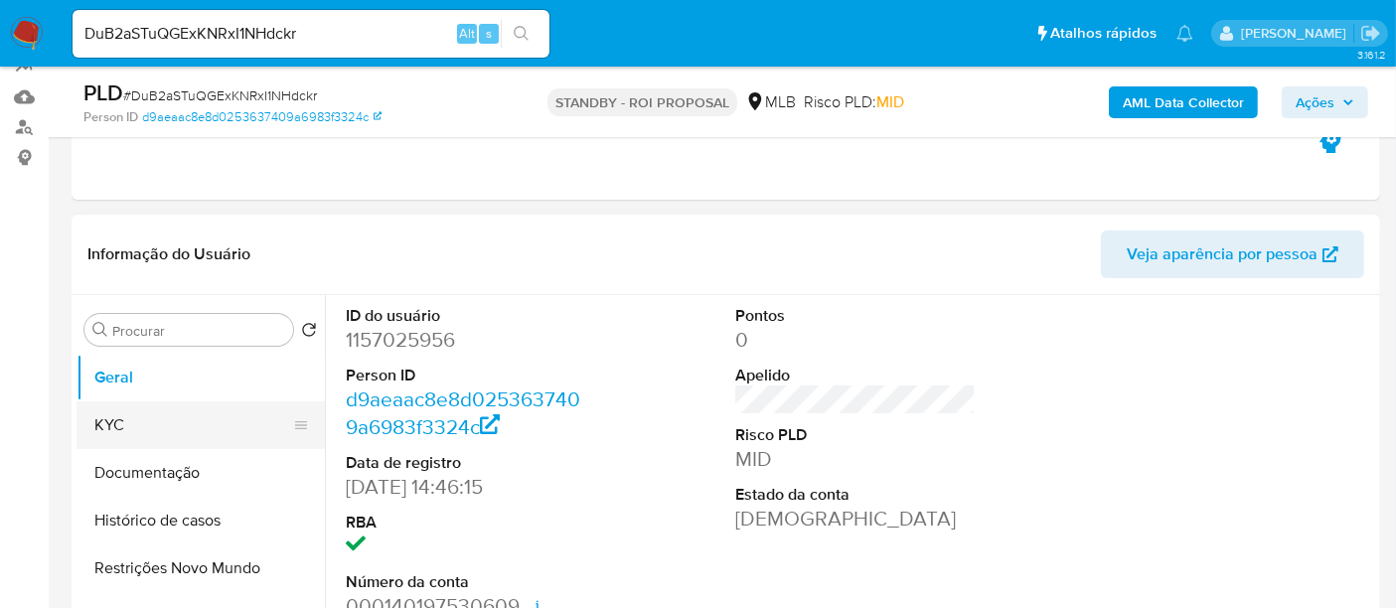
drag, startPoint x: 115, startPoint y: 410, endPoint x: 150, endPoint y: 413, distance: 34.9
click at [115, 411] on button "KYC" at bounding box center [192, 425] width 232 height 48
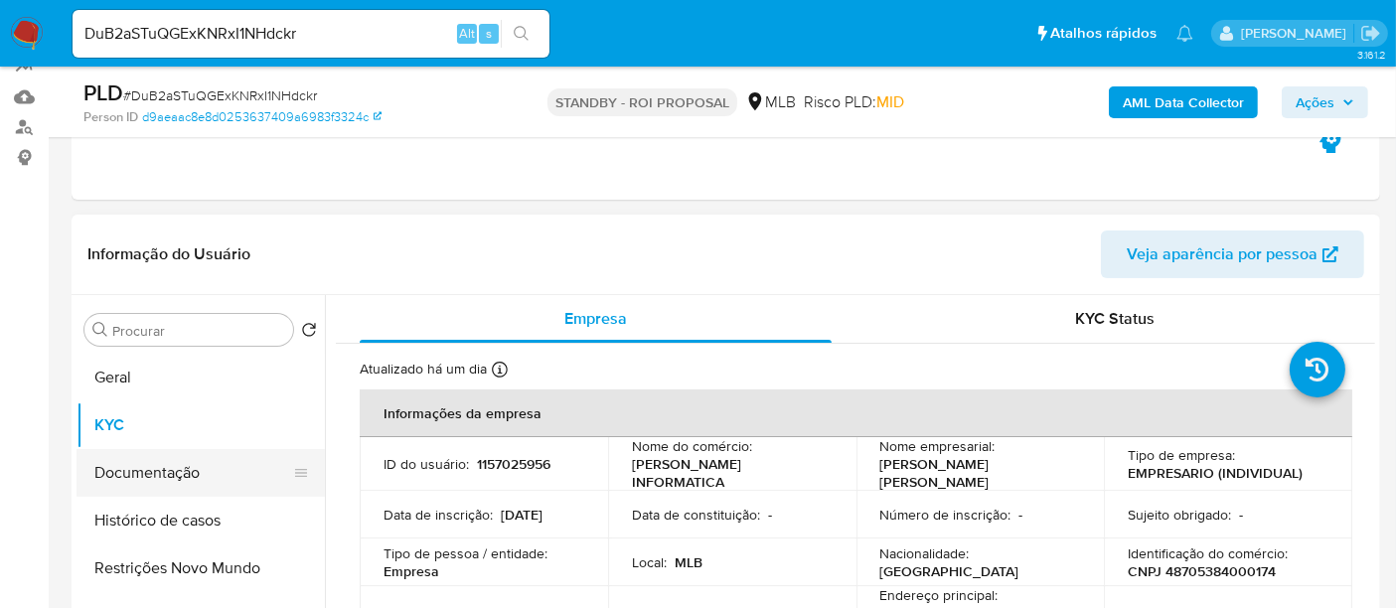
drag, startPoint x: 124, startPoint y: 464, endPoint x: 164, endPoint y: 461, distance: 39.8
click at [126, 463] on button "Documentação" at bounding box center [192, 473] width 232 height 48
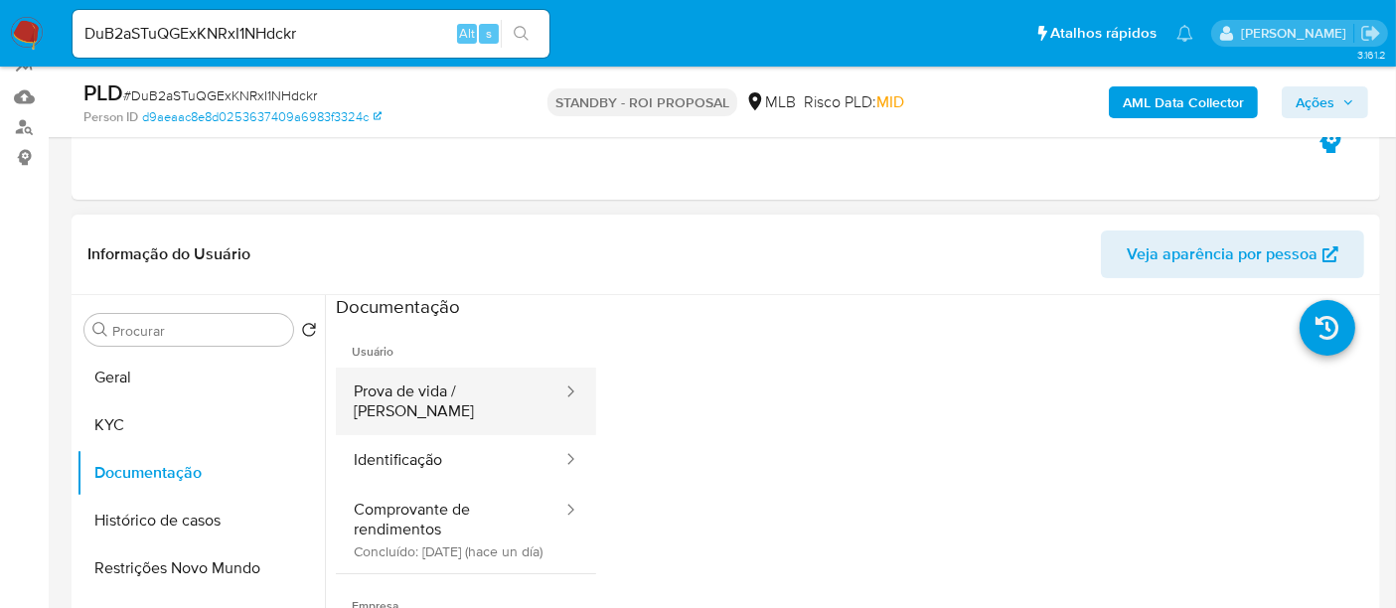
click at [438, 400] on button "Prova de vida / Selfie" at bounding box center [450, 402] width 228 height 68
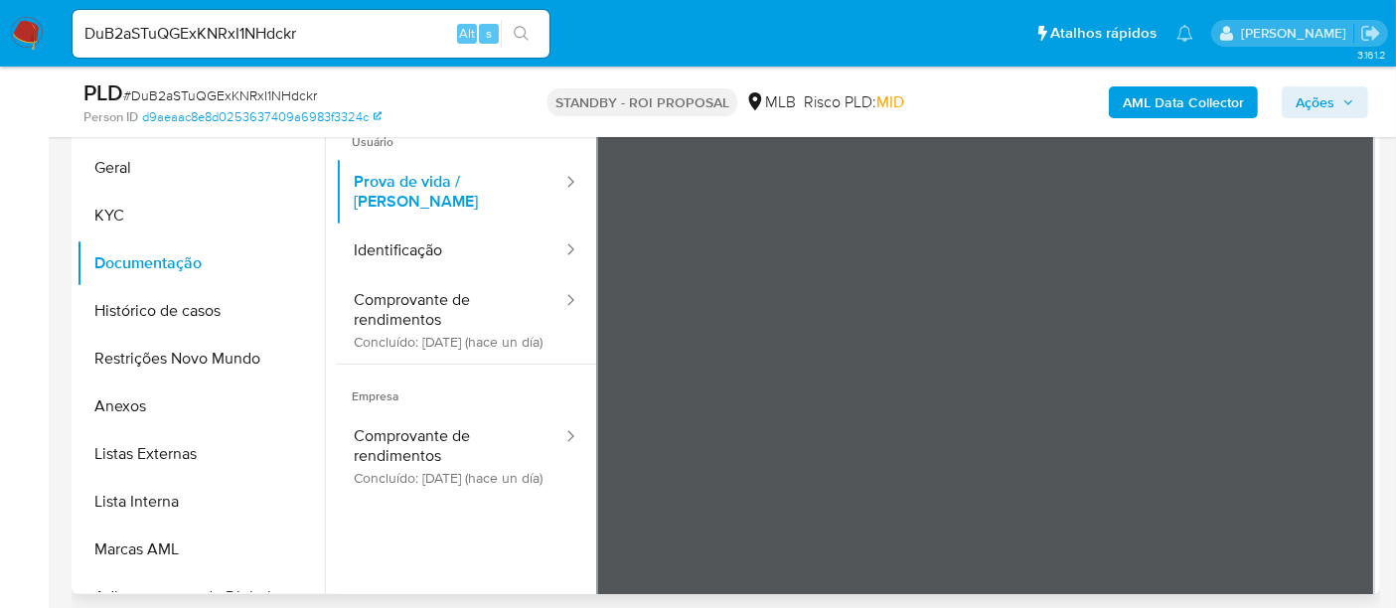
scroll to position [461, 0]
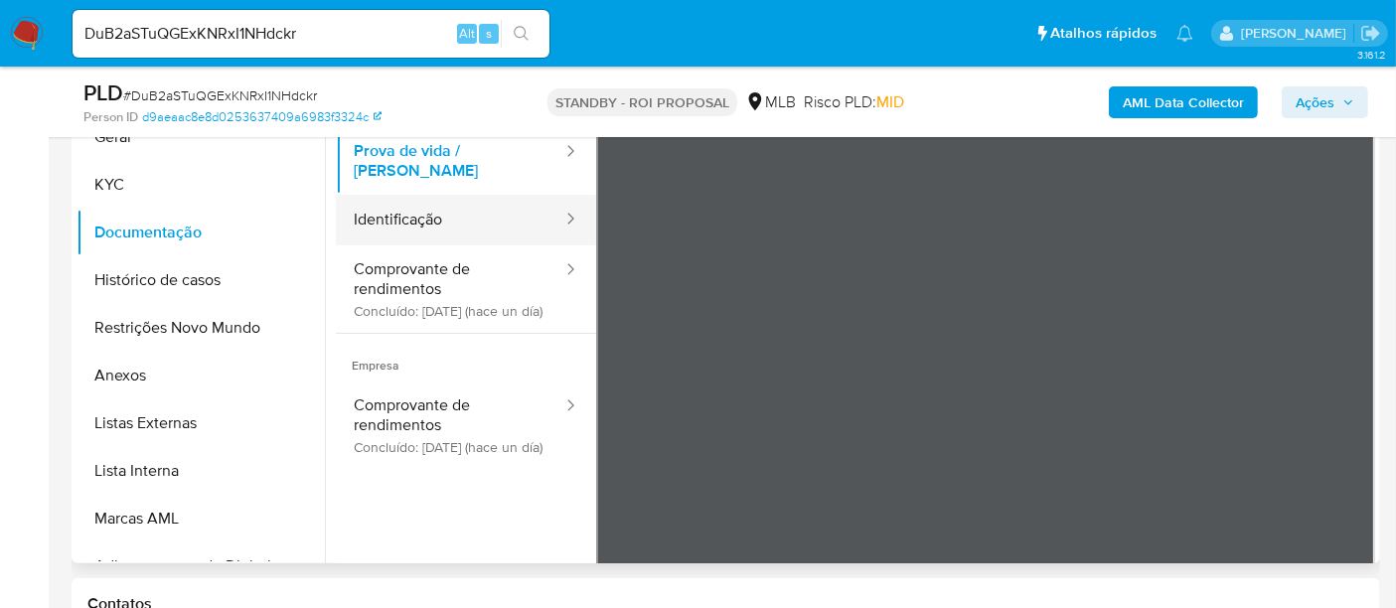
click at [402, 195] on button "Identificação" at bounding box center [450, 220] width 228 height 51
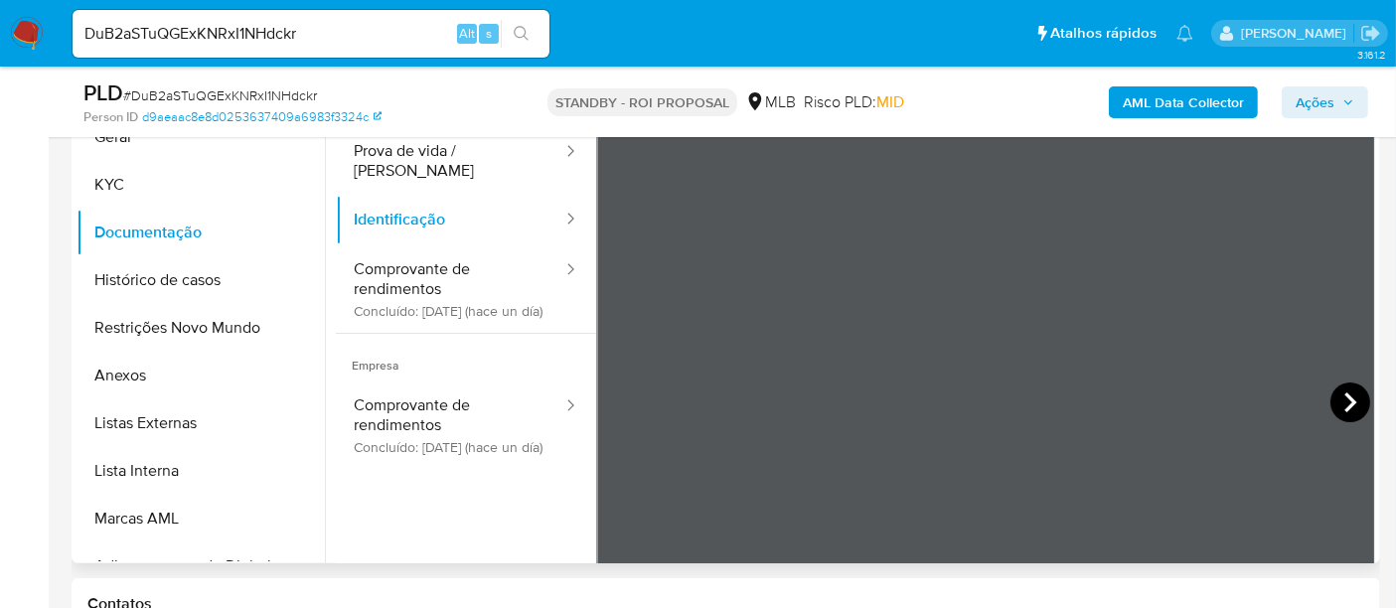
click at [1335, 397] on icon at bounding box center [1350, 402] width 40 height 40
click at [617, 398] on icon at bounding box center [620, 402] width 12 height 20
click at [132, 191] on button "KYC" at bounding box center [192, 185] width 232 height 48
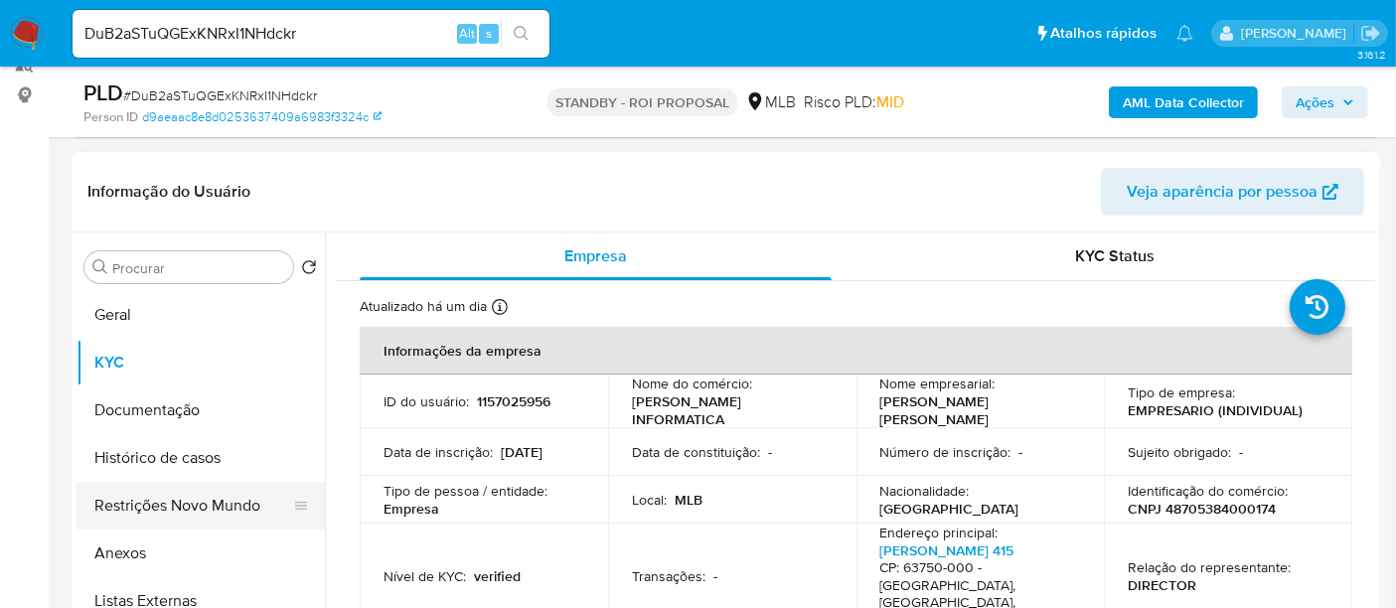
scroll to position [240, 0]
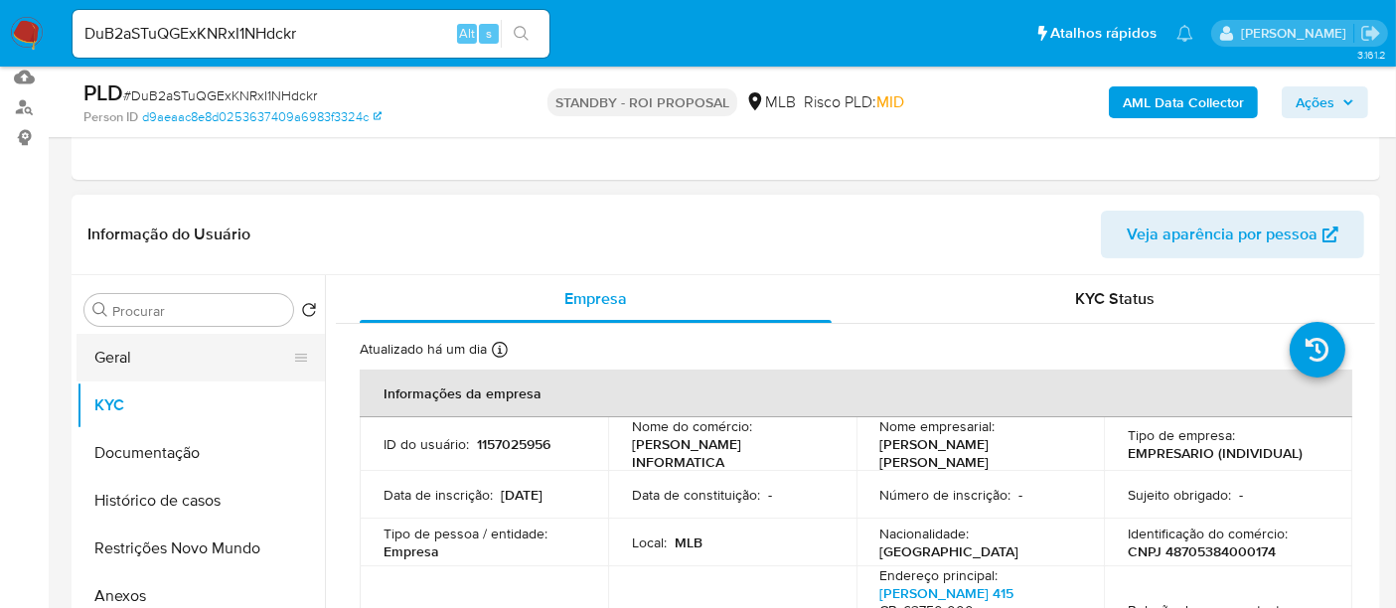
click at [127, 359] on button "Geral" at bounding box center [192, 358] width 232 height 48
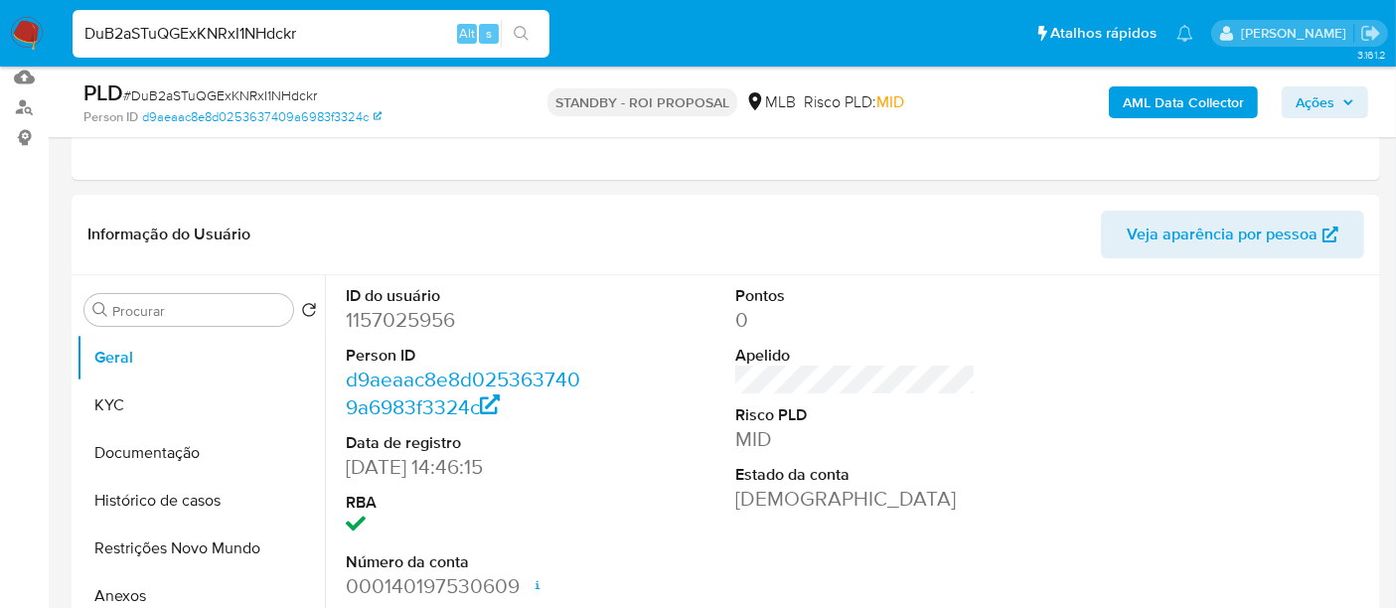
drag, startPoint x: 329, startPoint y: 31, endPoint x: 0, endPoint y: -48, distance: 338.0
paste input "kuIp1voGAoxLAsk0bFVVqXlf"
type input "kuIp1voGAoxLAsk0bFVVqXlf"
click at [527, 32] on icon "search-icon" at bounding box center [522, 34] width 16 height 16
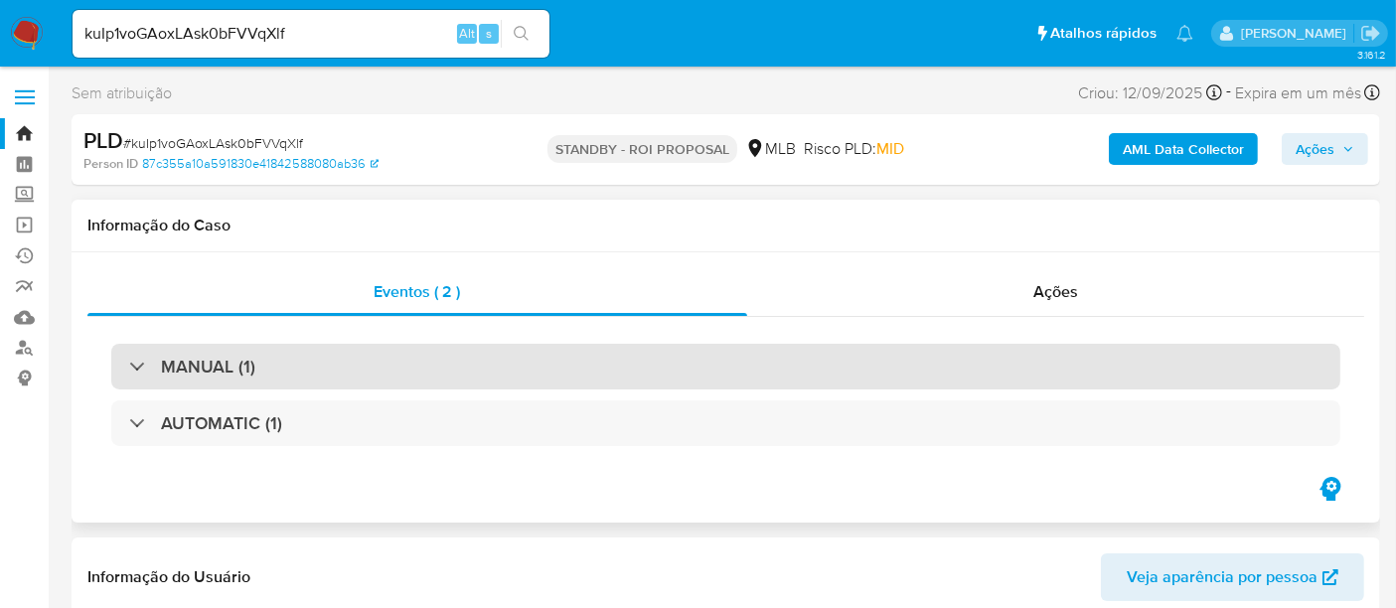
select select "10"
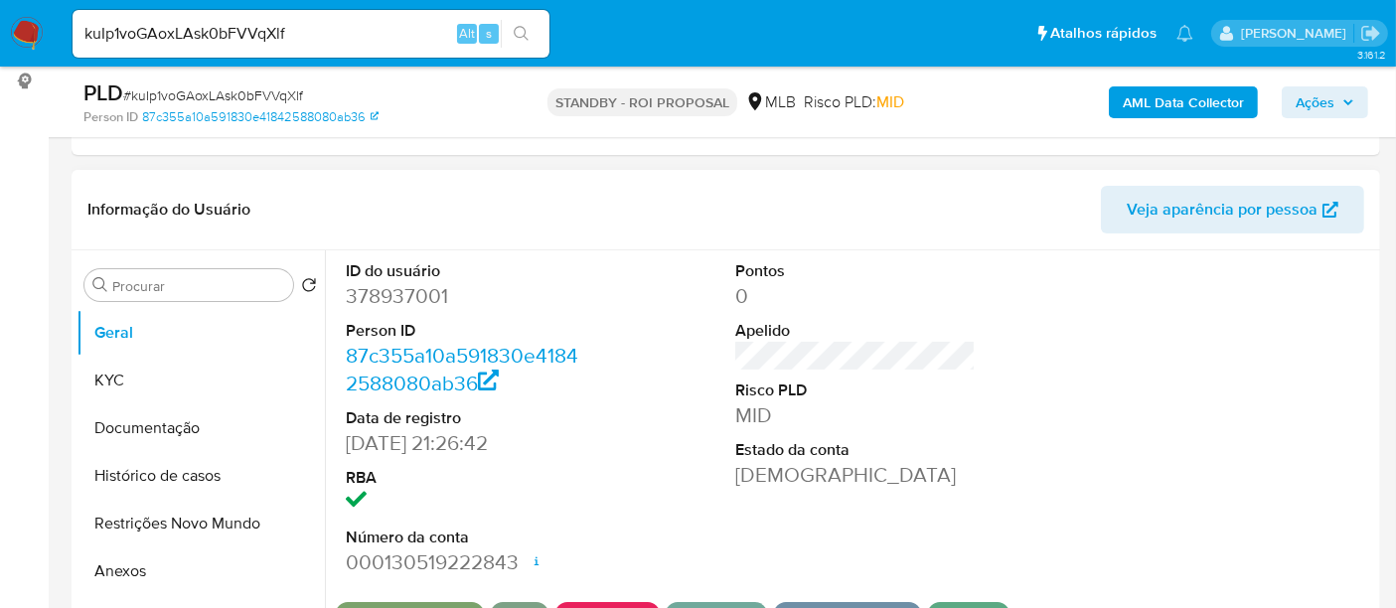
scroll to position [441, 0]
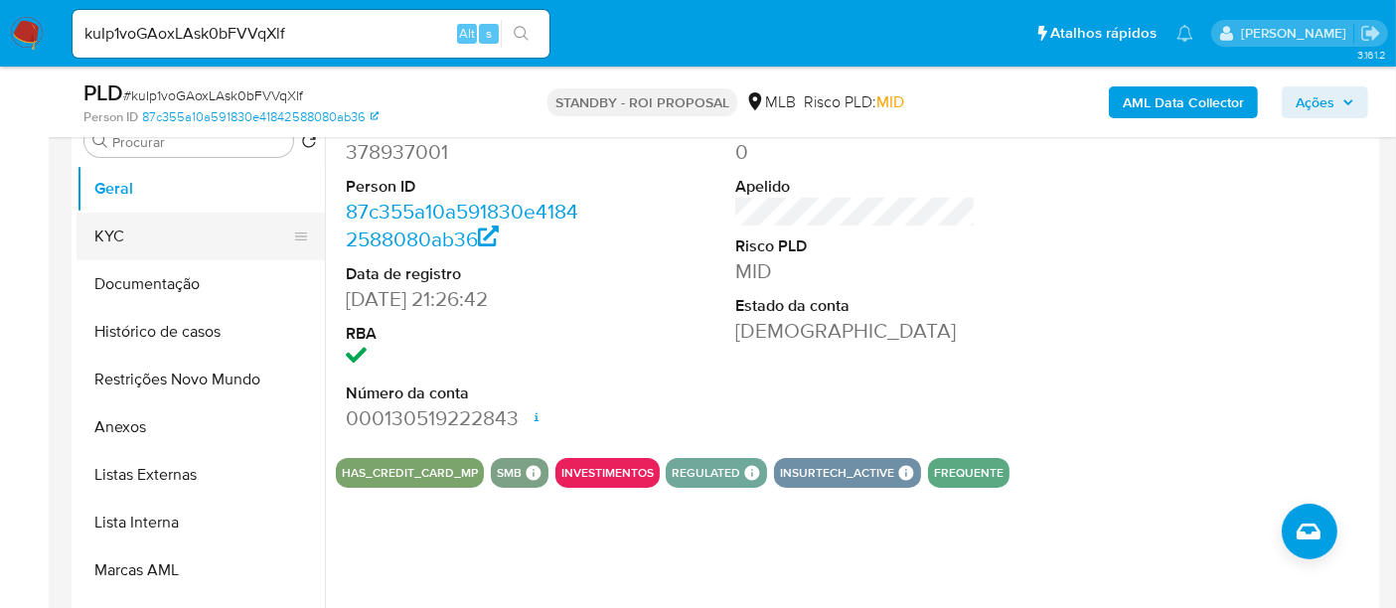
click at [117, 233] on button "KYC" at bounding box center [192, 237] width 232 height 48
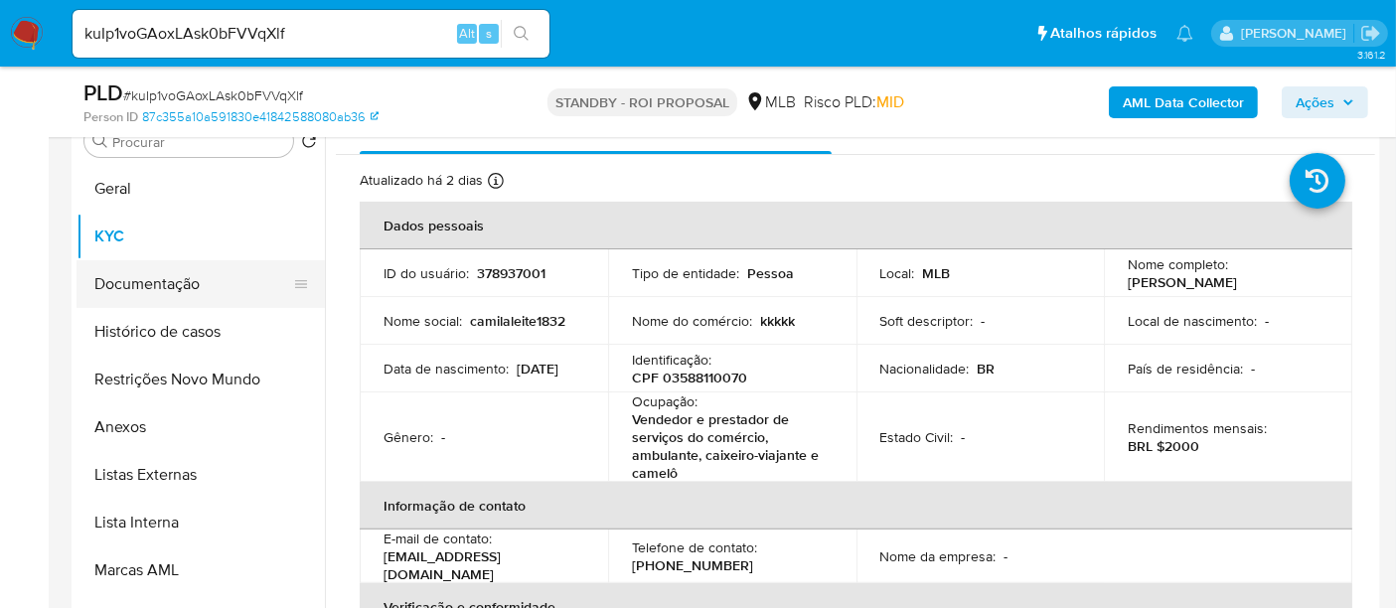
click at [167, 283] on button "Documentação" at bounding box center [192, 284] width 232 height 48
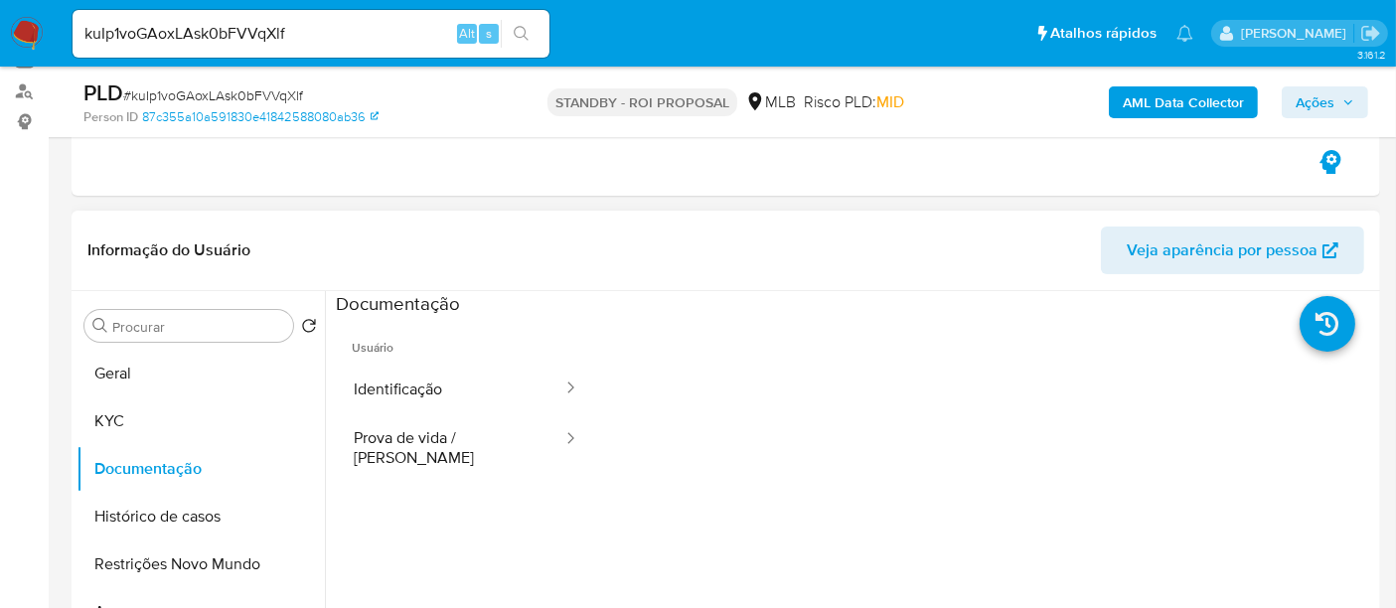
scroll to position [221, 0]
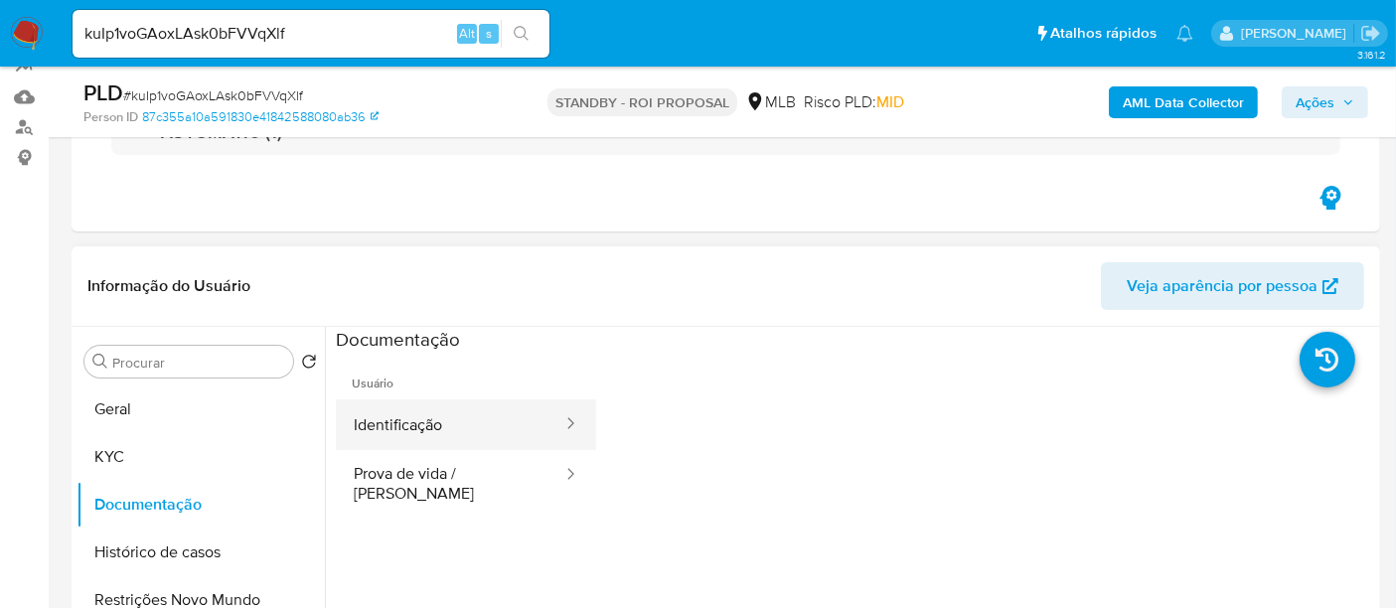
drag, startPoint x: 389, startPoint y: 425, endPoint x: 508, endPoint y: 426, distance: 118.2
click at [388, 425] on button "Identificação" at bounding box center [450, 424] width 228 height 51
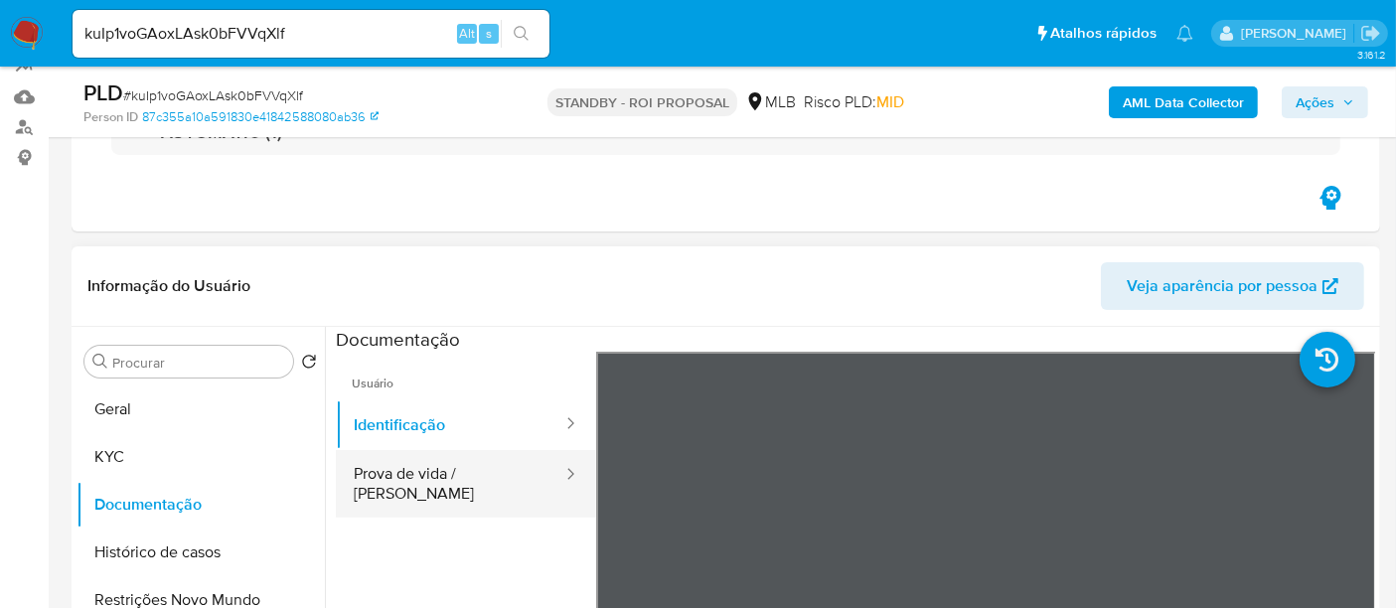
click at [419, 473] on button "Prova de vida / Selfie" at bounding box center [450, 484] width 228 height 68
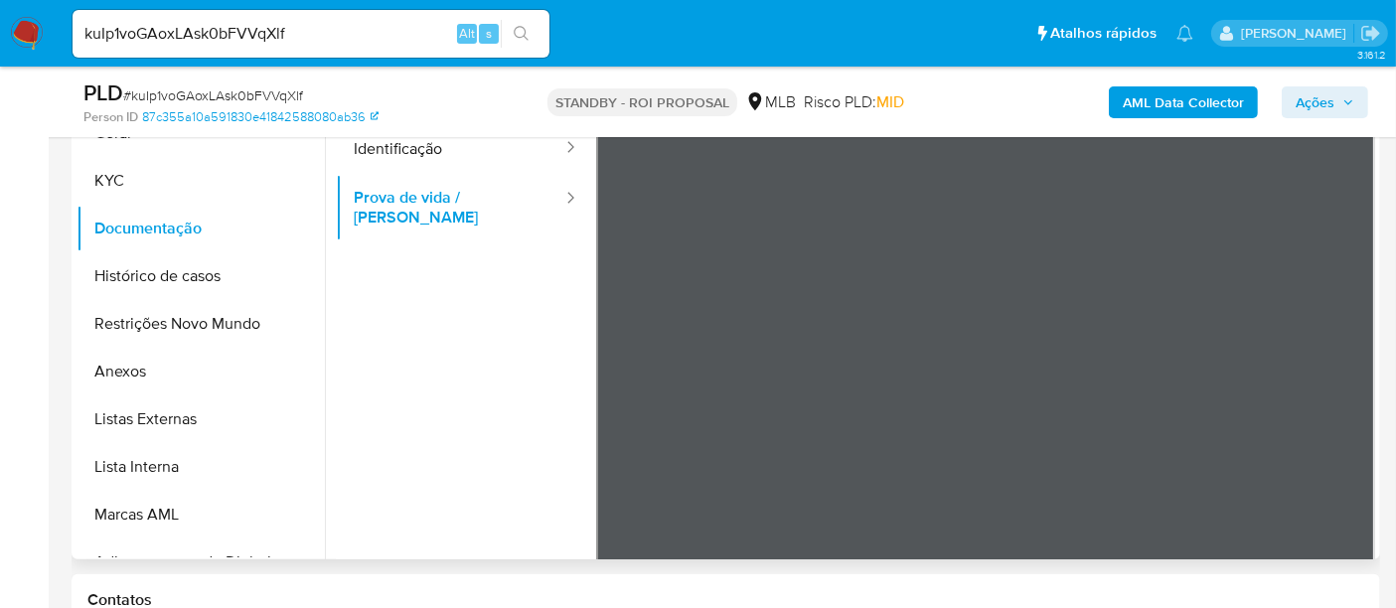
scroll to position [501, 0]
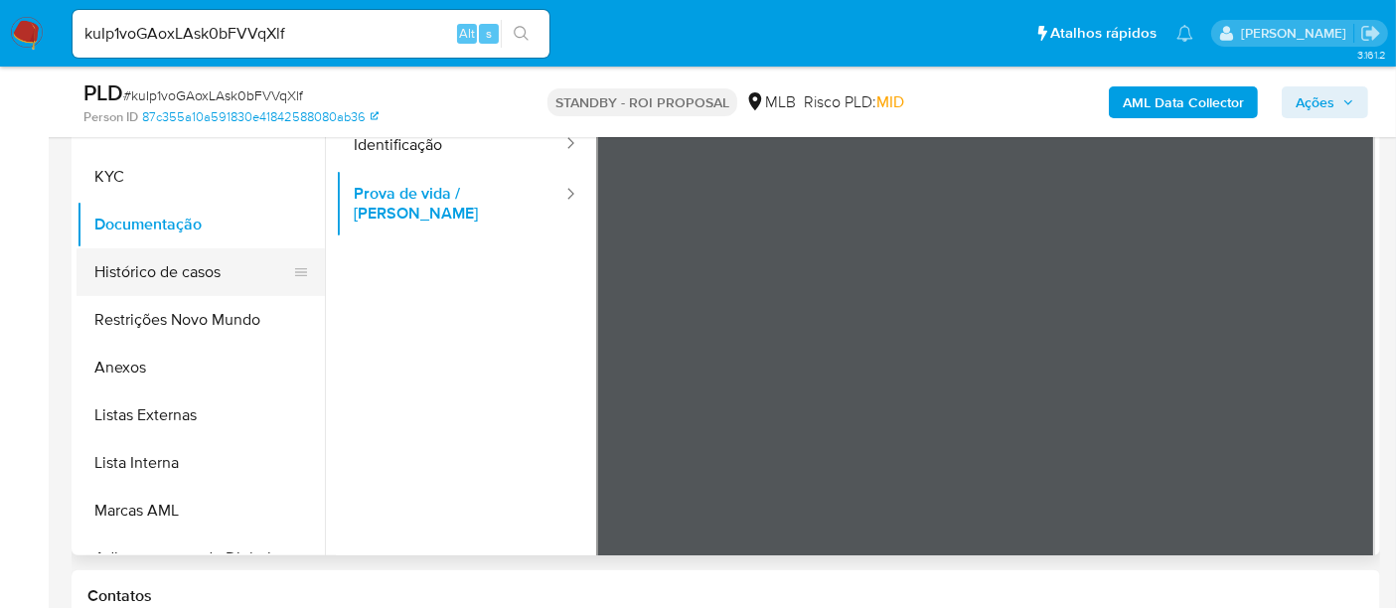
click at [150, 272] on button "Histórico de casos" at bounding box center [192, 272] width 232 height 48
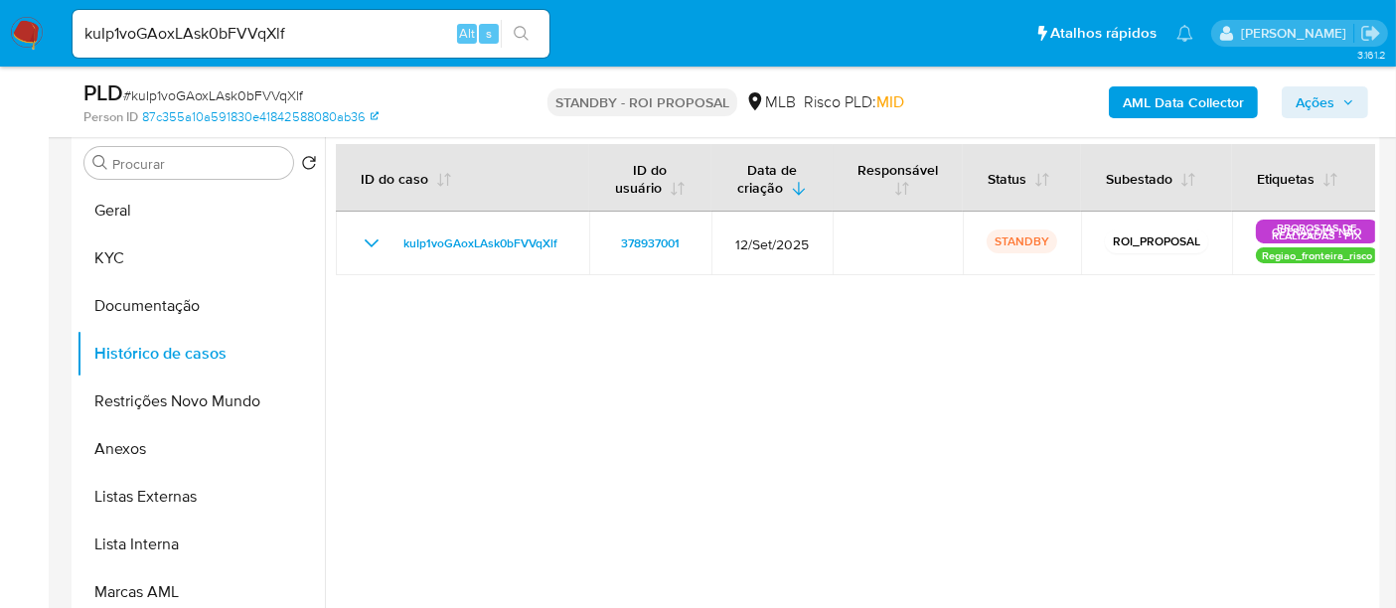
scroll to position [390, 0]
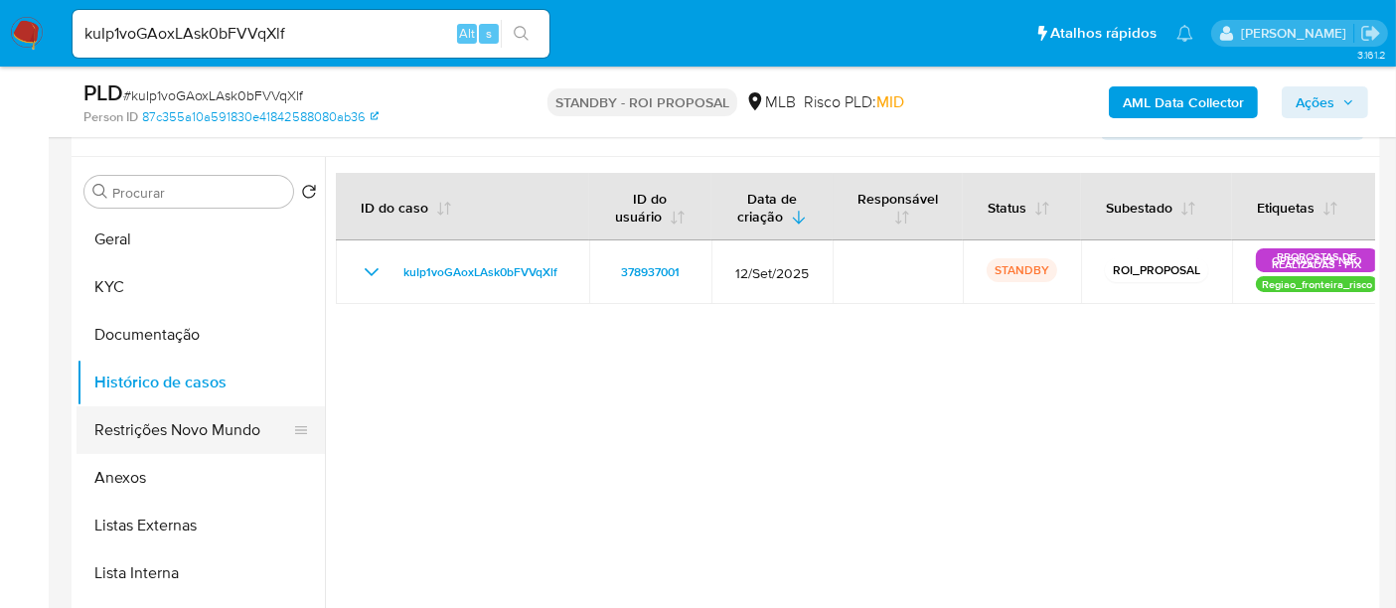
drag, startPoint x: 161, startPoint y: 427, endPoint x: 179, endPoint y: 427, distance: 17.9
click at [162, 427] on button "Restrições Novo Mundo" at bounding box center [192, 430] width 232 height 48
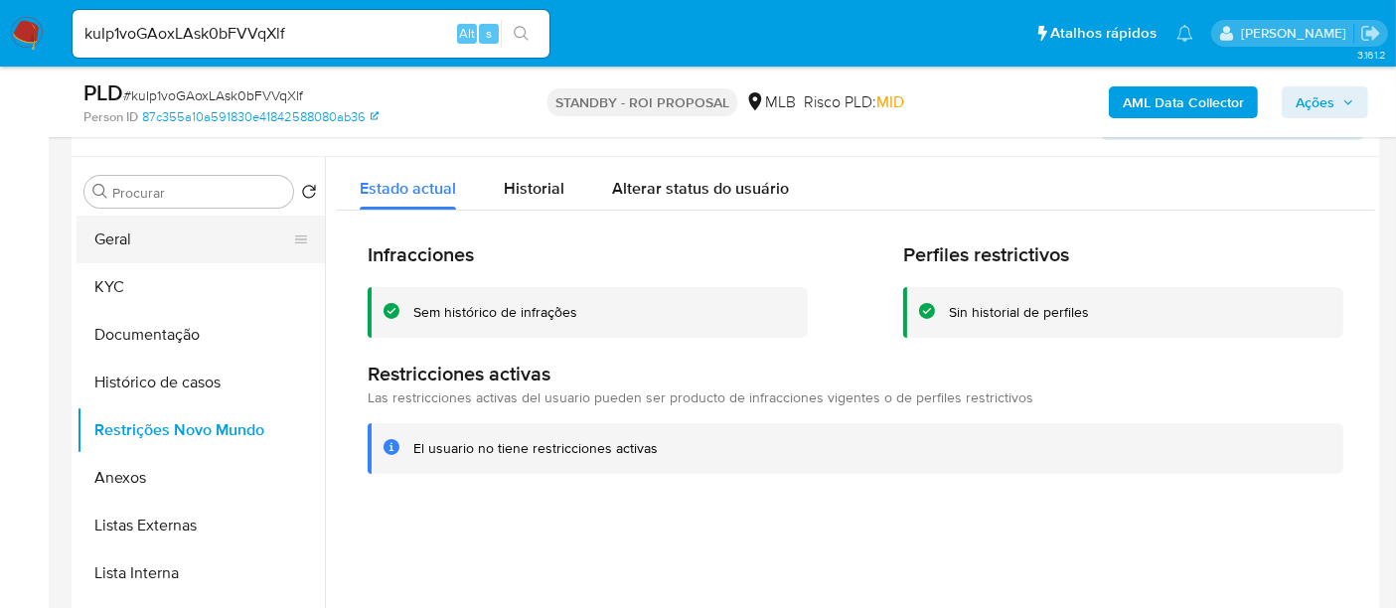
click at [136, 241] on button "Geral" at bounding box center [192, 240] width 232 height 48
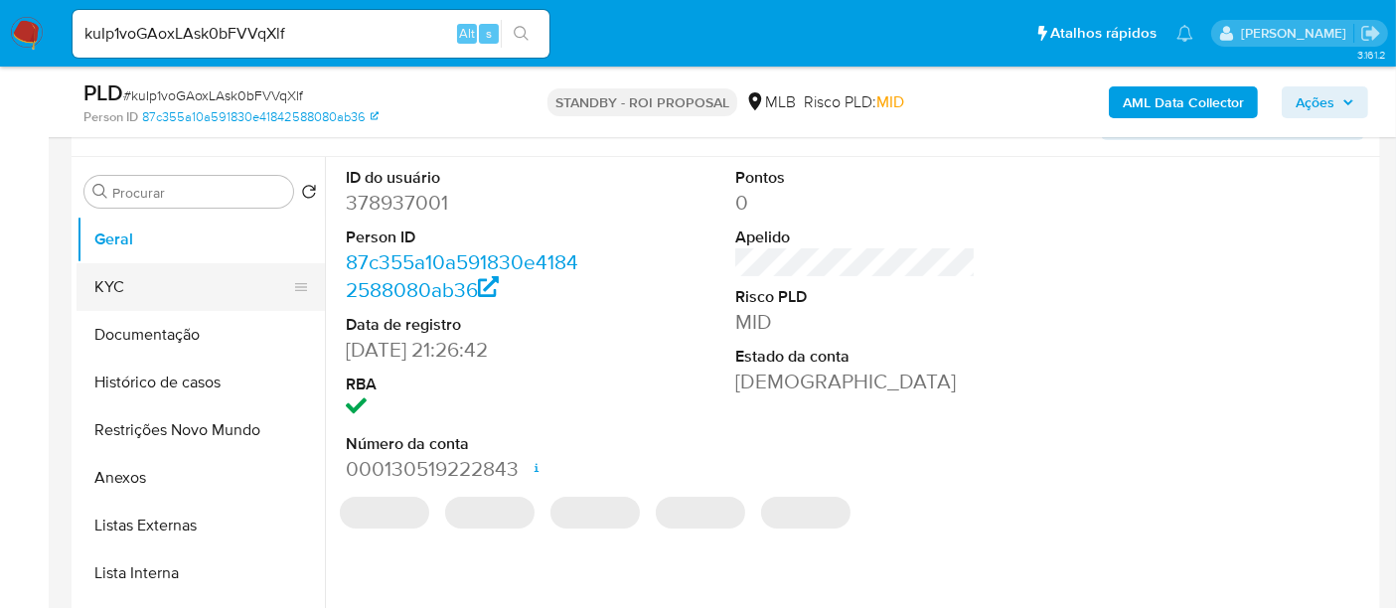
click at [155, 284] on button "KYC" at bounding box center [192, 287] width 232 height 48
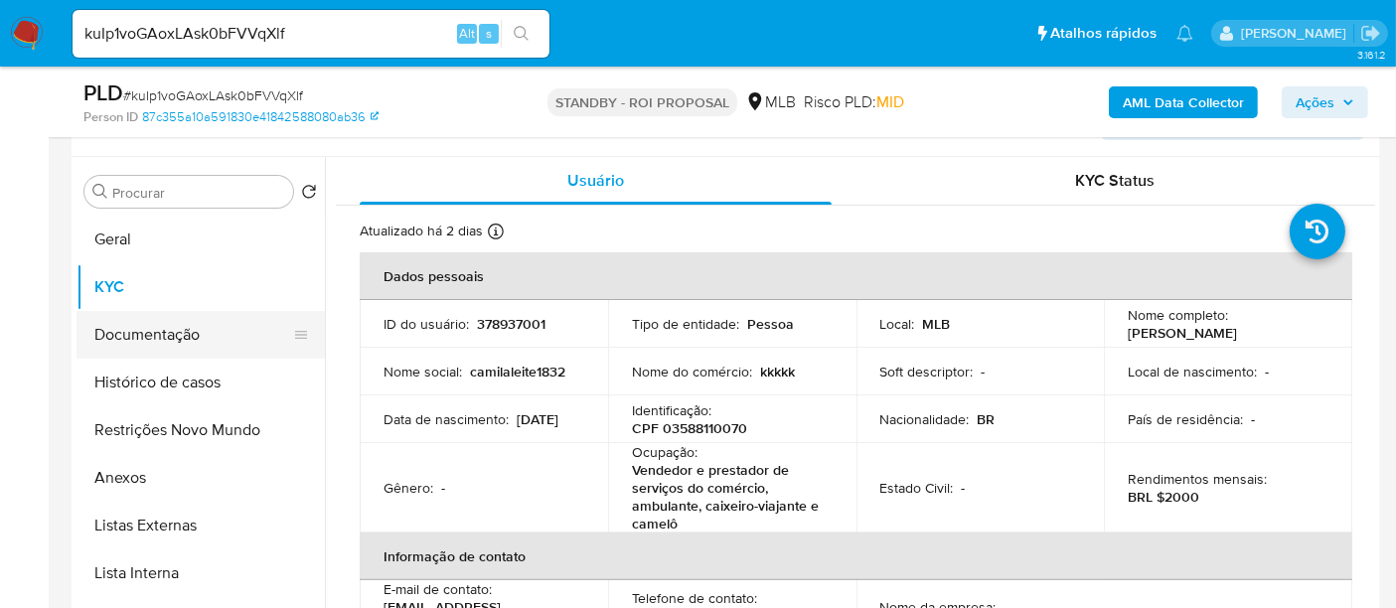
click at [189, 333] on button "Documentação" at bounding box center [192, 335] width 232 height 48
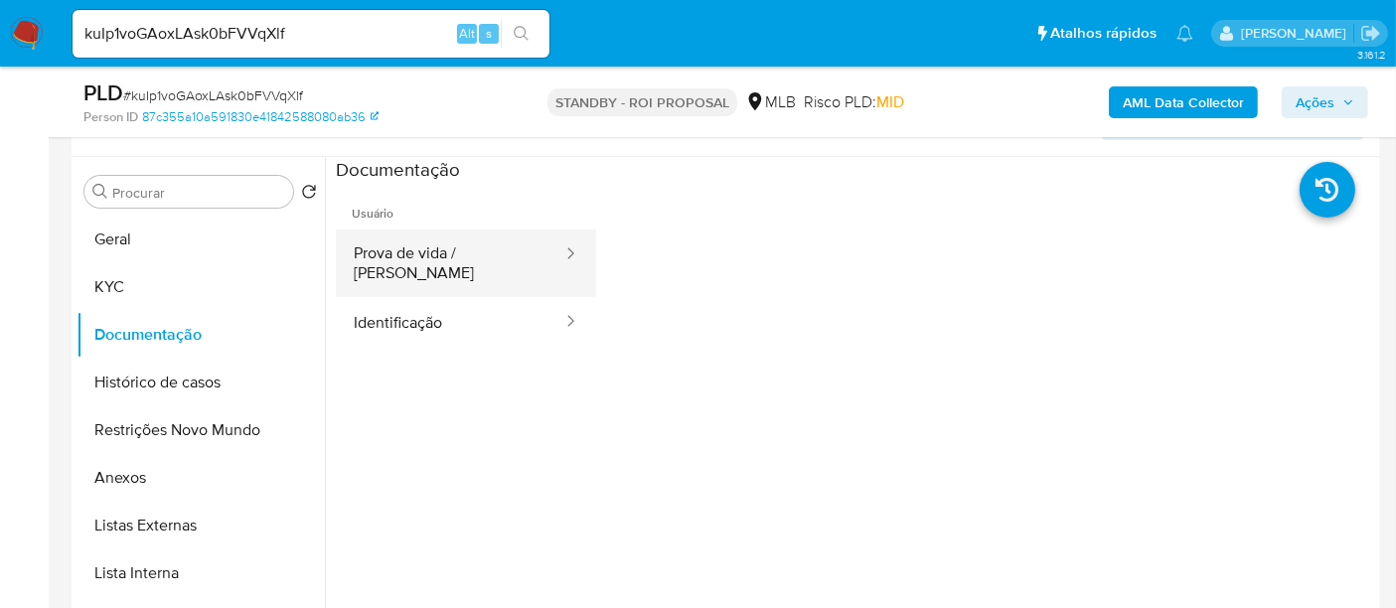
click at [465, 258] on button "Prova de vida / Selfie" at bounding box center [450, 263] width 228 height 68
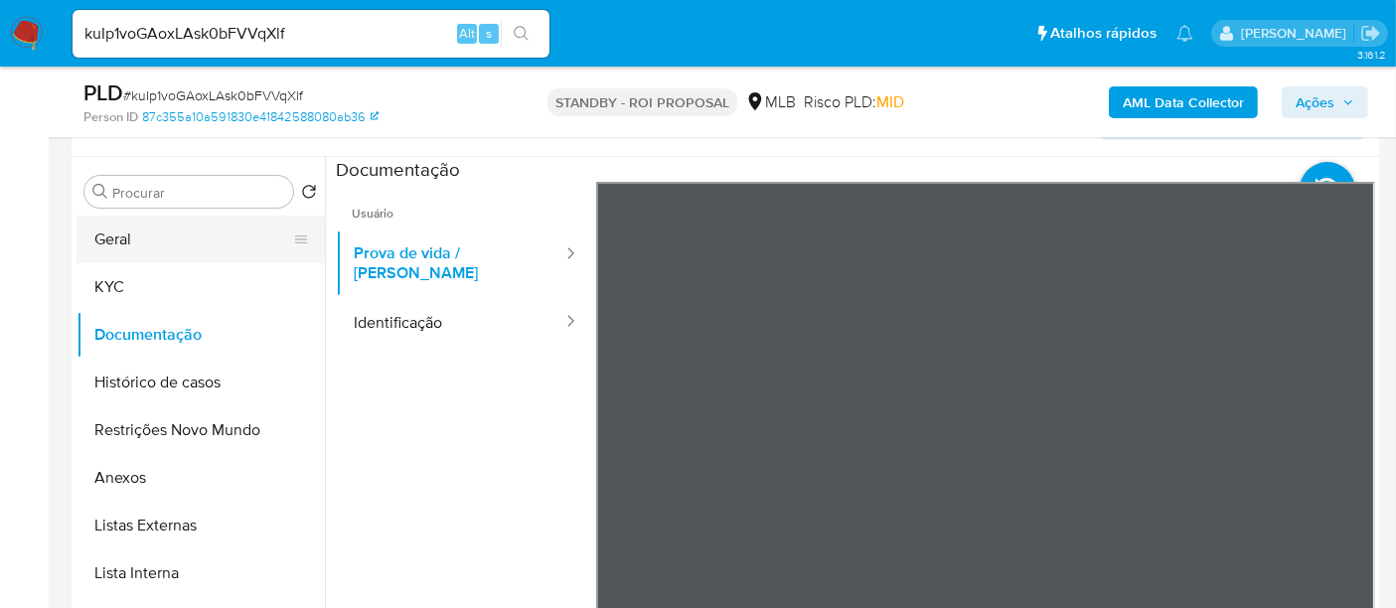
drag, startPoint x: 119, startPoint y: 230, endPoint x: 144, endPoint y: 222, distance: 26.4
click at [119, 229] on button "Geral" at bounding box center [192, 240] width 232 height 48
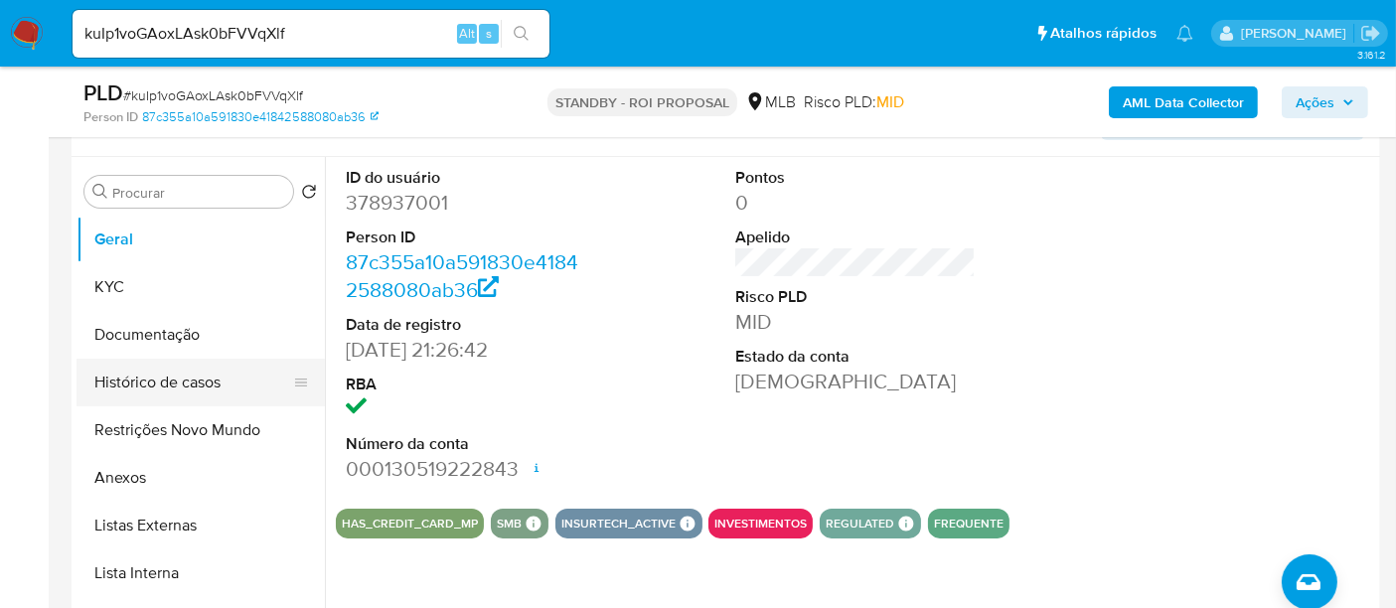
click at [148, 375] on button "Histórico de casos" at bounding box center [192, 383] width 232 height 48
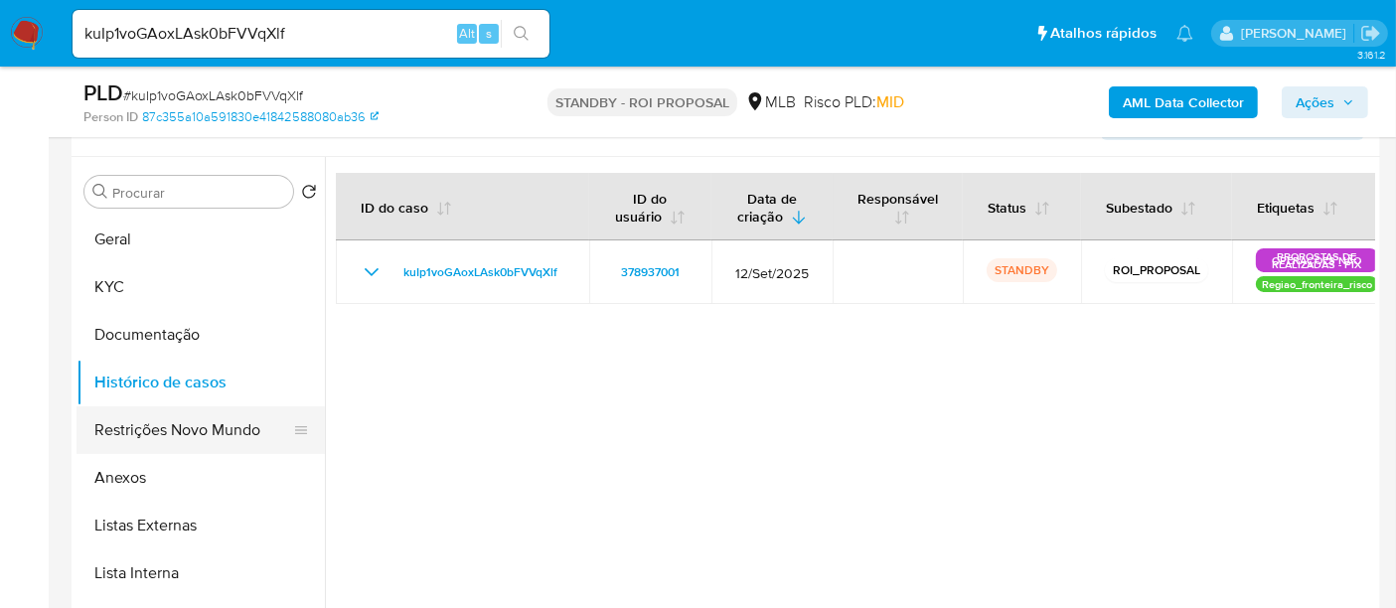
click at [170, 430] on button "Restrições Novo Mundo" at bounding box center [192, 430] width 232 height 48
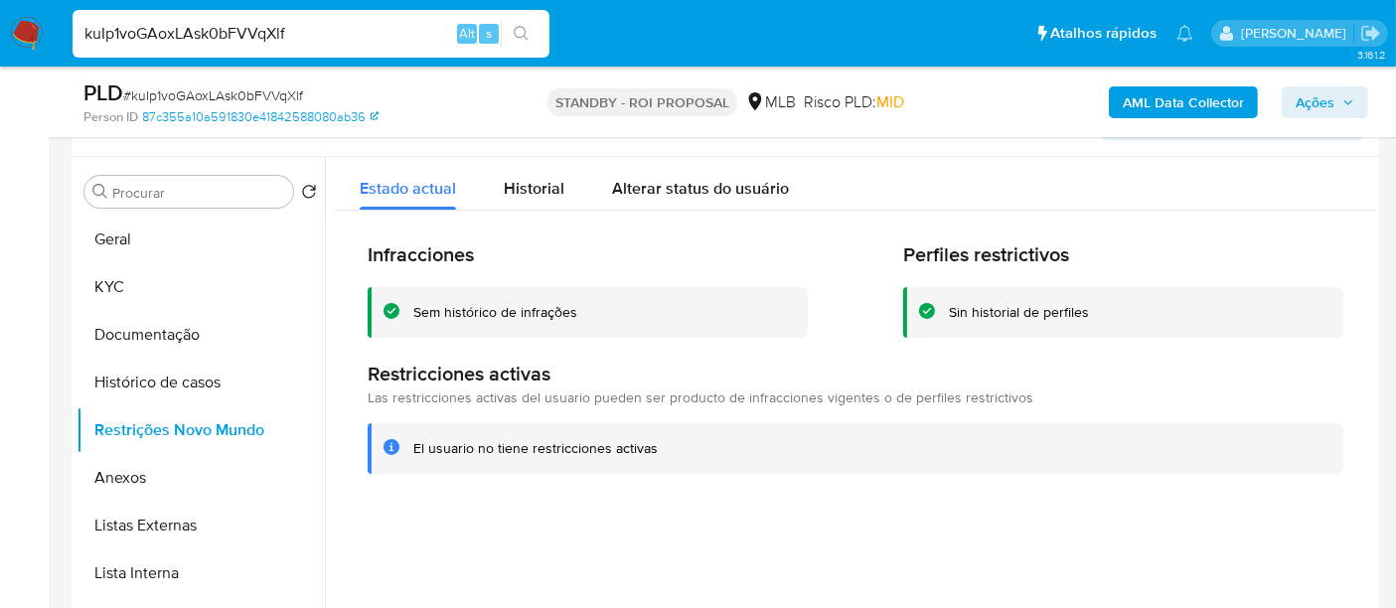
drag, startPoint x: 323, startPoint y: 34, endPoint x: 0, endPoint y: 47, distance: 323.1
click at [0, 47] on nav "Pausado Ver notificaciones kuIp1voGAoxLAsk0bFVVqXlf Alt s Atalhos rápidos Presi…" at bounding box center [698, 33] width 1396 height 67
paste input "Vcgmr6eRyONUQNr7KOJBvHlP"
type input "Vcgmr6eRyONUQNr7KOJBvHlP"
click at [523, 24] on button "search-icon" at bounding box center [521, 34] width 41 height 28
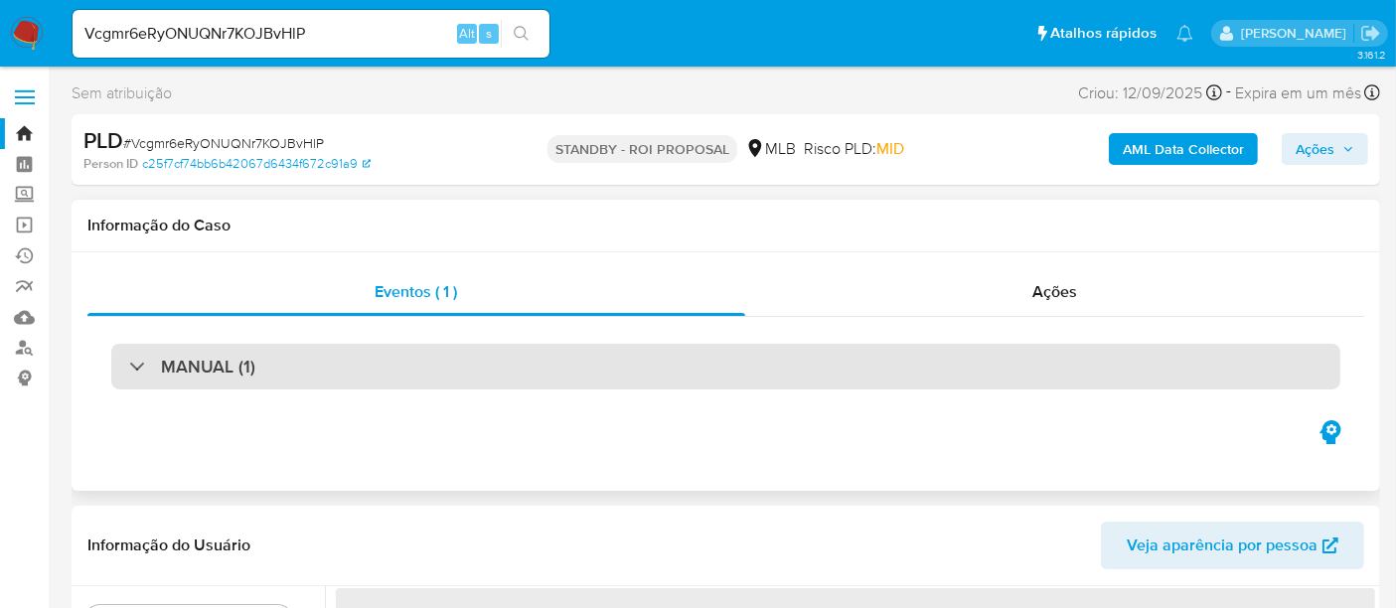
select select "10"
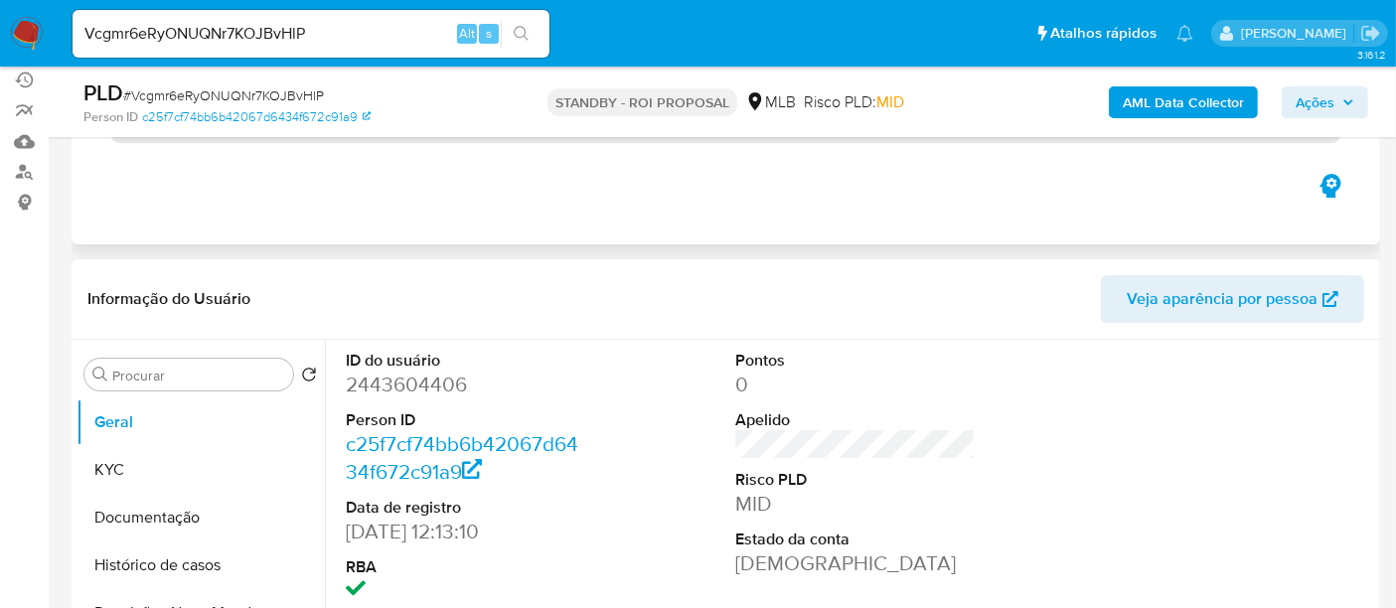
scroll to position [221, 0]
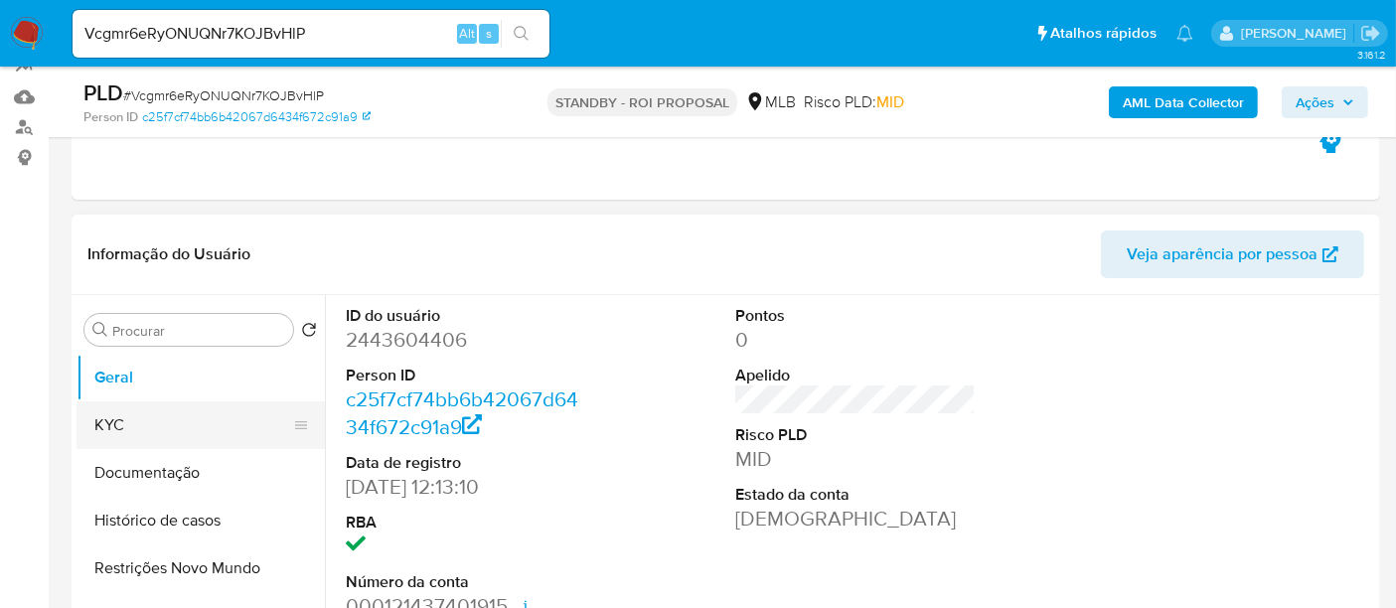
click at [120, 417] on button "KYC" at bounding box center [192, 425] width 232 height 48
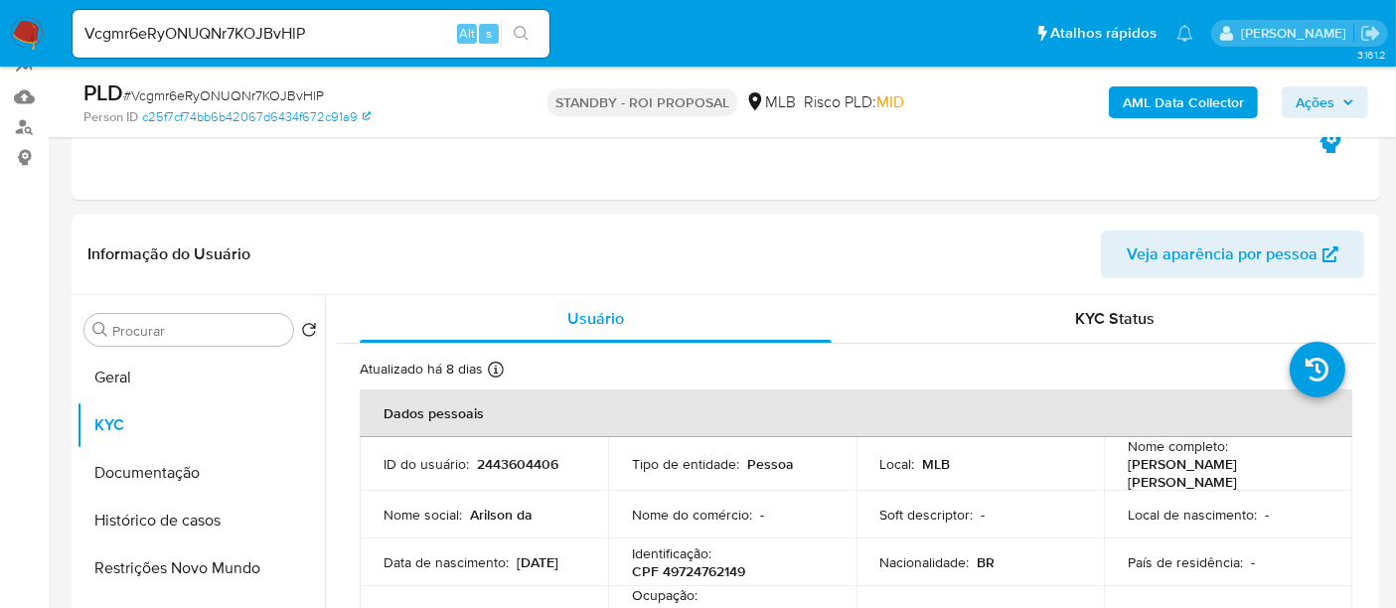
scroll to position [292, 0]
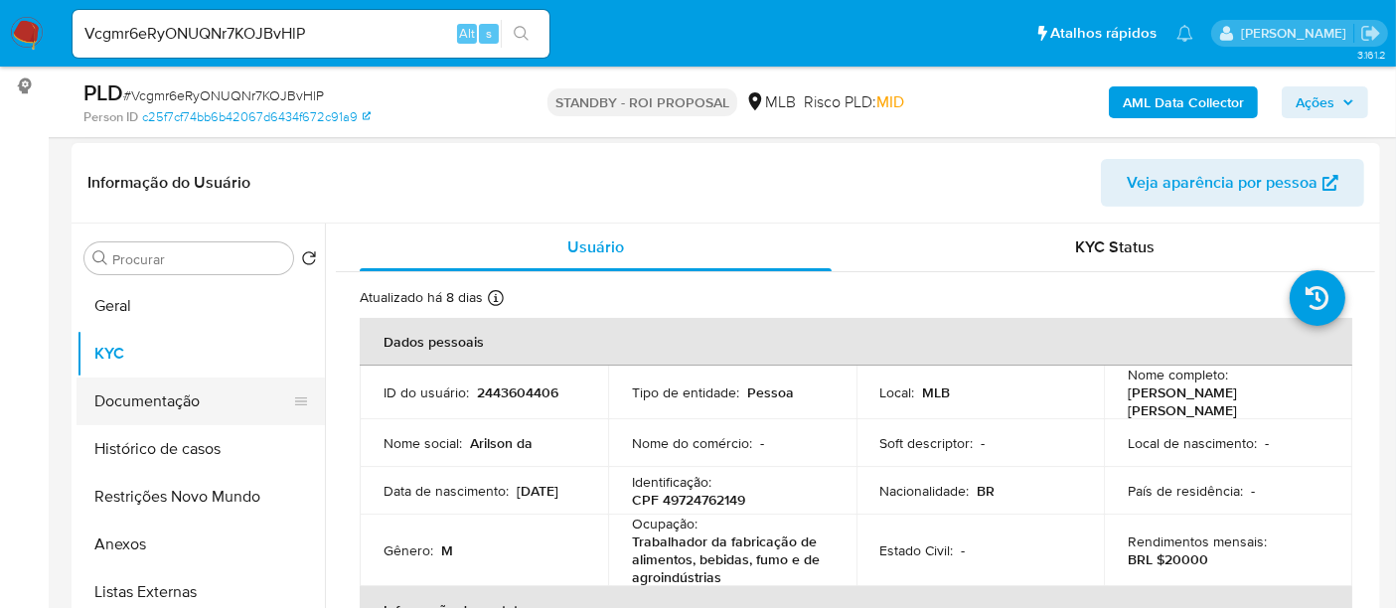
click at [187, 392] on button "Documentação" at bounding box center [192, 401] width 232 height 48
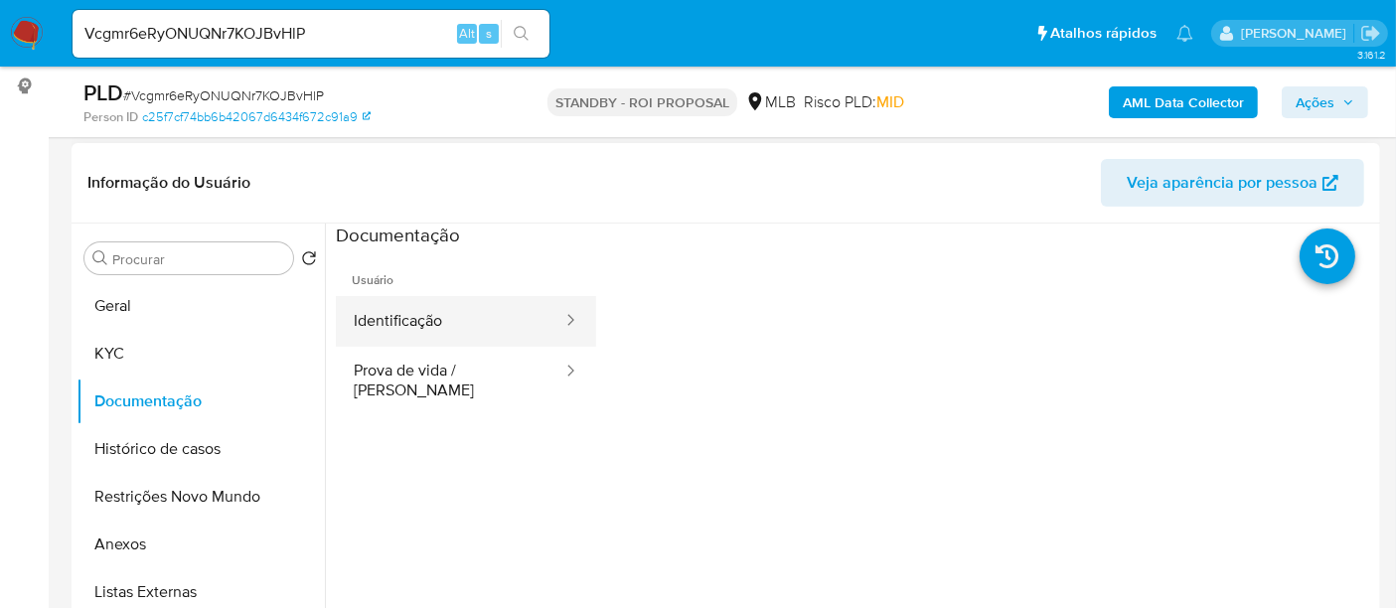
click at [457, 303] on button "Identificação" at bounding box center [450, 321] width 228 height 51
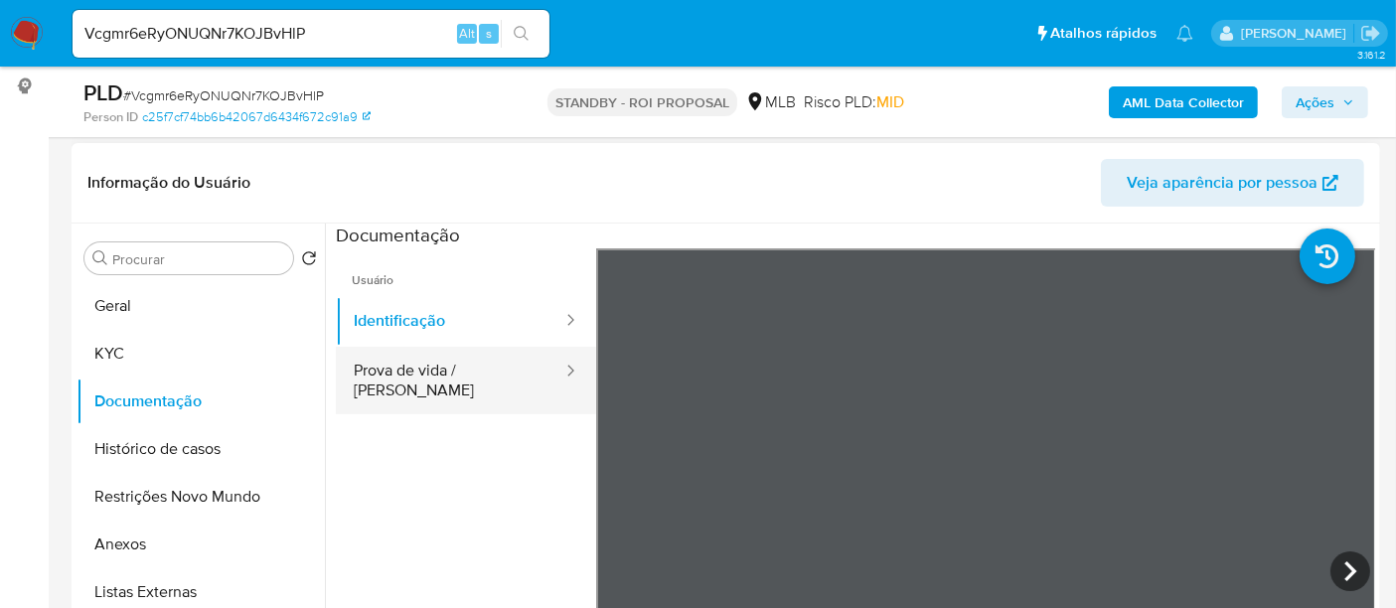
click at [388, 370] on button "Prova de vida / Selfie" at bounding box center [450, 381] width 228 height 68
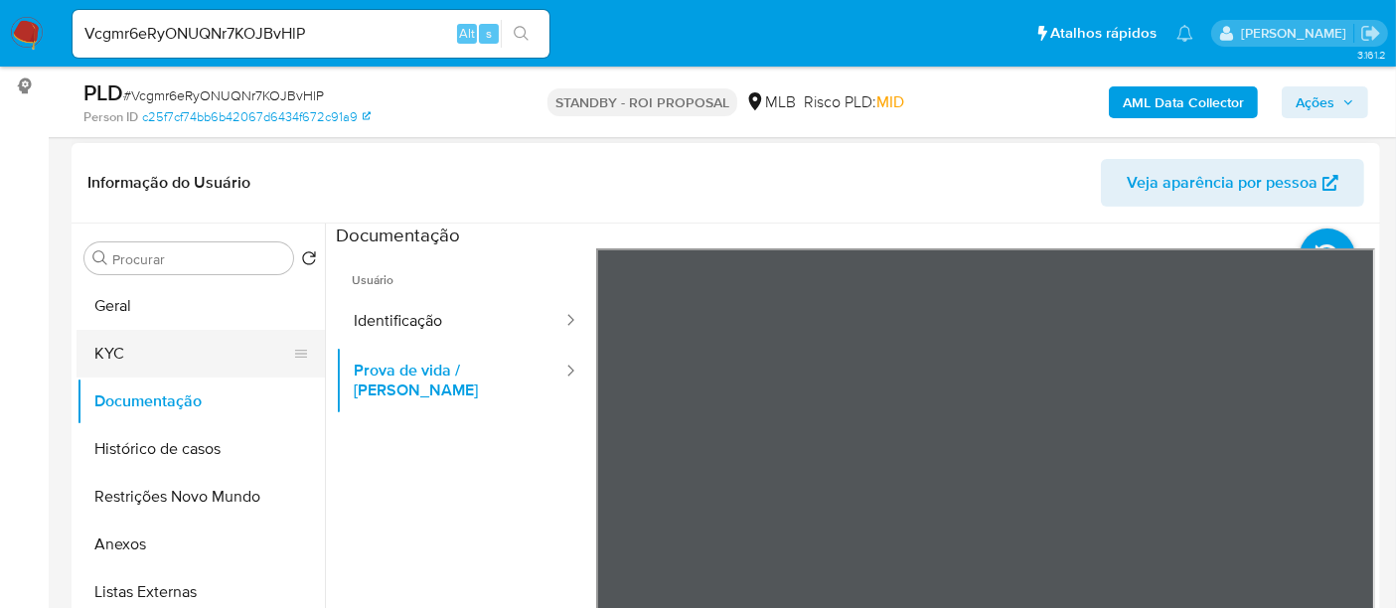
click at [121, 357] on button "KYC" at bounding box center [192, 354] width 232 height 48
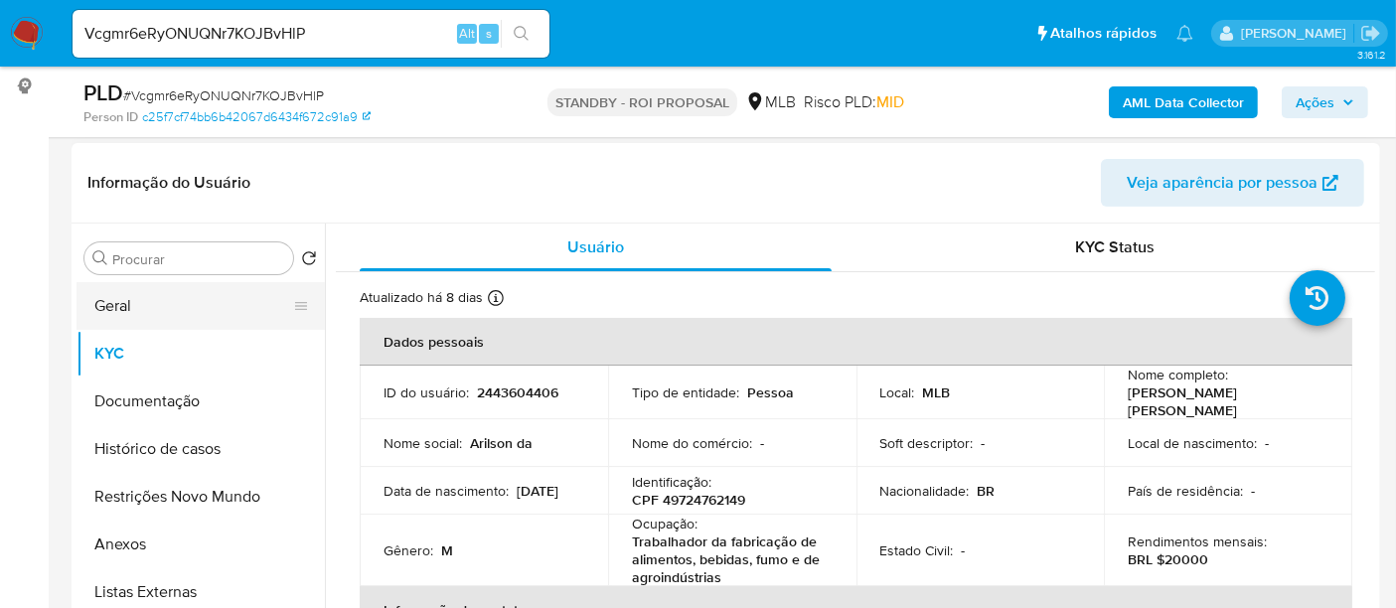
click at [136, 304] on button "Geral" at bounding box center [192, 306] width 232 height 48
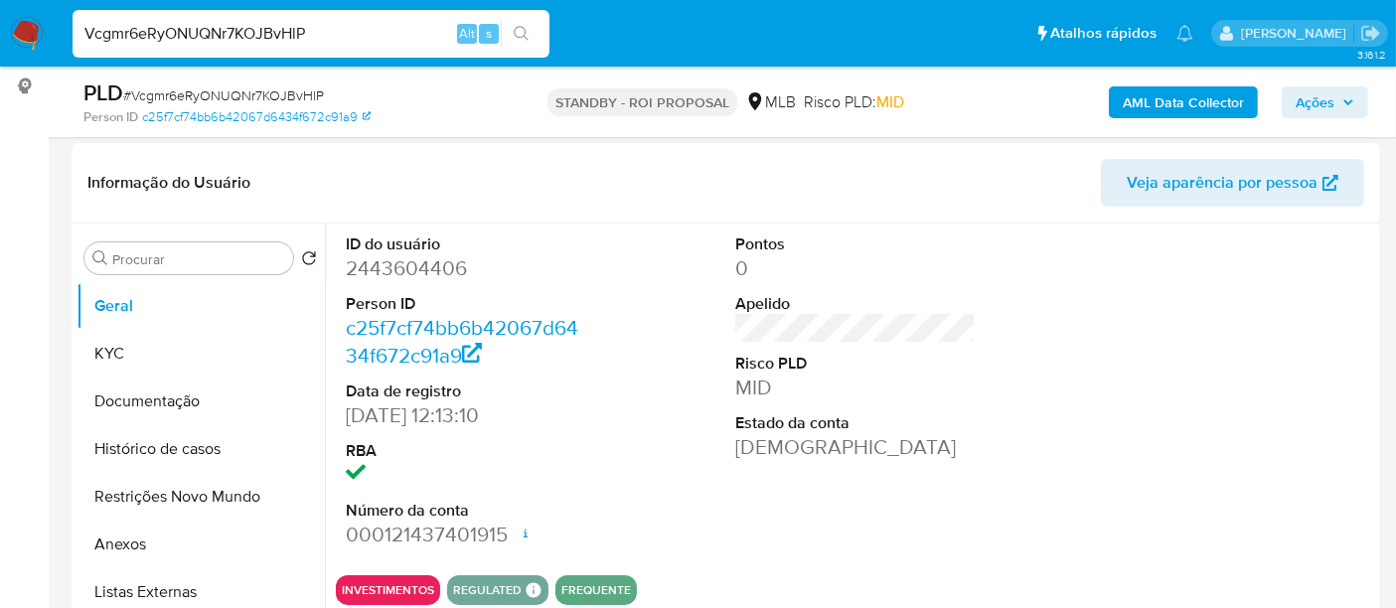
drag, startPoint x: 332, startPoint y: 32, endPoint x: 0, endPoint y: 18, distance: 332.1
click at [0, 18] on nav "Pausado Ver notificaciones Vcgmr6eRyONUQNr7KOJBvHlP Alt s Atalhos rápidos Presi…" at bounding box center [698, 33] width 1396 height 67
paste input "7tclTfh9MSDWWmbE3msWop7p"
type input "7tclTfh9MSDWWmbE3msWop7p"
click at [519, 32] on icon "search-icon" at bounding box center [522, 34] width 16 height 16
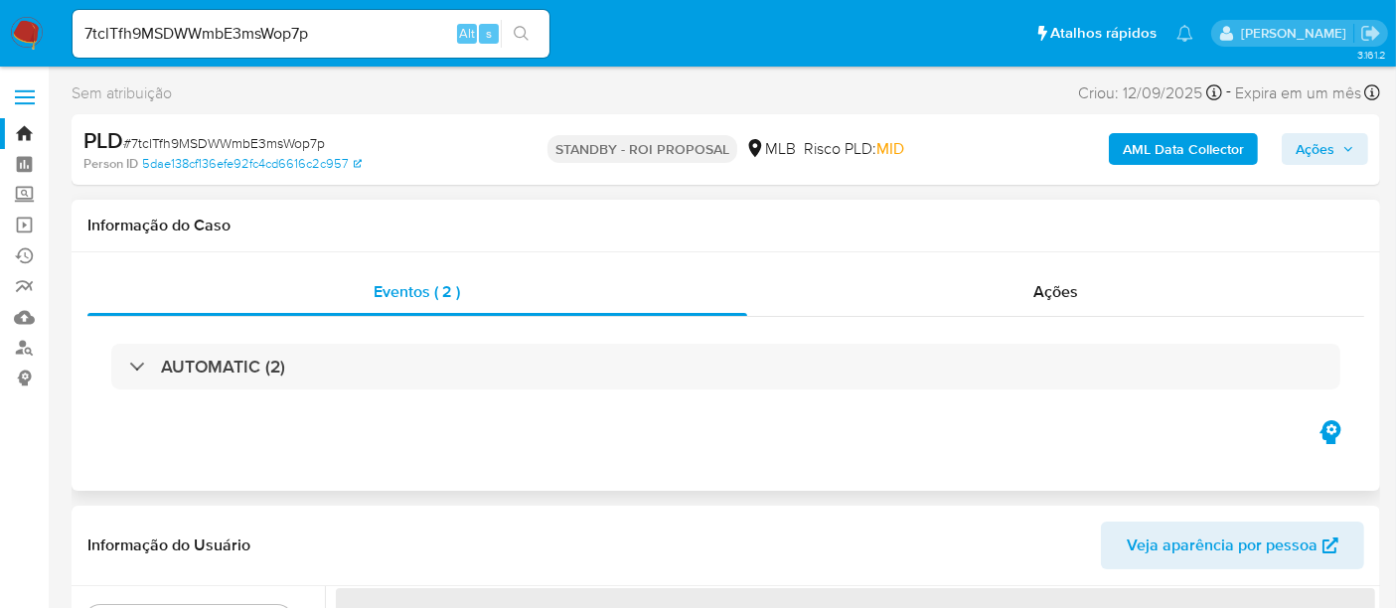
select select "10"
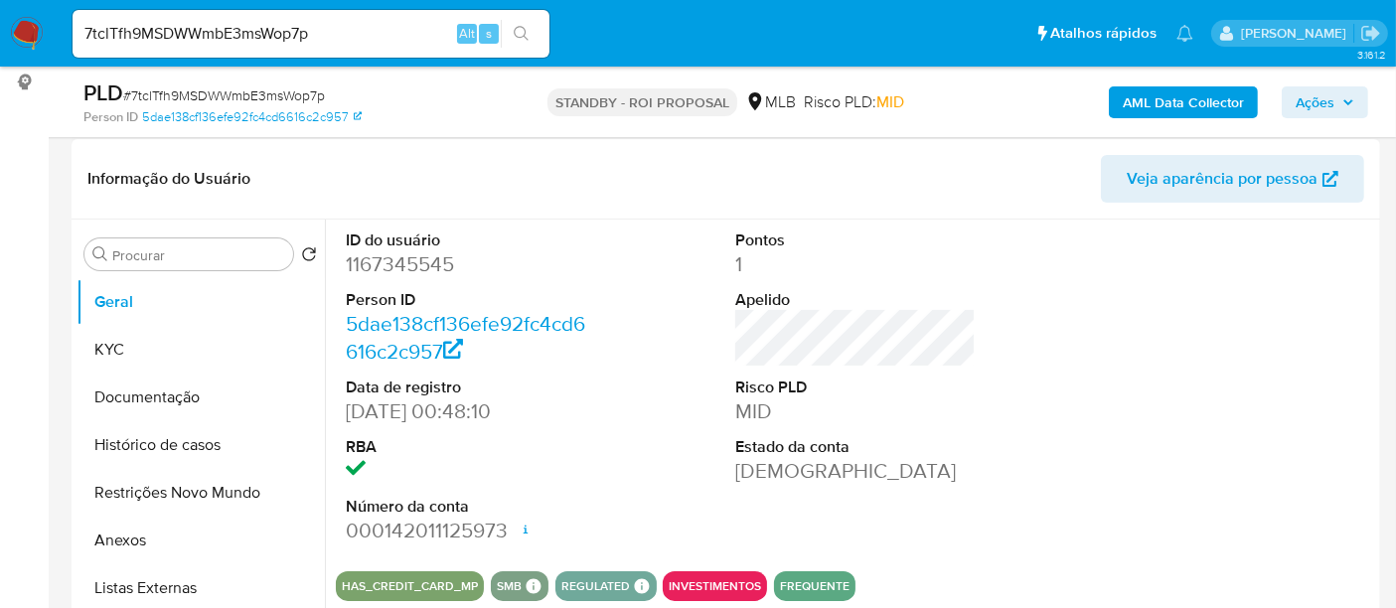
scroll to position [331, 0]
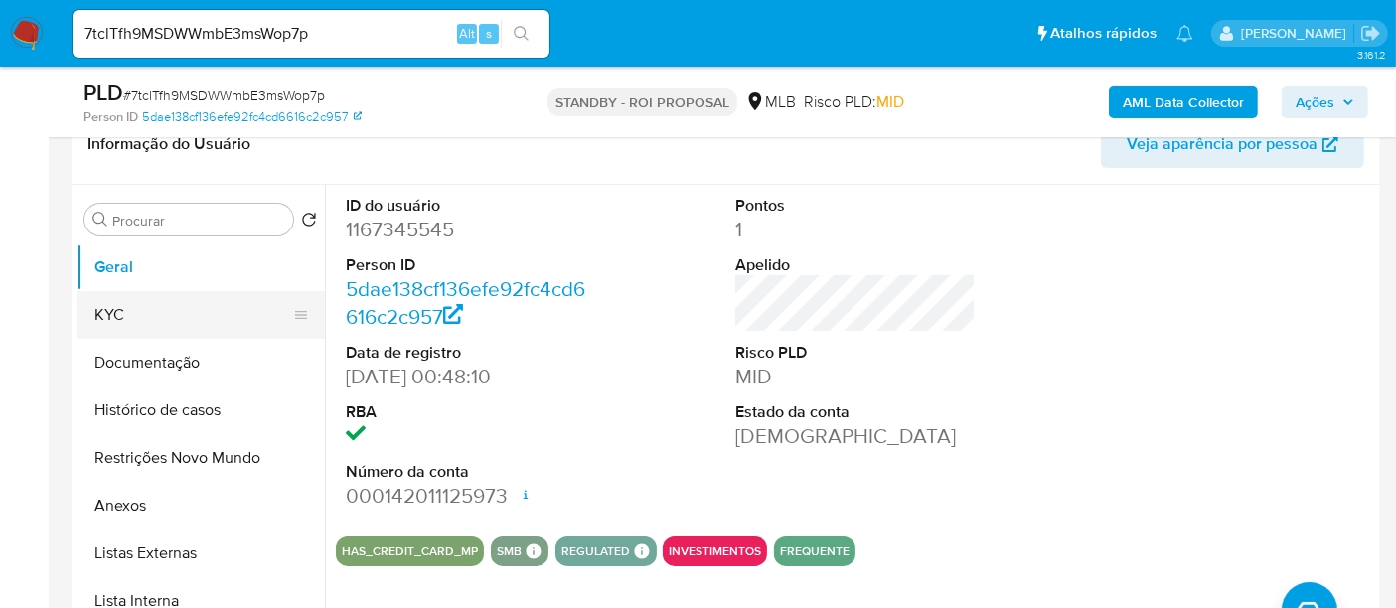
click at [139, 313] on button "KYC" at bounding box center [192, 315] width 232 height 48
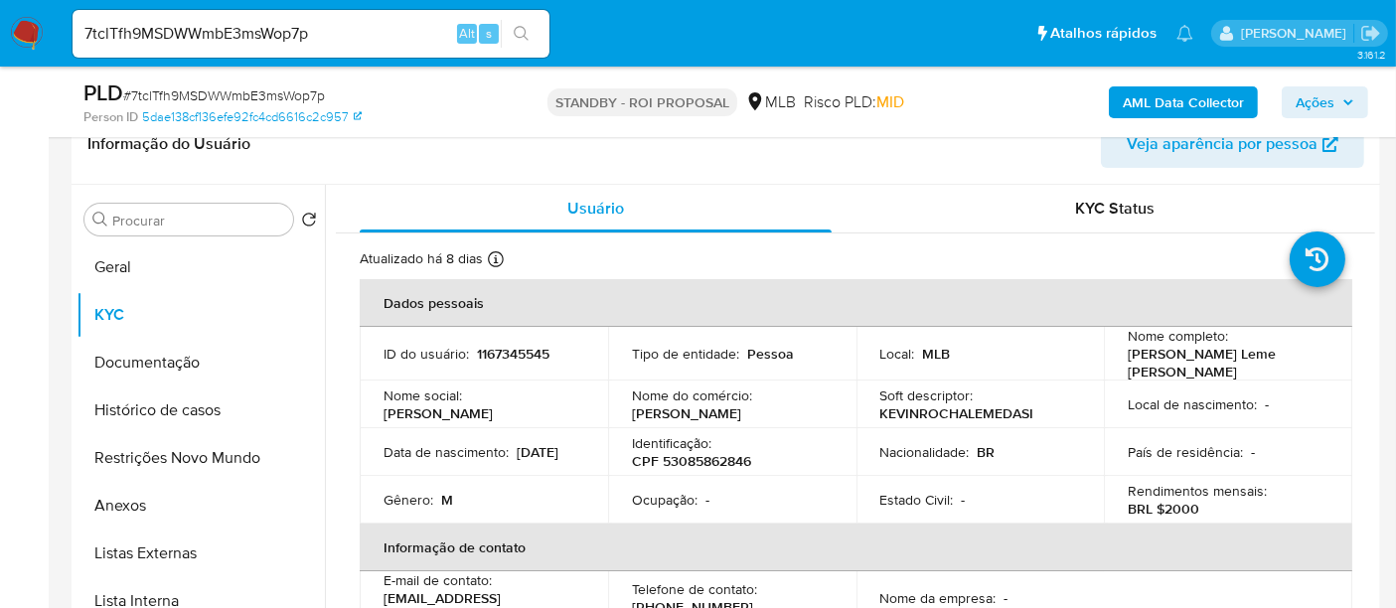
drag, startPoint x: 384, startPoint y: 455, endPoint x: 466, endPoint y: 456, distance: 81.5
click at [466, 456] on div "Data de nascimento : 04/07/2005" at bounding box center [483, 452] width 201 height 18
copy p "04/07/2005"
click at [124, 366] on button "Documentação" at bounding box center [192, 363] width 232 height 48
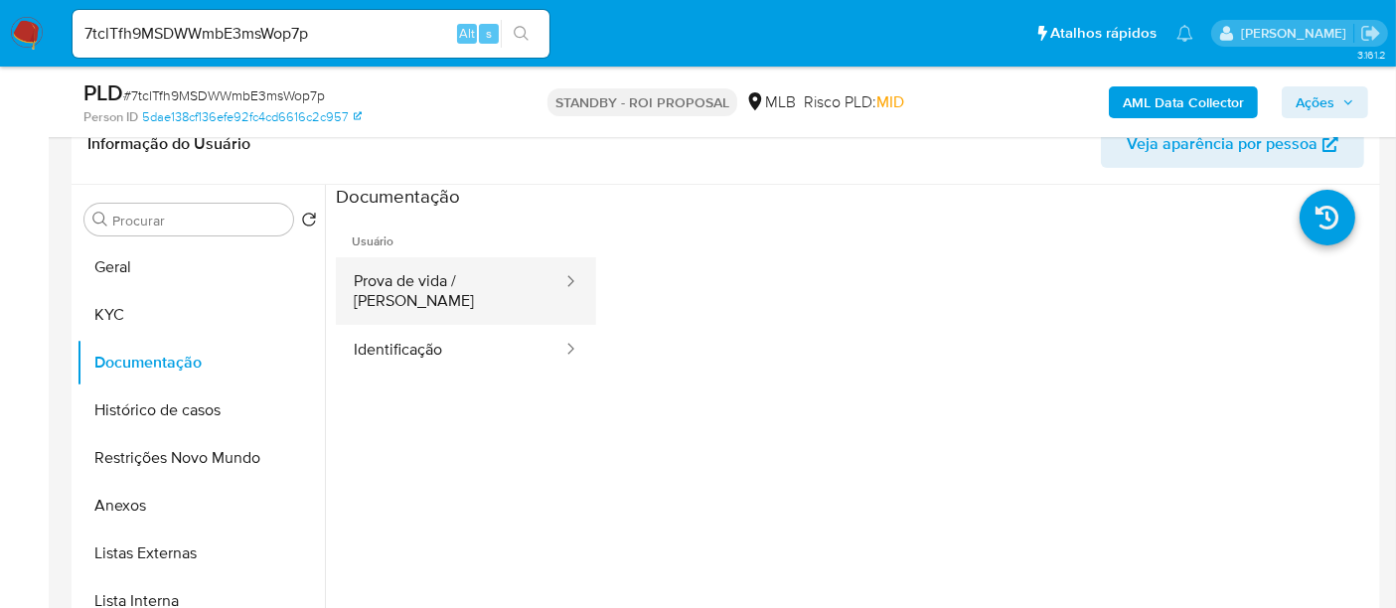
click at [436, 263] on button "Prova de vida / Selfie" at bounding box center [450, 291] width 228 height 68
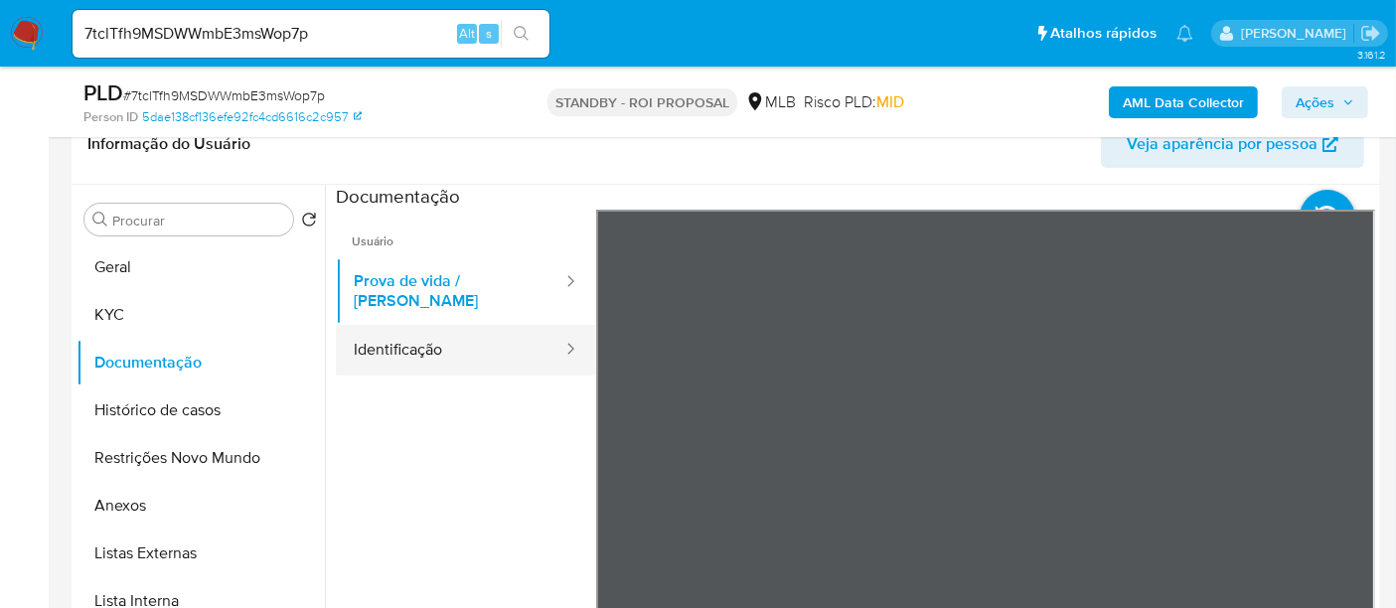
click at [406, 331] on button "Identificação" at bounding box center [450, 350] width 228 height 51
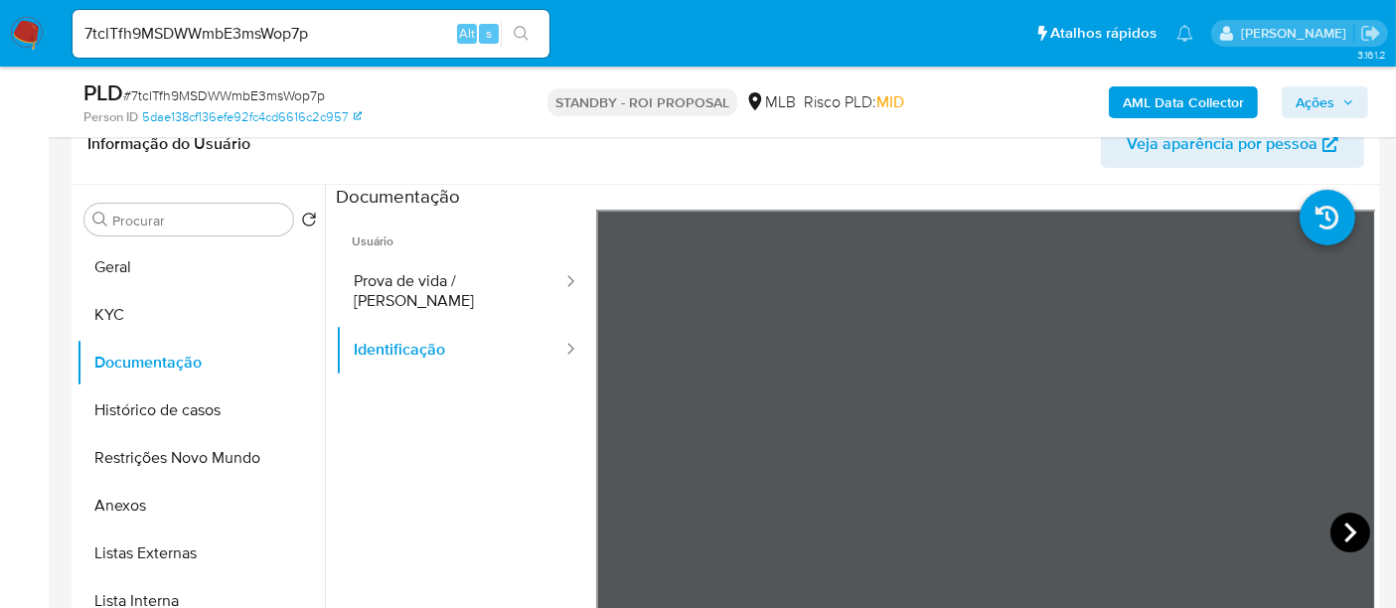
click at [1333, 524] on icon at bounding box center [1350, 533] width 40 height 40
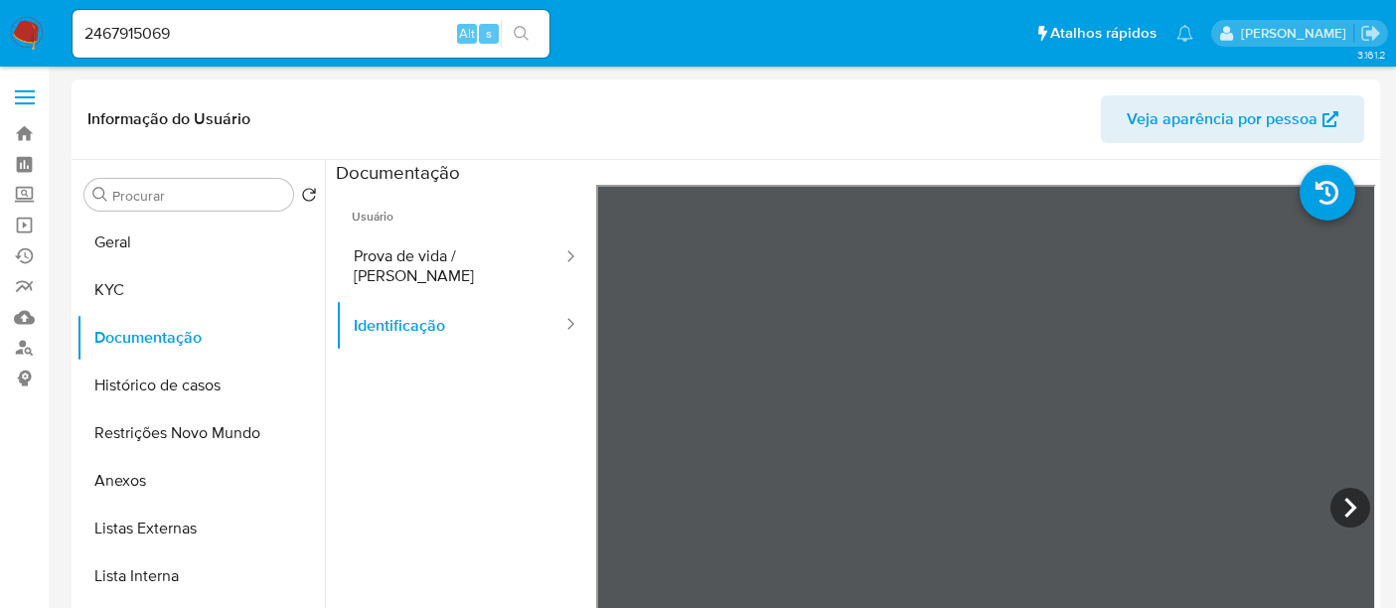
select select "10"
click at [22, 223] on link "Operações em massa" at bounding box center [118, 225] width 236 height 31
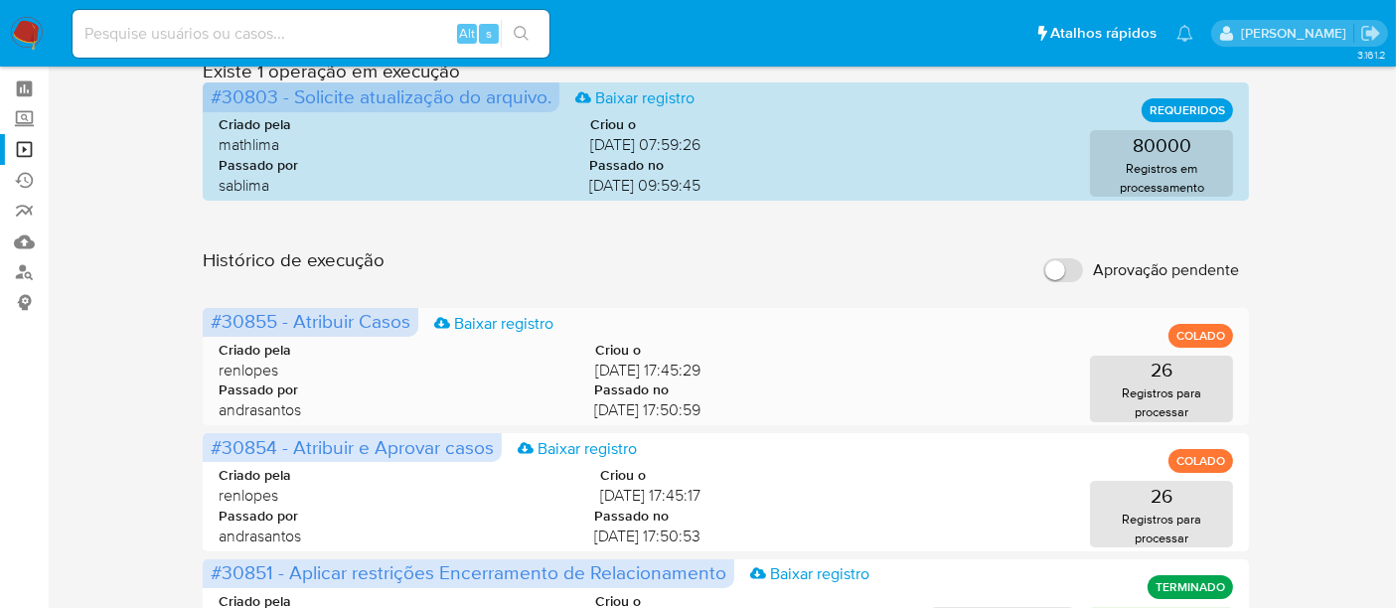
scroll to position [221, 0]
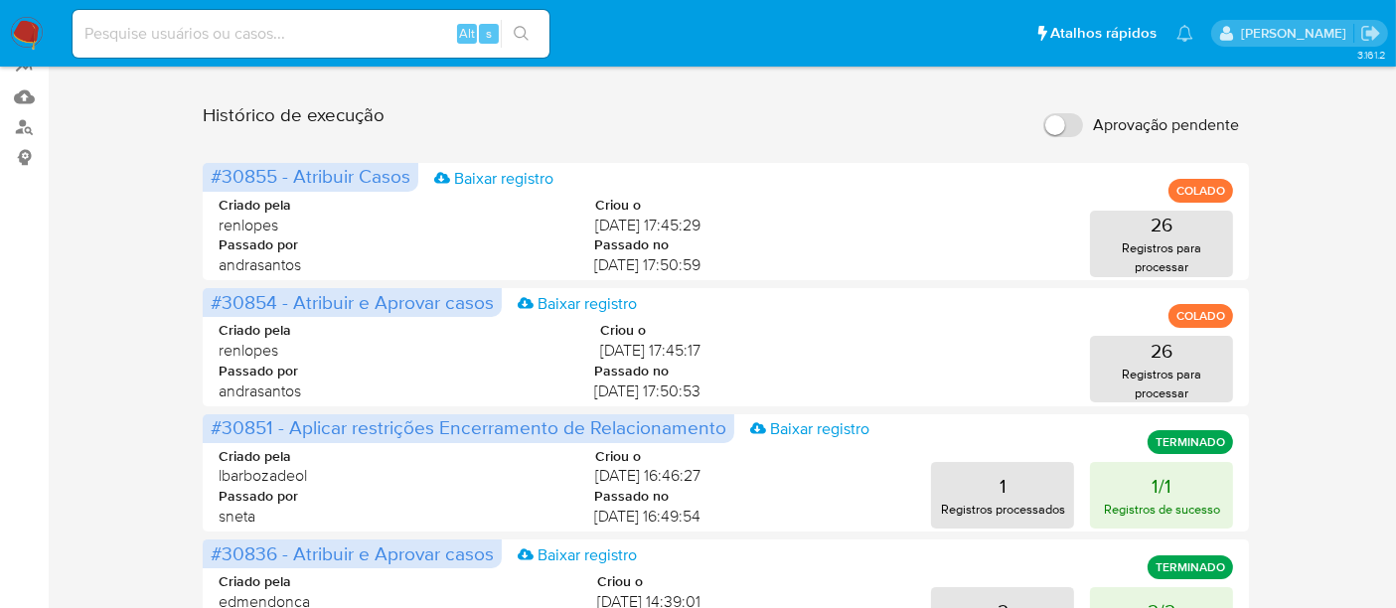
click at [10, 27] on img at bounding box center [27, 34] width 34 height 34
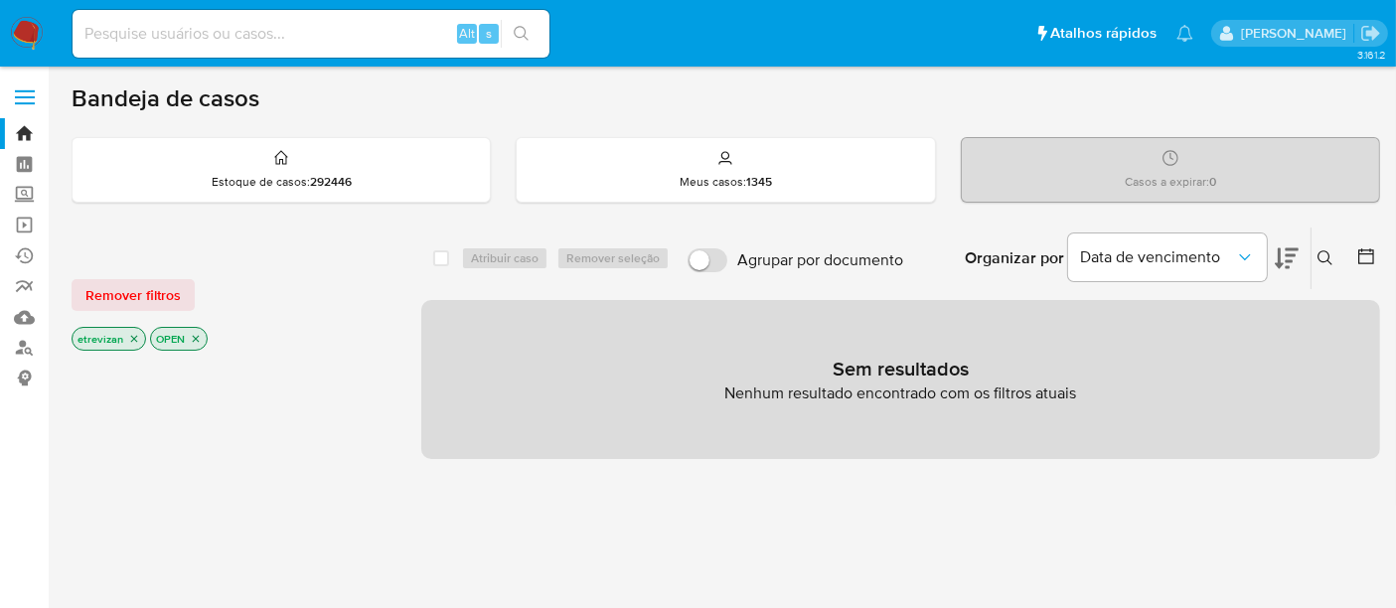
click at [139, 333] on p "etrevizan" at bounding box center [109, 339] width 73 height 22
click at [25, 356] on link "Localizador de pessoas" at bounding box center [118, 348] width 236 height 31
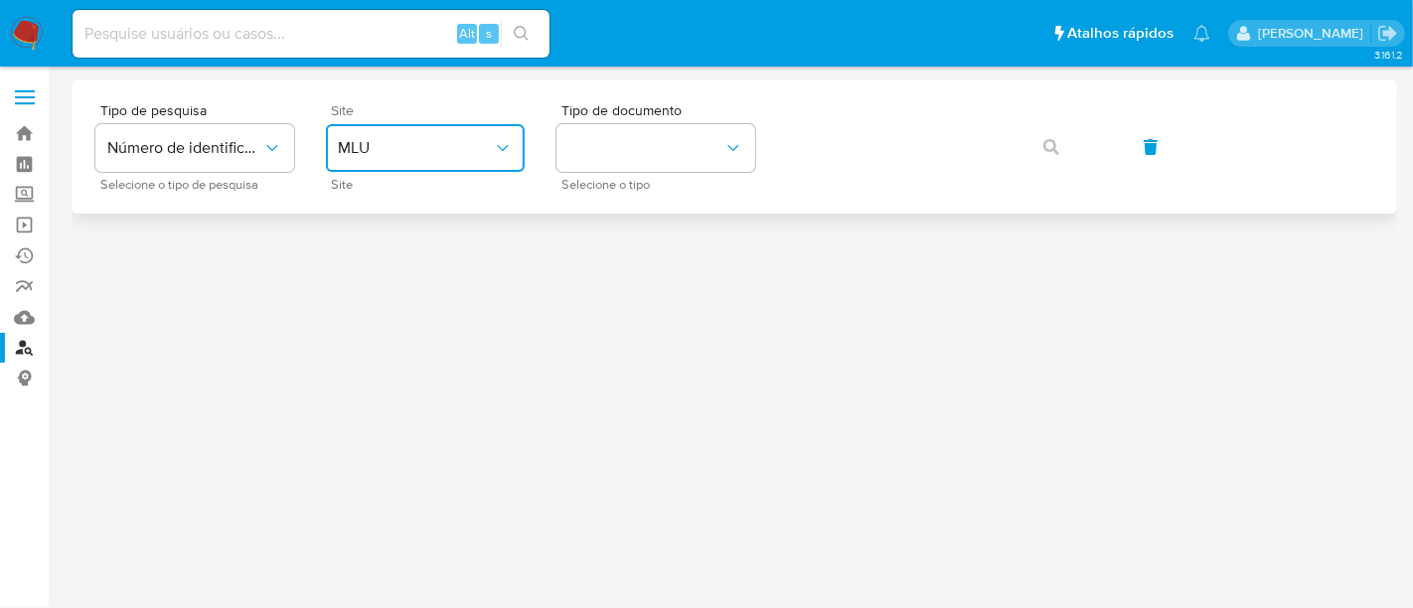
click at [505, 142] on icon "site_id" at bounding box center [503, 148] width 20 height 20
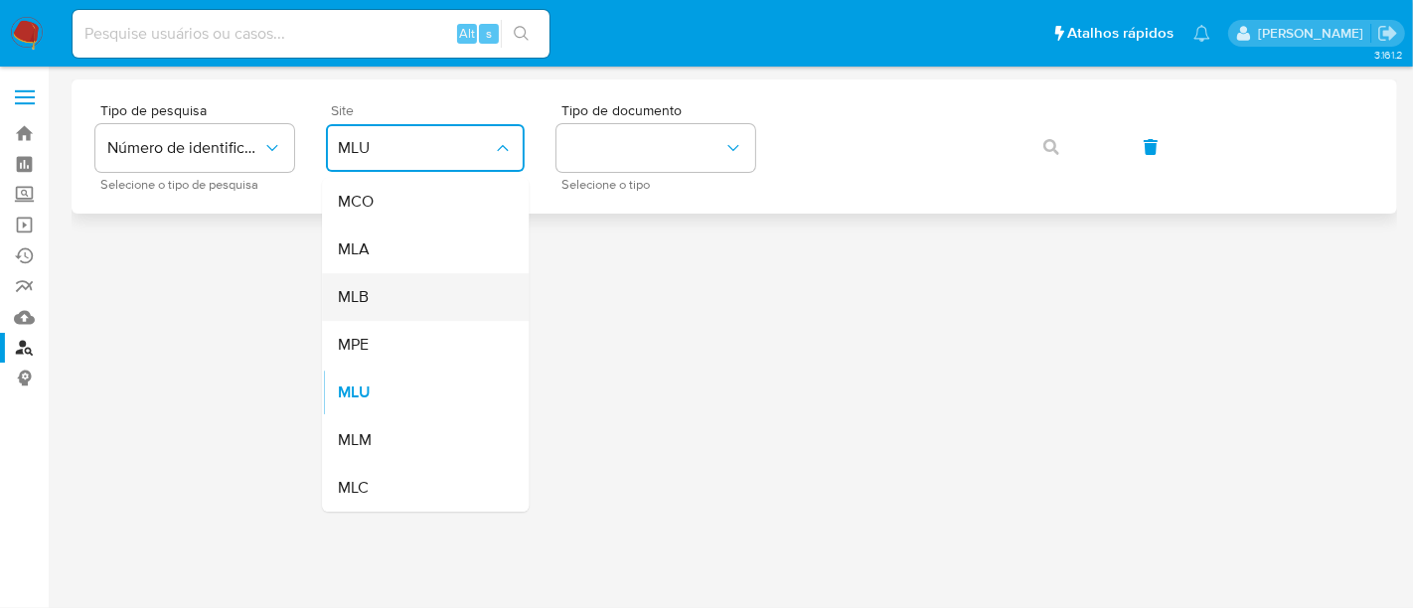
click at [372, 304] on div "MLB" at bounding box center [419, 297] width 163 height 48
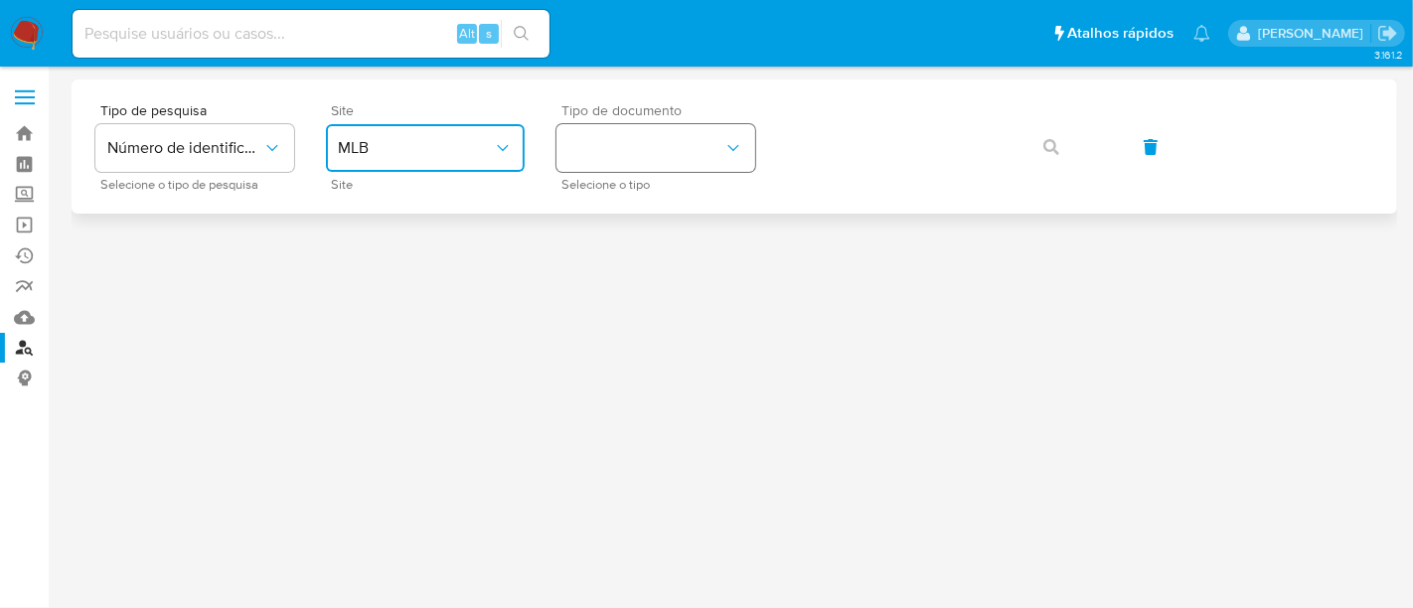
click at [740, 141] on icon "identificationType" at bounding box center [733, 148] width 20 height 20
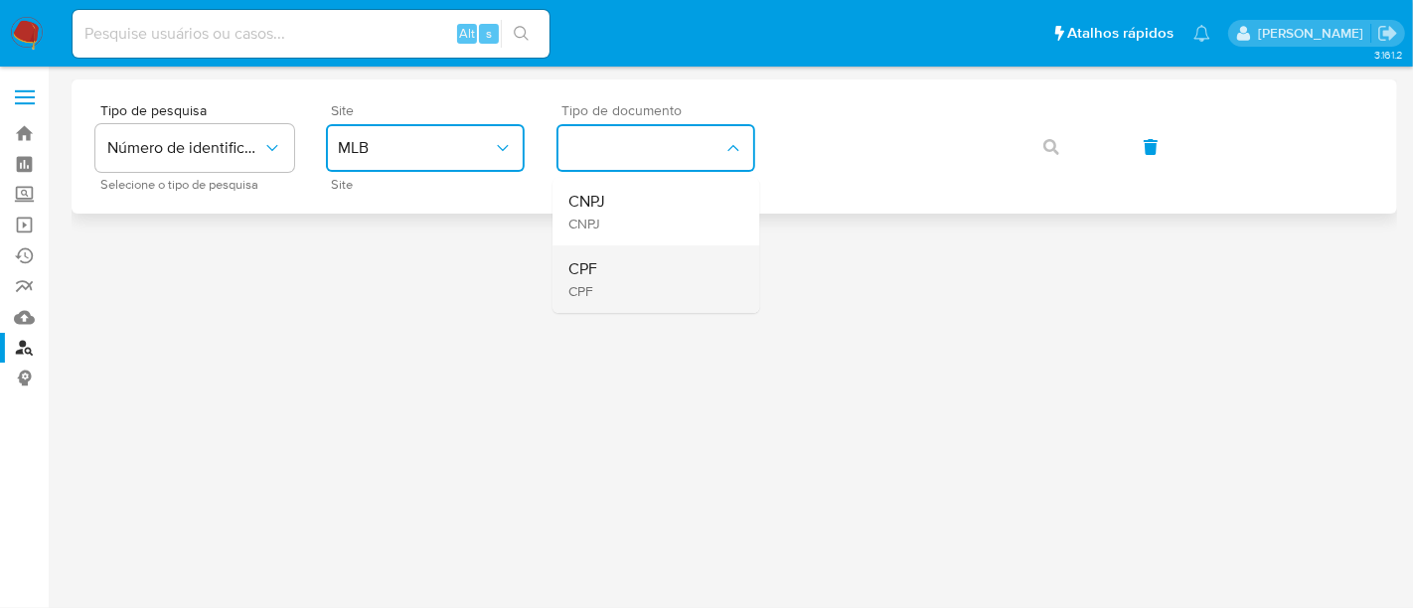
click at [627, 259] on div "CPF CPF" at bounding box center [649, 279] width 163 height 68
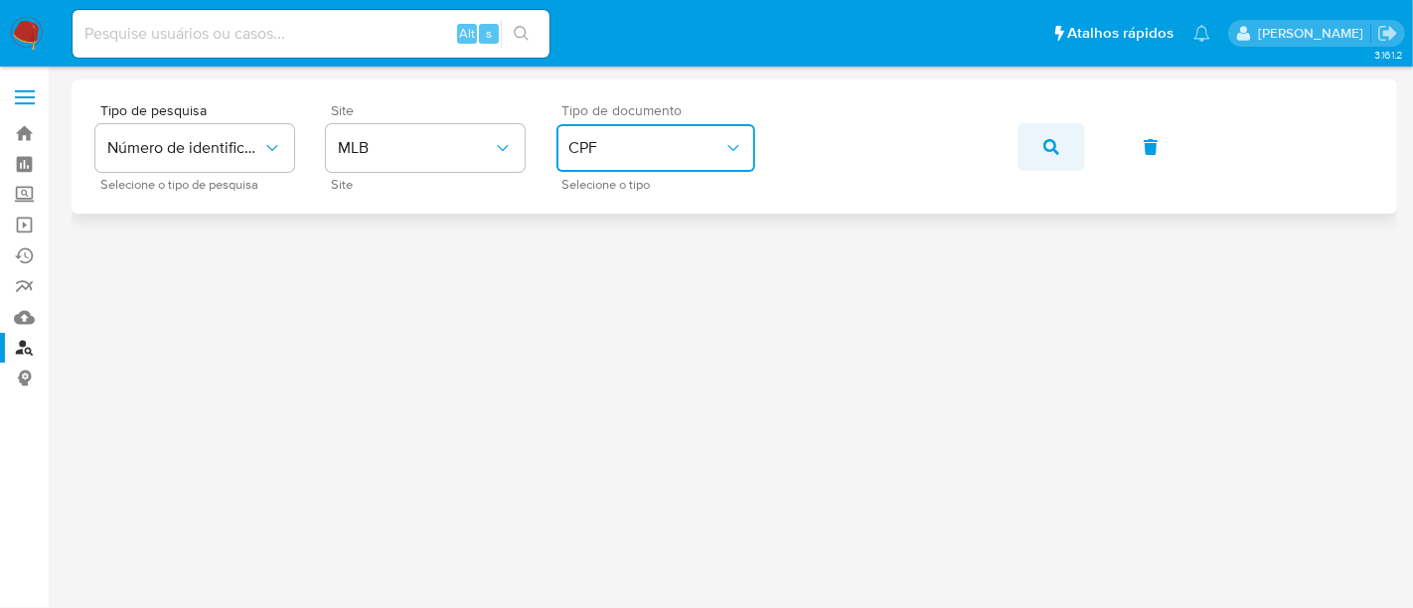
click at [1049, 140] on icon "button" at bounding box center [1051, 147] width 16 height 16
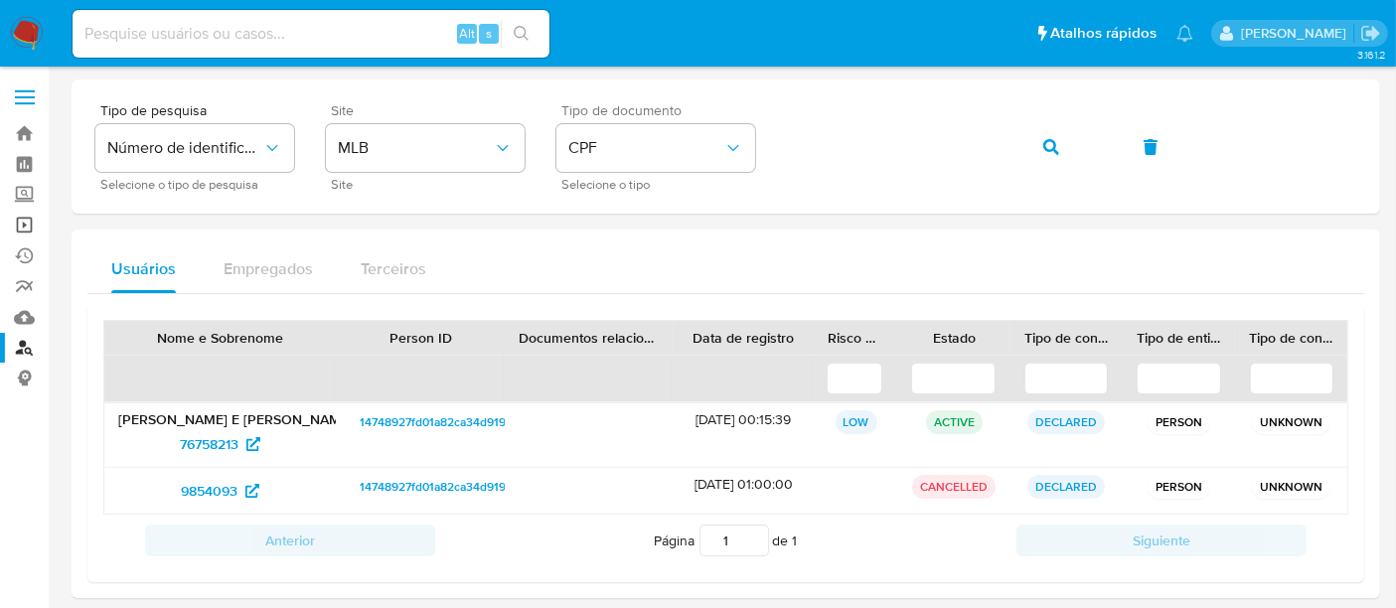
click at [22, 223] on link "Operações em massa" at bounding box center [118, 225] width 236 height 31
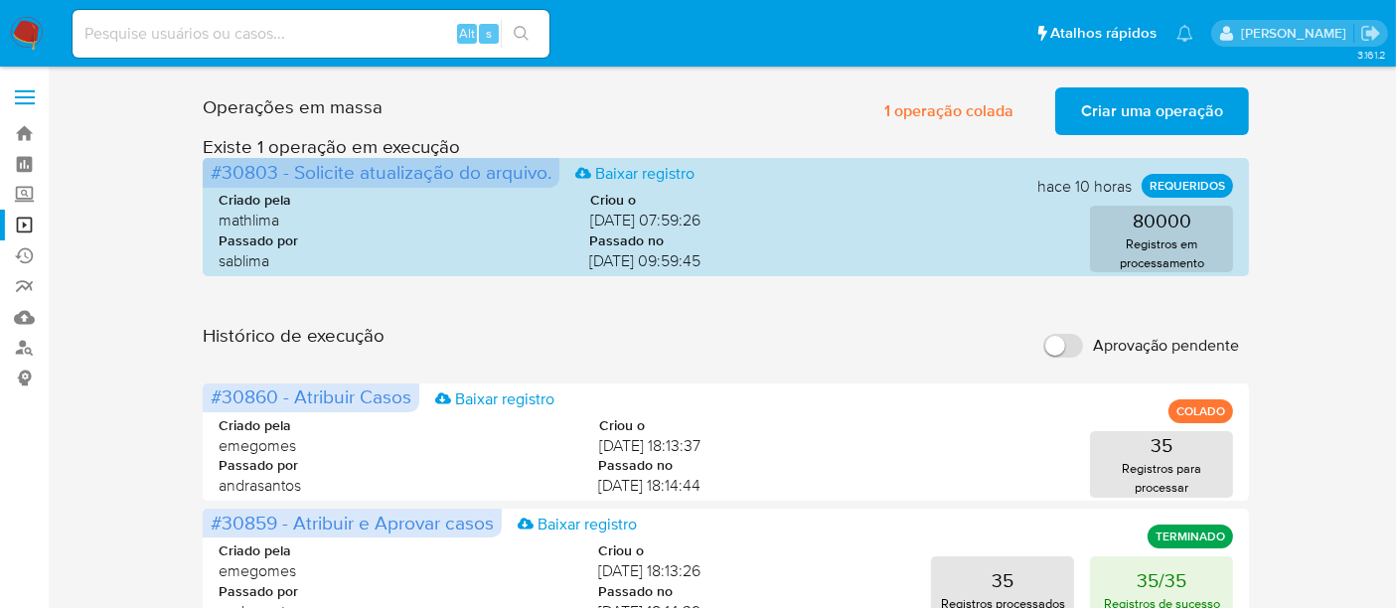
click at [1163, 104] on span "Criar uma operação" at bounding box center [1152, 111] width 142 height 44
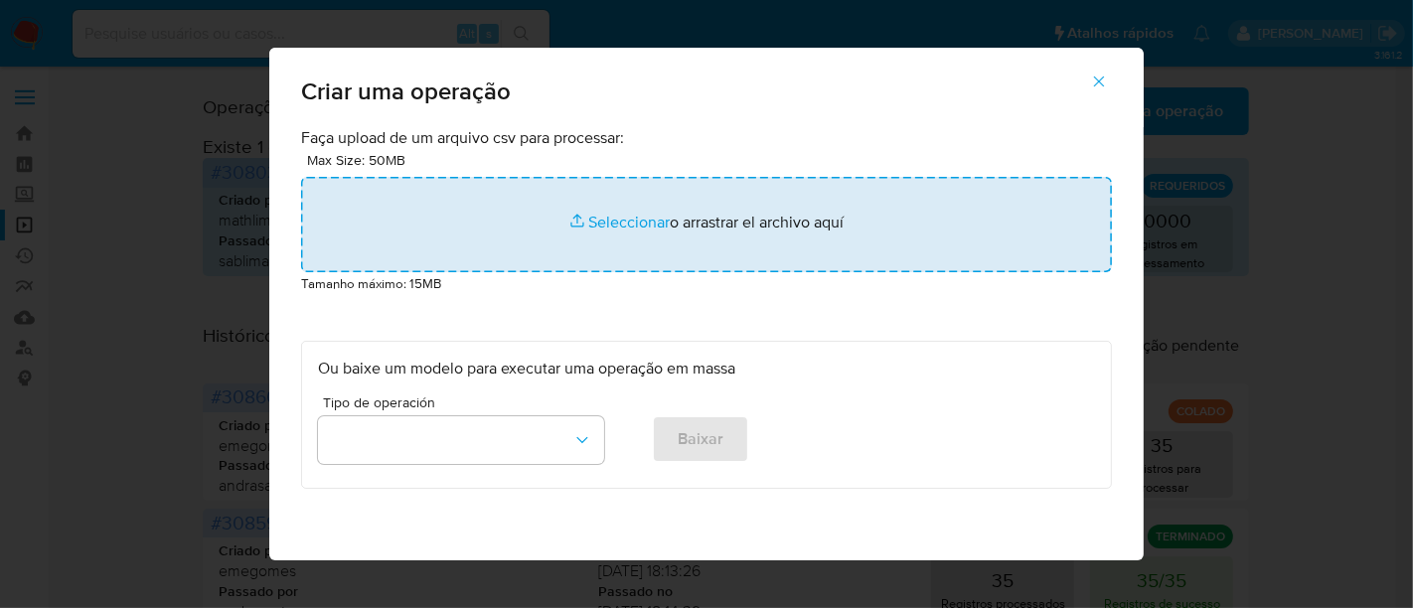
click at [613, 215] on input "file" at bounding box center [706, 224] width 811 height 95
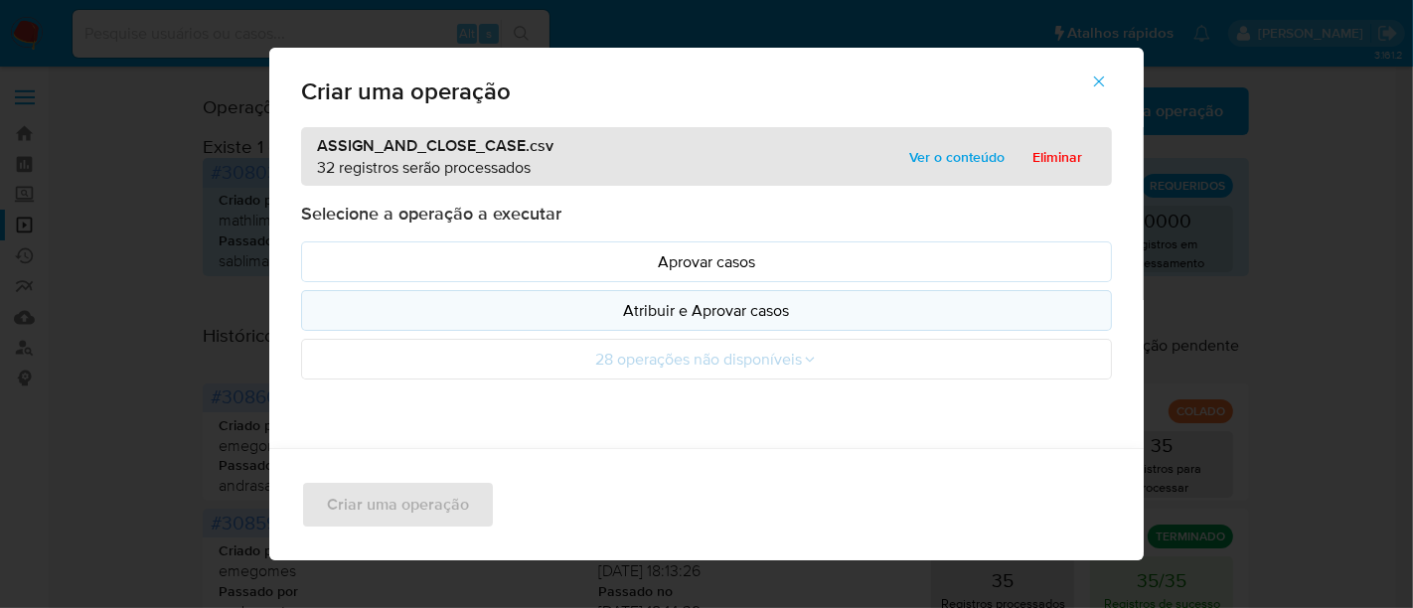
click at [716, 307] on p "Atribuir e Aprovar casos" at bounding box center [706, 310] width 777 height 23
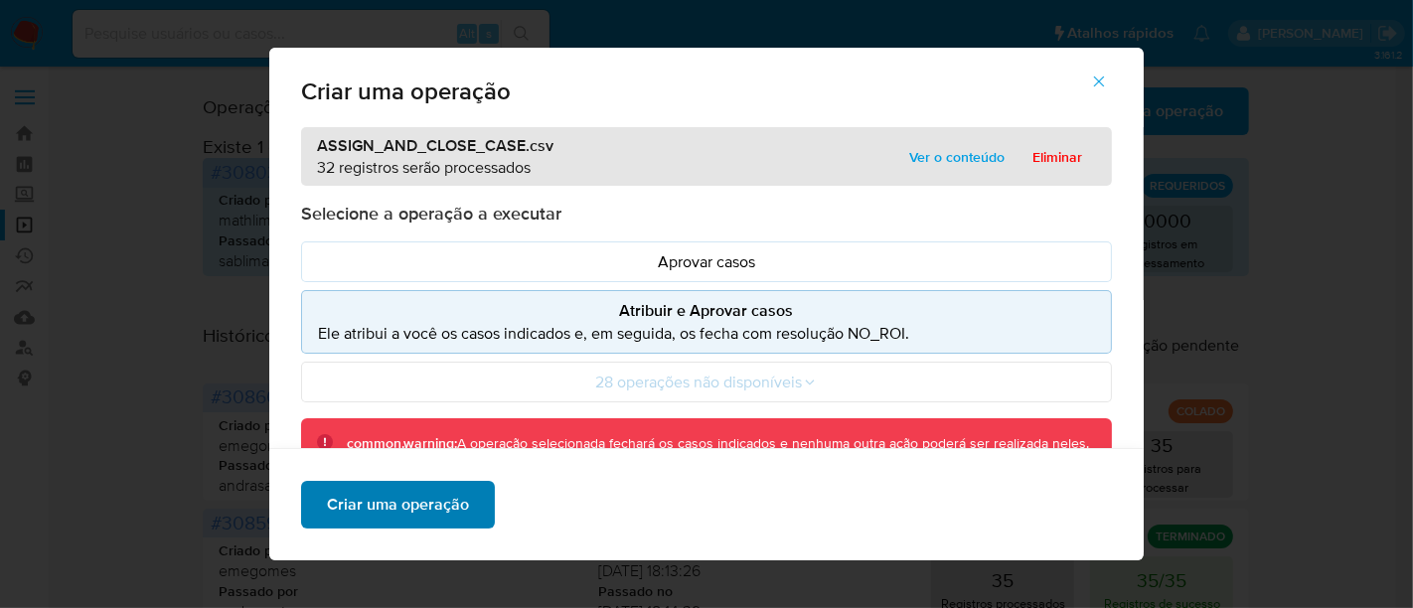
click at [387, 507] on span "Criar uma operação" at bounding box center [398, 505] width 142 height 44
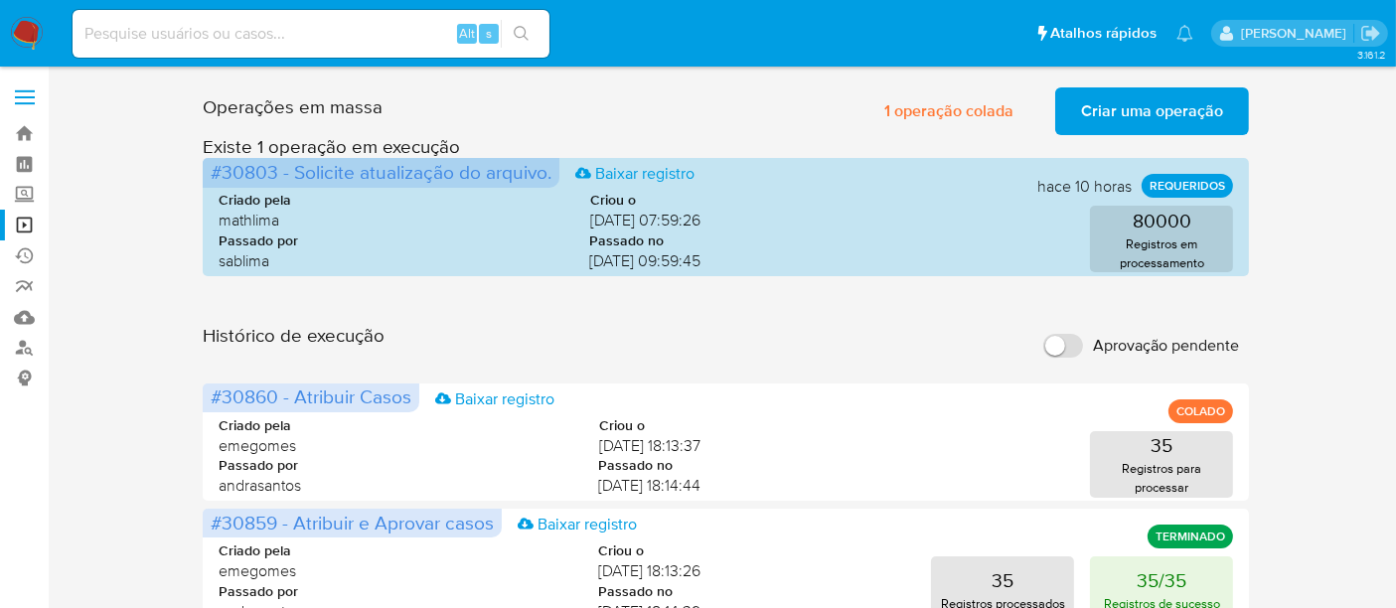
click at [1155, 112] on span "Criar uma operação" at bounding box center [1152, 111] width 142 height 44
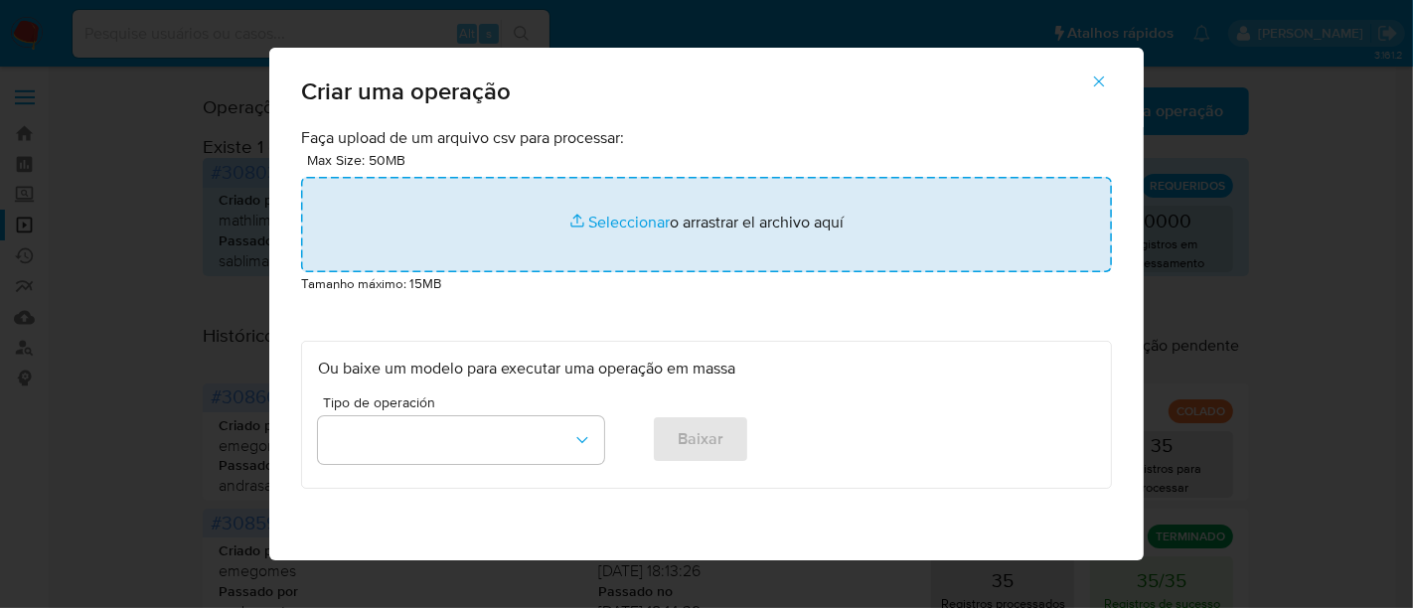
click at [593, 220] on input "file" at bounding box center [706, 224] width 811 height 95
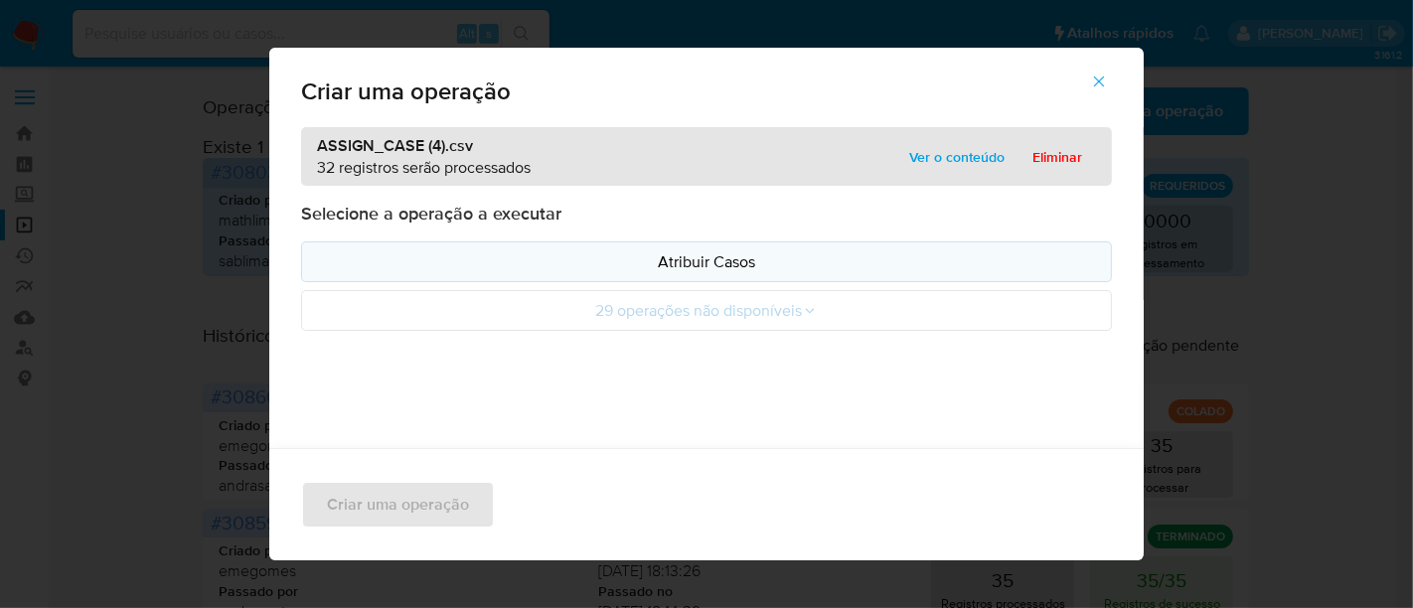
click at [724, 260] on p "Atribuir Casos" at bounding box center [706, 261] width 777 height 23
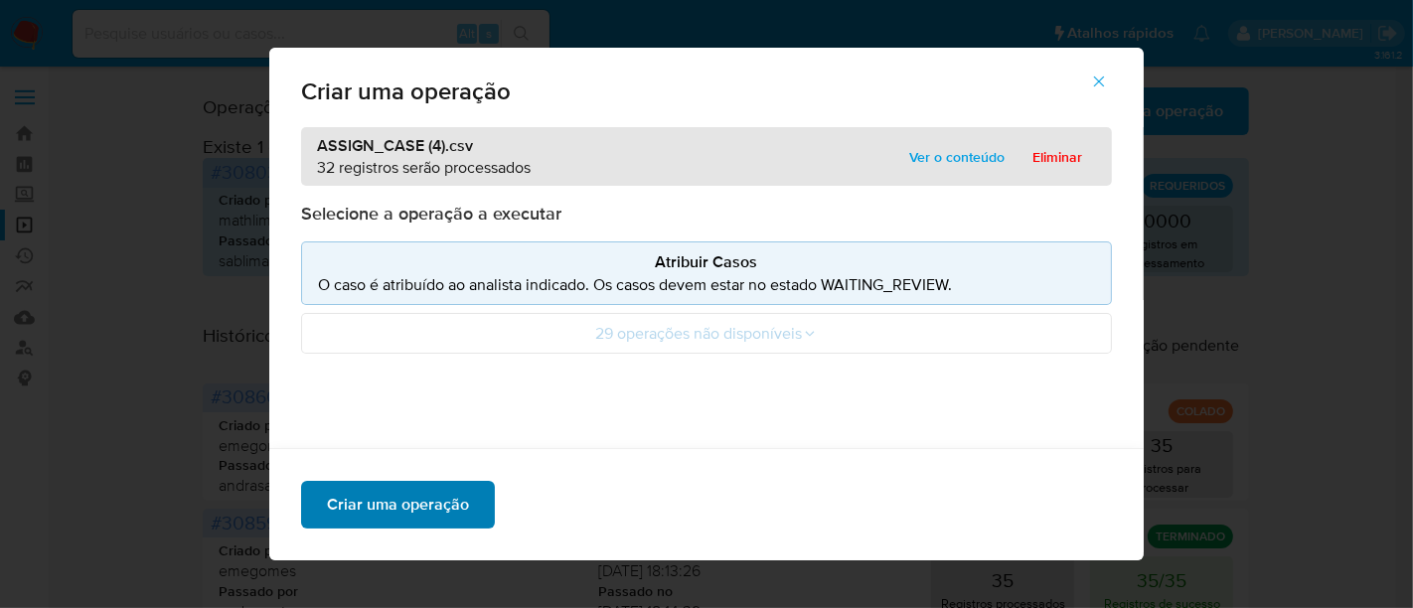
click at [375, 515] on span "Criar uma operação" at bounding box center [398, 505] width 142 height 44
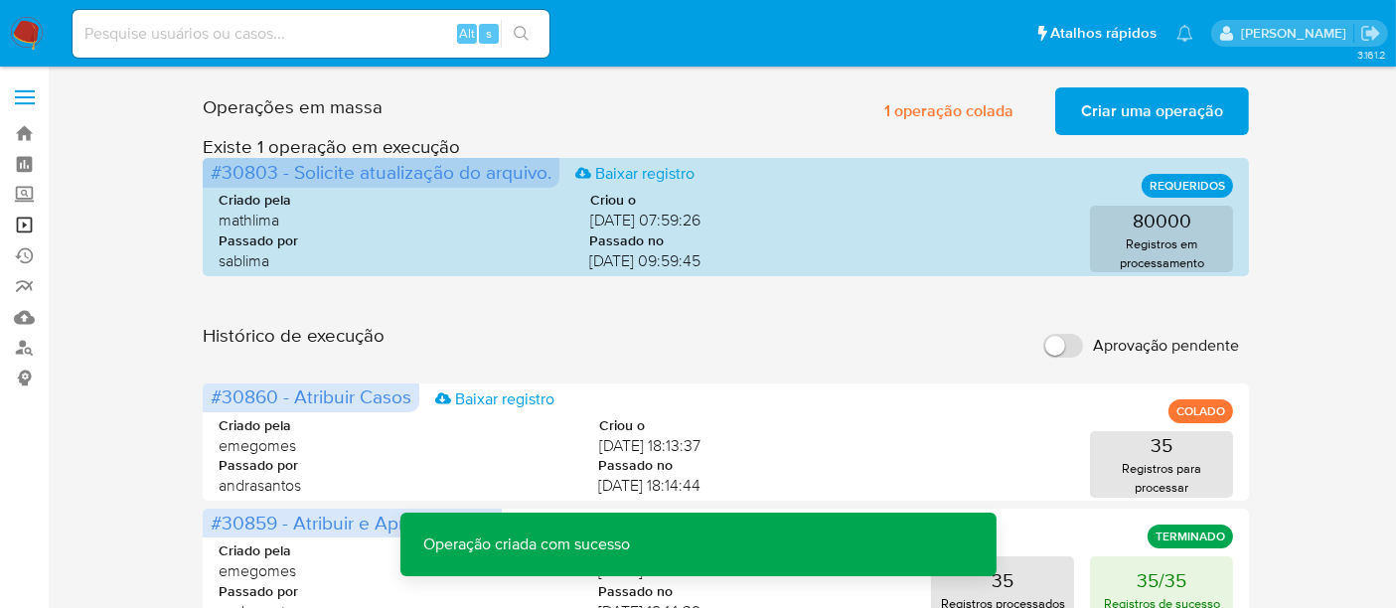
click at [25, 217] on link "Operações em massa" at bounding box center [118, 225] width 236 height 31
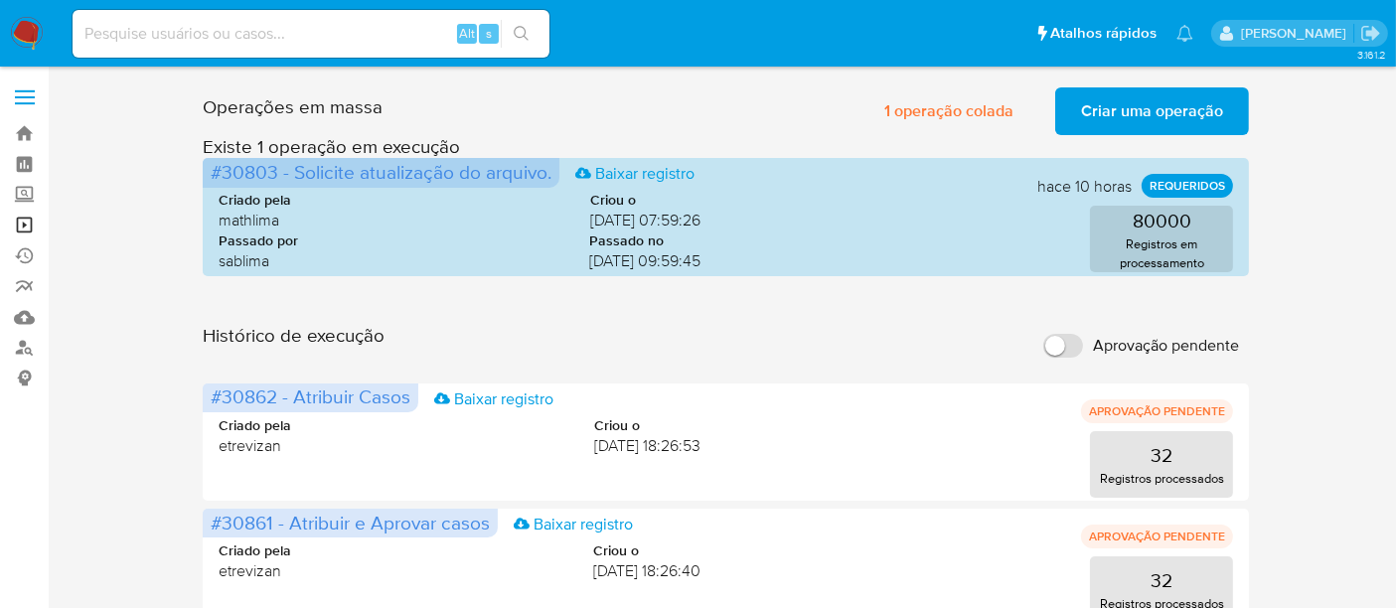
click at [21, 225] on link "Operações em massa" at bounding box center [118, 225] width 236 height 31
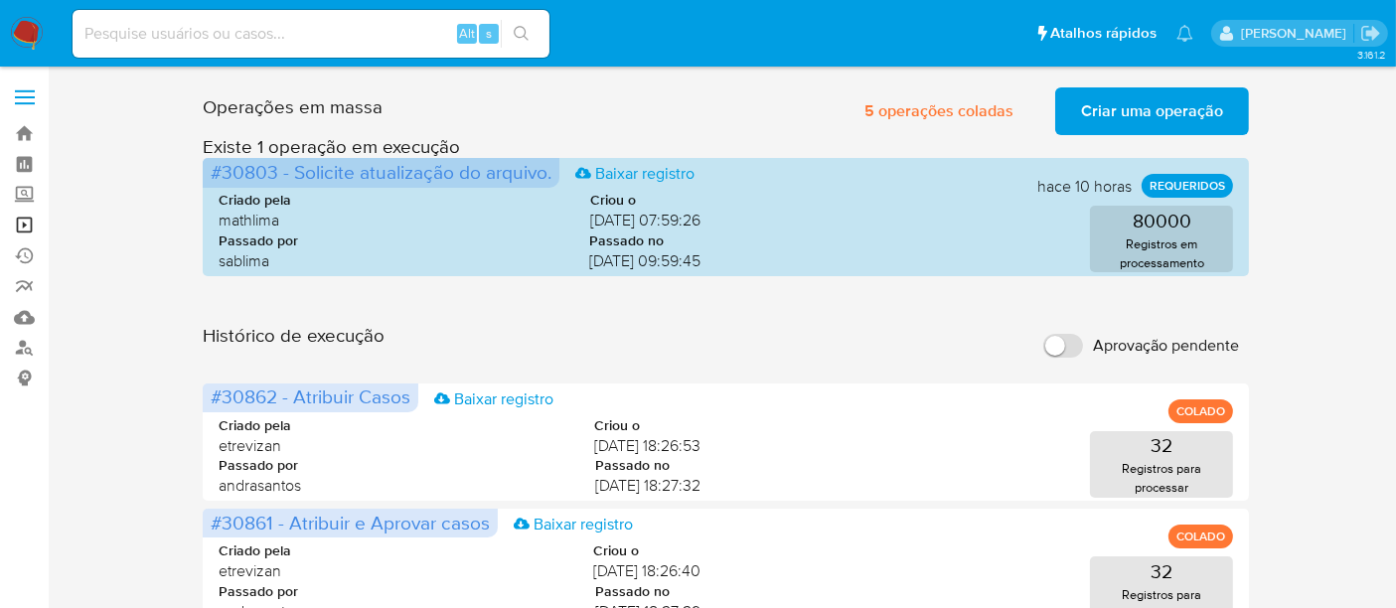
click at [9, 224] on link "Operações em massa" at bounding box center [118, 225] width 236 height 31
click at [28, 227] on link "Operações em massa" at bounding box center [118, 225] width 236 height 31
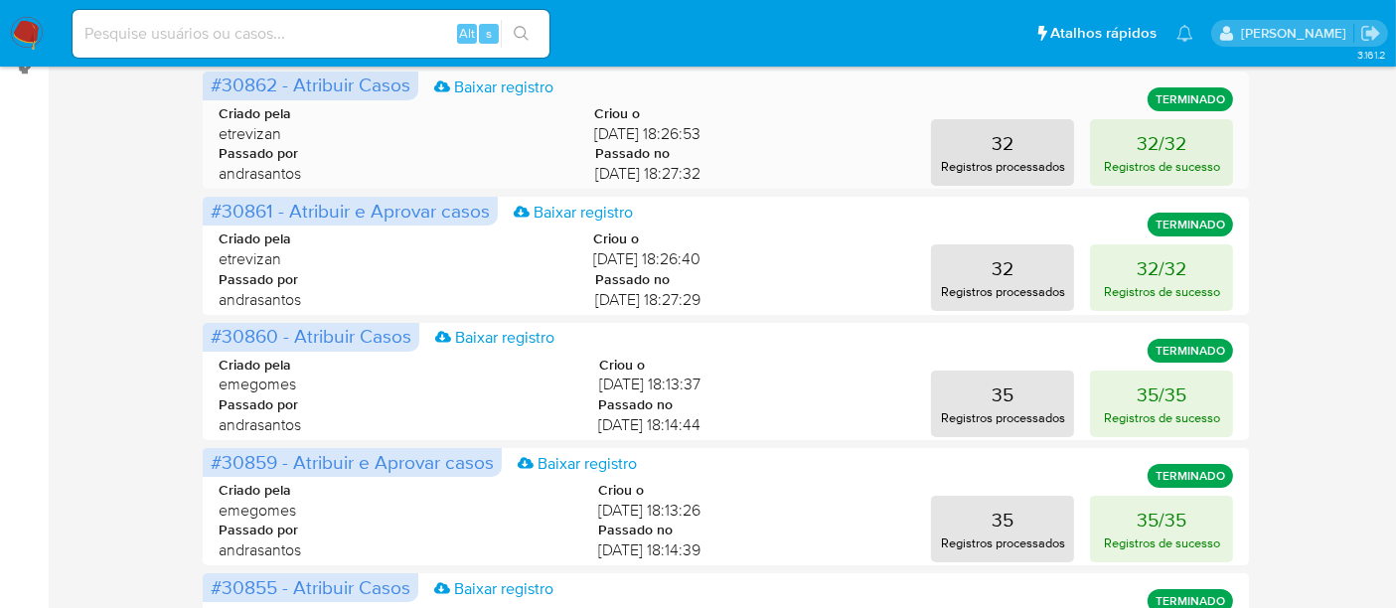
scroll to position [331, 0]
